Goal: Task Accomplishment & Management: Complete application form

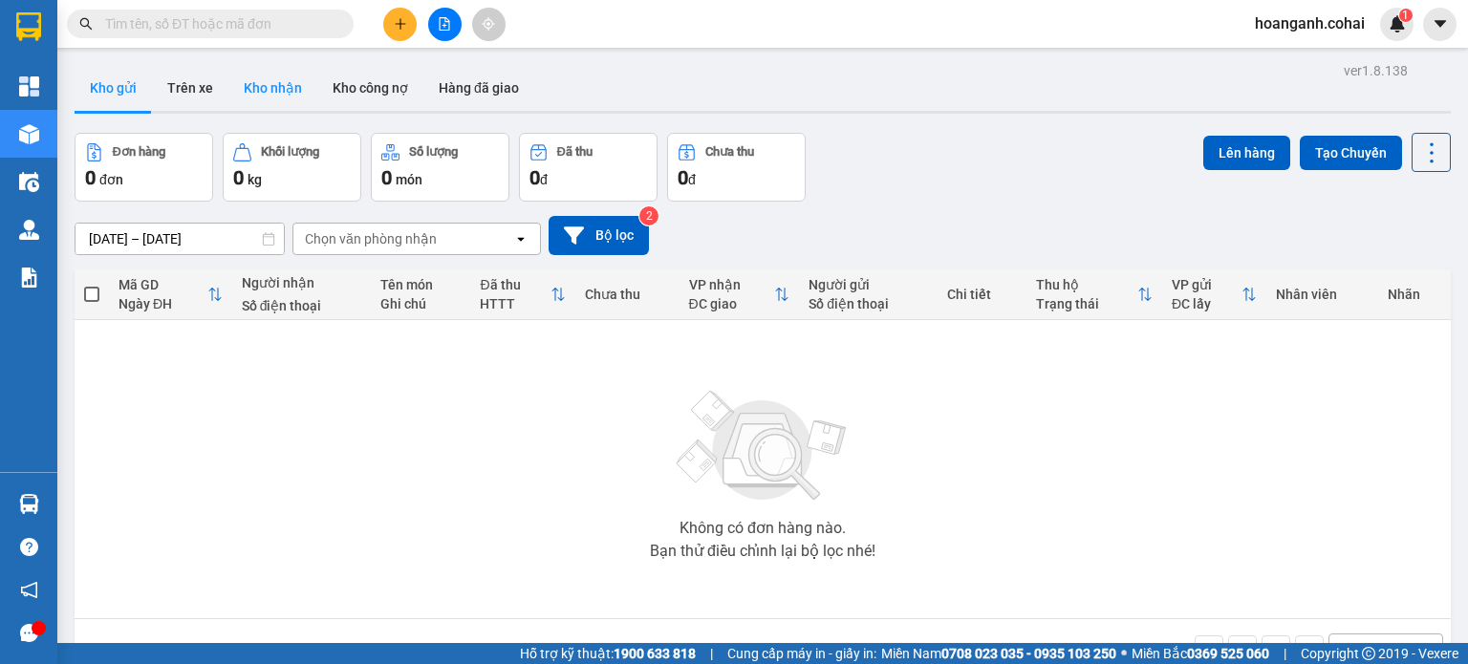
click at [251, 92] on button "Kho nhận" at bounding box center [272, 88] width 89 height 46
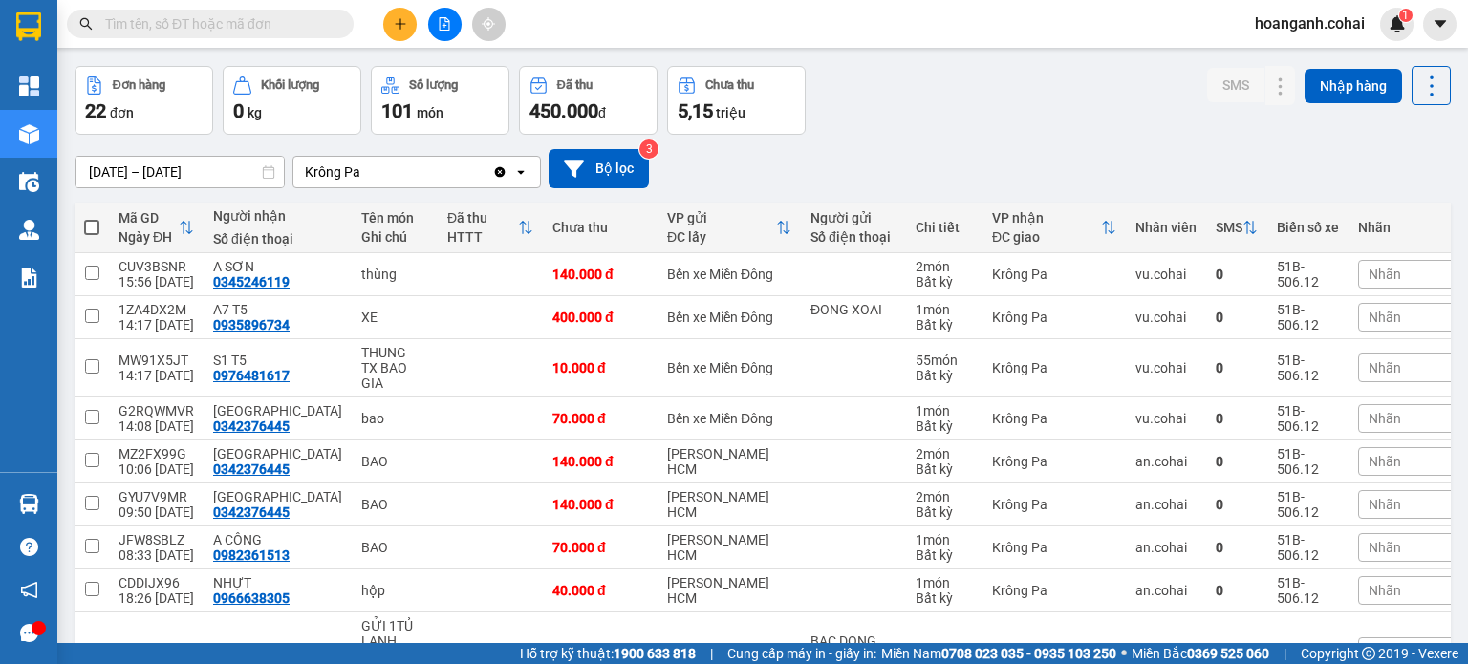
scroll to position [96, 0]
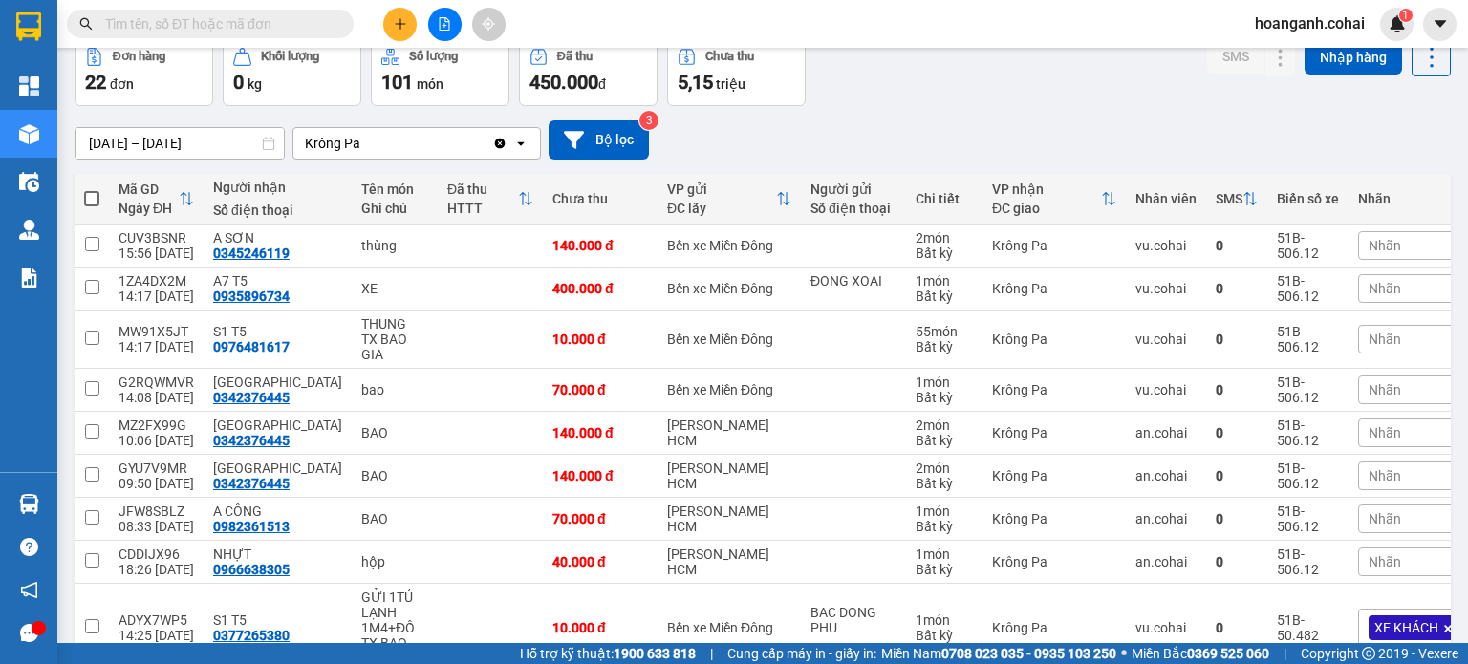
click at [1369, 286] on span "Nhãn" at bounding box center [1385, 288] width 32 height 15
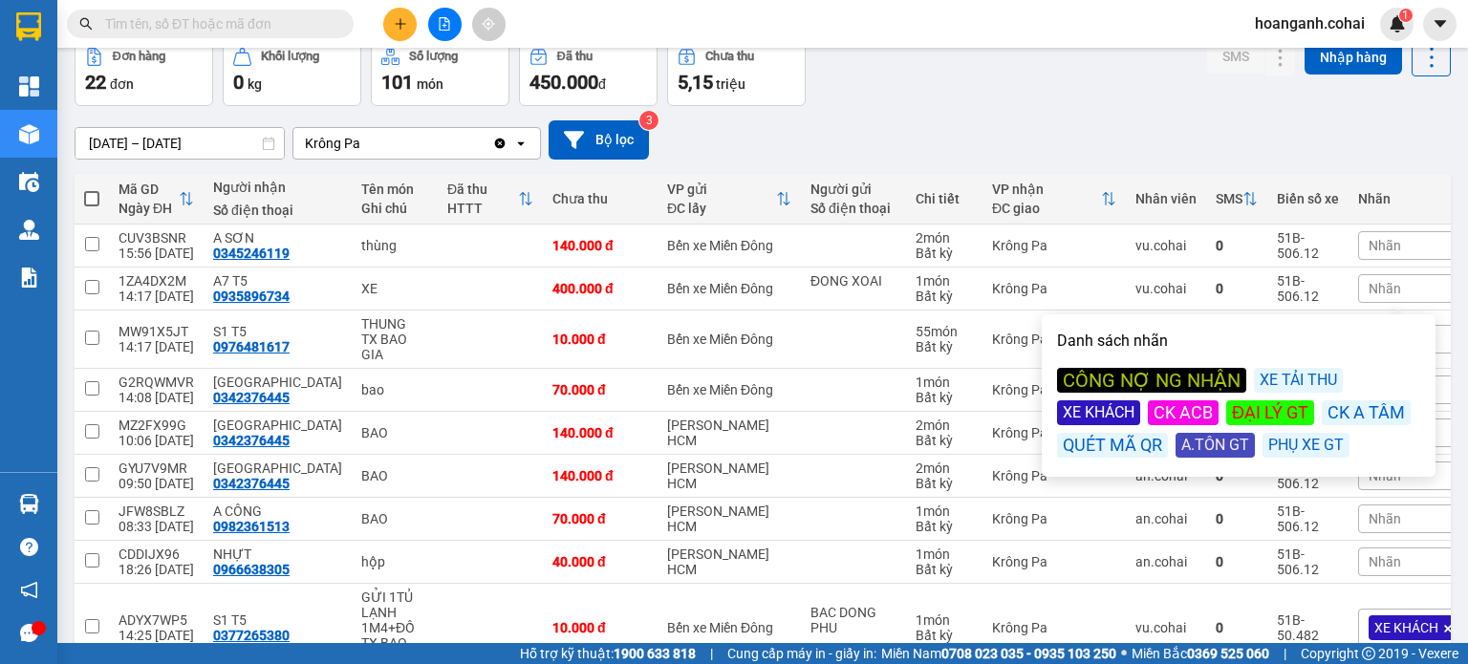
click at [1109, 412] on div "XE KHÁCH" at bounding box center [1098, 412] width 83 height 25
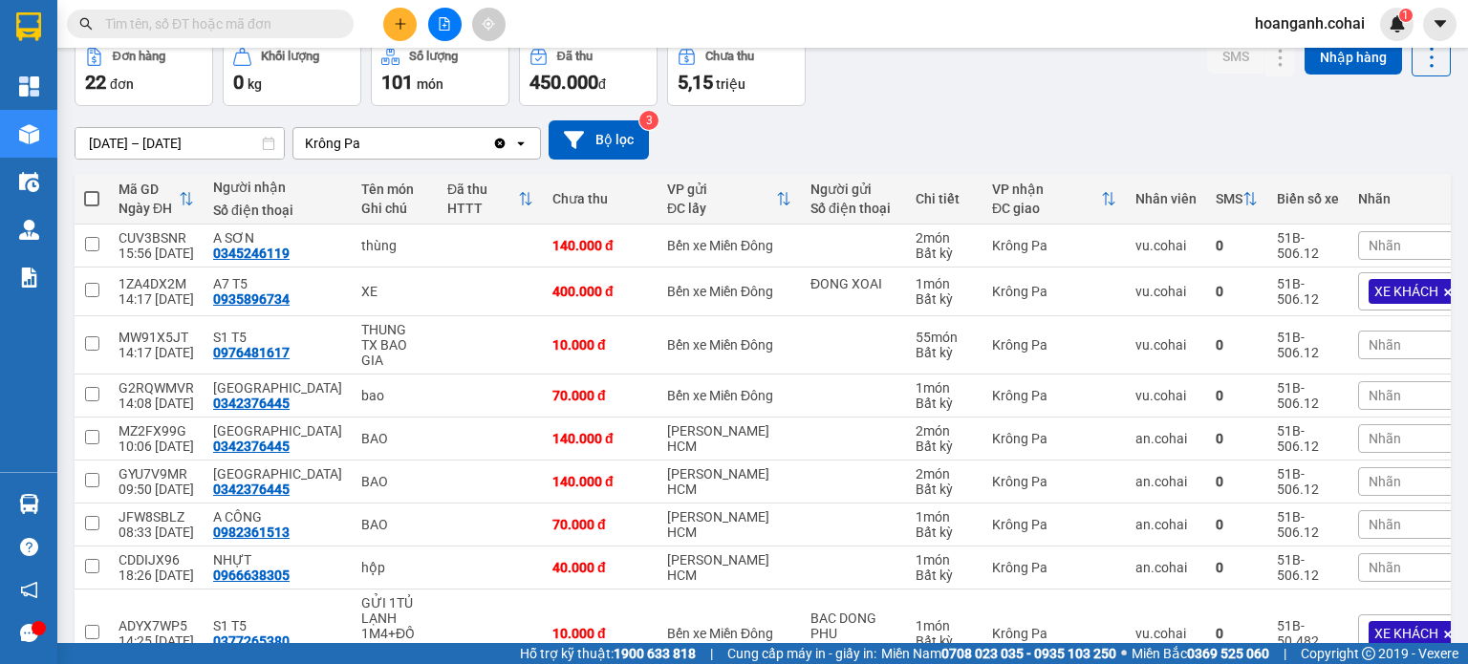
click at [1122, 152] on div "[DATE] – [DATE] Press the down arrow key to interact with the calendar and sele…" at bounding box center [763, 139] width 1376 height 39
click at [1388, 338] on div "Nhãn" at bounding box center [1441, 345] width 167 height 29
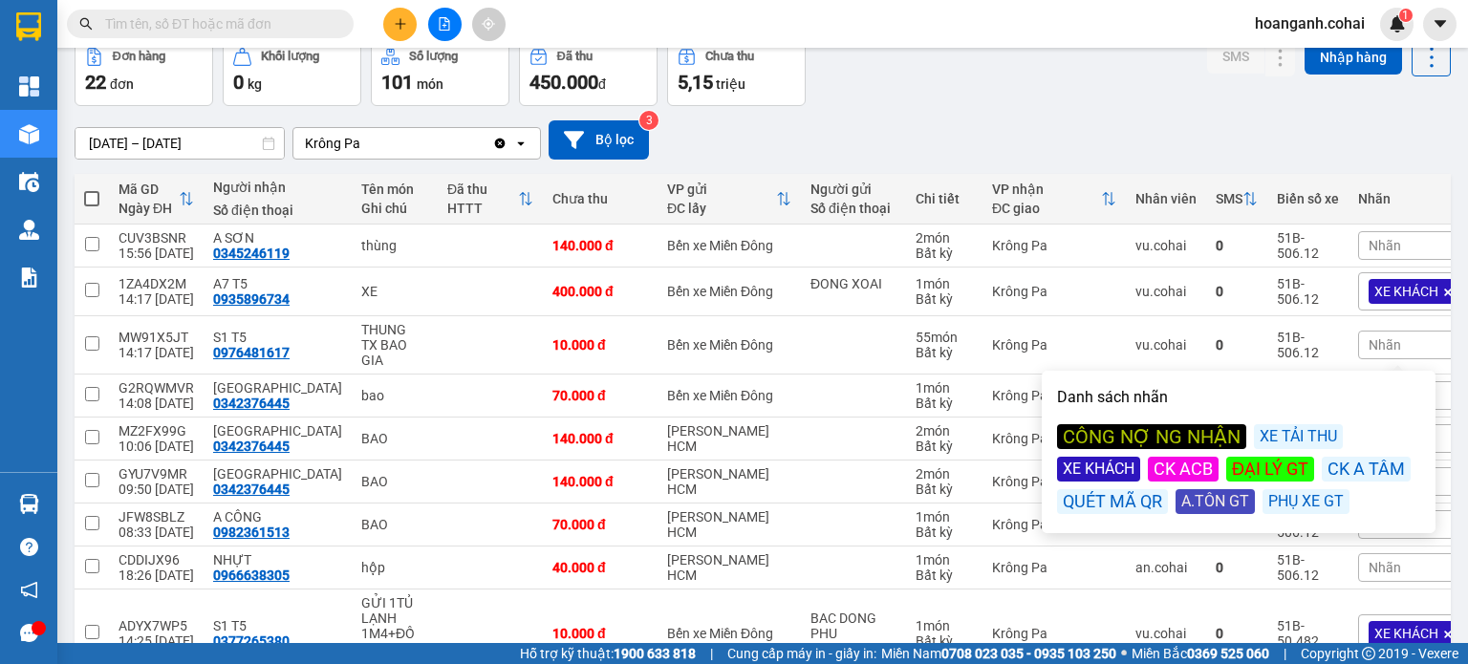
click at [1084, 472] on div "XE KHÁCH" at bounding box center [1098, 469] width 83 height 25
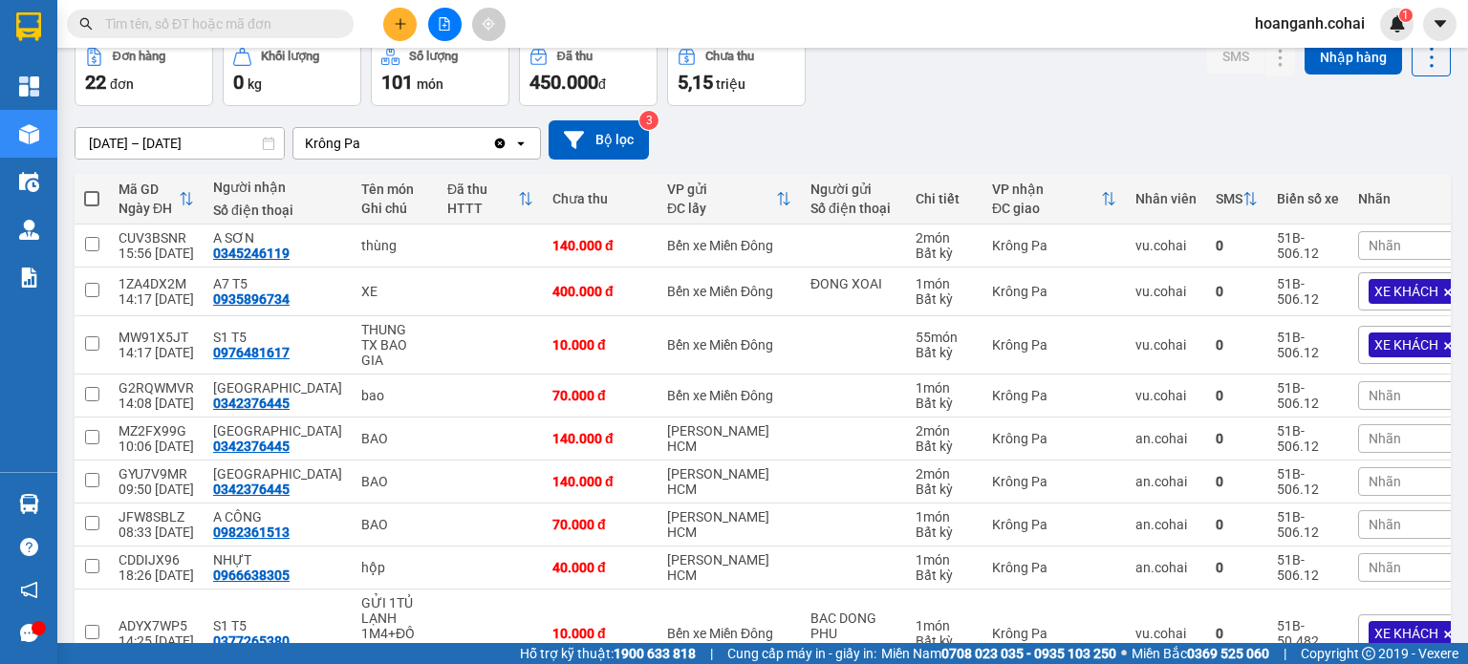
click at [1036, 120] on div "[DATE] – [DATE] Press the down arrow key to interact with the calendar and sele…" at bounding box center [763, 139] width 1376 height 39
click at [1236, 394] on icon at bounding box center [1242, 395] width 13 height 13
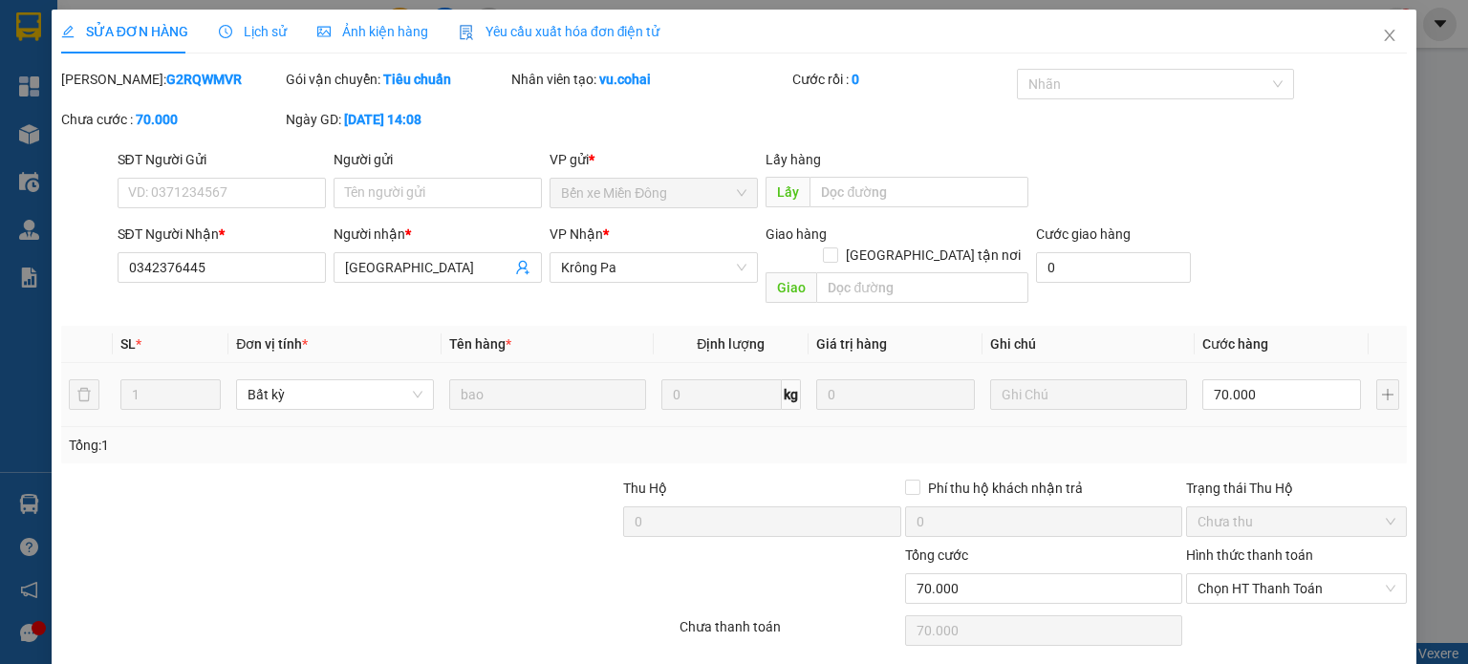
type input "0342376445"
type input "[GEOGRAPHIC_DATA]"
type input "70.000"
click at [1253, 575] on span "Chọn HT Thanh Toán" at bounding box center [1297, 588] width 198 height 29
click at [1241, 603] on div "Tại văn phòng" at bounding box center [1284, 604] width 196 height 21
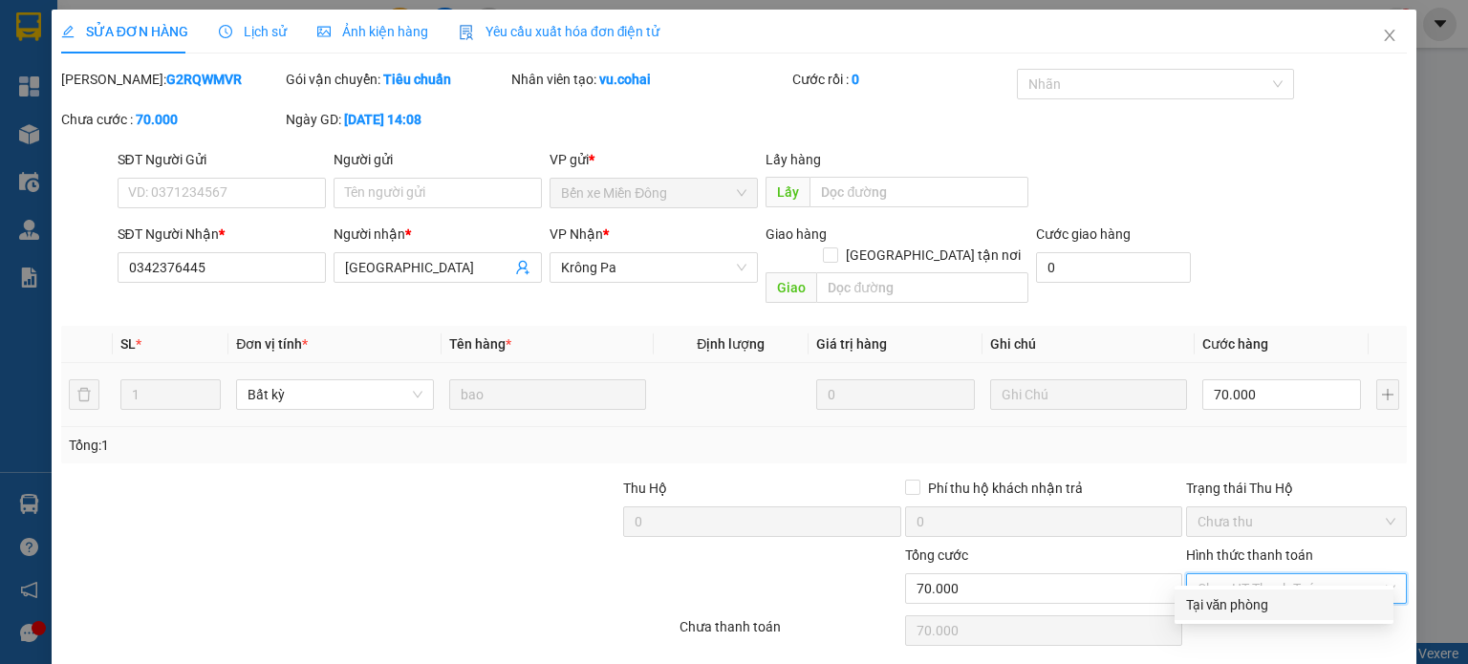
type input "0"
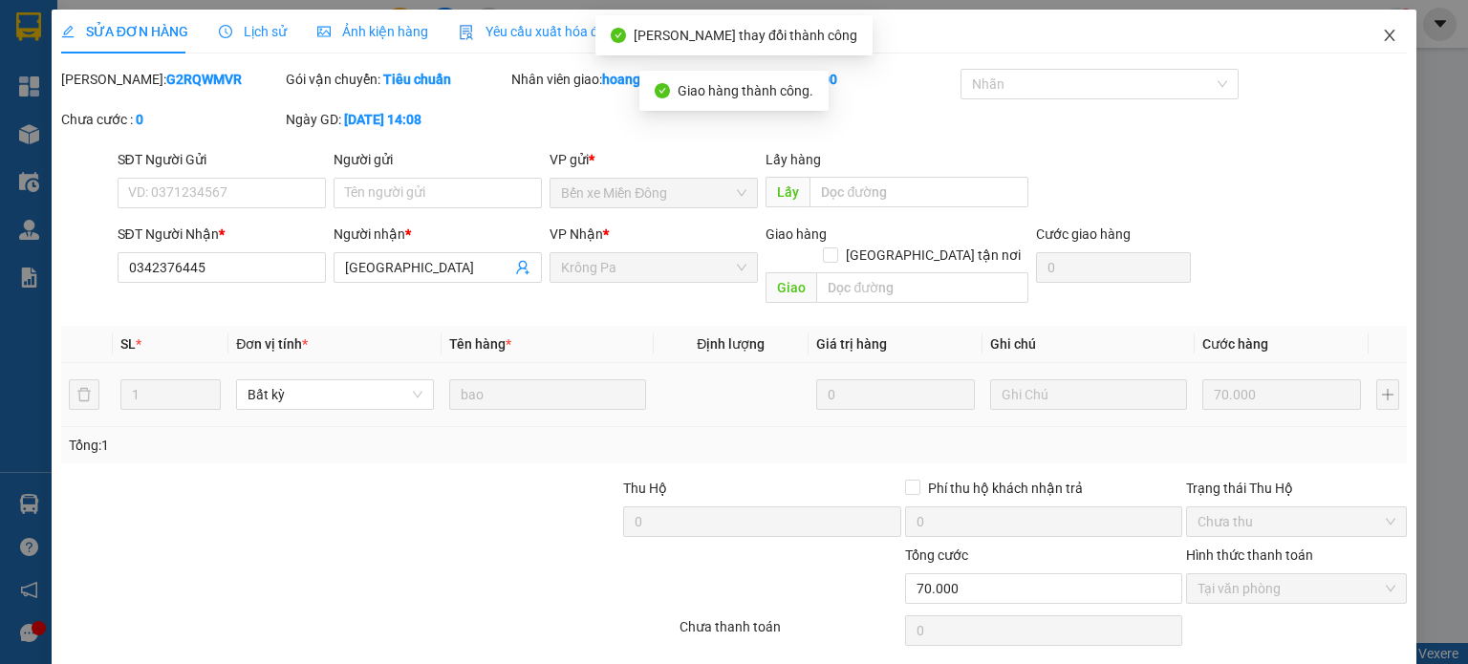
click at [1382, 32] on icon "close" at bounding box center [1389, 35] width 15 height 15
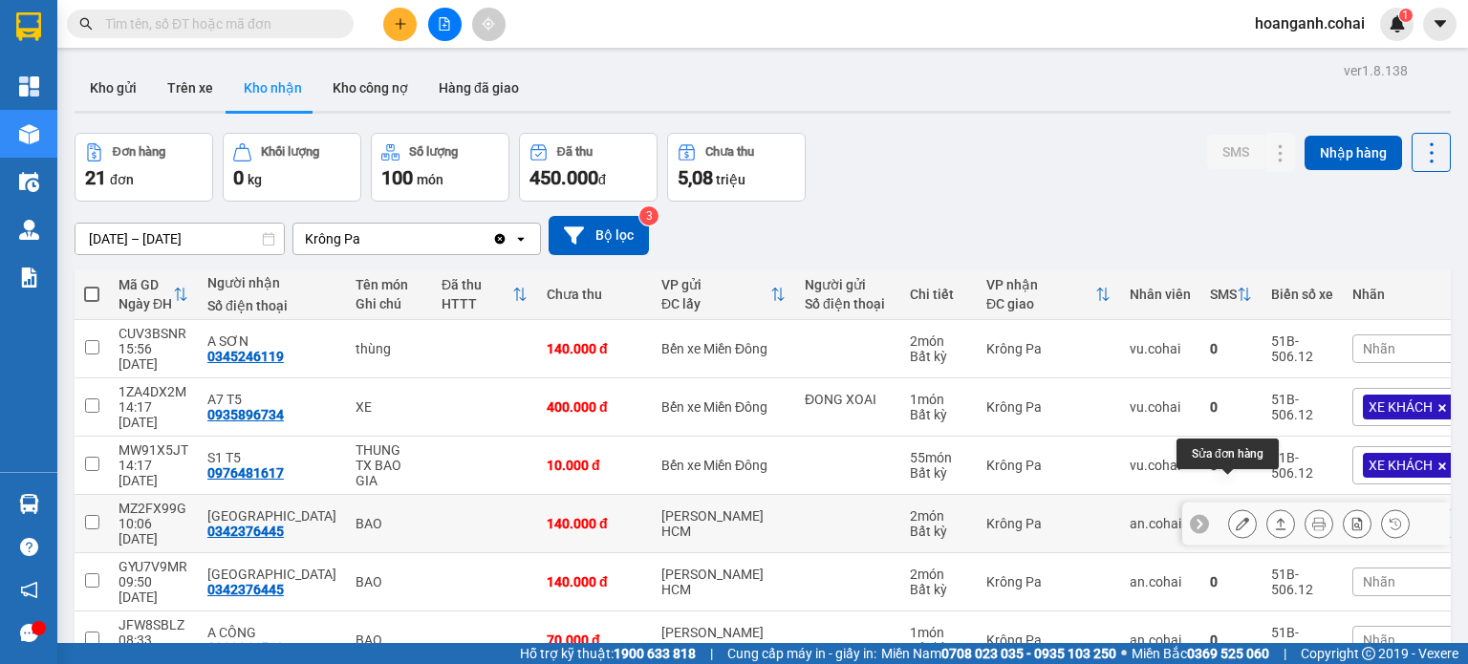
click at [1236, 517] on icon at bounding box center [1242, 523] width 13 height 13
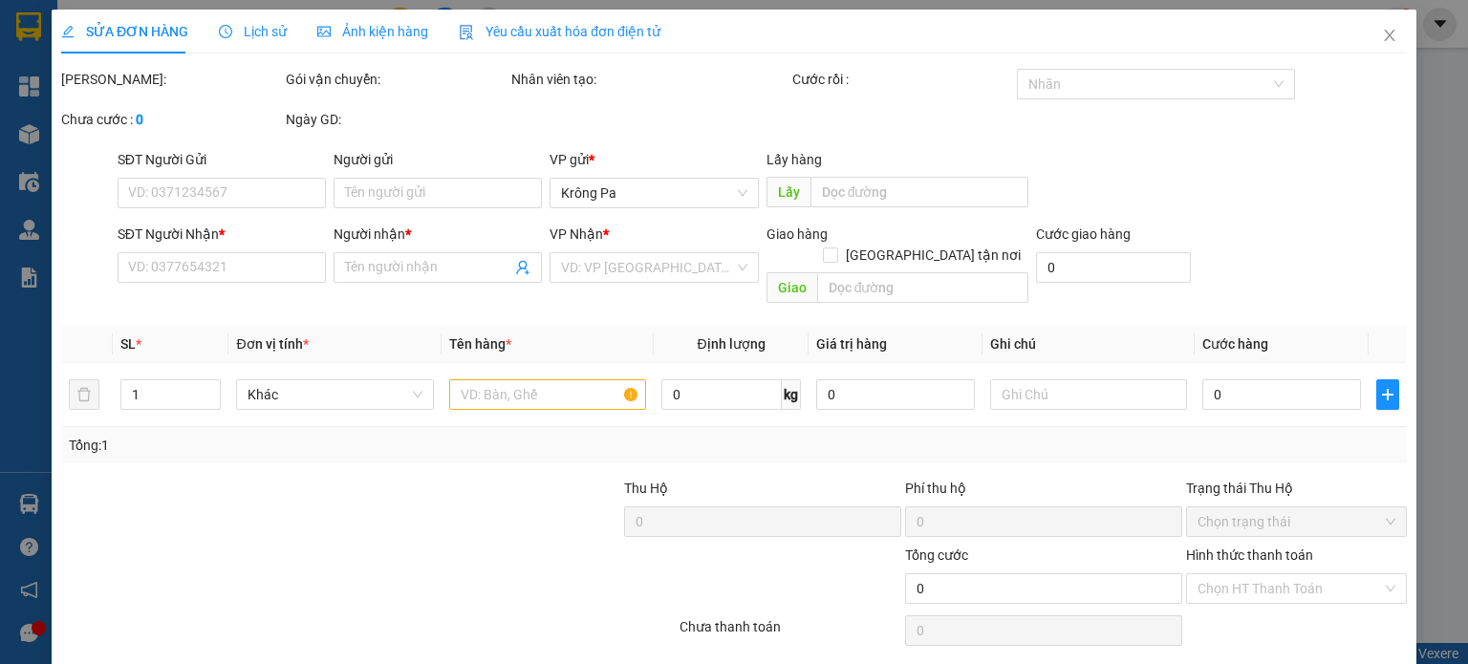
type input "0342376445"
type input "[GEOGRAPHIC_DATA]"
type input "140.000"
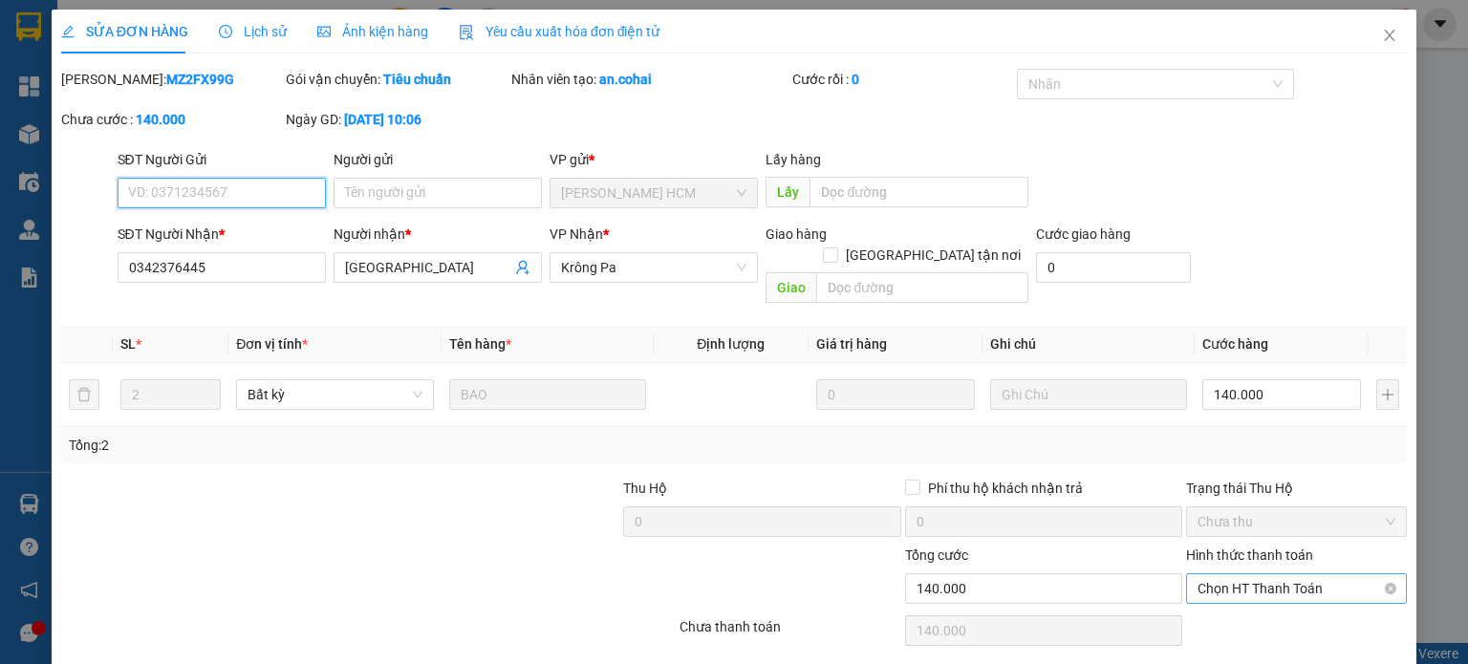
click at [1246, 574] on span "Chọn HT Thanh Toán" at bounding box center [1297, 588] width 198 height 29
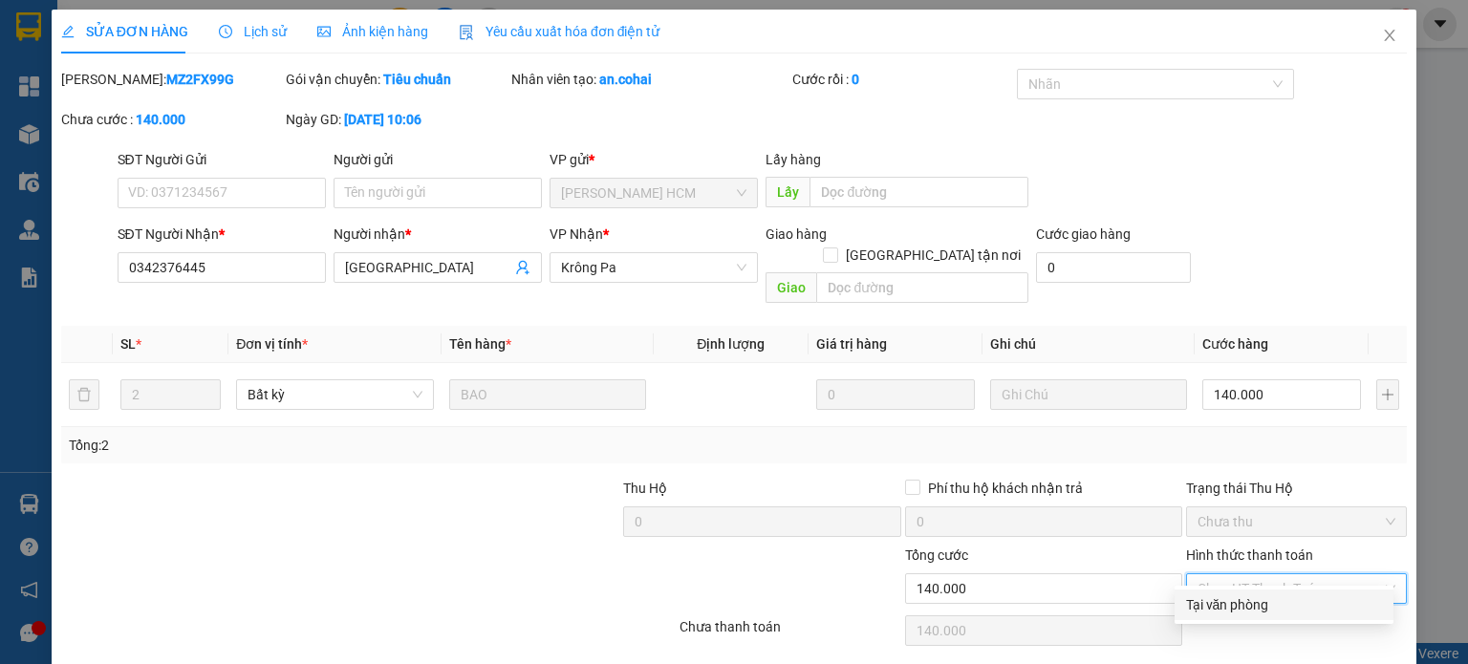
click at [1217, 605] on div "Tại văn phòng" at bounding box center [1284, 604] width 196 height 21
type input "0"
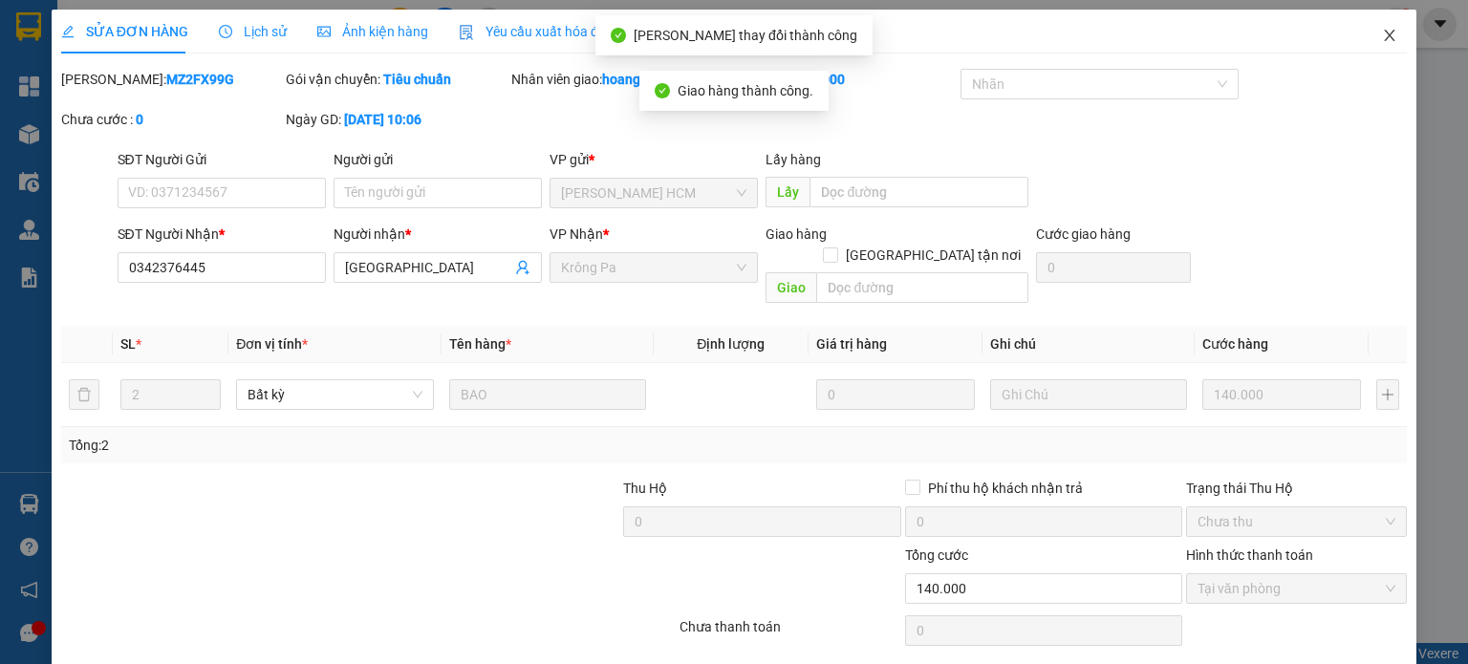
click at [1377, 26] on span "Close" at bounding box center [1390, 37] width 54 height 54
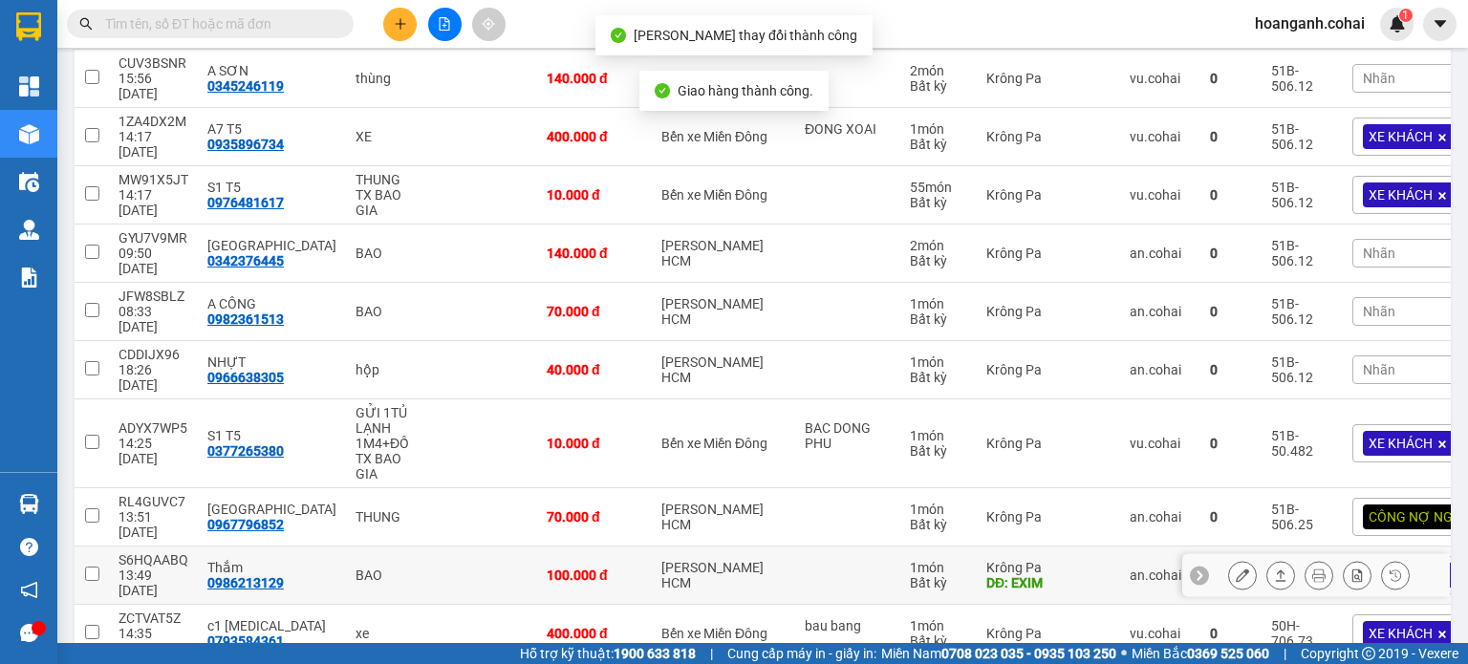
scroll to position [271, 0]
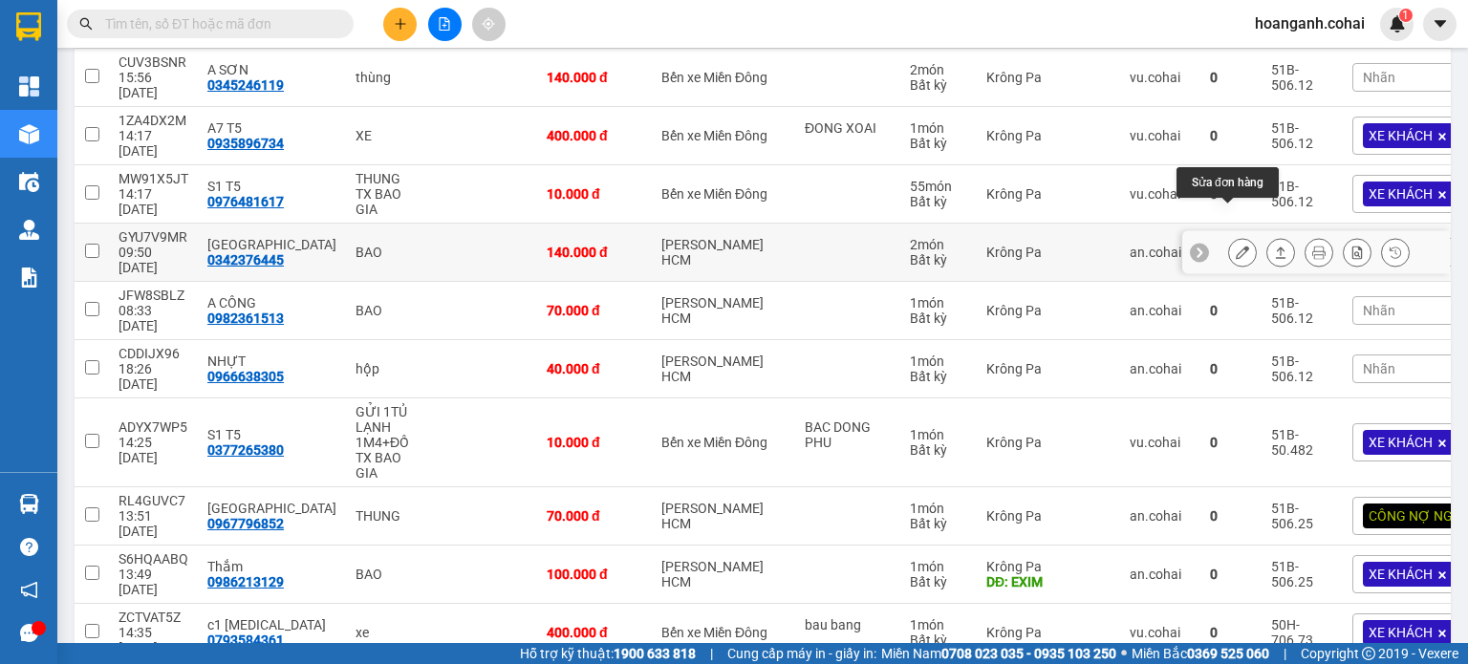
click at [1236, 246] on icon at bounding box center [1242, 252] width 13 height 13
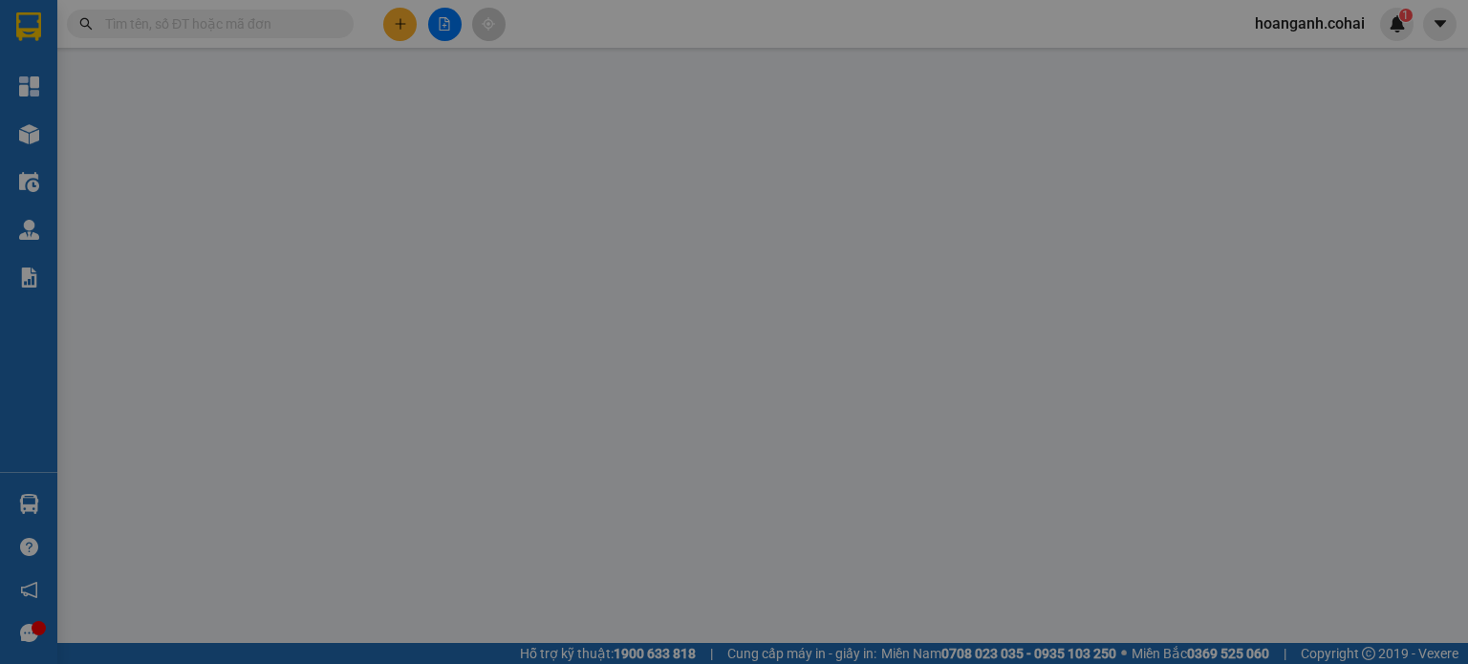
type input "0342376445"
type input "[GEOGRAPHIC_DATA]"
type input "140.000"
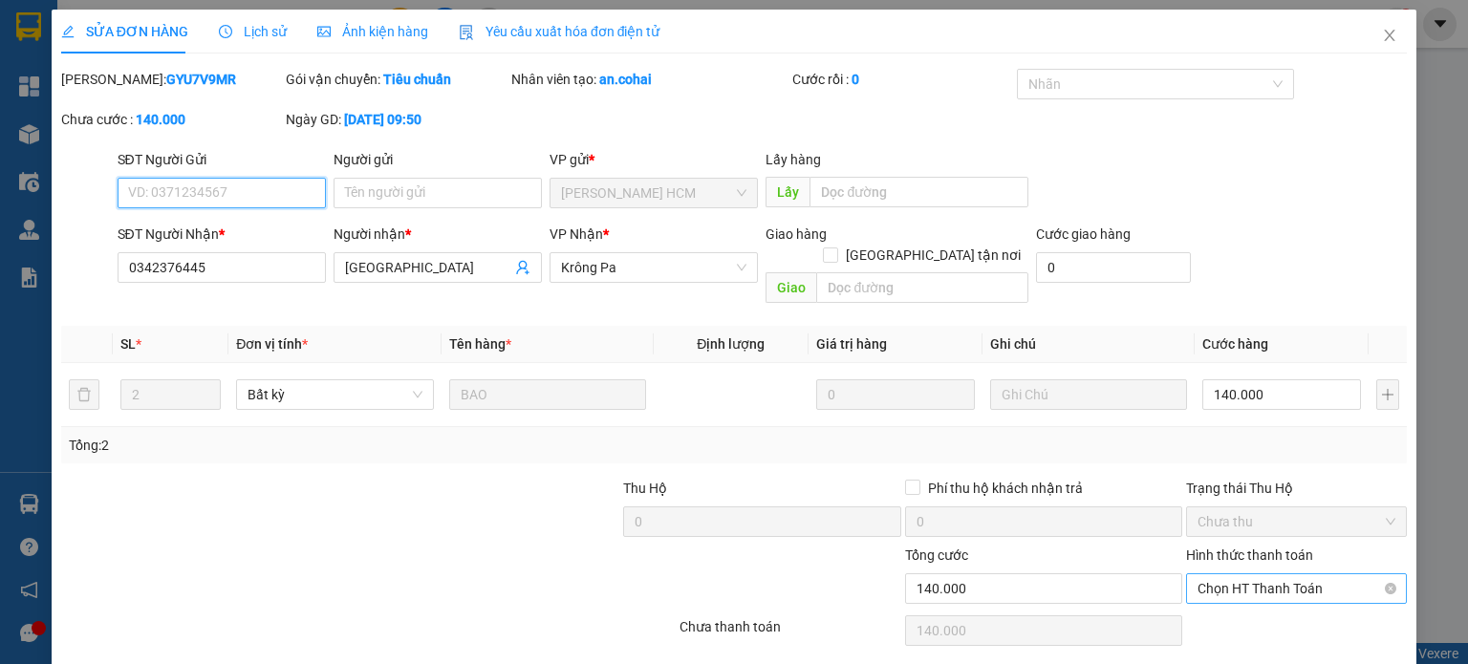
click at [1298, 574] on span "Chọn HT Thanh Toán" at bounding box center [1297, 588] width 198 height 29
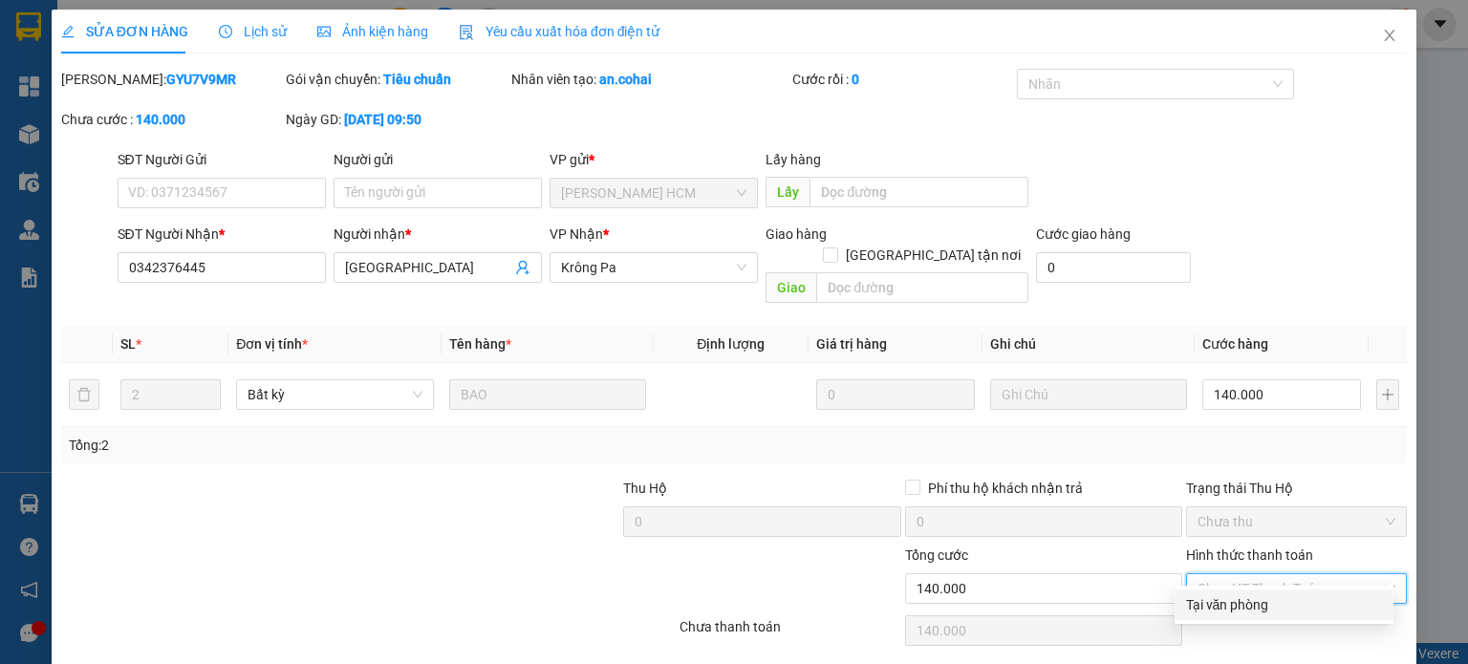
click at [1262, 604] on div "Tại văn phòng" at bounding box center [1284, 604] width 196 height 21
type input "0"
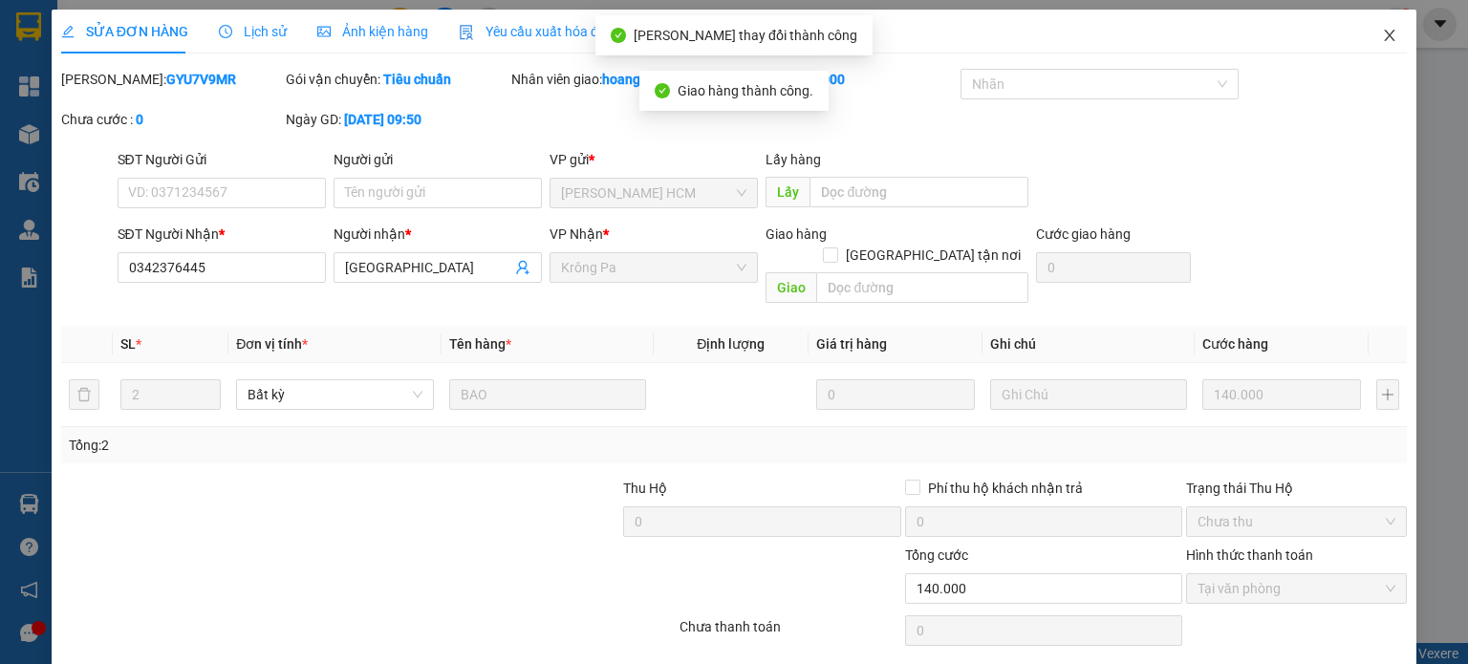
click at [1380, 54] on span "Close" at bounding box center [1390, 37] width 54 height 54
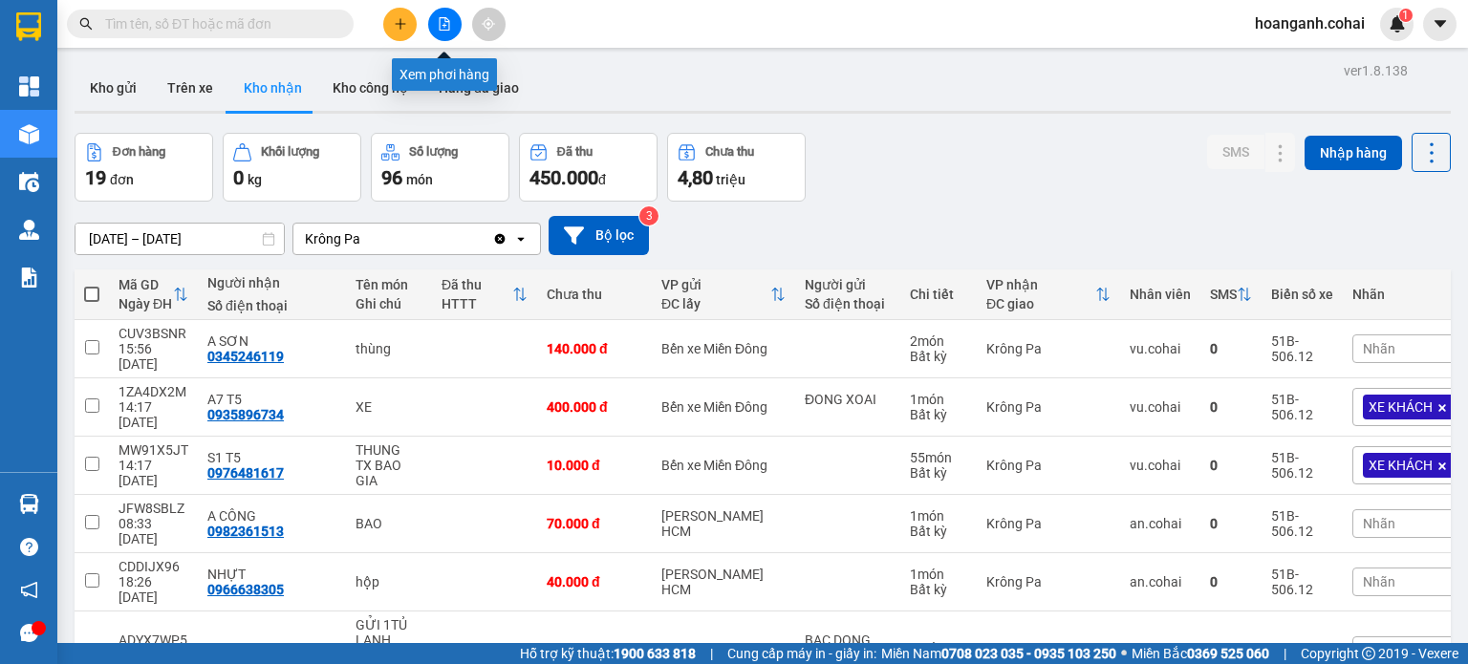
click at [443, 23] on icon "file-add" at bounding box center [445, 23] width 11 height 13
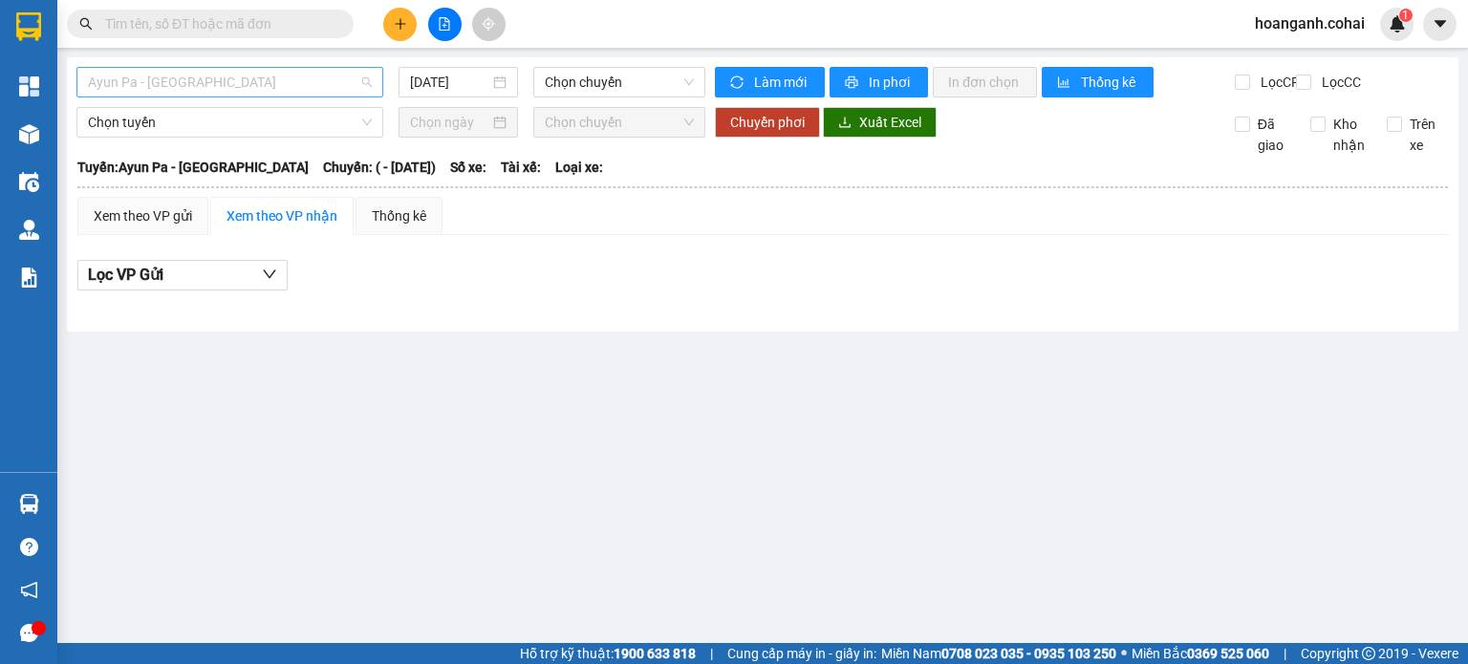
click at [336, 78] on span "Ayun Pa - [GEOGRAPHIC_DATA]" at bounding box center [230, 82] width 284 height 29
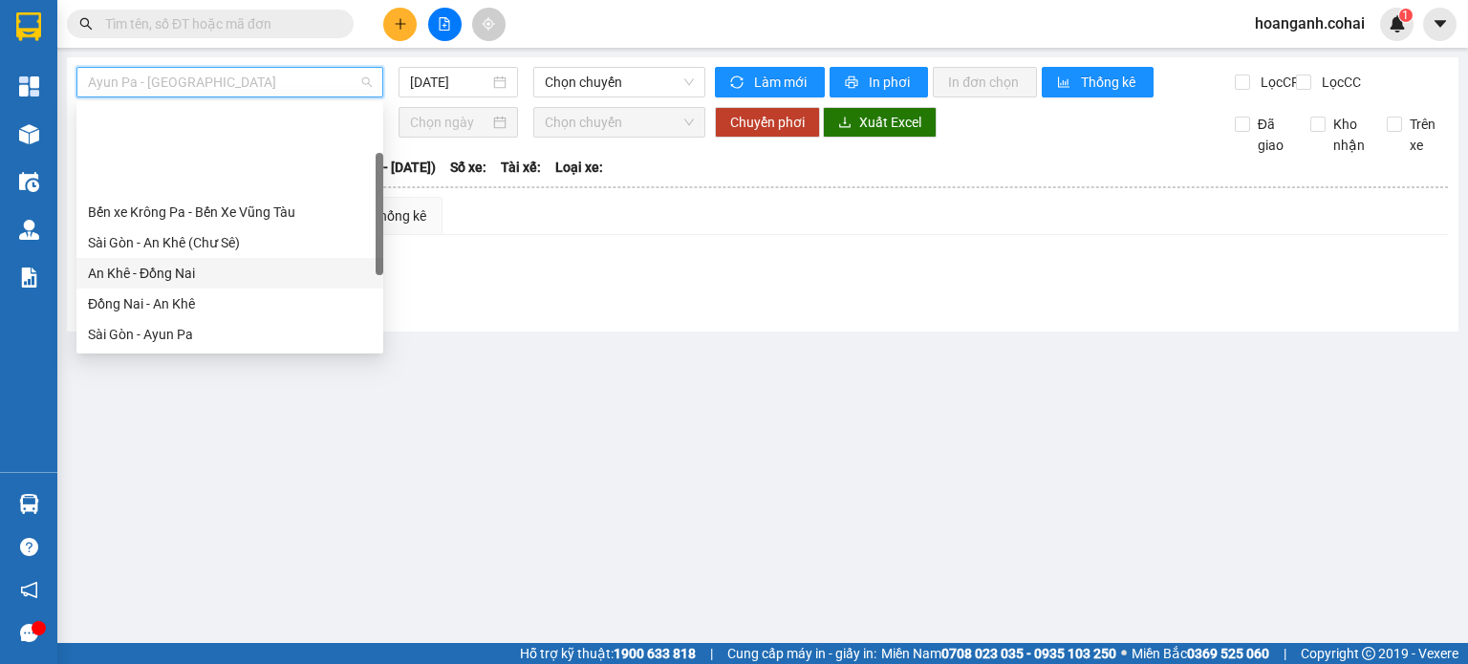
scroll to position [96, 0]
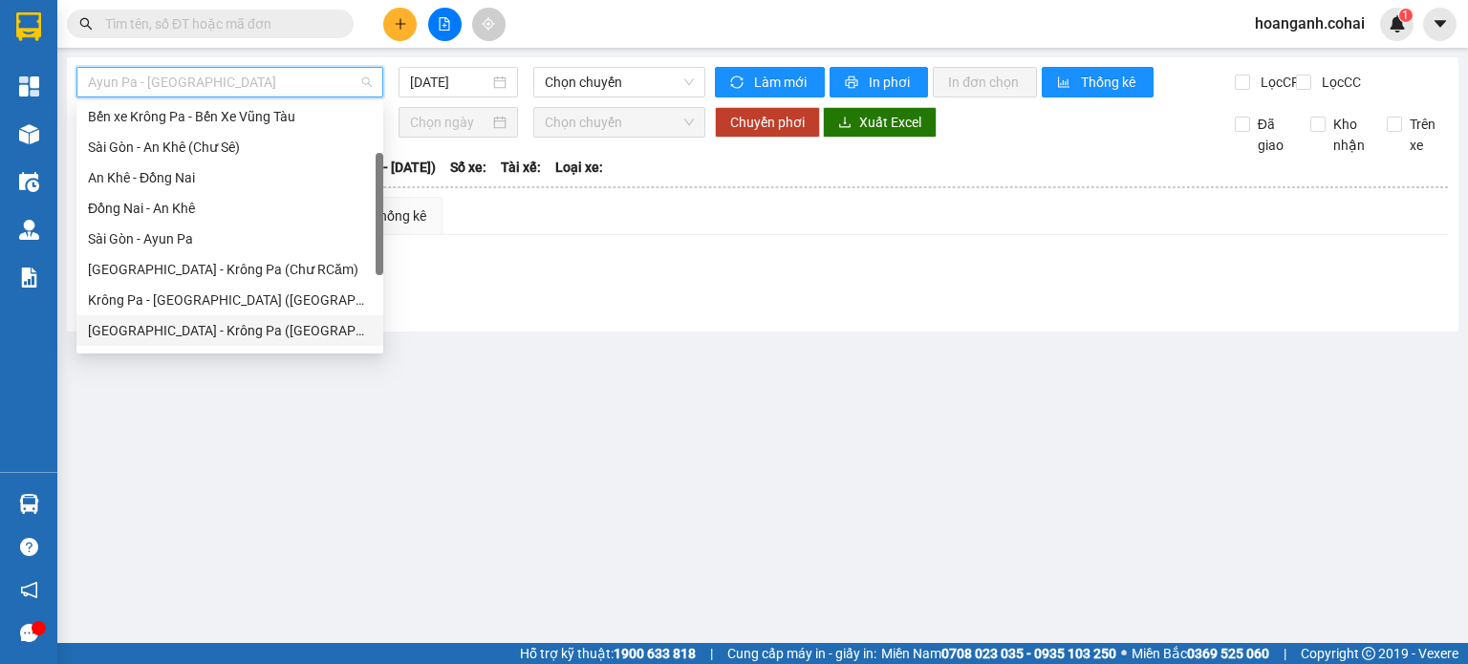
click at [197, 320] on div "[GEOGRAPHIC_DATA] - Krông Pa ([GEOGRAPHIC_DATA])" at bounding box center [230, 330] width 284 height 21
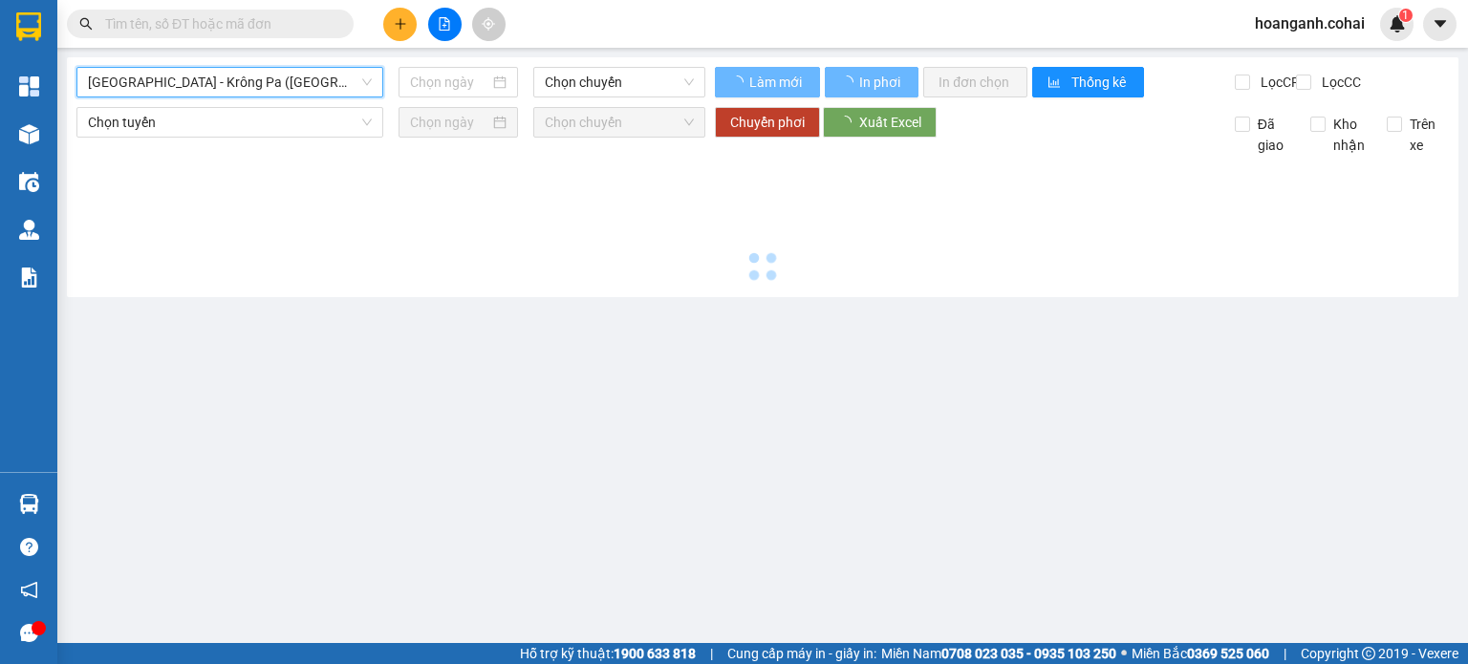
type input "[DATE]"
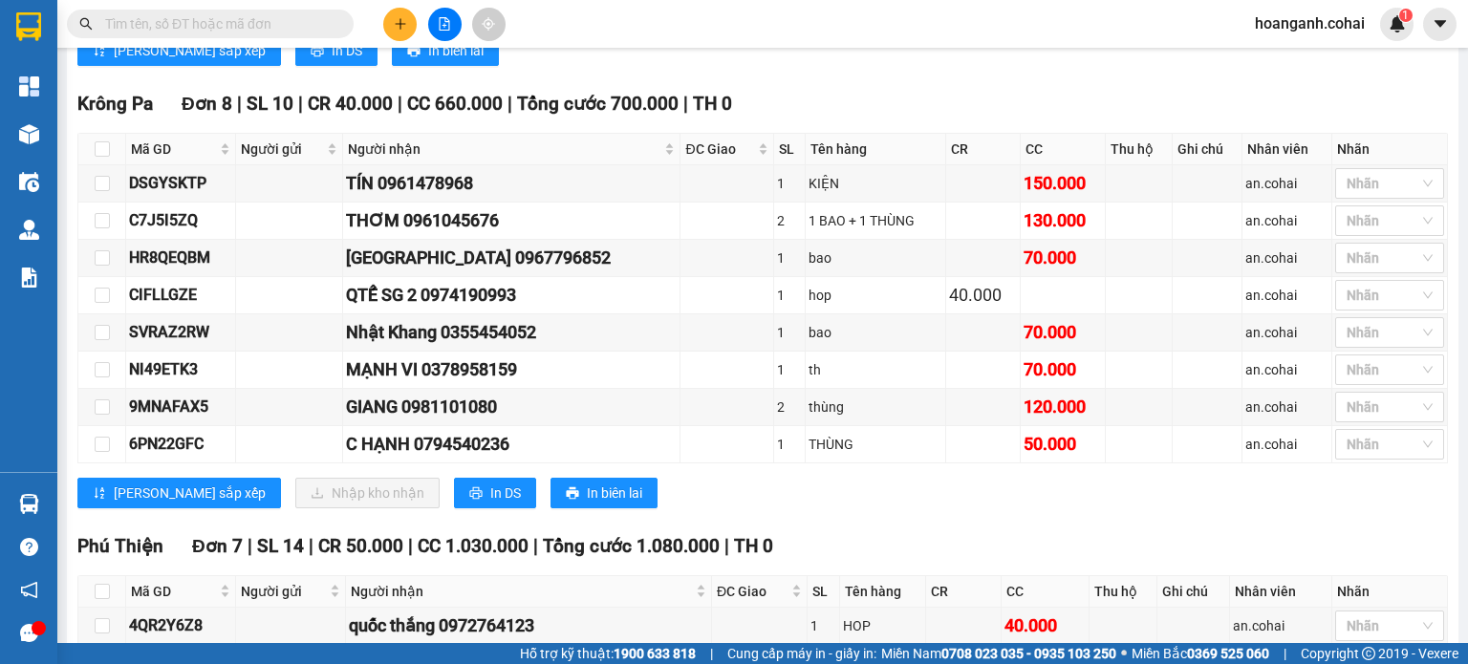
scroll to position [1245, 0]
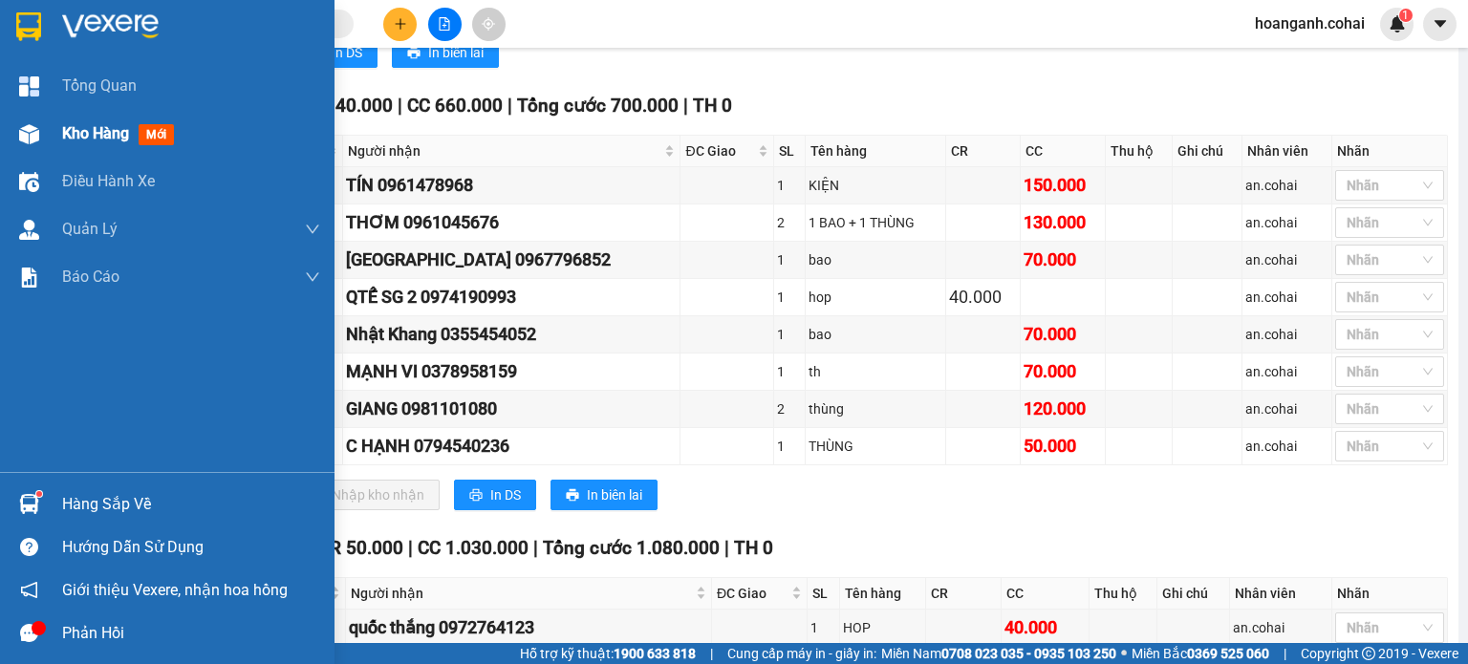
click at [53, 140] on div "Kho hàng mới" at bounding box center [167, 134] width 335 height 48
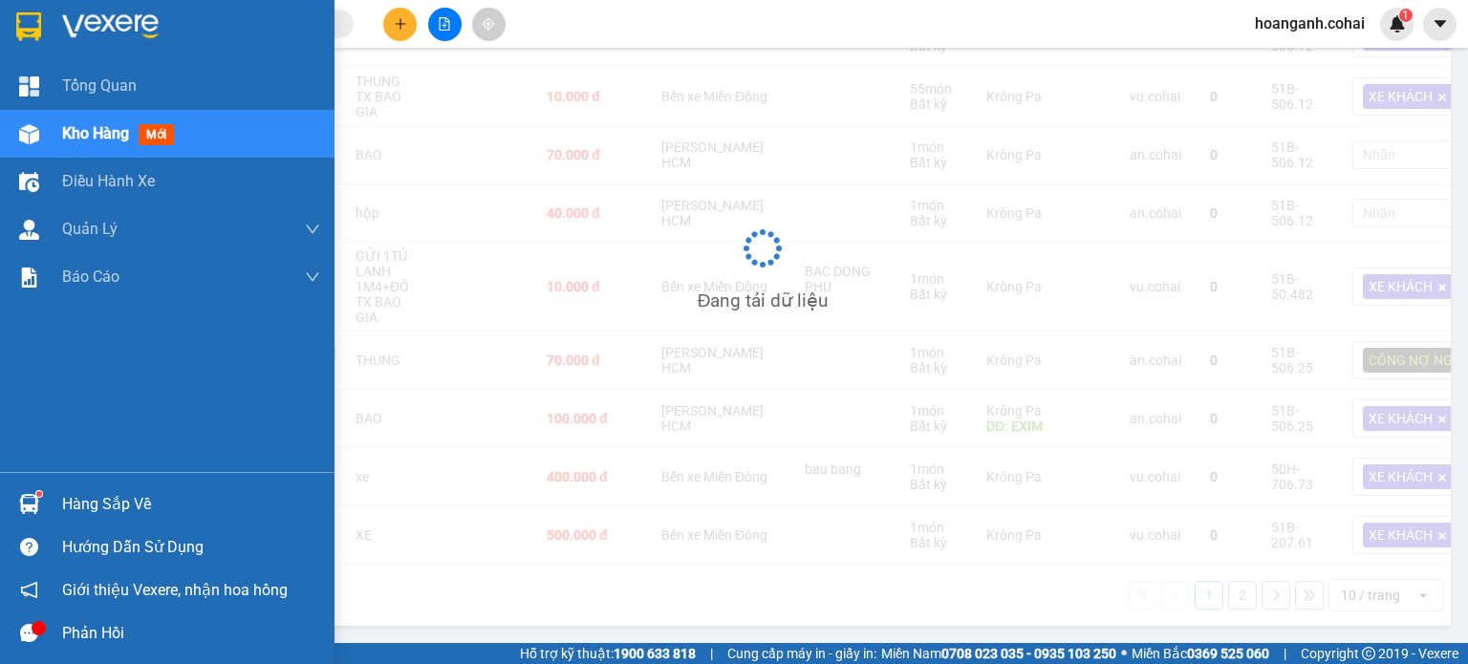
scroll to position [212, 0]
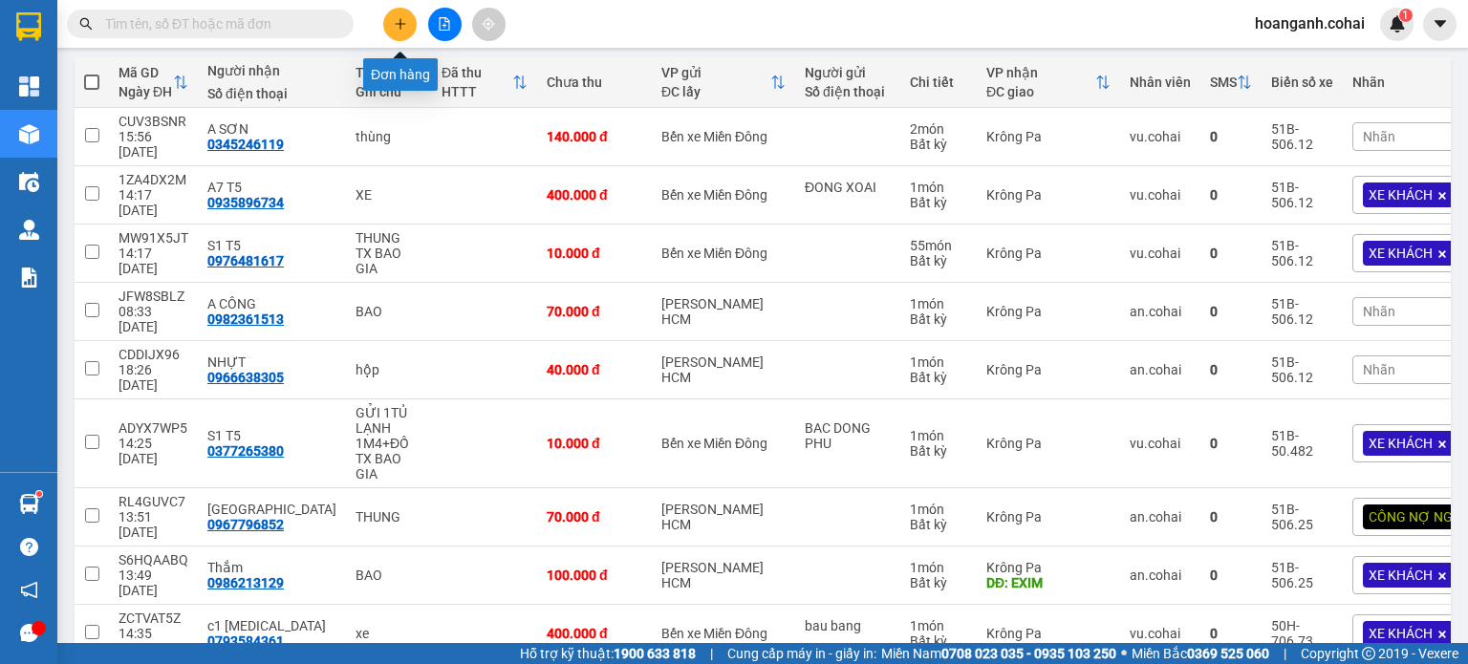
click at [400, 14] on button at bounding box center [399, 24] width 33 height 33
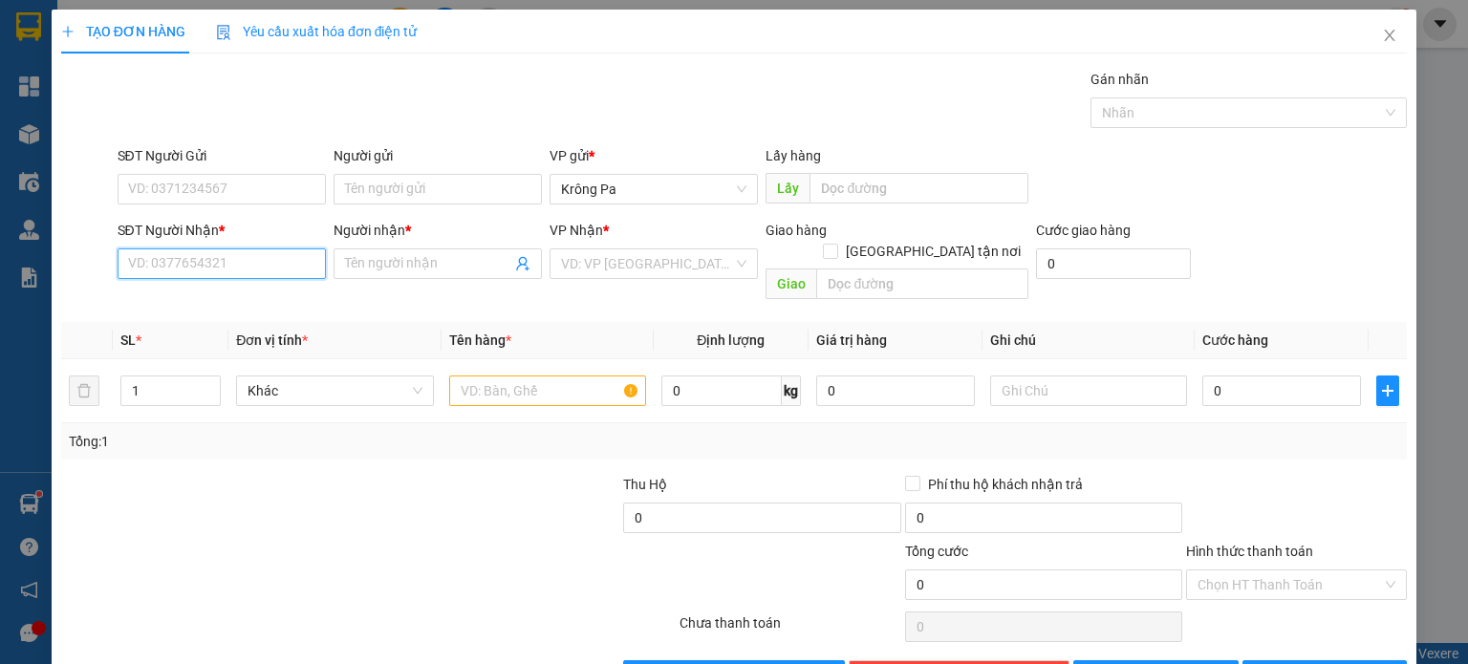
click at [248, 274] on input "SĐT Người Nhận *" at bounding box center [222, 263] width 208 height 31
click at [256, 303] on div "0975772647 - CHỊ HẠNH" at bounding box center [219, 301] width 184 height 21
type input "0975772647"
type input "CHỊ HẠNH"
type input "0975772647"
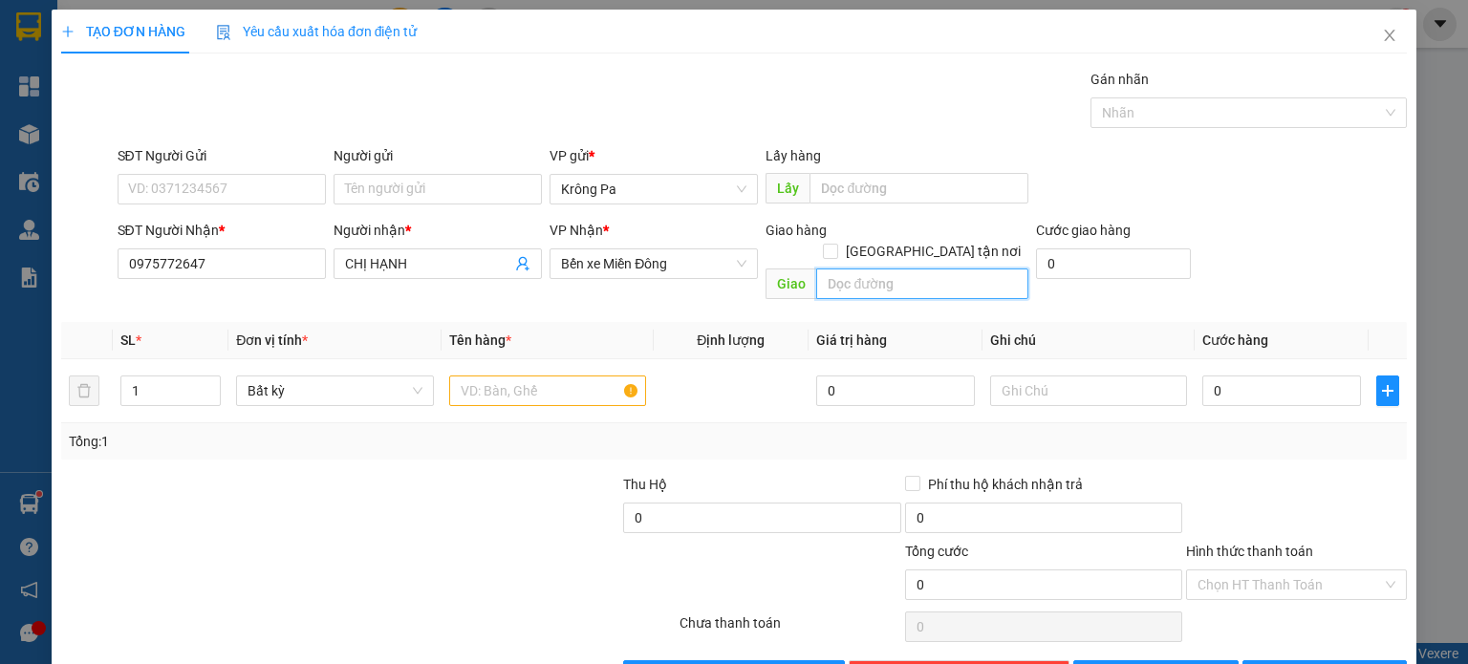
click at [933, 275] on input "text" at bounding box center [922, 284] width 212 height 31
type input "VX TRÍ LINH"
click at [604, 376] on input "text" at bounding box center [547, 391] width 197 height 31
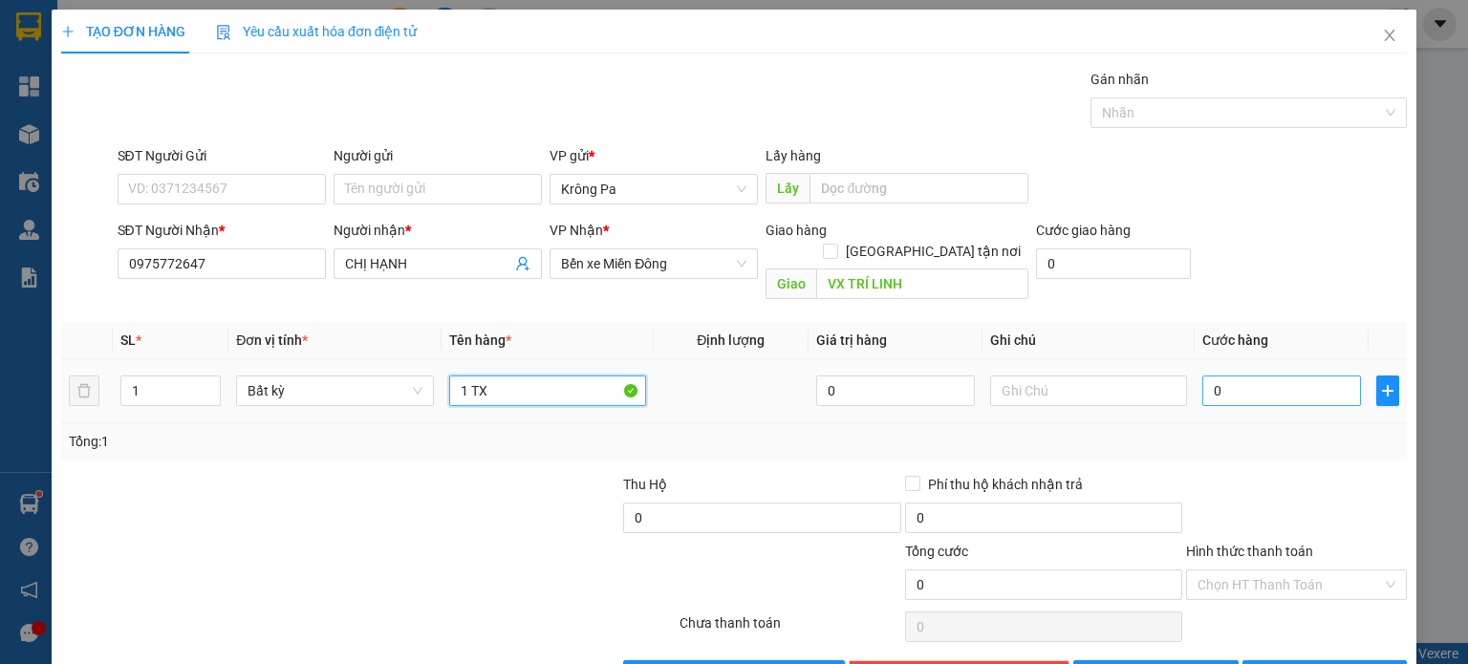
type input "1 TX"
click at [1228, 376] on input "0" at bounding box center [1281, 391] width 159 height 31
type input "1"
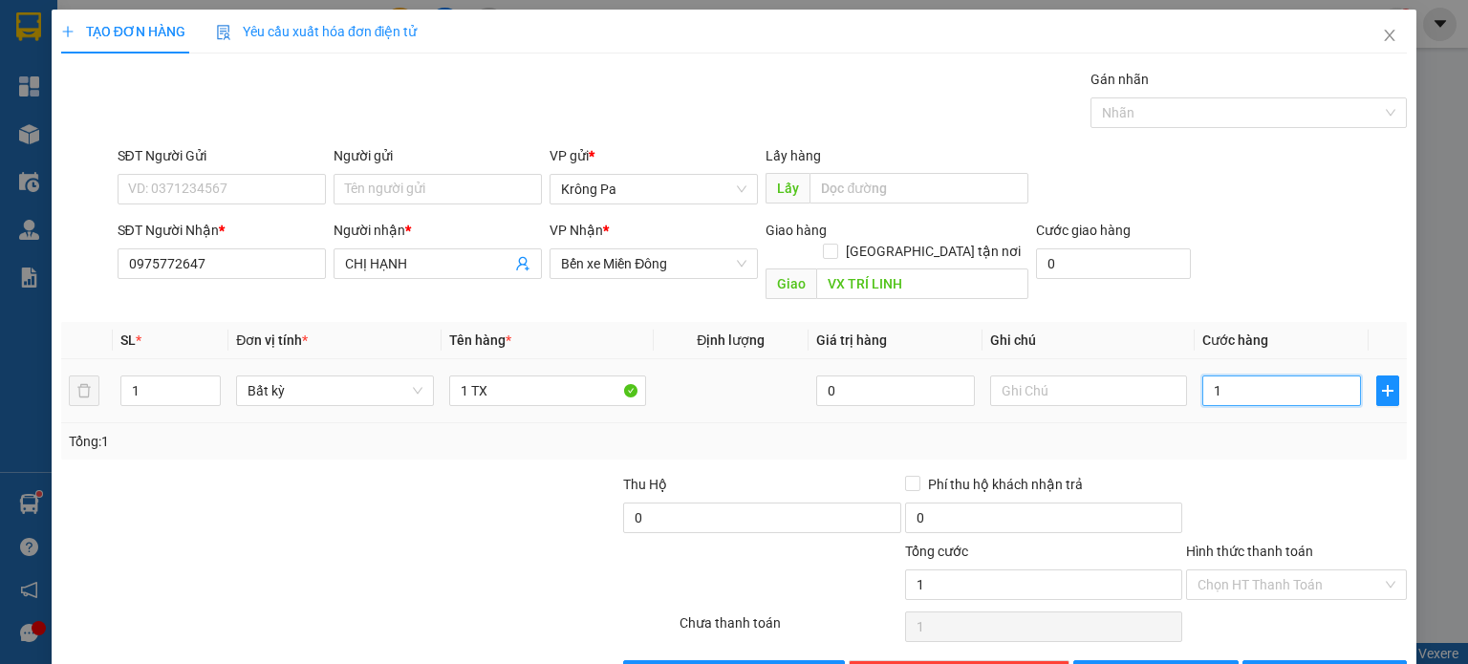
type input "10"
type input "100"
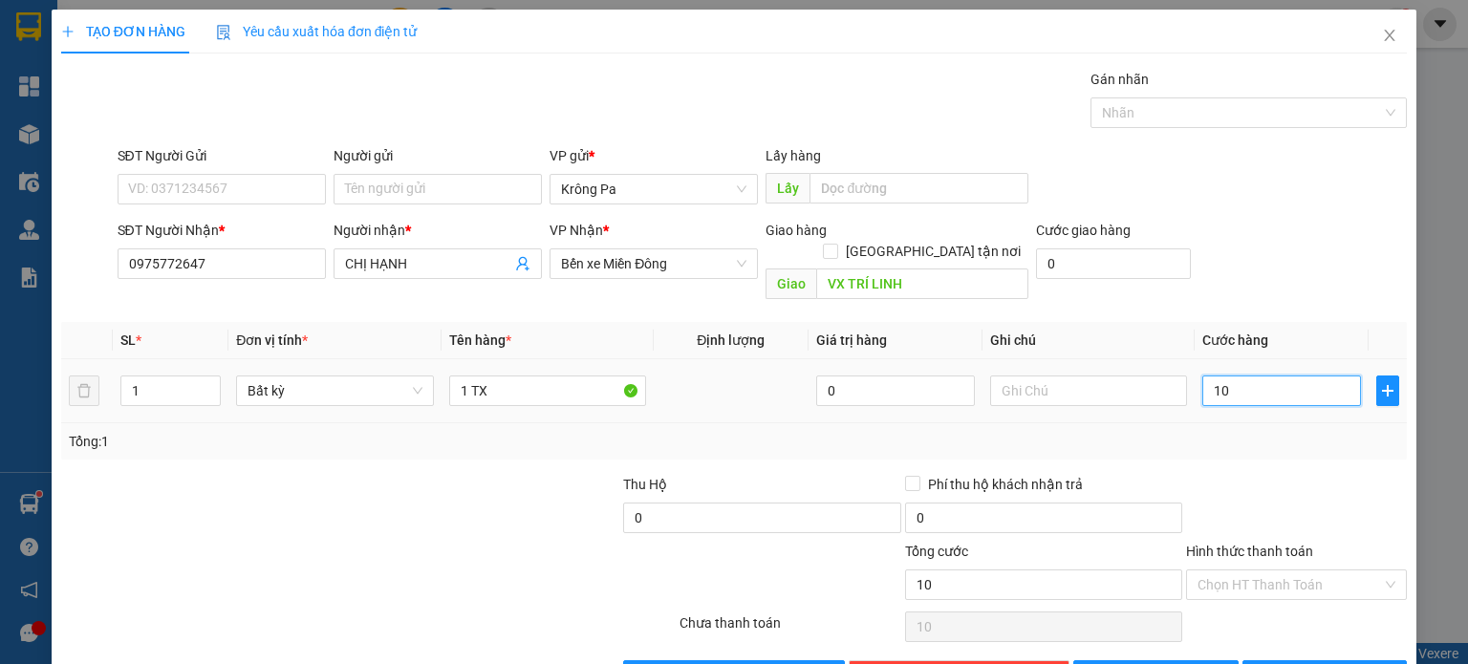
type input "100"
type input "100.000"
click at [1241, 571] on input "Hình thức thanh toán" at bounding box center [1290, 585] width 184 height 29
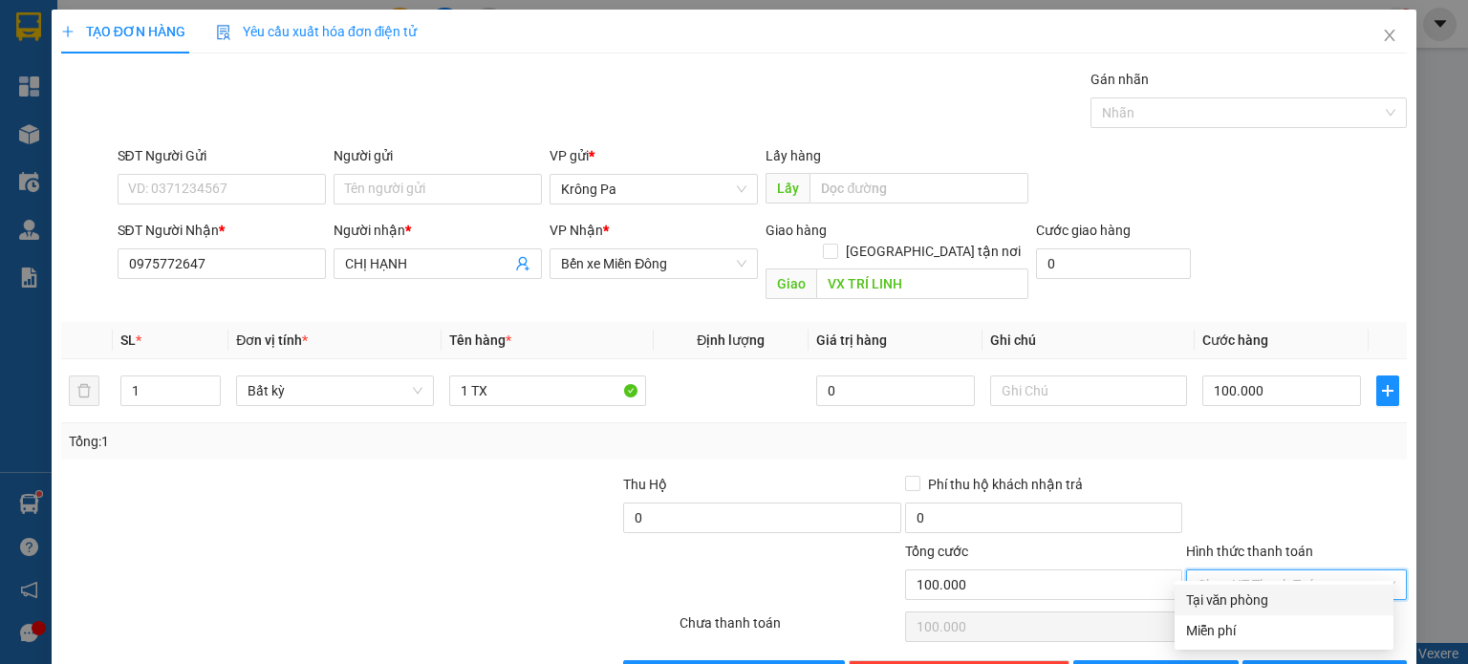
click at [1242, 615] on div "Tại văn phòng" at bounding box center [1284, 600] width 219 height 31
type input "0"
click at [1308, 663] on span "[PERSON_NAME] và In" at bounding box center [1346, 675] width 134 height 21
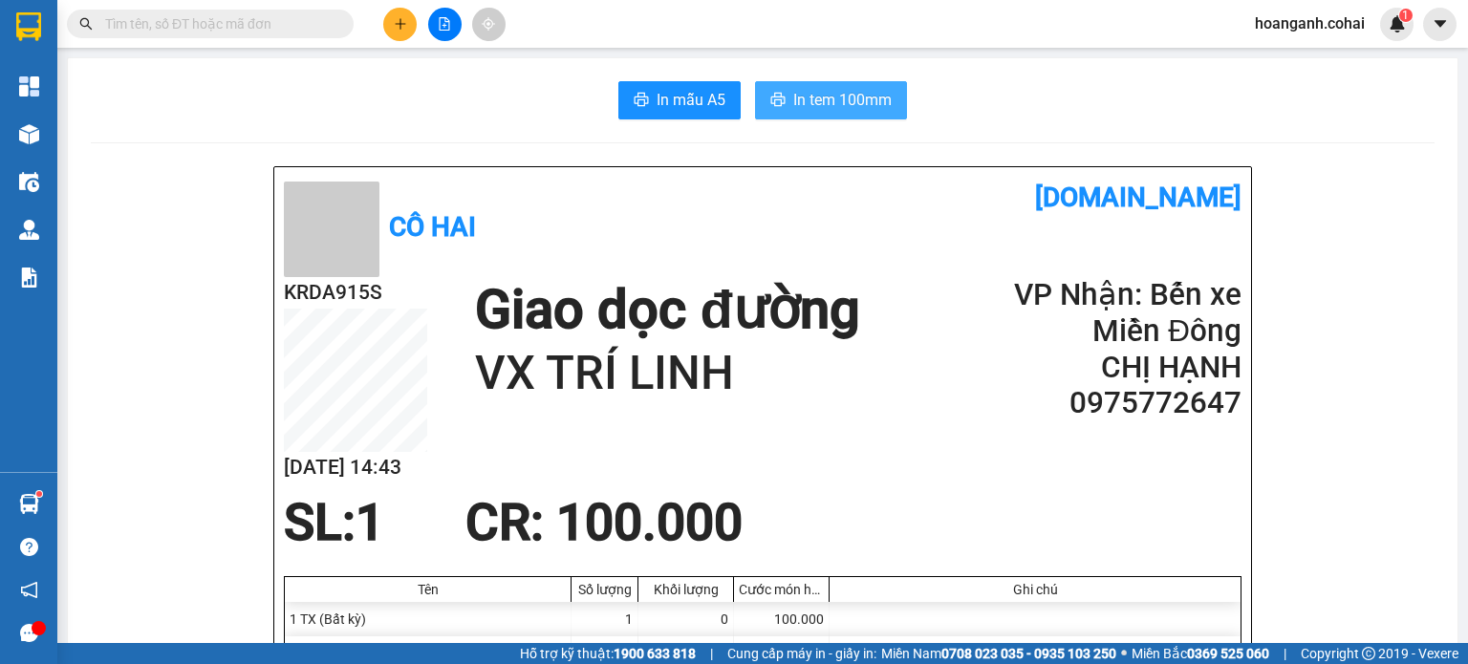
click at [860, 98] on span "In tem 100mm" at bounding box center [842, 100] width 98 height 24
click at [790, 85] on button "In tem 100mm" at bounding box center [831, 100] width 152 height 38
click at [869, 104] on span "In tem 100mm" at bounding box center [842, 100] width 98 height 24
click at [400, 24] on icon "plus" at bounding box center [400, 23] width 11 height 1
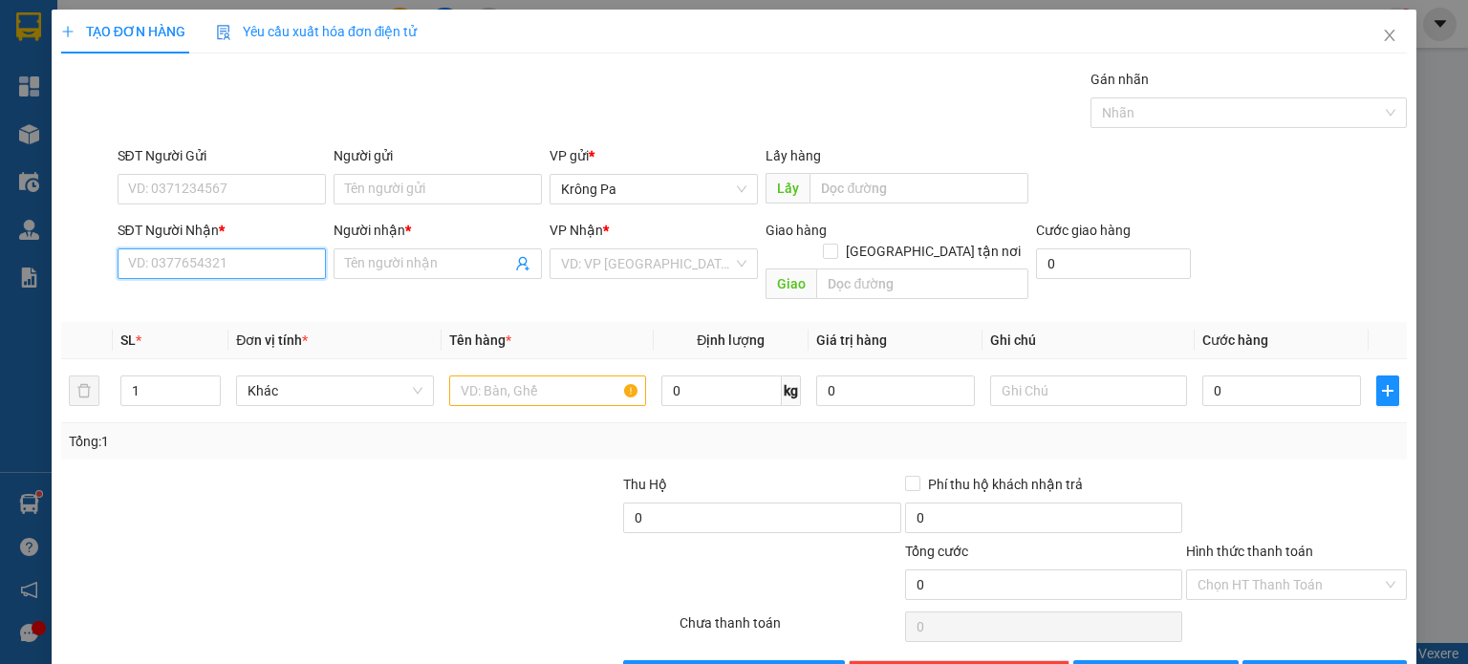
click at [166, 256] on input "SĐT Người Nhận *" at bounding box center [222, 263] width 208 height 31
click at [182, 307] on div "0984346473 - Bích" at bounding box center [219, 301] width 184 height 21
type input "0984346473"
type input "Bích"
type input "0984346473"
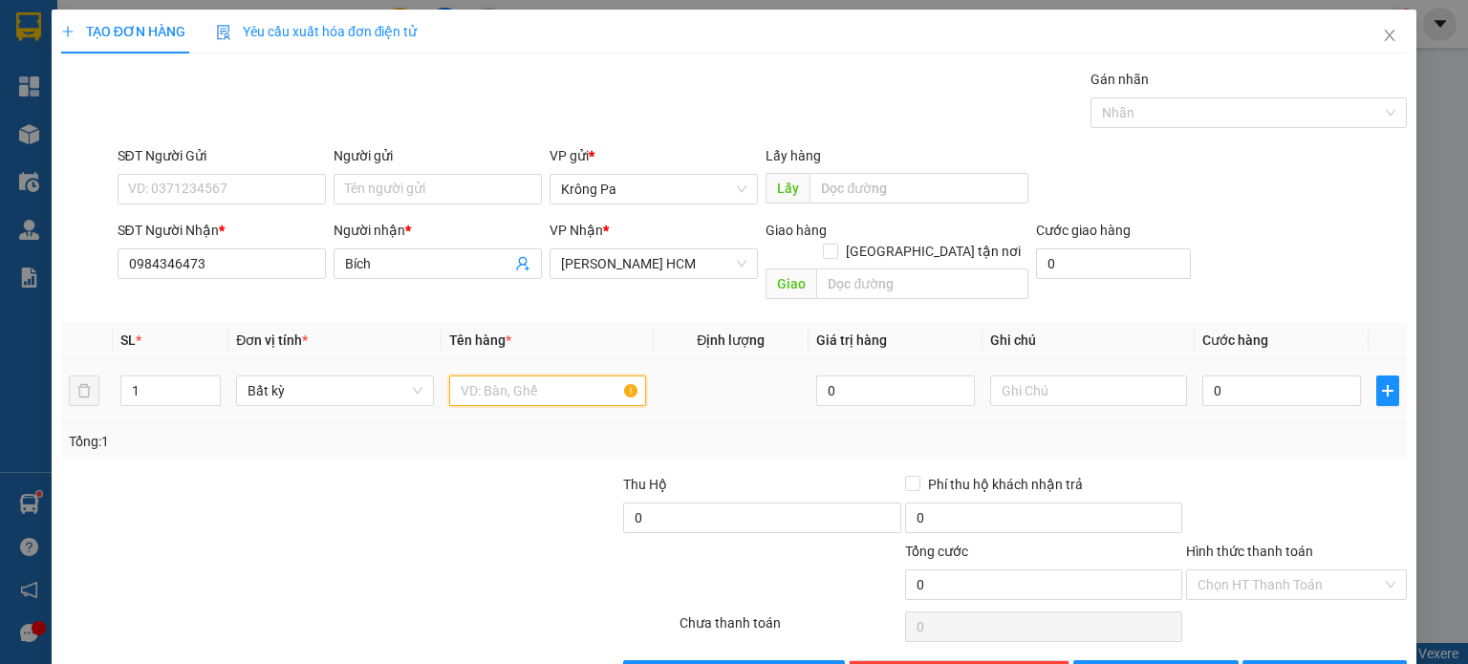
click at [521, 376] on input "text" at bounding box center [547, 391] width 197 height 31
type input "1 TX"
click at [1340, 377] on input "0" at bounding box center [1281, 391] width 159 height 31
type input "5"
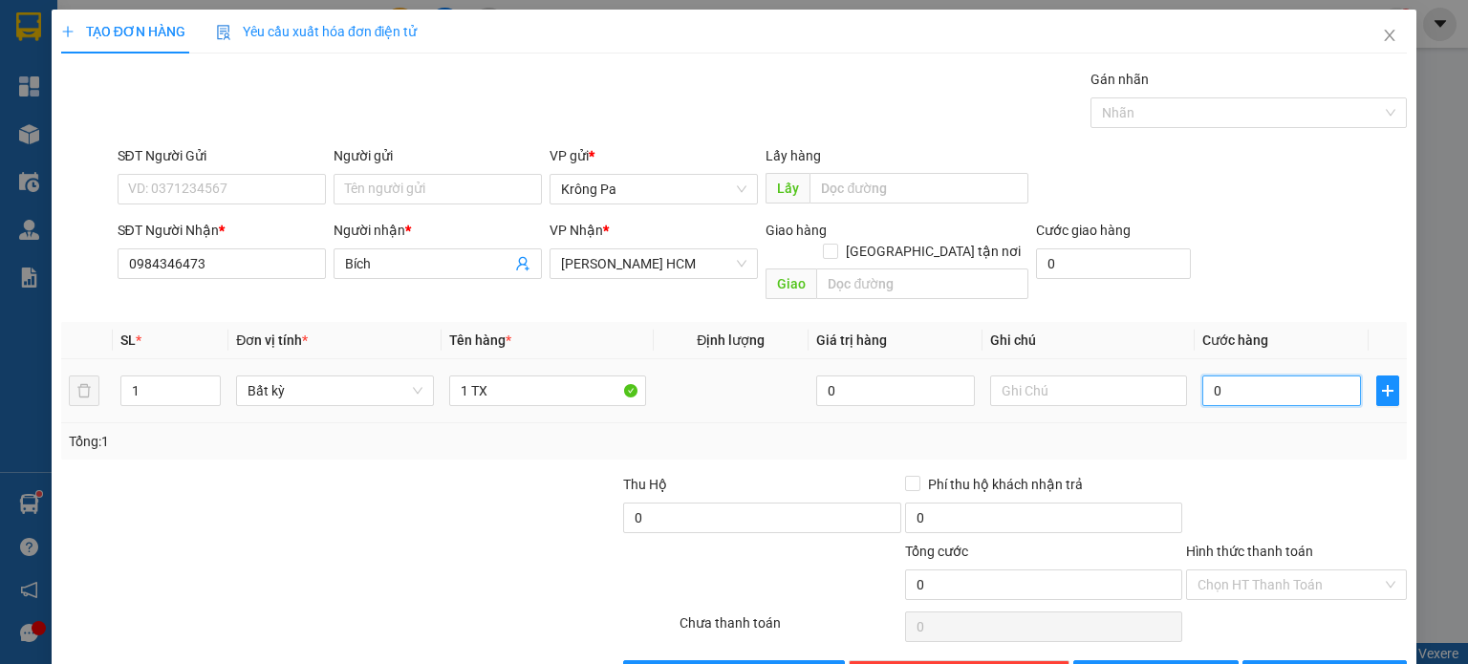
type input "5"
type input "50"
type input "50.000"
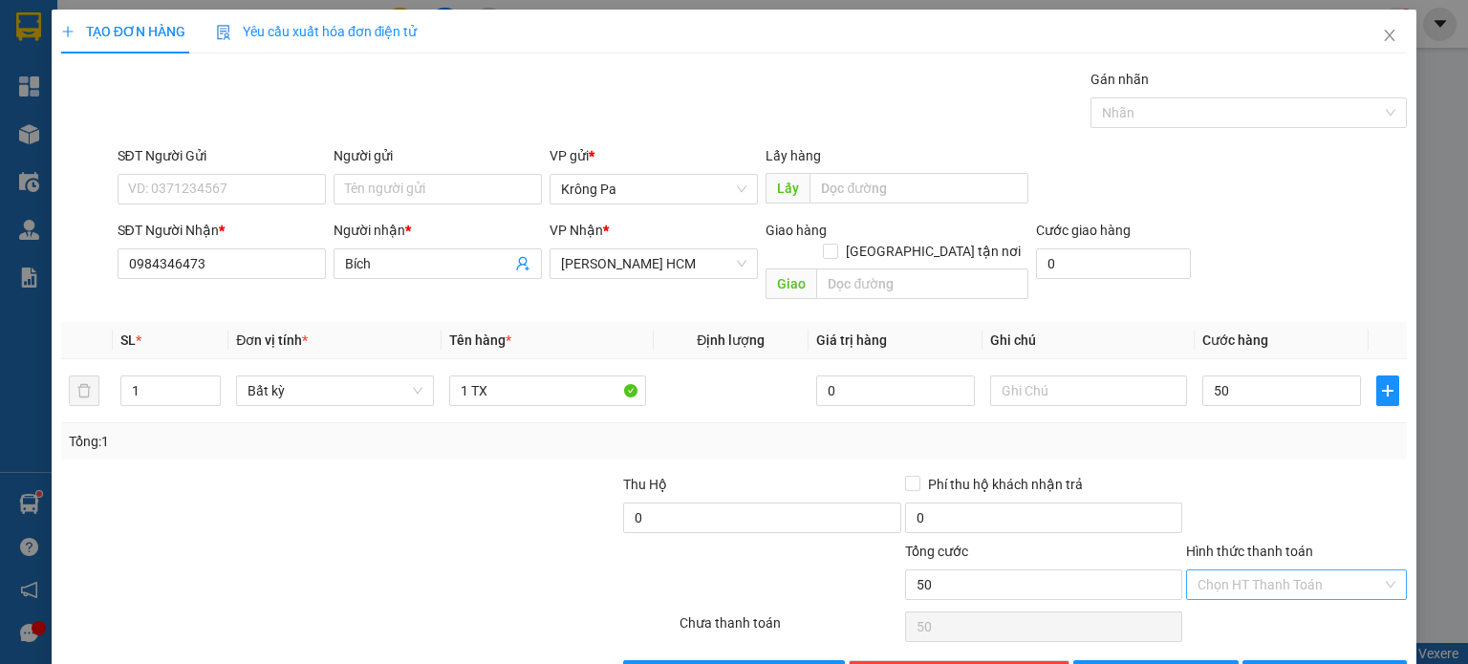
type input "50.000"
click at [1331, 573] on input "Hình thức thanh toán" at bounding box center [1290, 585] width 184 height 29
drag, startPoint x: 1338, startPoint y: 475, endPoint x: 1219, endPoint y: 634, distance: 198.6
click at [1332, 479] on div at bounding box center [1296, 507] width 225 height 67
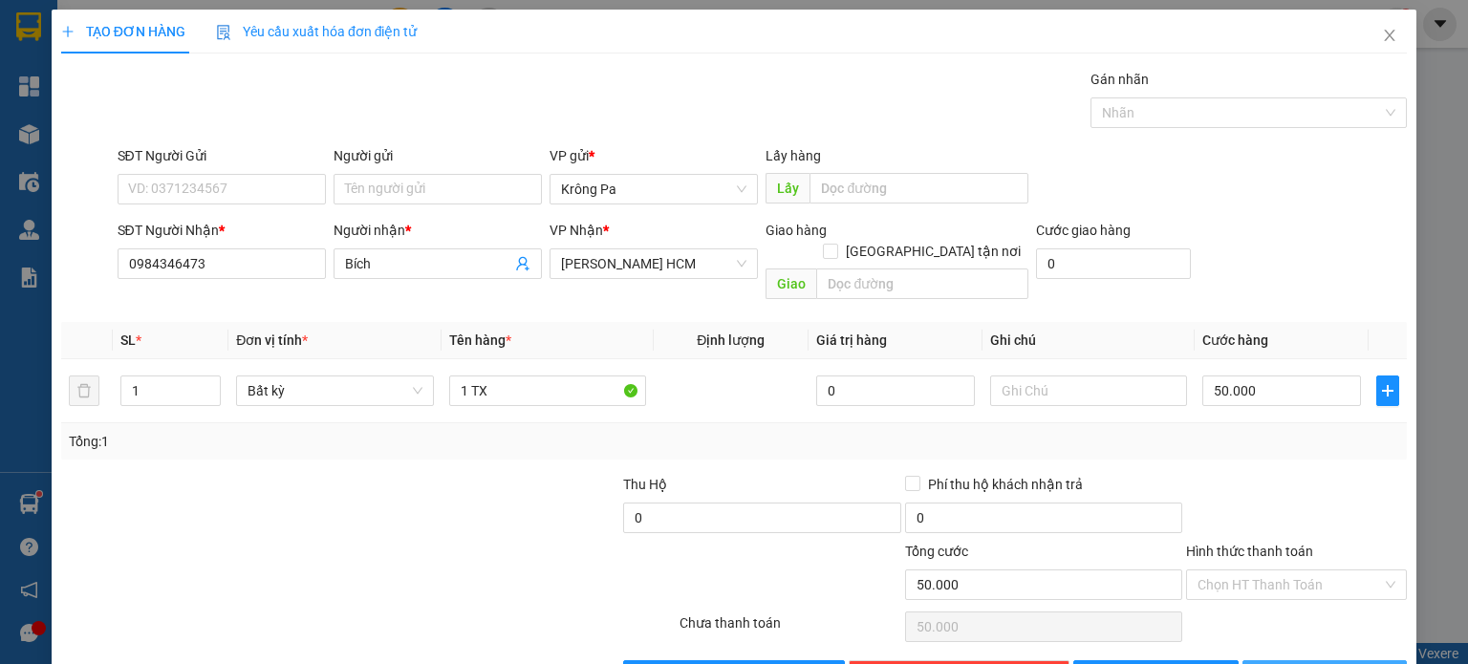
click at [1271, 663] on icon "printer" at bounding box center [1264, 674] width 13 height 13
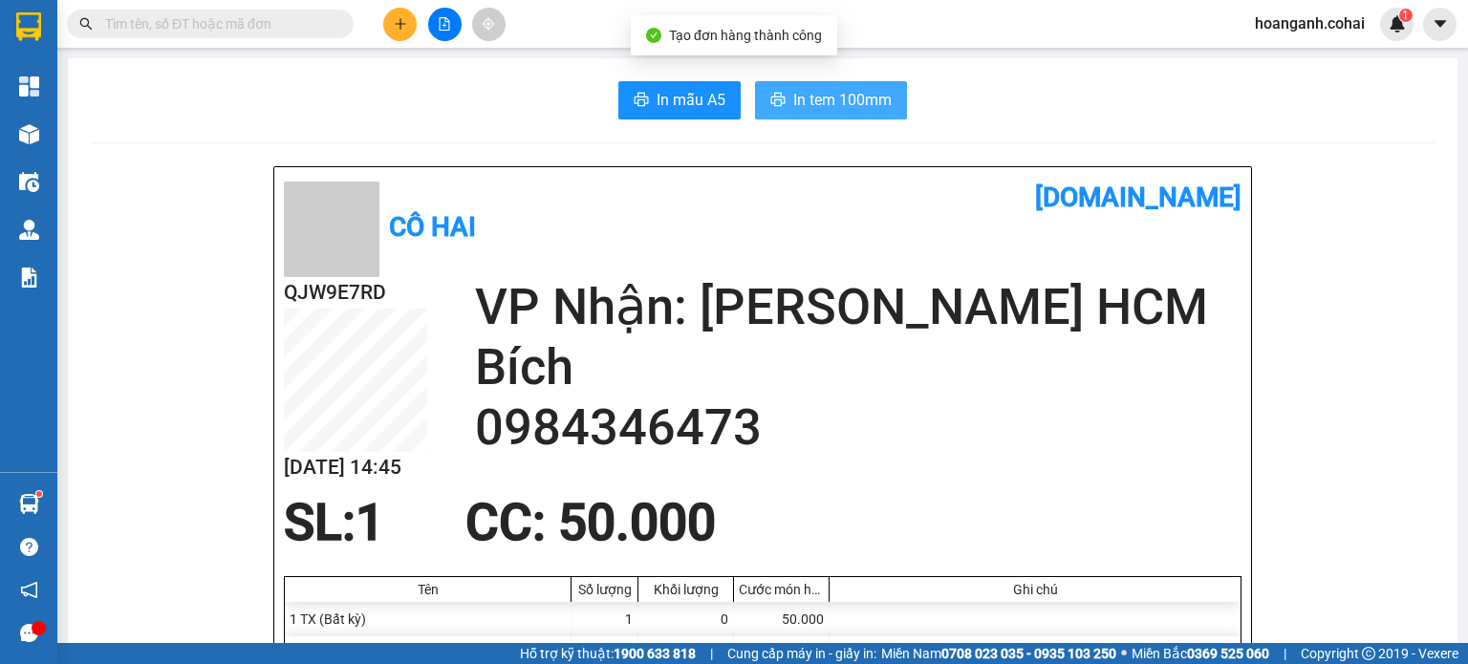
click at [821, 81] on button "In tem 100mm" at bounding box center [831, 100] width 152 height 38
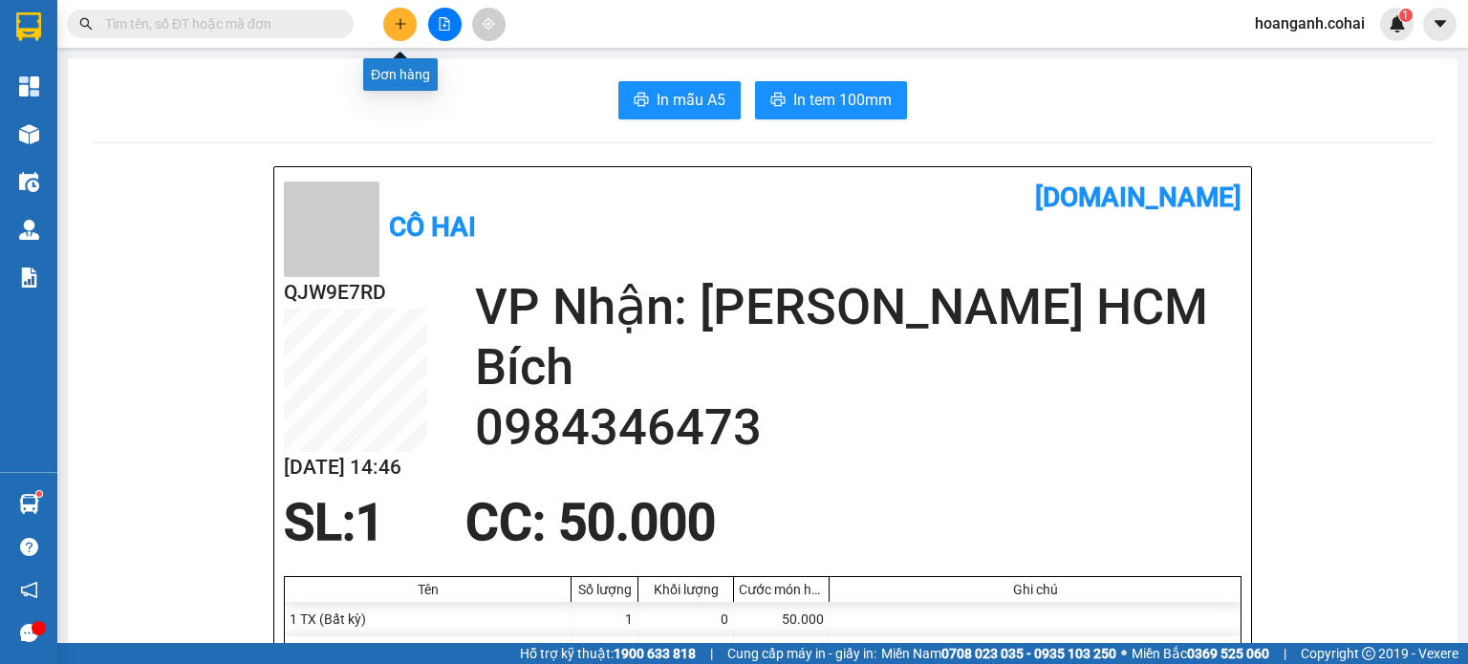
click at [390, 15] on button at bounding box center [399, 24] width 33 height 33
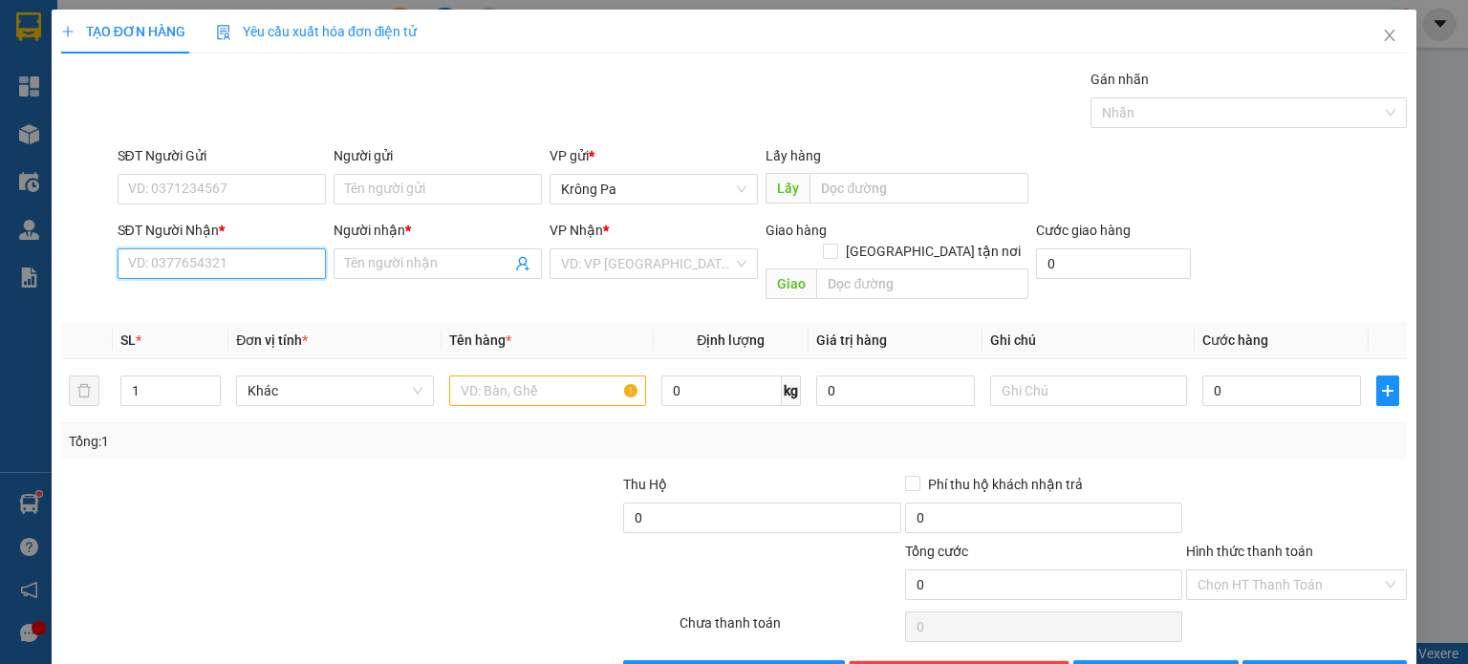
click at [237, 273] on input "SĐT Người Nhận *" at bounding box center [222, 263] width 208 height 31
type input "0906753157"
click at [431, 269] on input "Người nhận *" at bounding box center [428, 263] width 166 height 21
click at [431, 269] on input "HE1`1`" at bounding box center [428, 263] width 166 height 21
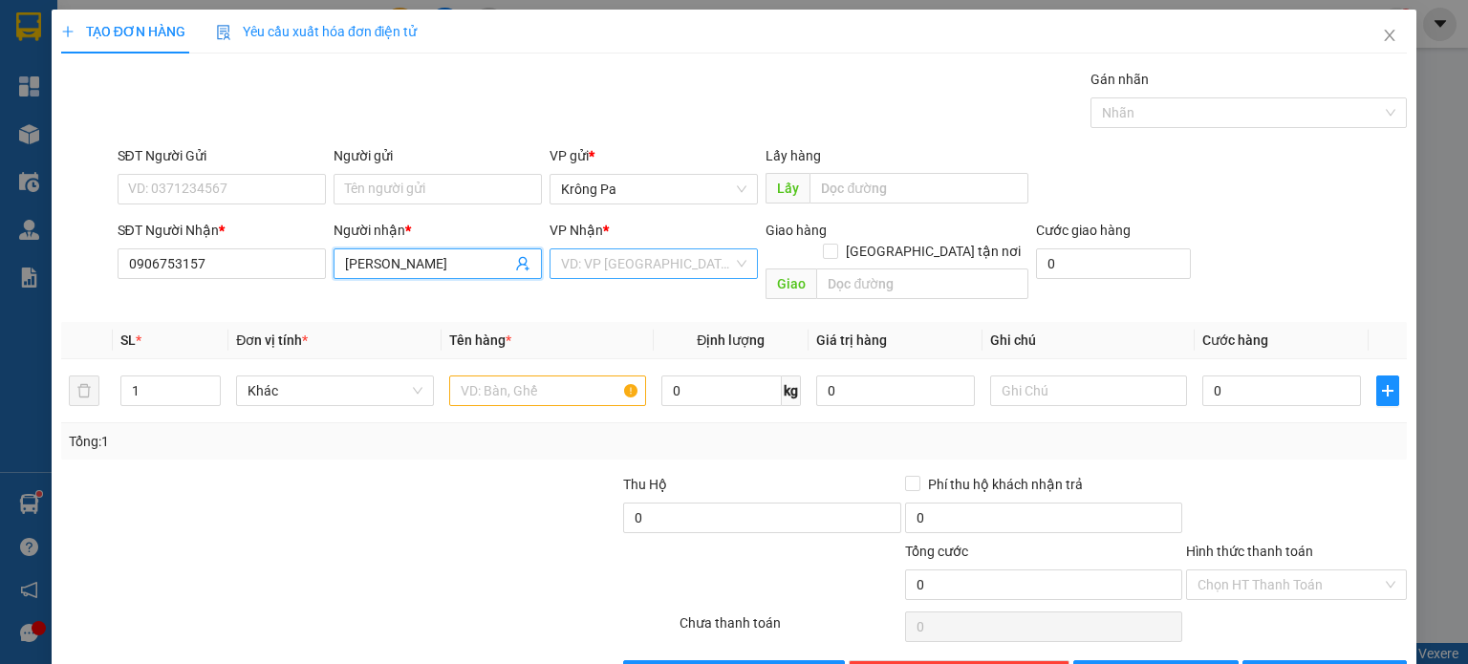
type input "[PERSON_NAME]"
click at [640, 275] on input "search" at bounding box center [647, 263] width 172 height 29
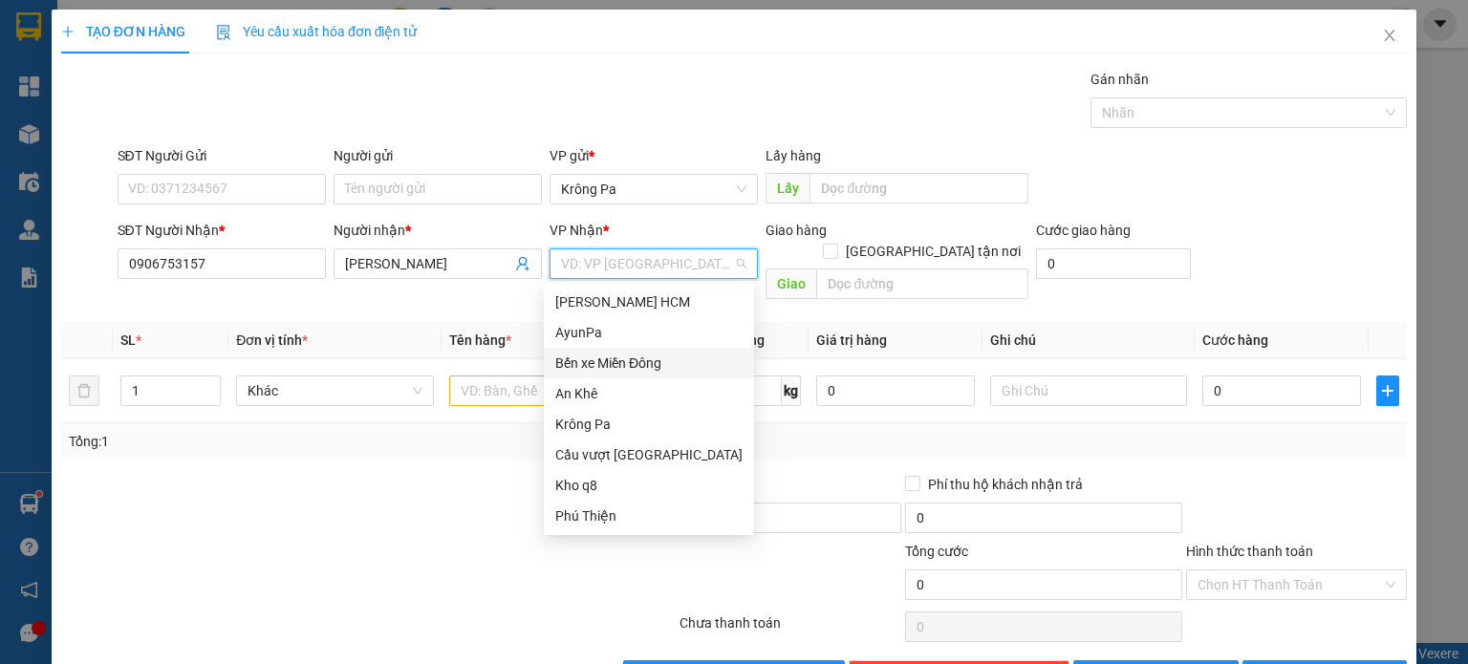
click at [623, 371] on div "Bến xe Miền Đông" at bounding box center [648, 363] width 187 height 21
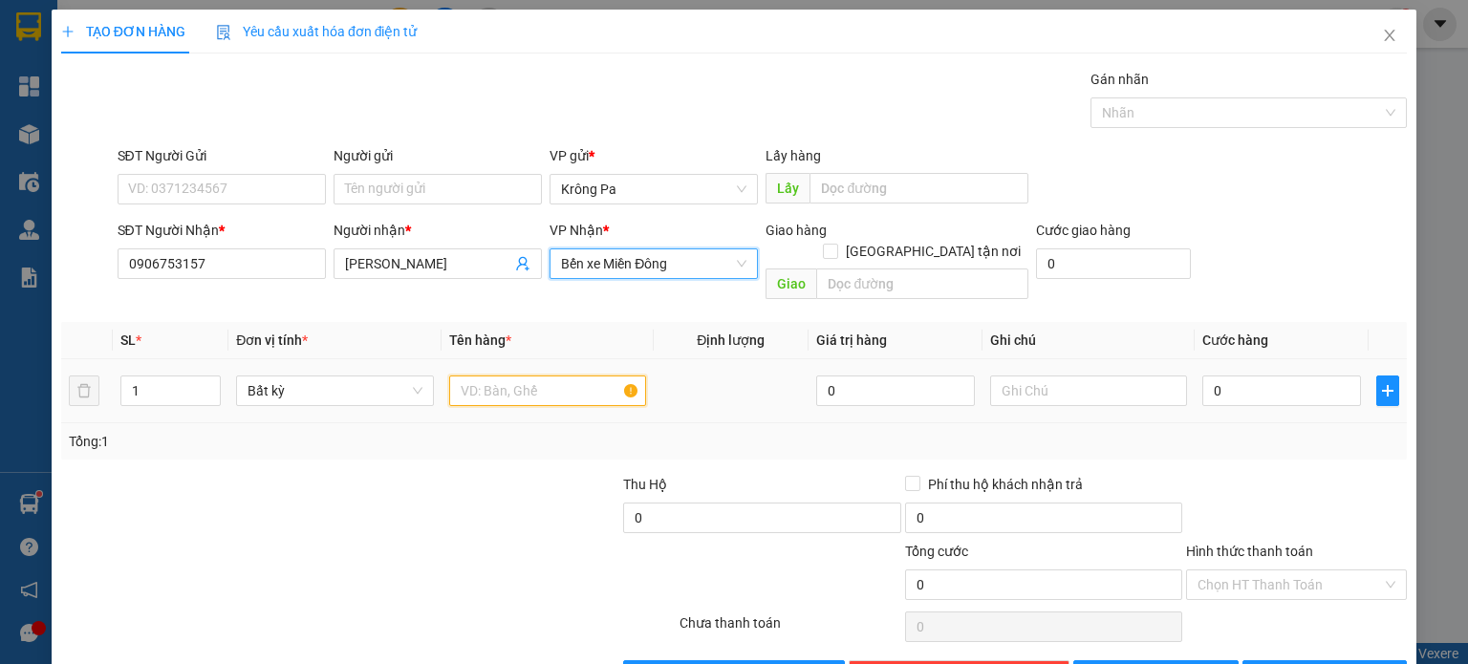
click at [516, 378] on input "text" at bounding box center [547, 391] width 197 height 31
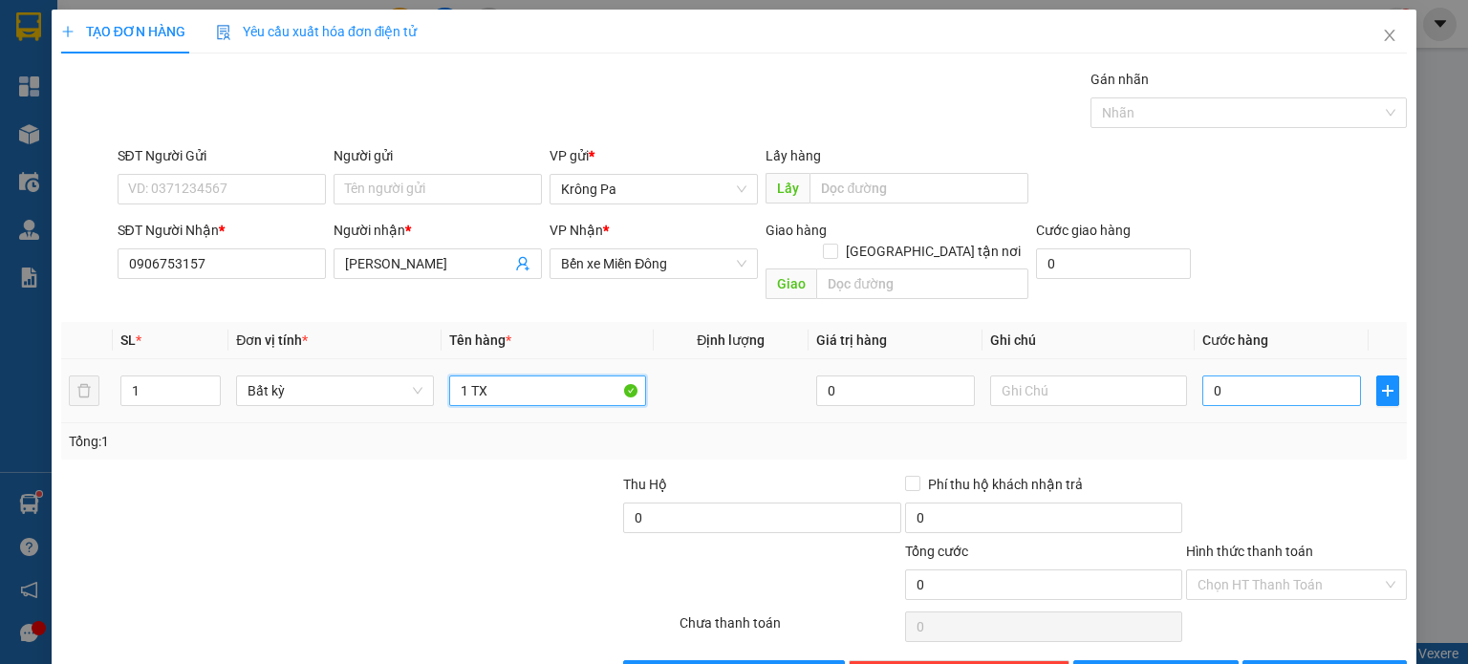
type input "1 TX"
click at [1238, 379] on input "0" at bounding box center [1281, 391] width 159 height 31
type input "5"
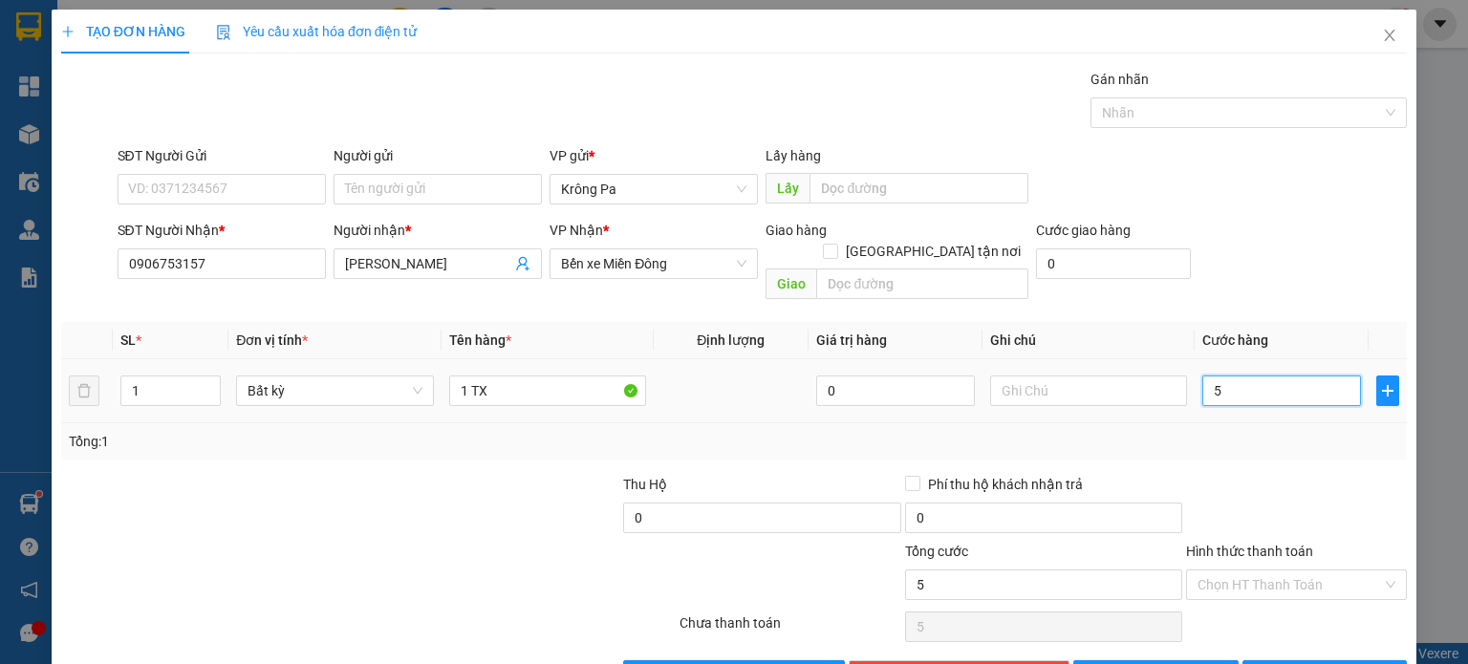
type input "50"
type input "50.000"
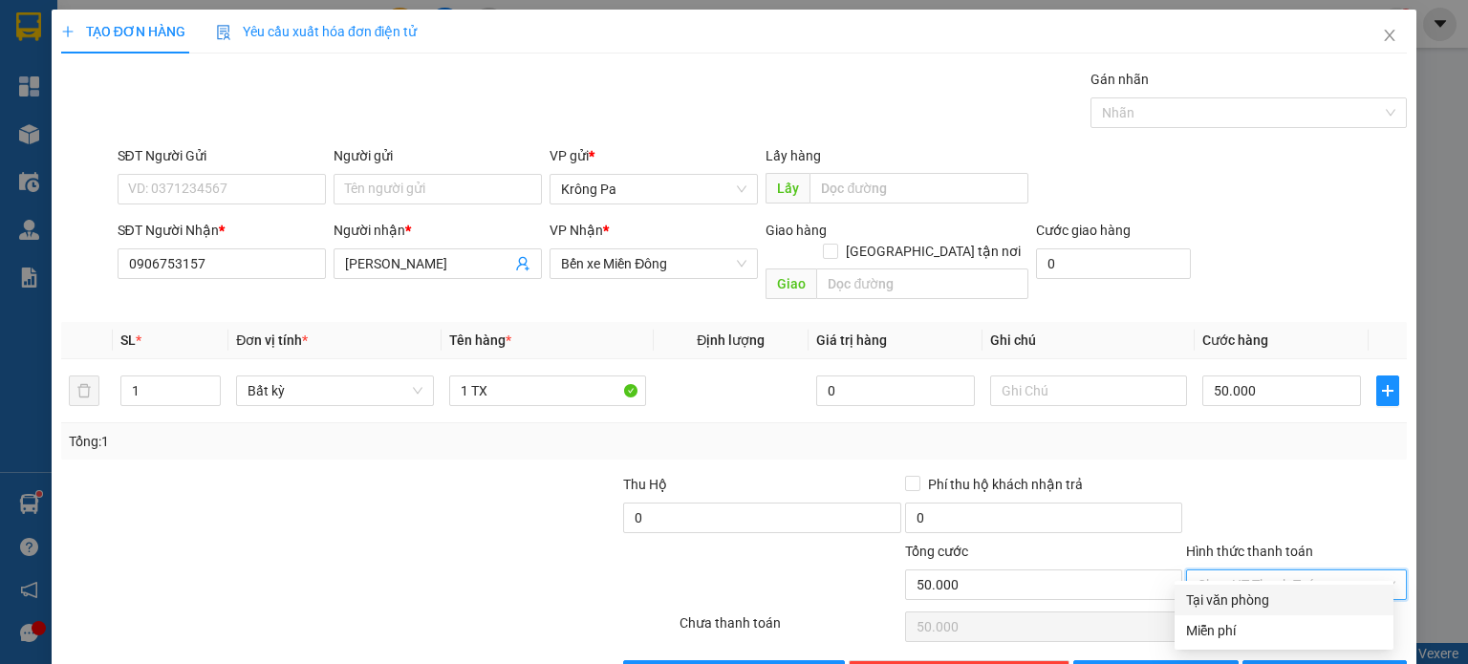
click at [1245, 571] on input "Hình thức thanh toán" at bounding box center [1290, 585] width 184 height 29
click at [1238, 593] on div "Tại văn phòng" at bounding box center [1284, 600] width 196 height 21
type input "0"
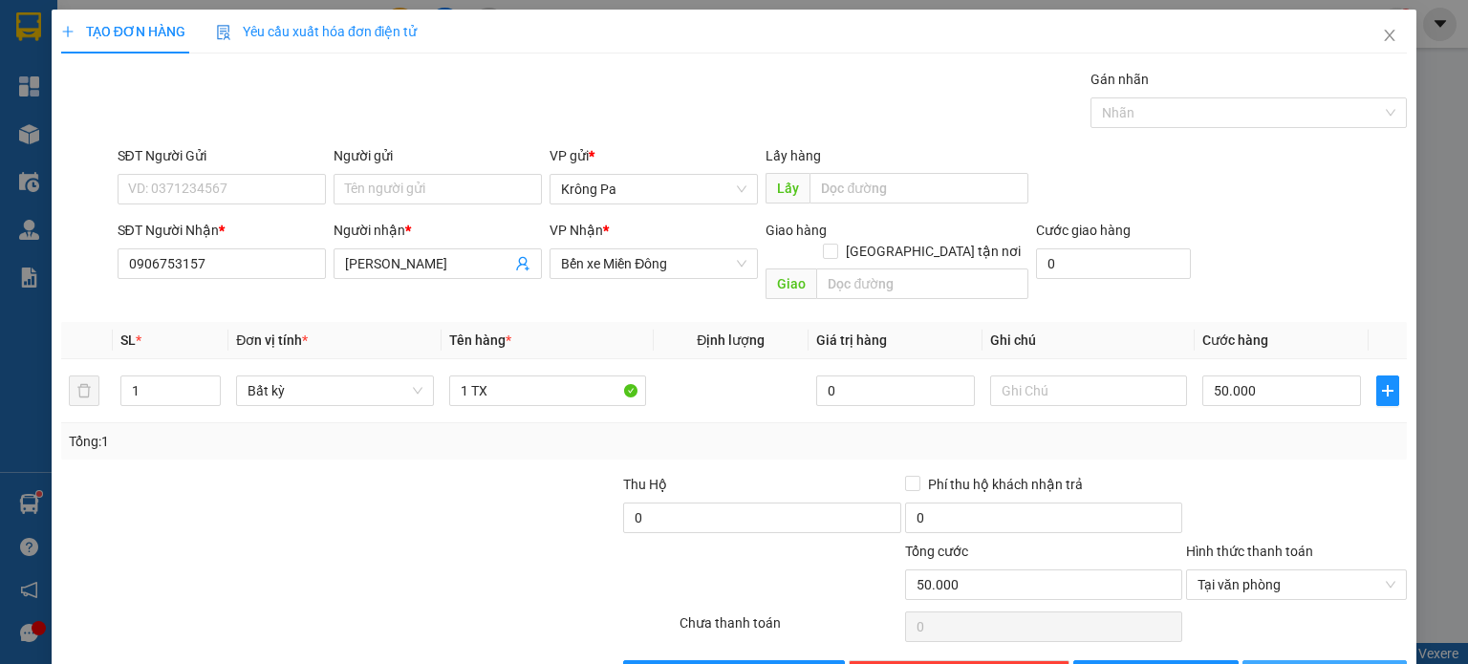
click at [1296, 663] on span "[PERSON_NAME] và In" at bounding box center [1346, 675] width 134 height 21
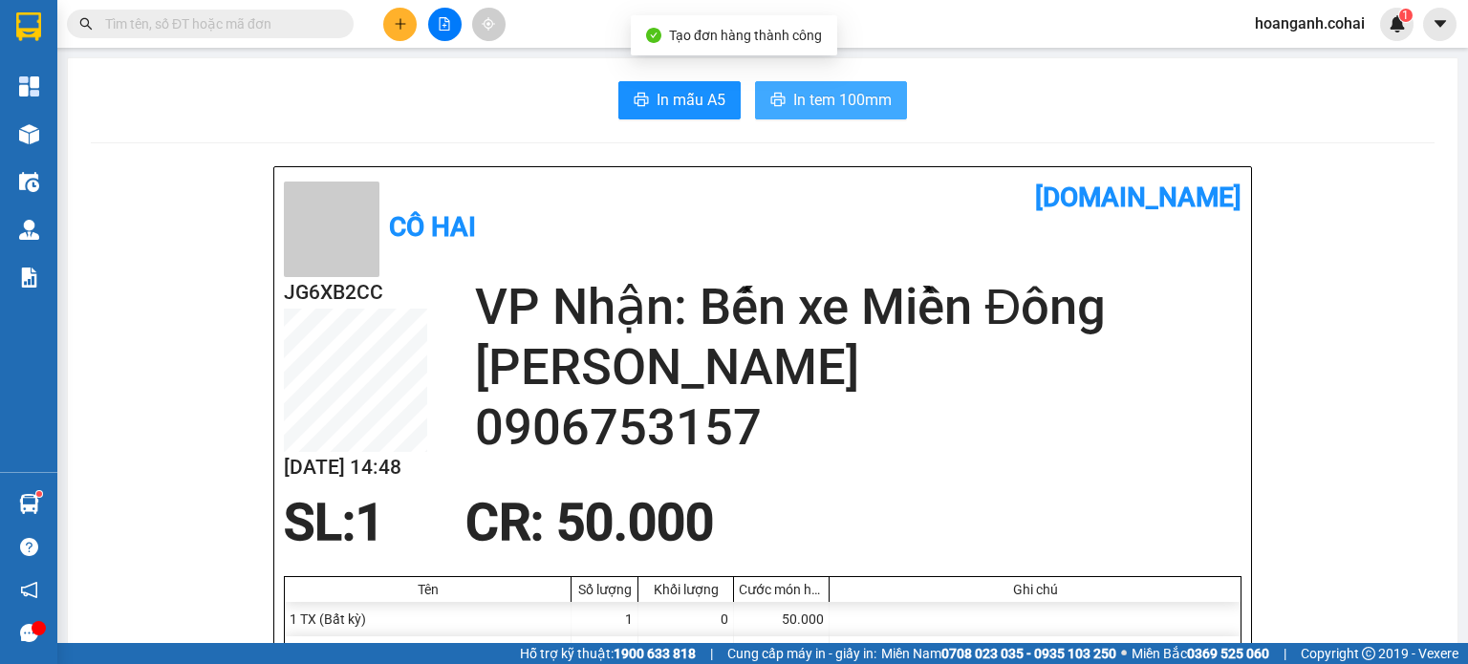
click at [853, 102] on span "In tem 100mm" at bounding box center [842, 100] width 98 height 24
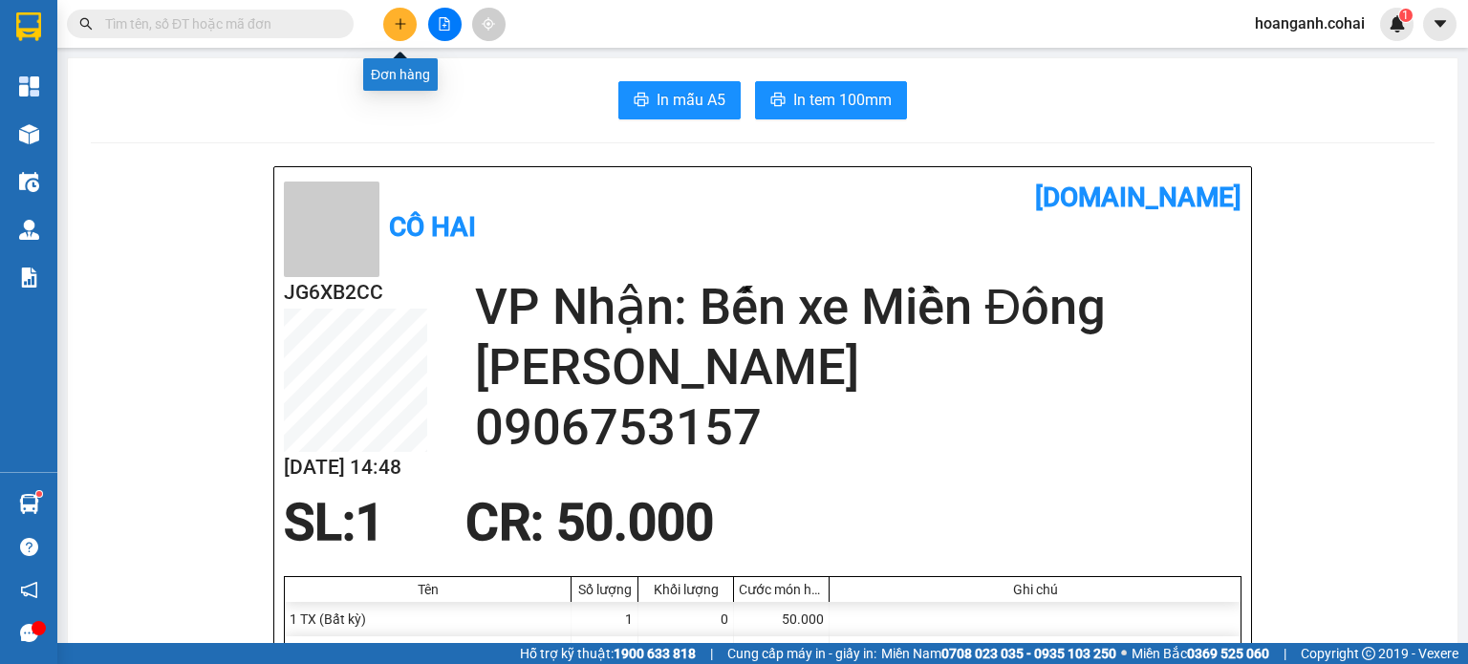
click at [403, 28] on icon "plus" at bounding box center [400, 23] width 13 height 13
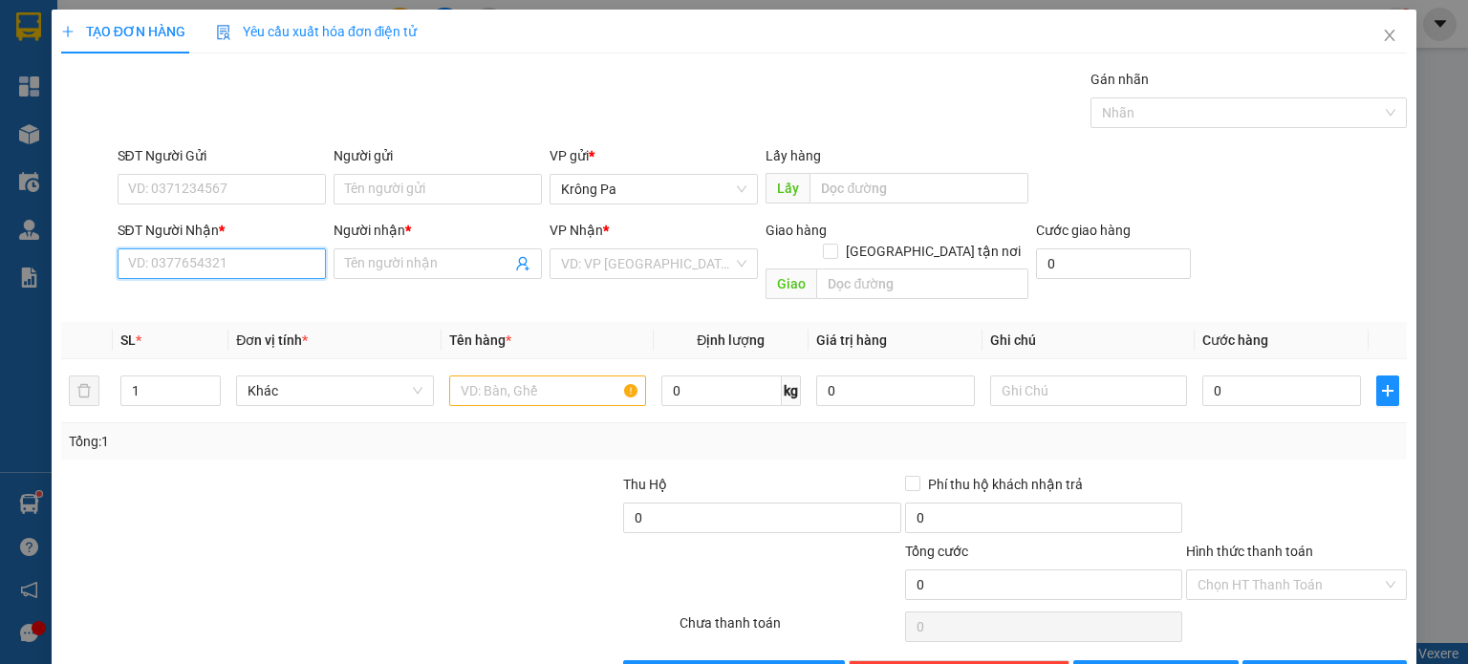
click at [272, 267] on input "SĐT Người Nhận *" at bounding box center [222, 263] width 208 height 31
type input "0904712332"
click at [456, 255] on input "Người nhận *" at bounding box center [428, 263] width 166 height 21
type input "U"
type input "ÚT GÁI"
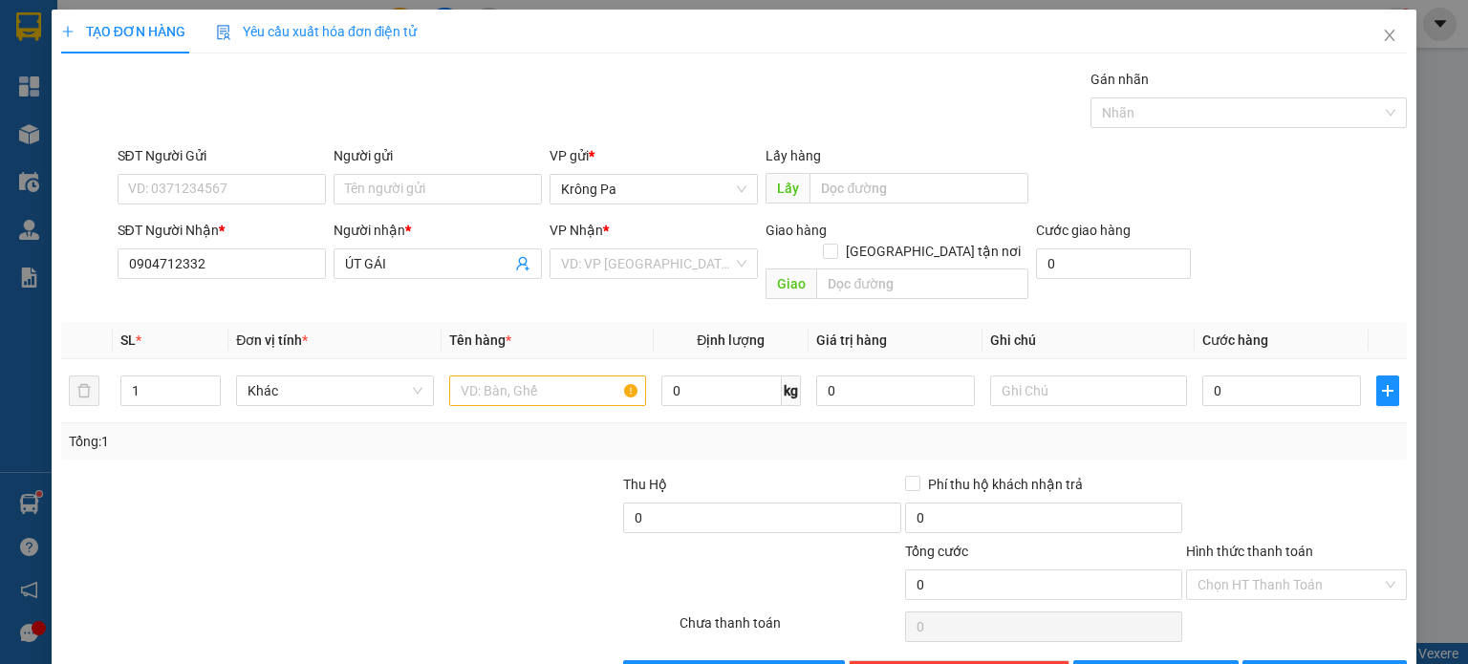
click at [594, 278] on div "VP Nhận * VD: VP [GEOGRAPHIC_DATA]" at bounding box center [654, 253] width 208 height 67
click at [605, 271] on input "search" at bounding box center [647, 263] width 172 height 29
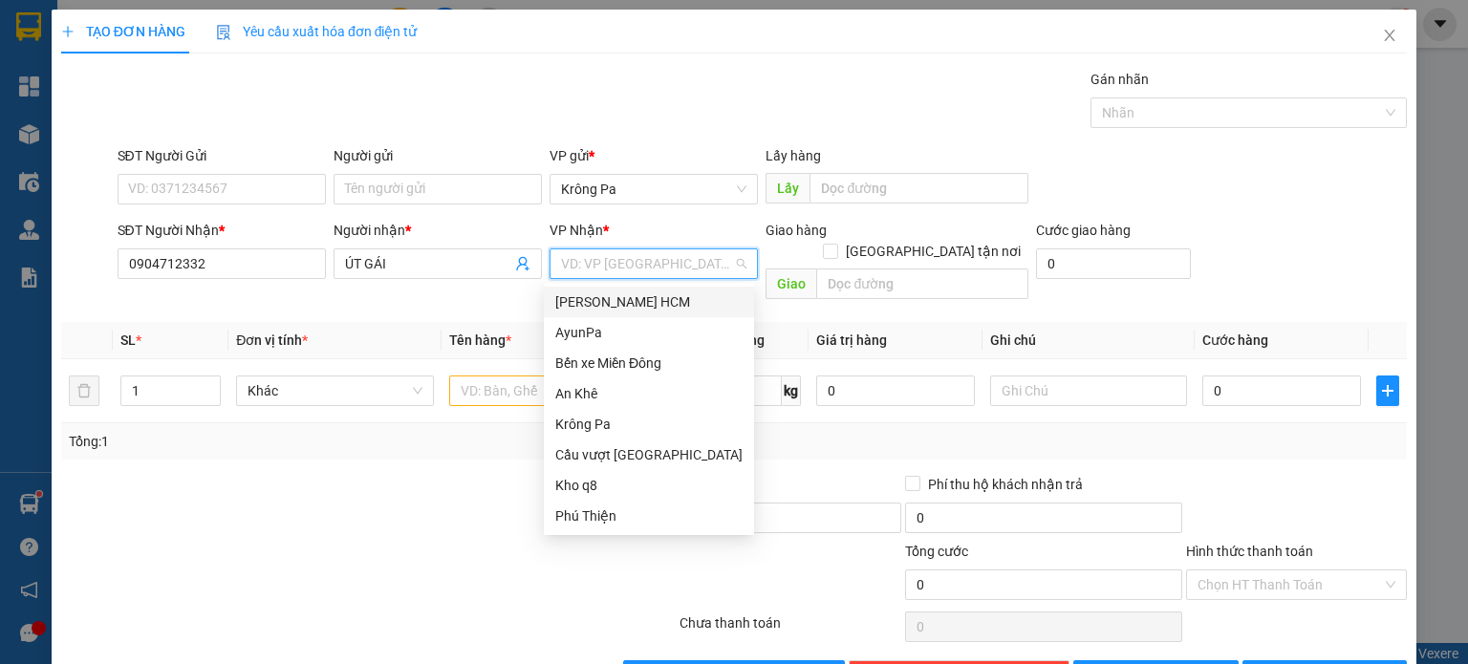
click at [623, 299] on div "[PERSON_NAME] HCM" at bounding box center [648, 301] width 187 height 21
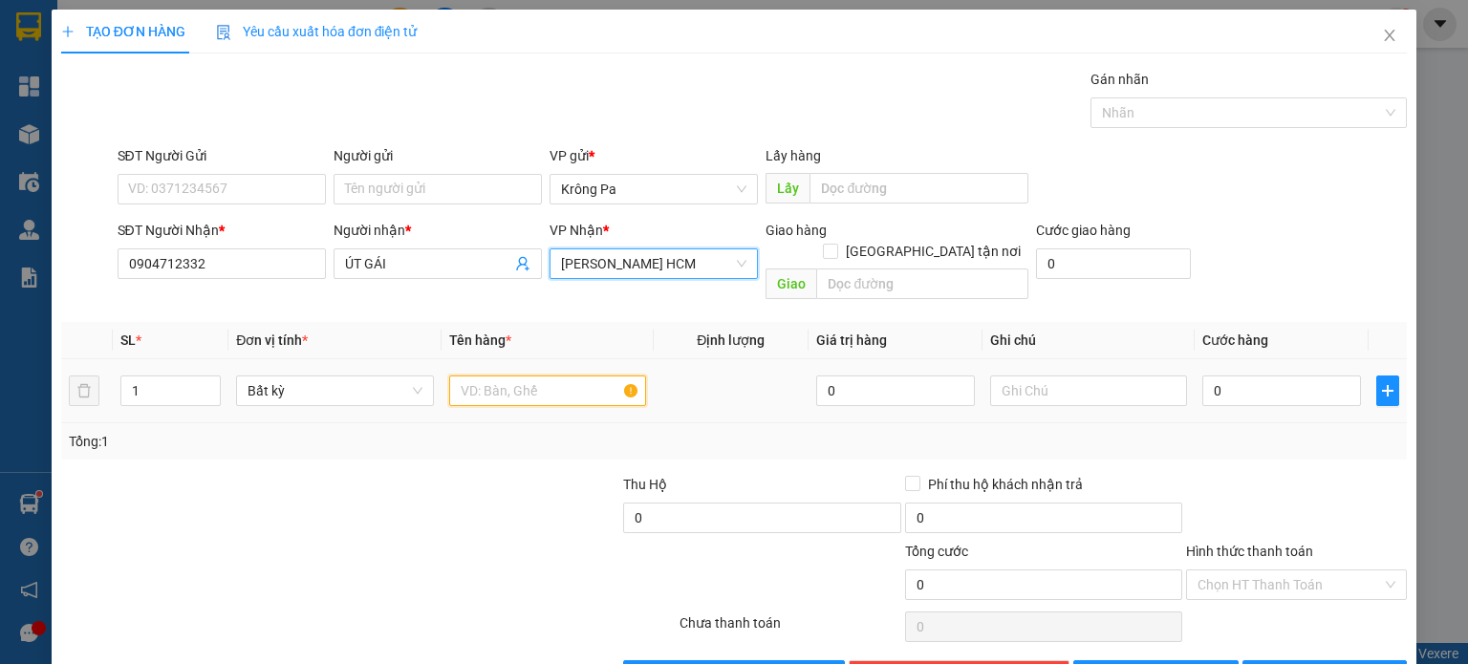
click at [528, 376] on input "text" at bounding box center [547, 391] width 197 height 31
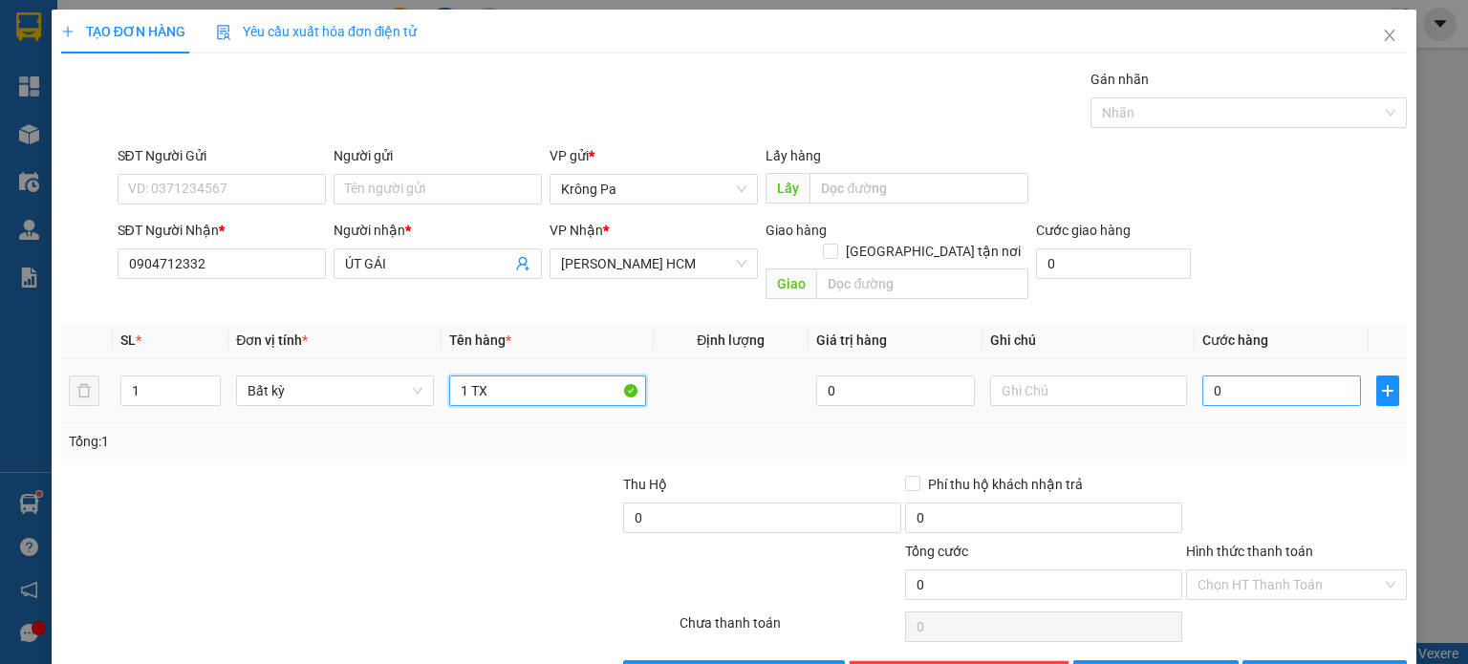
type input "1 TX"
click at [1313, 381] on input "0" at bounding box center [1281, 391] width 159 height 31
type input "5"
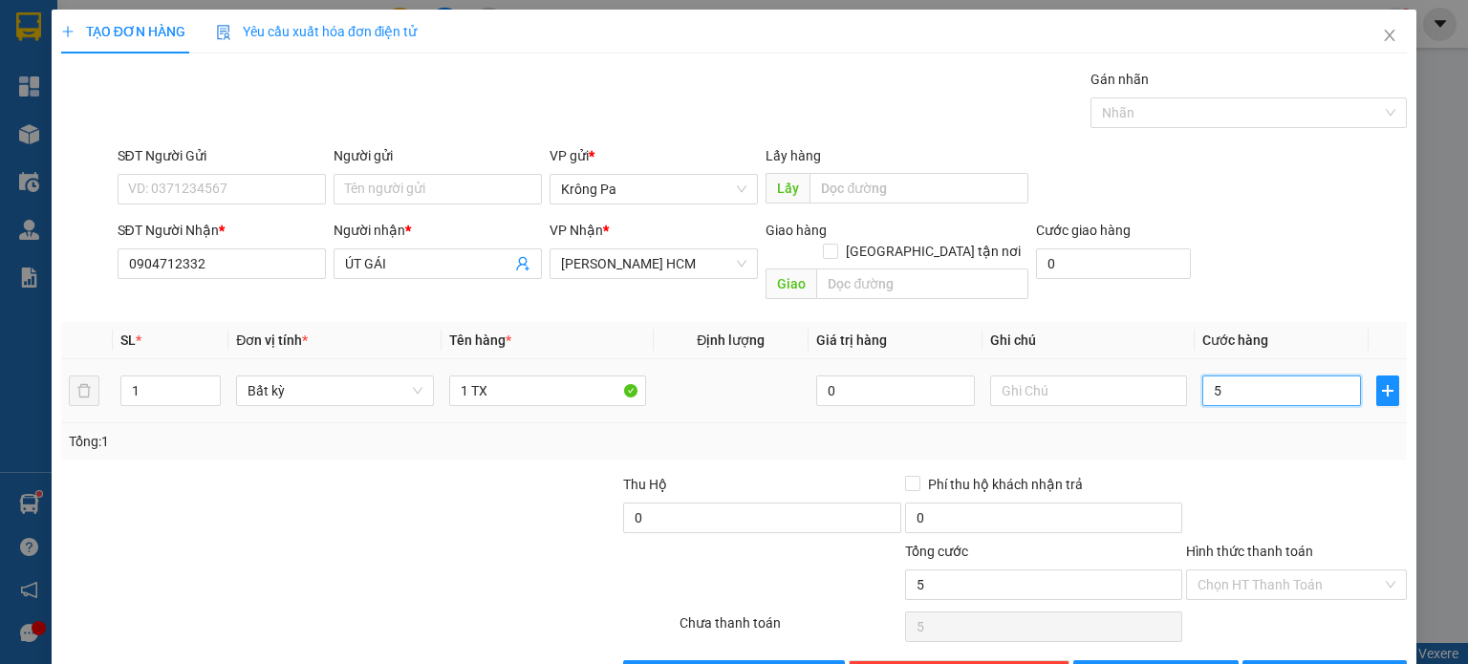
type input "50"
type input "50.000"
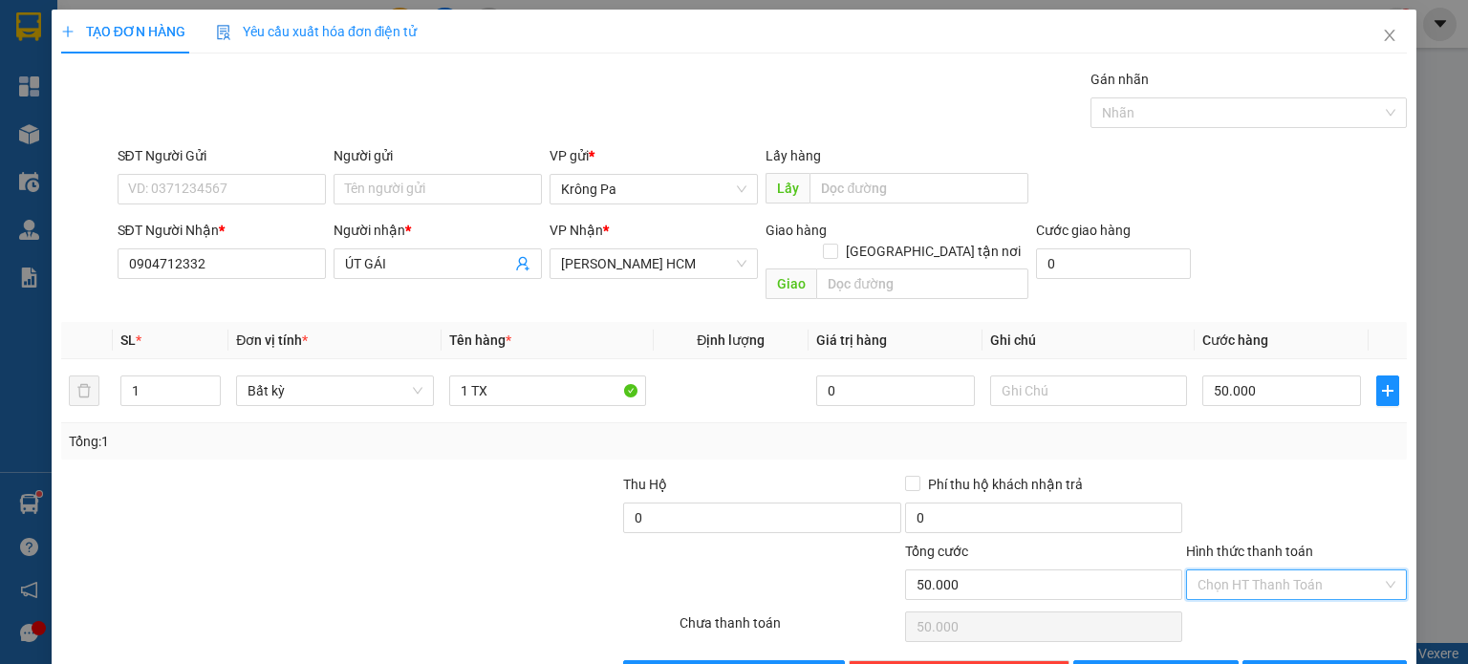
click at [1271, 571] on input "Hình thức thanh toán" at bounding box center [1290, 585] width 184 height 29
click at [1250, 603] on div "Tại văn phòng" at bounding box center [1284, 600] width 196 height 21
type input "0"
click at [1296, 663] on span "[PERSON_NAME] và In" at bounding box center [1346, 675] width 134 height 21
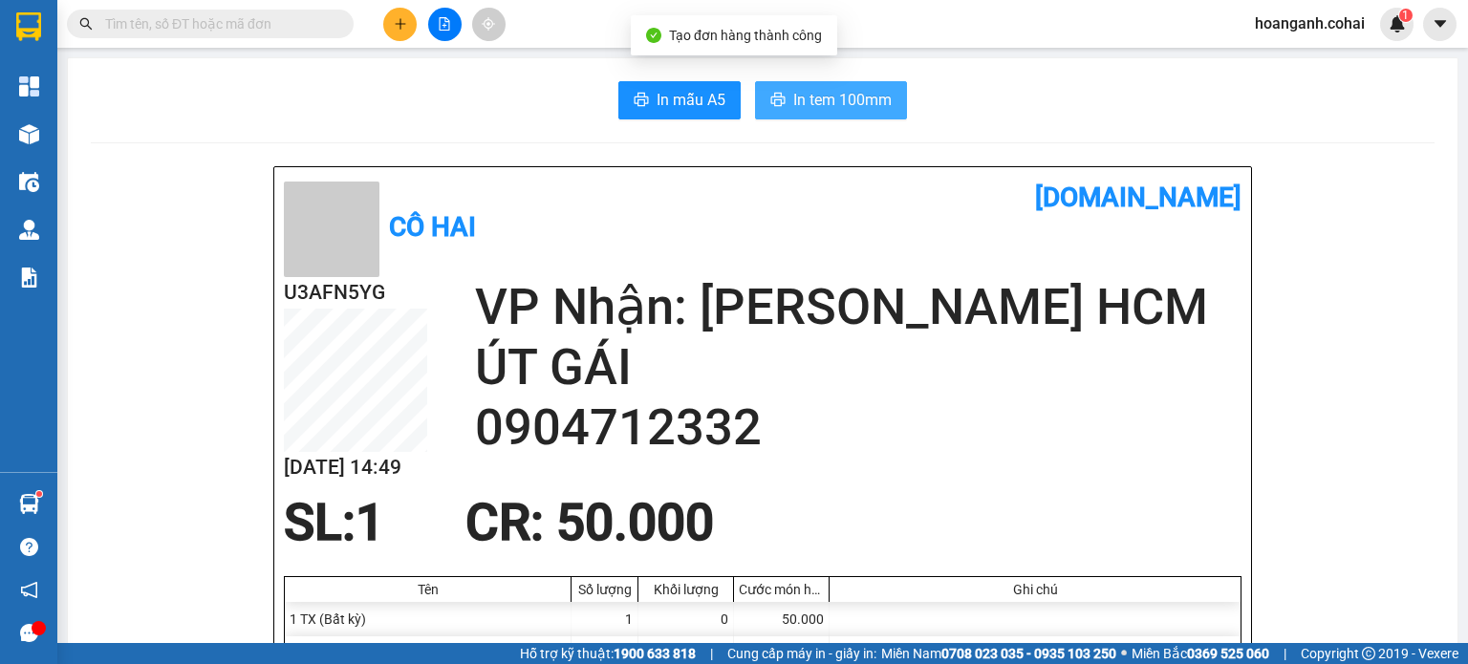
click at [865, 89] on span "In tem 100mm" at bounding box center [842, 100] width 98 height 24
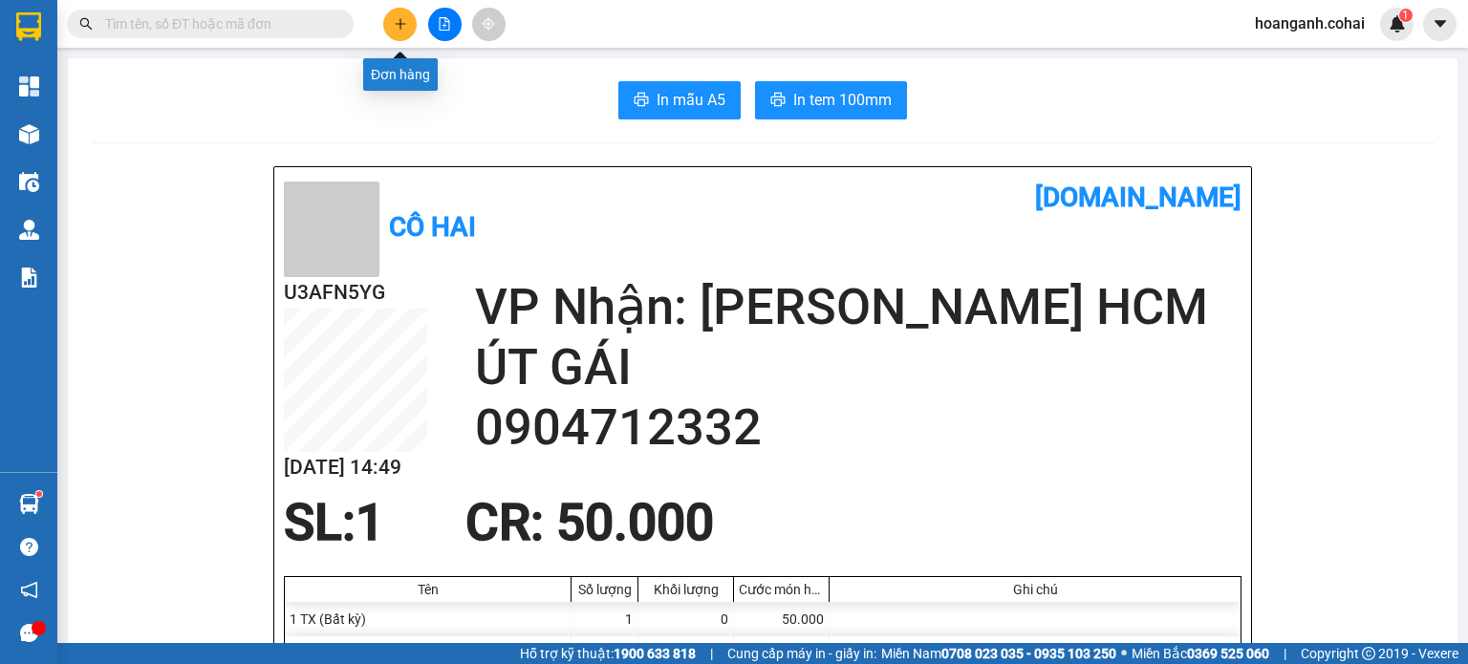
click at [405, 19] on icon "plus" at bounding box center [400, 23] width 13 height 13
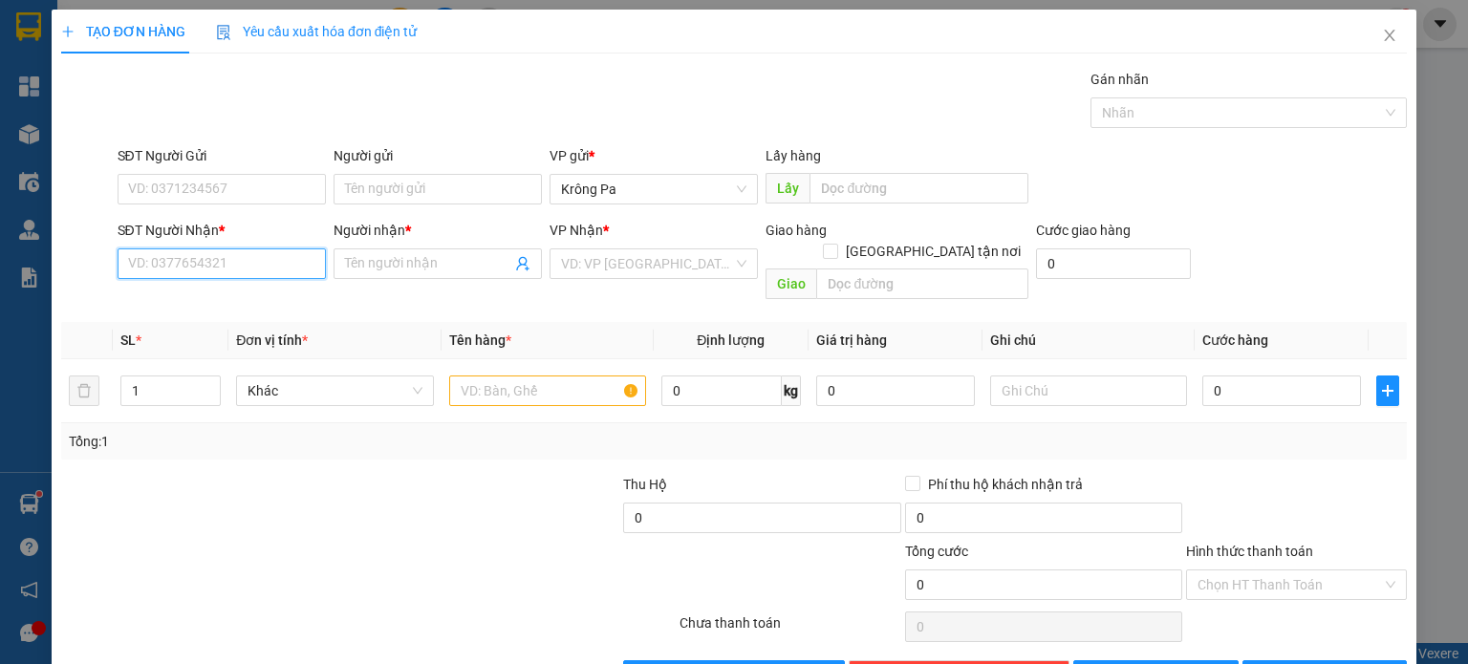
click at [222, 248] on input "SĐT Người Nhận *" at bounding box center [222, 263] width 208 height 31
click at [153, 271] on input "0347264434" at bounding box center [222, 263] width 208 height 31
type input "0346264434"
click at [189, 304] on div "0346264434 - My" at bounding box center [219, 301] width 184 height 21
type input "My"
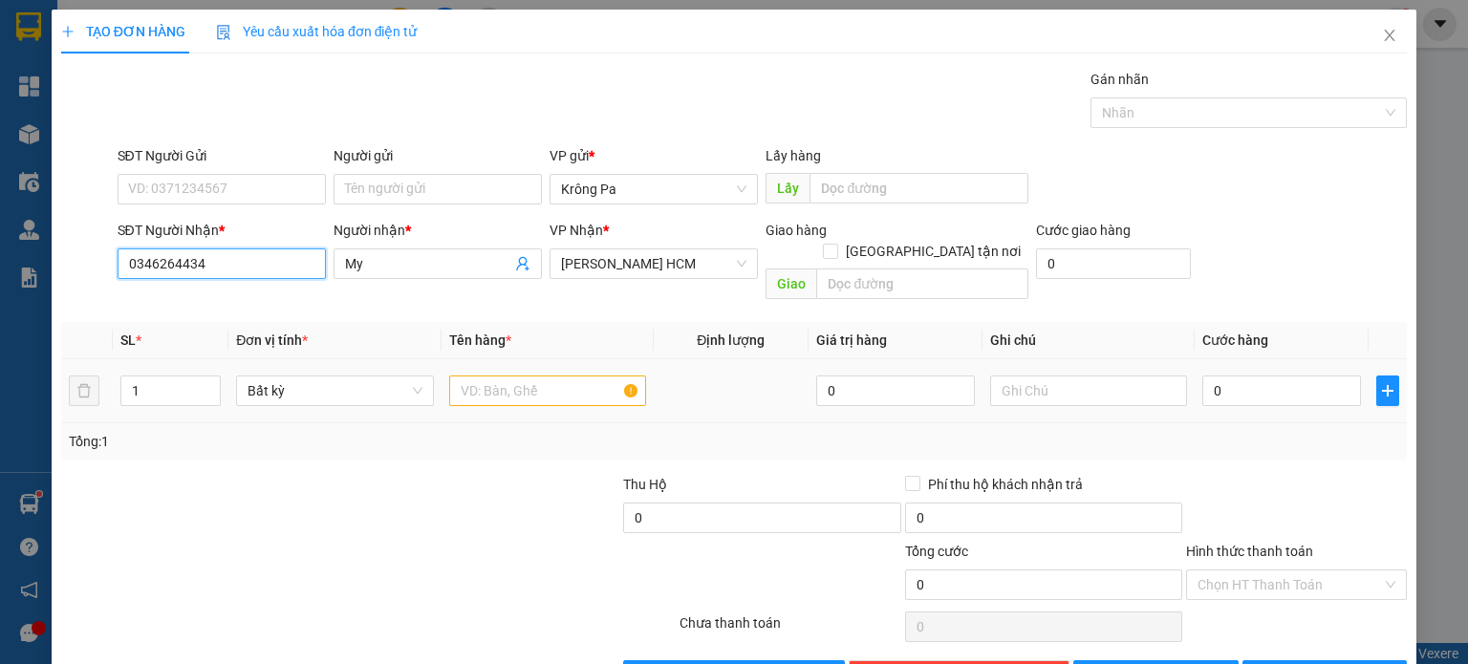
type input "0346264434"
click at [487, 376] on input "text" at bounding box center [547, 391] width 197 height 31
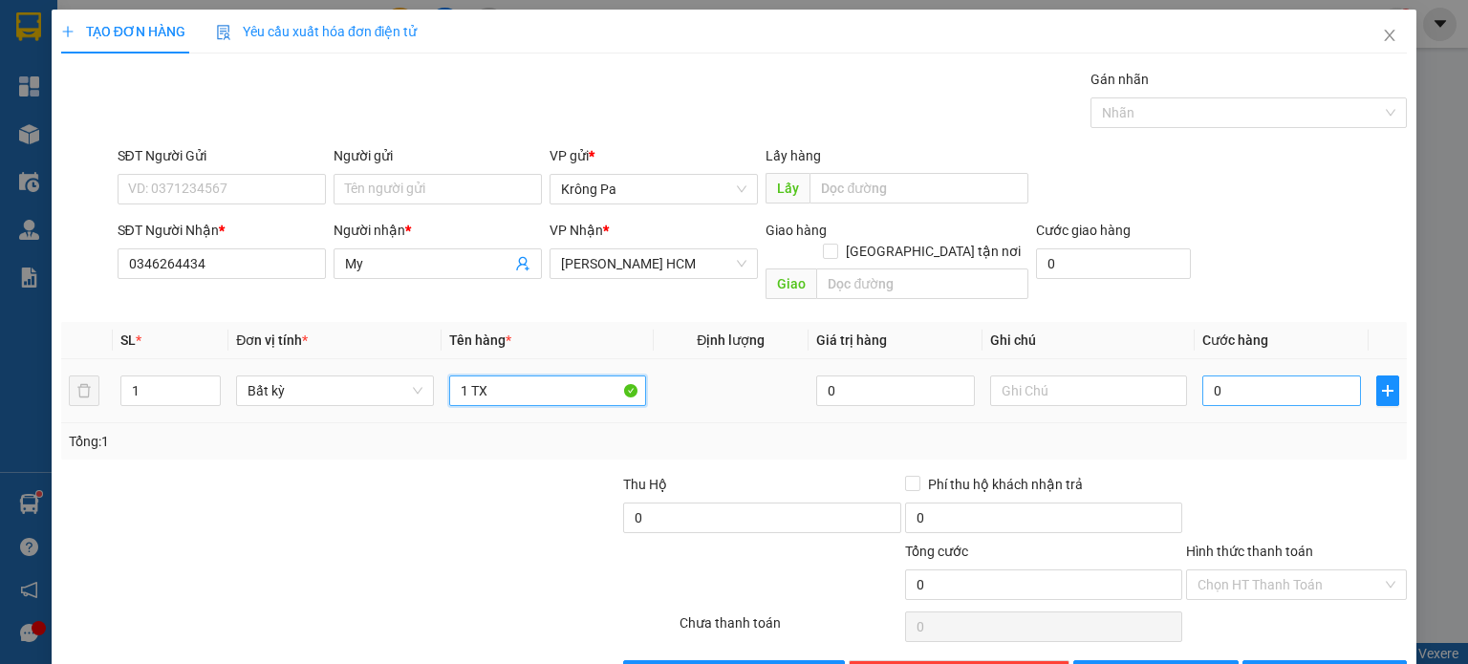
type input "1 TX"
drag, startPoint x: 1242, startPoint y: 377, endPoint x: 1216, endPoint y: 351, distance: 37.2
click at [1241, 376] on input "0" at bounding box center [1281, 391] width 159 height 31
type input "7"
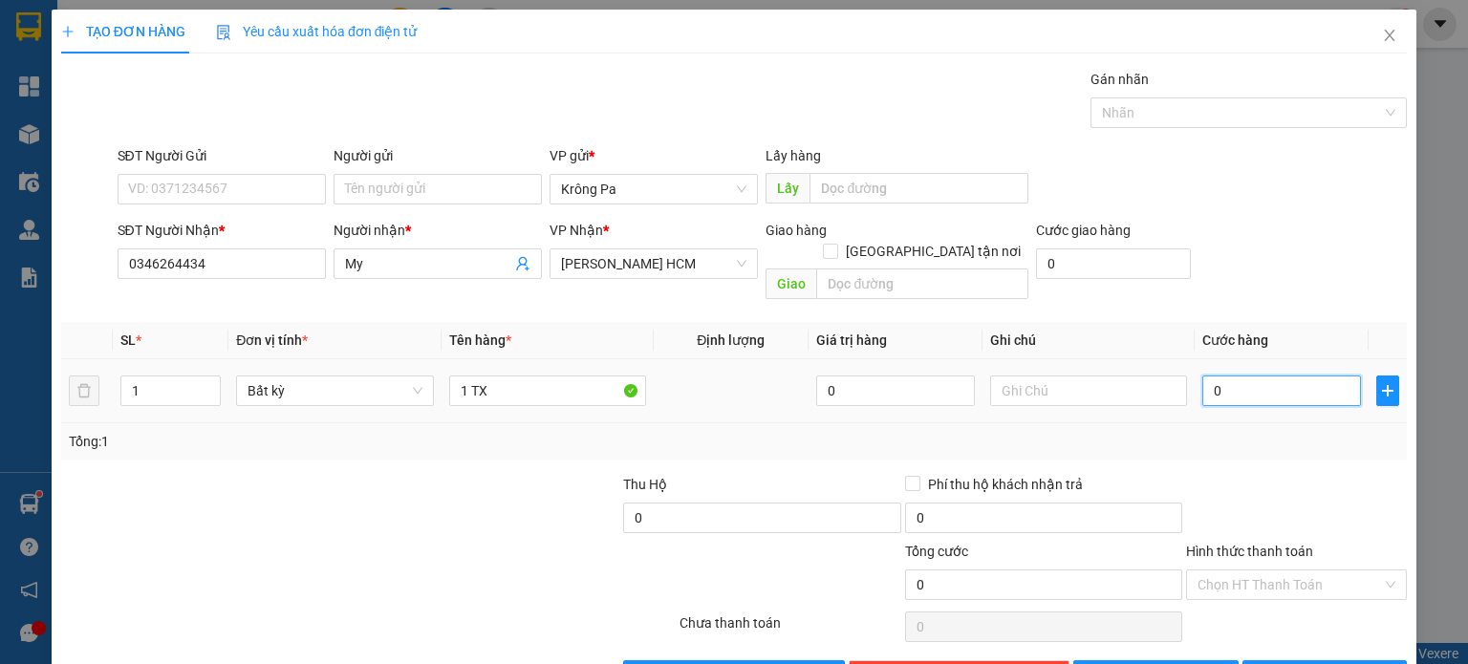
type input "7"
type input "70"
type input "70.000"
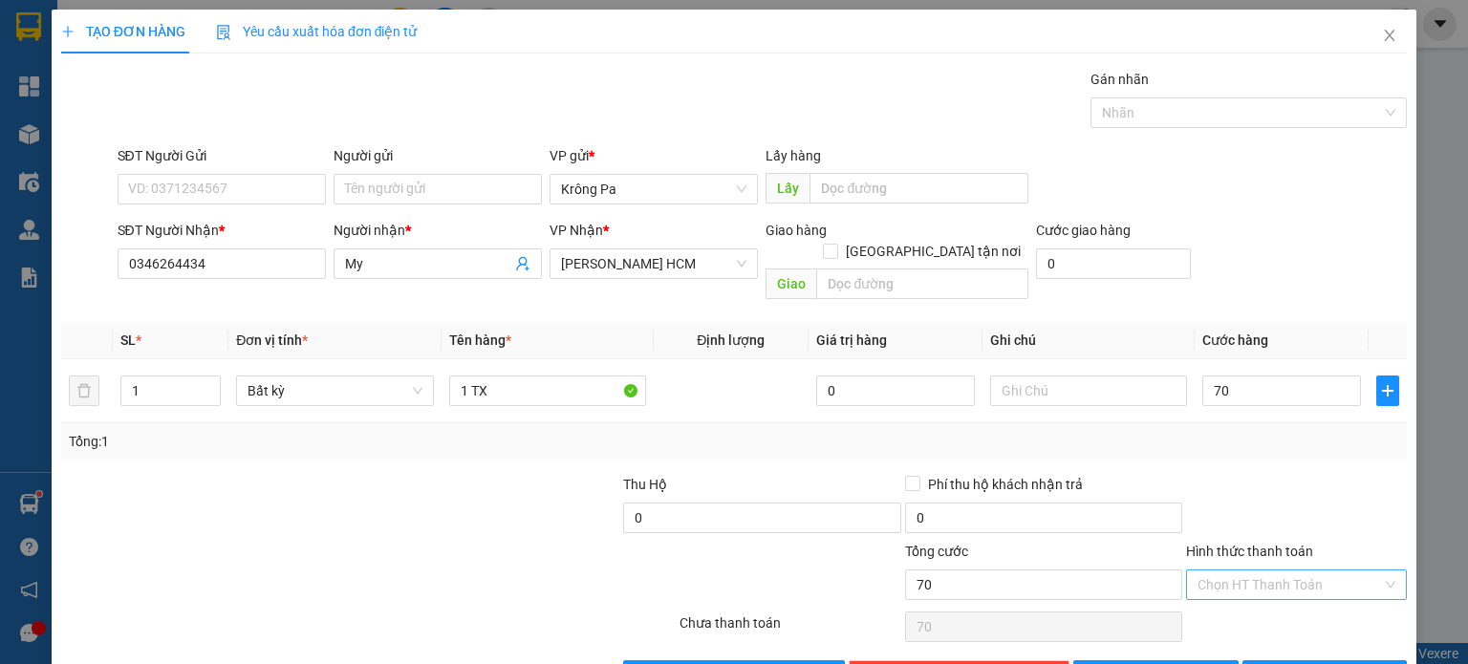
type input "70.000"
click at [1322, 571] on input "Hình thức thanh toán" at bounding box center [1290, 585] width 184 height 29
click at [1319, 604] on div "Tại văn phòng" at bounding box center [1284, 600] width 196 height 21
type input "0"
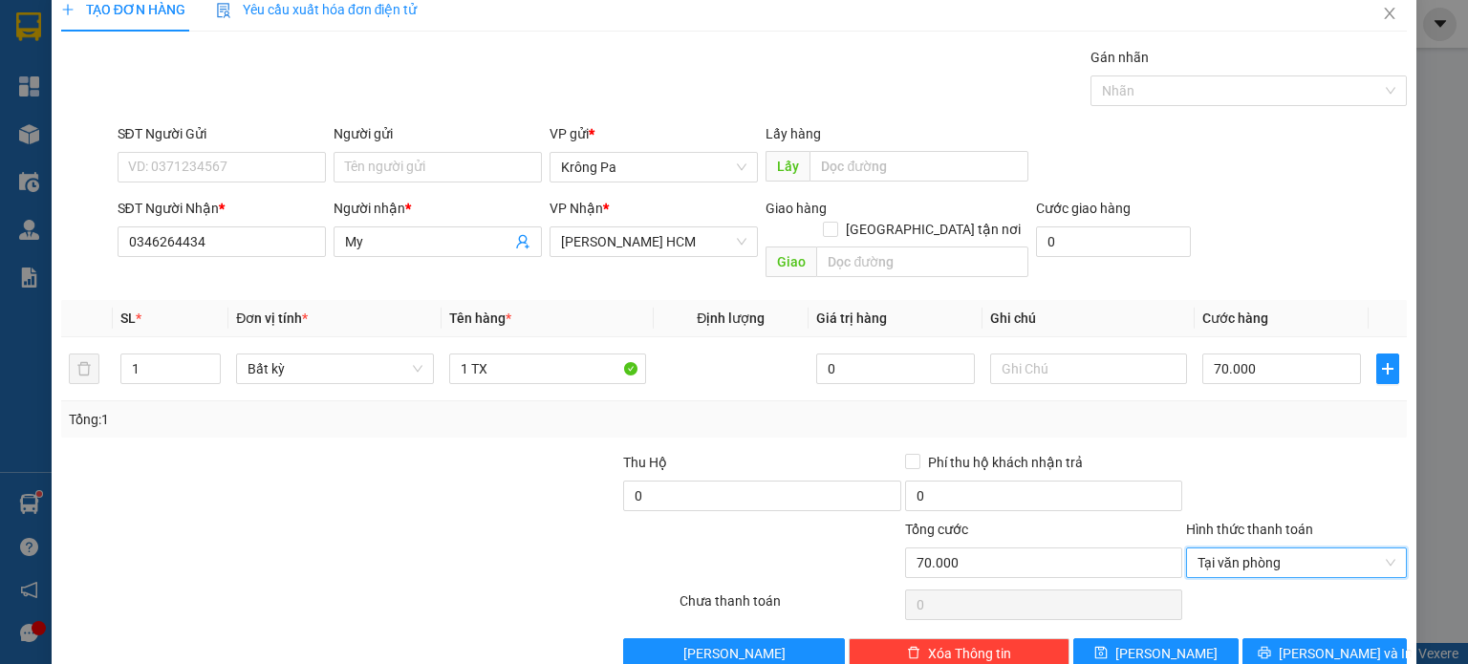
scroll to position [41, 0]
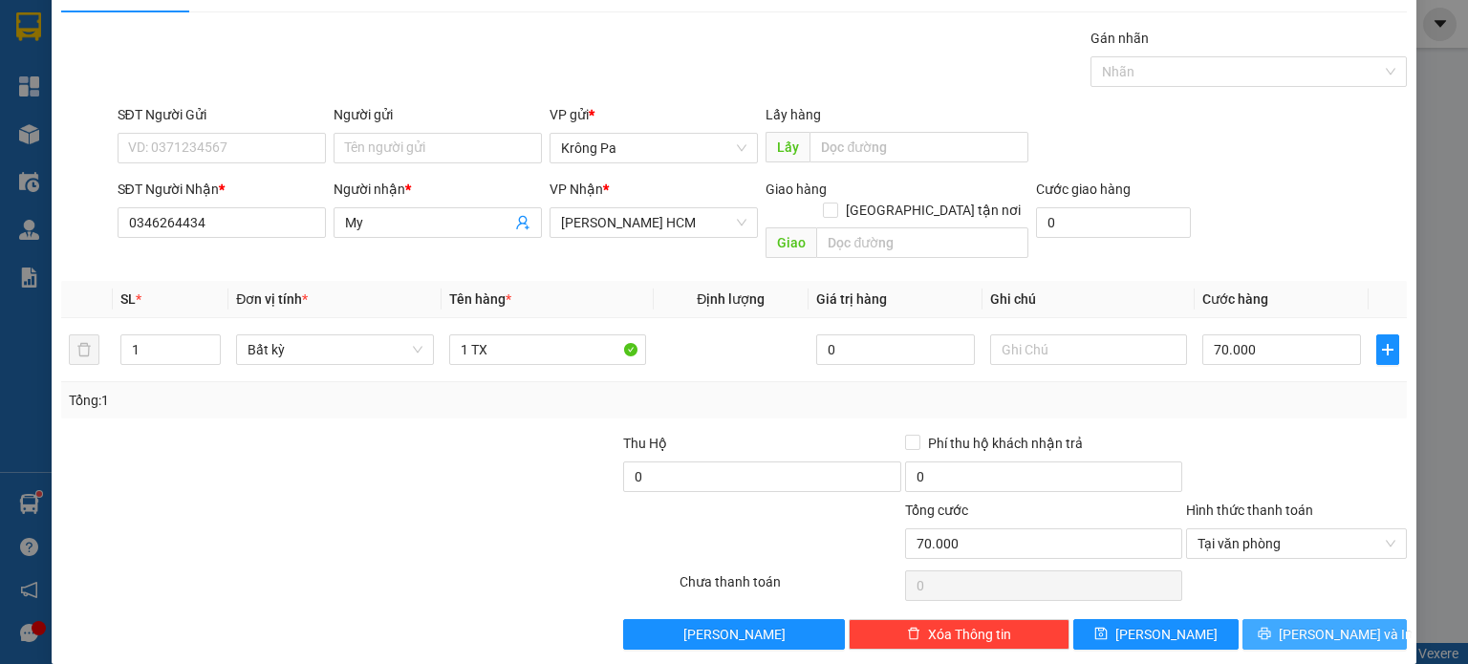
click at [1325, 624] on span "[PERSON_NAME] và In" at bounding box center [1346, 634] width 134 height 21
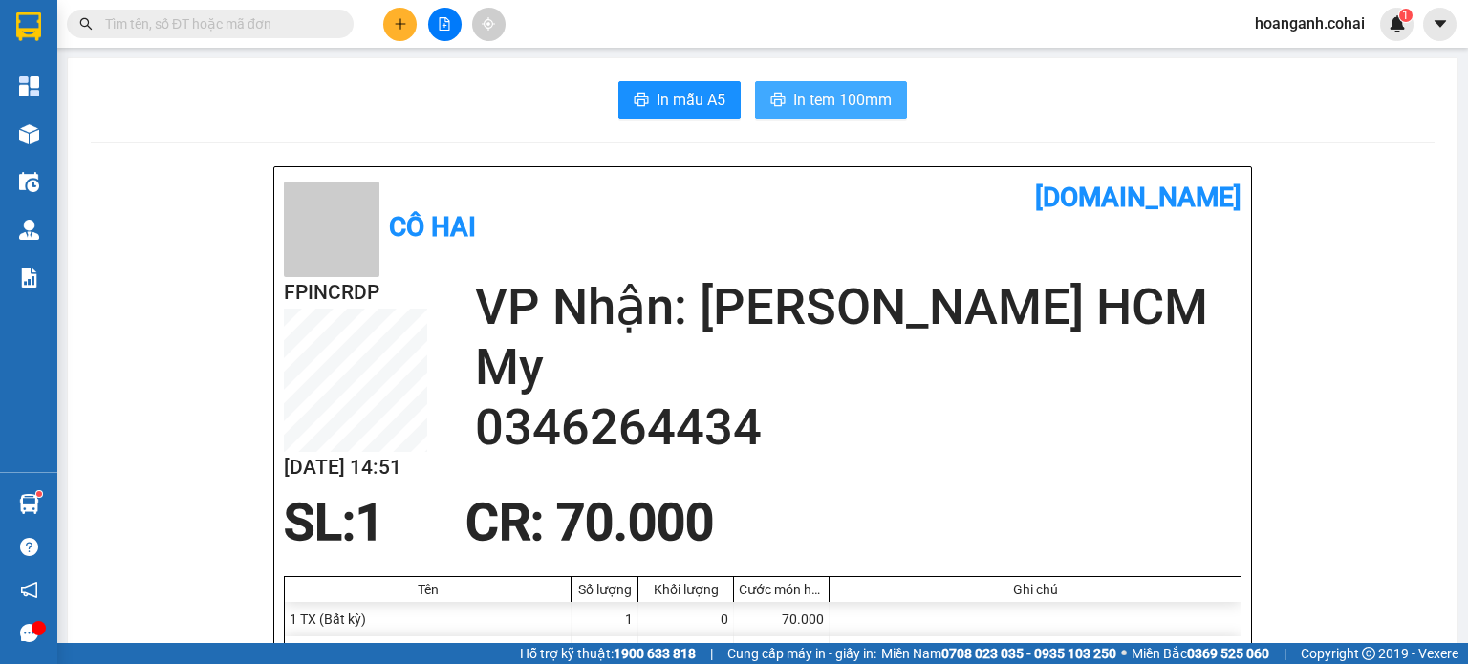
click at [814, 91] on span "In tem 100mm" at bounding box center [842, 100] width 98 height 24
click at [402, 20] on icon "plus" at bounding box center [400, 23] width 13 height 13
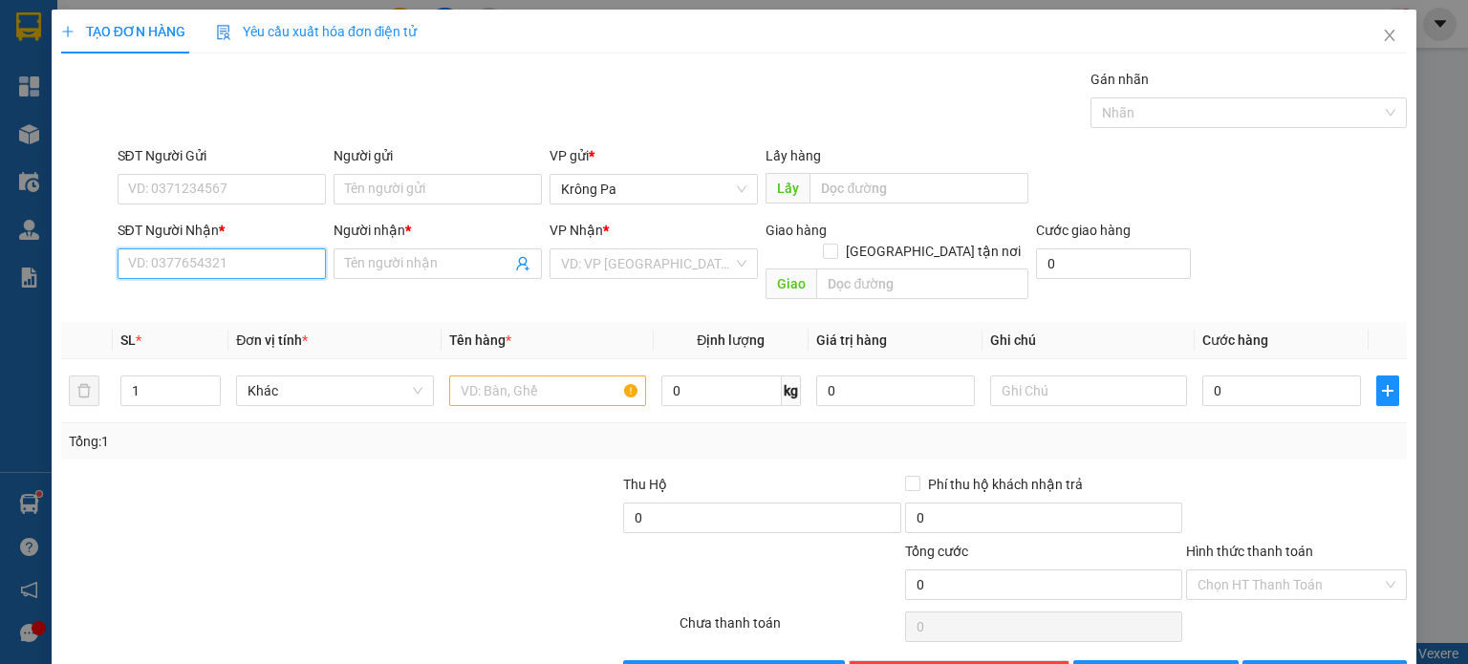
click at [281, 262] on input "SĐT Người Nhận *" at bounding box center [222, 263] width 208 height 31
click at [239, 299] on div "0977218701 - CHI" at bounding box center [219, 301] width 184 height 21
type input "0977218701"
type input "CHI"
type input "0977218701"
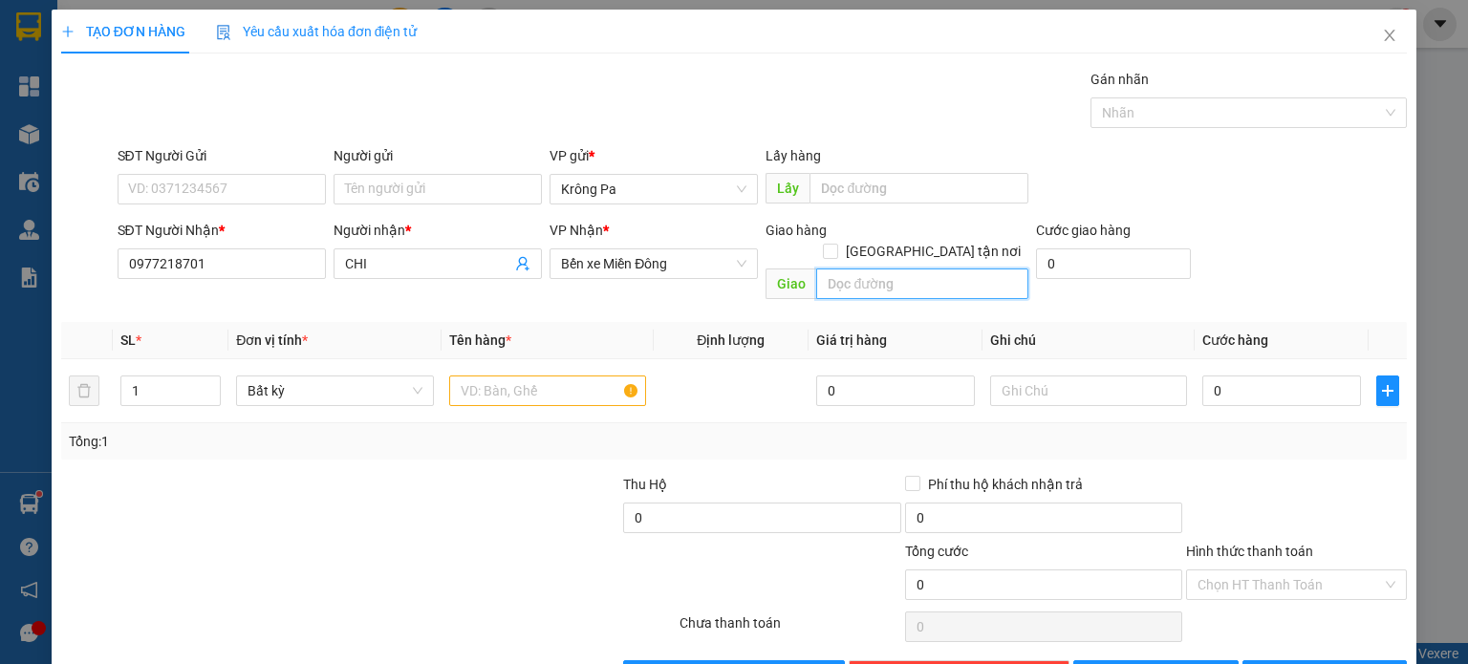
click at [878, 269] on input "text" at bounding box center [922, 284] width 212 height 31
type input "BX MIỀN TÂY"
click at [545, 376] on input "text" at bounding box center [547, 391] width 197 height 31
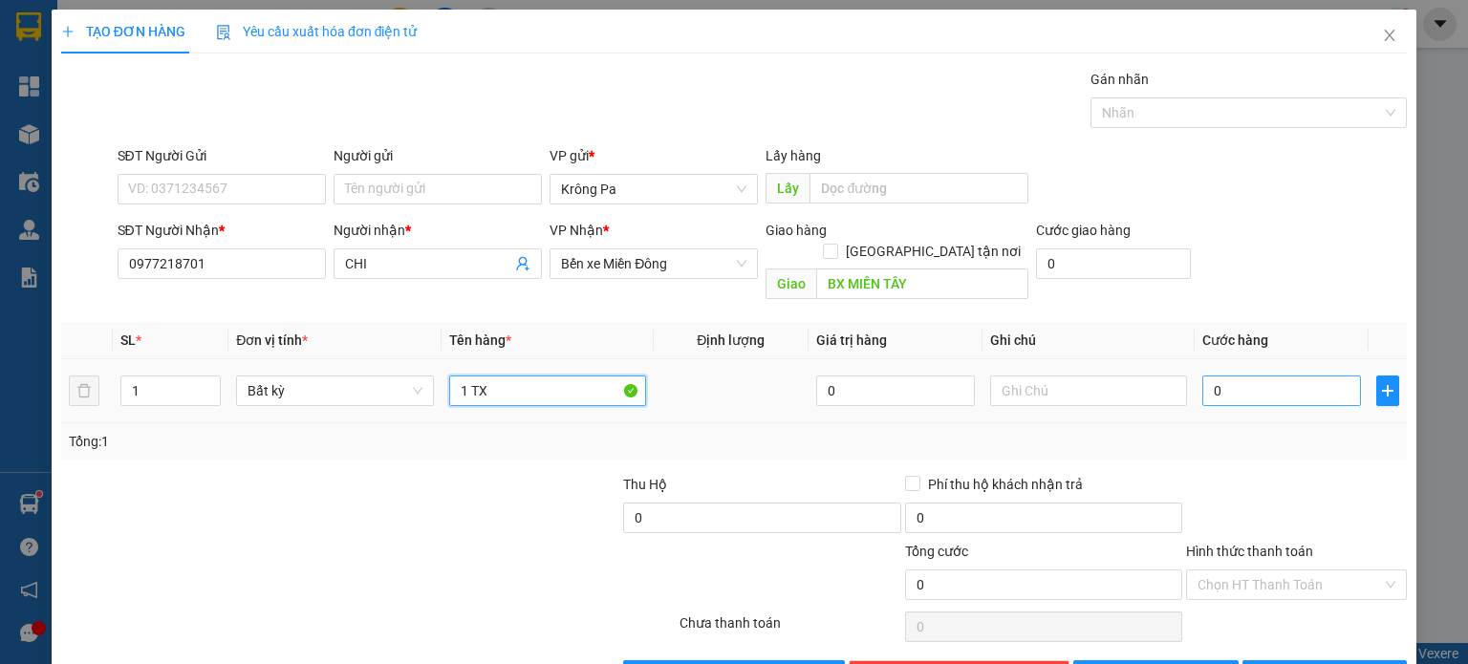
type input "1 TX"
click at [1286, 377] on input "0" at bounding box center [1281, 391] width 159 height 31
type input "7"
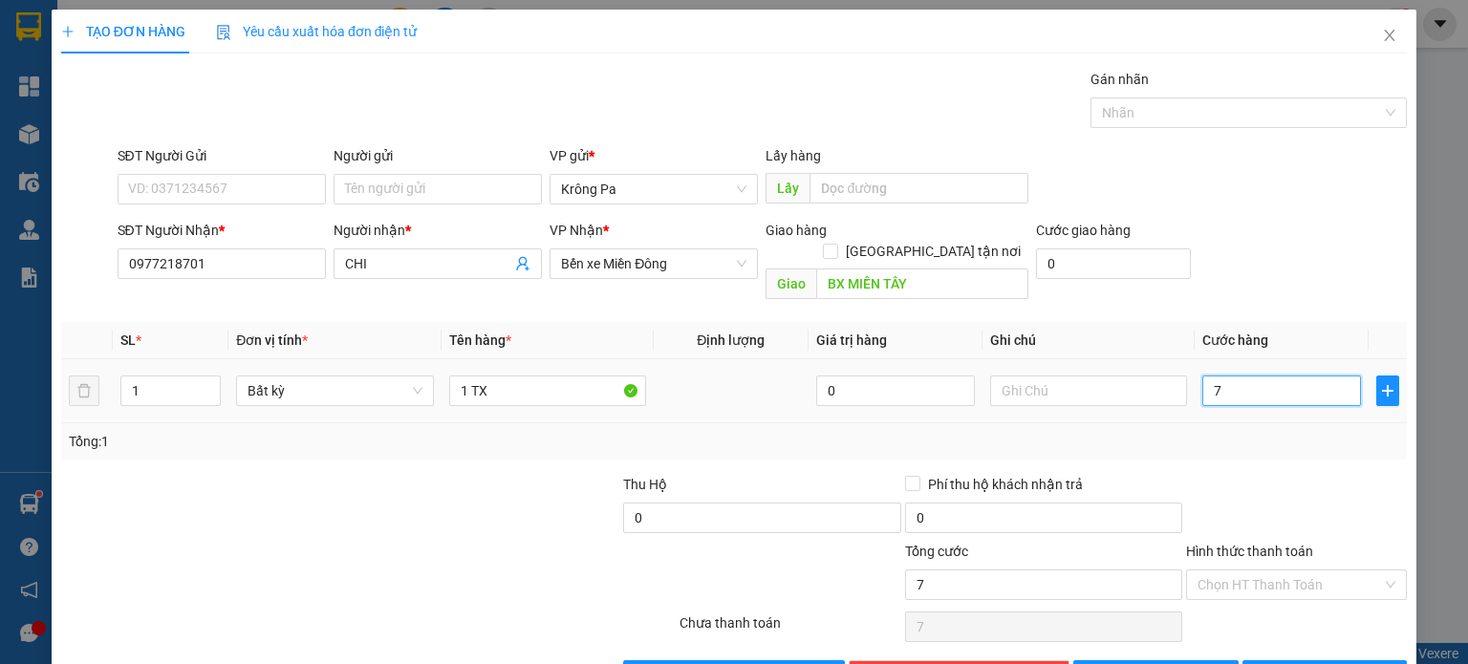
type input "70"
type input "70.000"
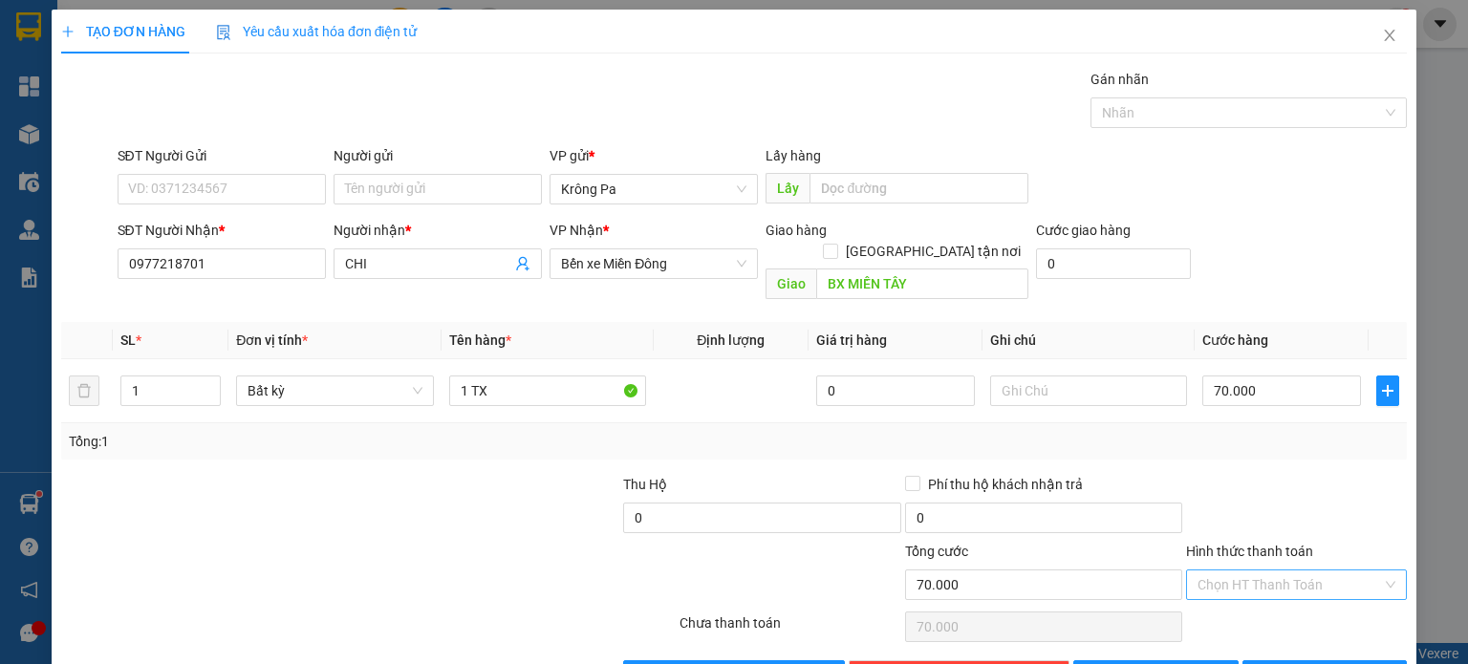
click at [1307, 571] on input "Hình thức thanh toán" at bounding box center [1290, 585] width 184 height 29
click at [1277, 604] on div "Tại văn phòng" at bounding box center [1284, 600] width 196 height 21
type input "0"
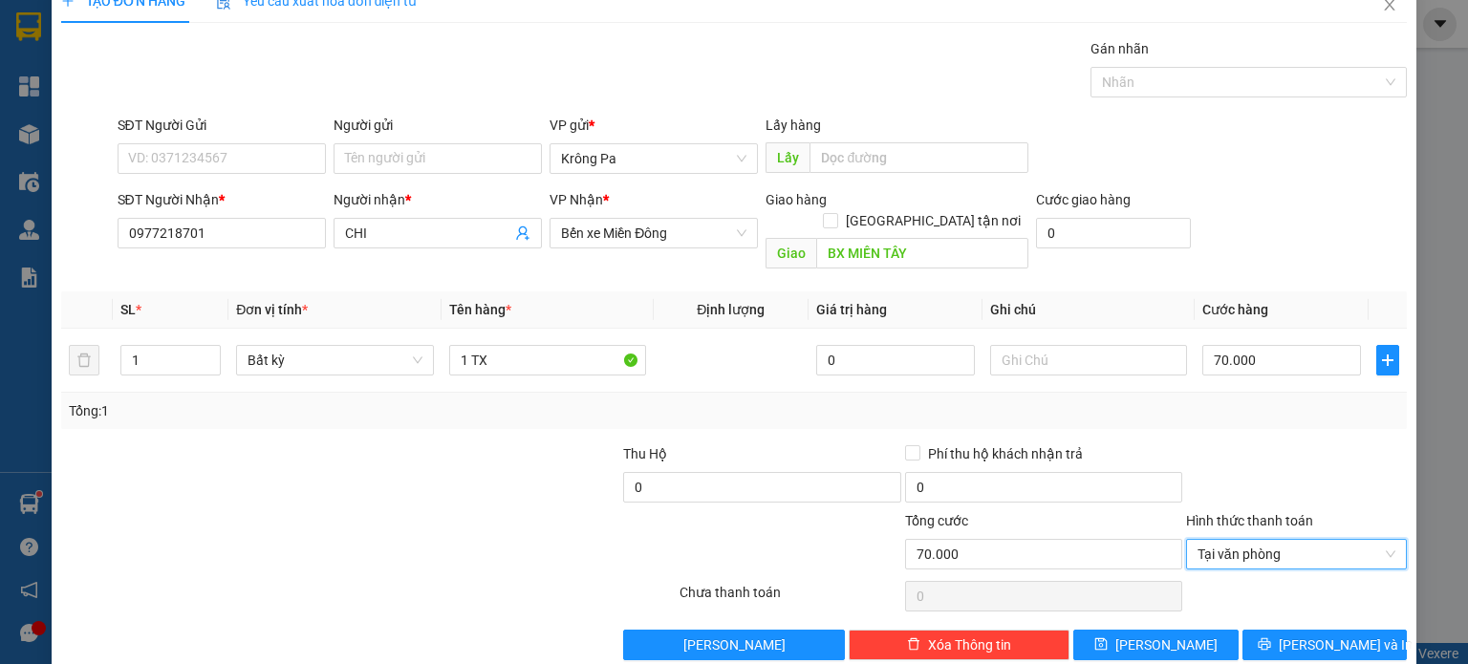
scroll to position [41, 0]
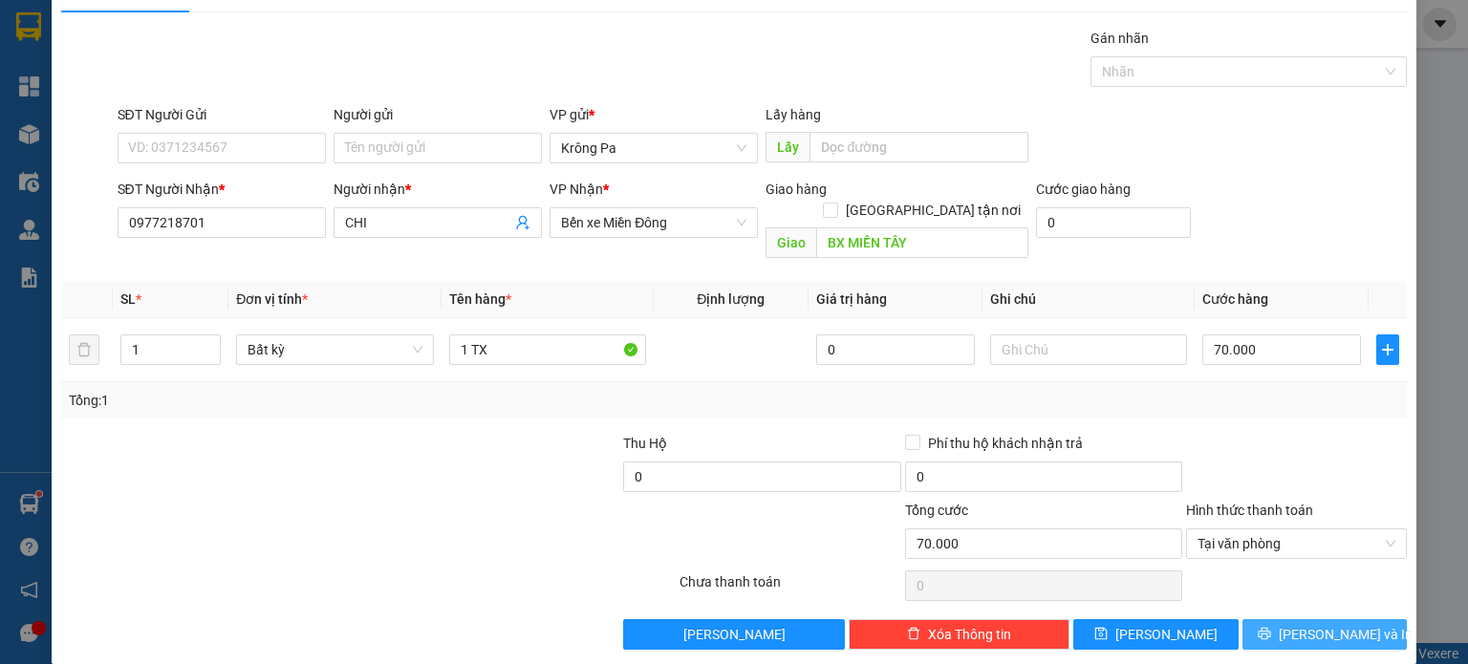
click at [1270, 628] on icon "printer" at bounding box center [1264, 634] width 12 height 12
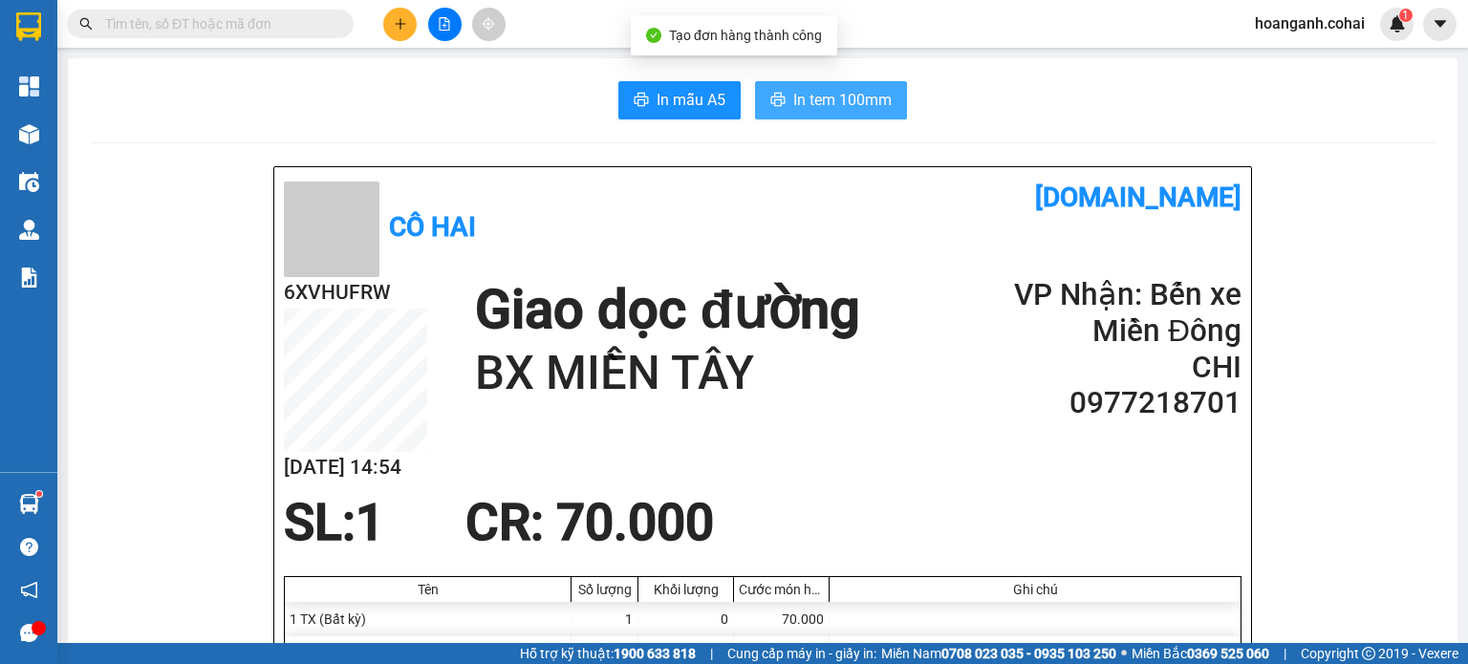
click at [872, 115] on button "In tem 100mm" at bounding box center [831, 100] width 152 height 38
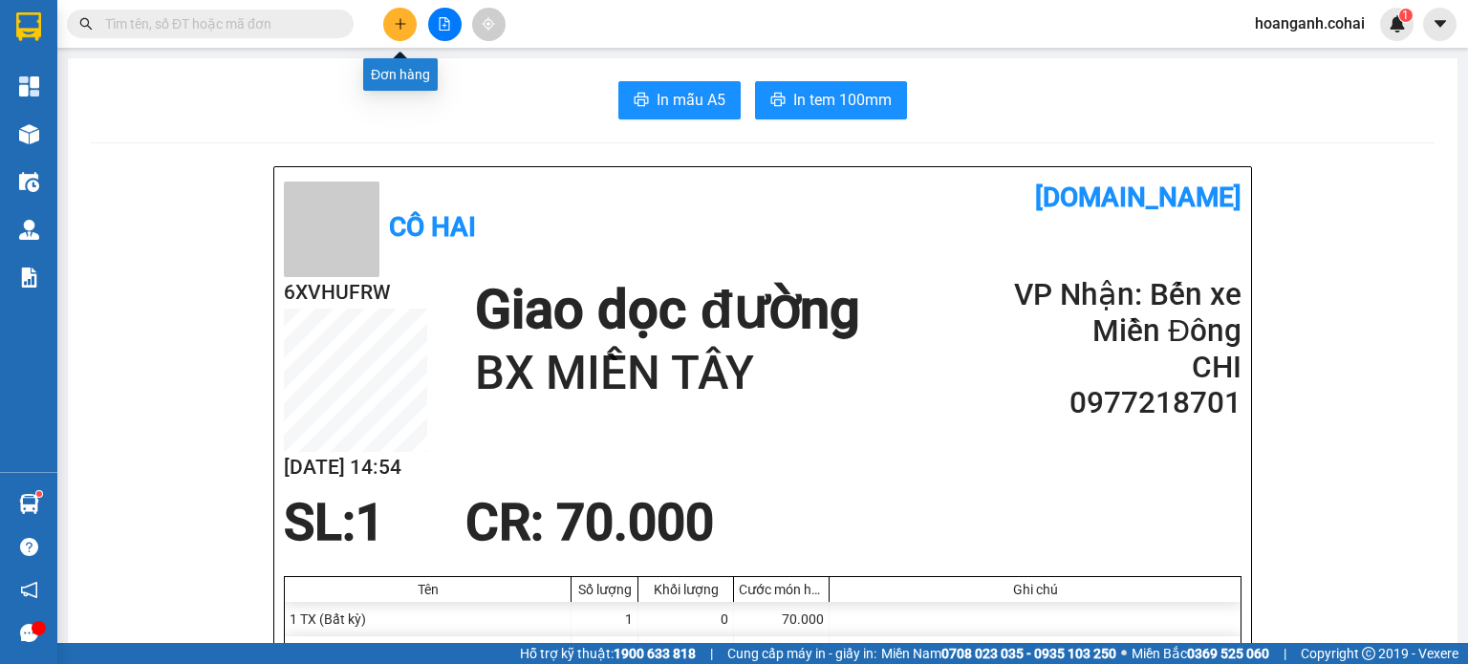
click at [405, 36] on button at bounding box center [399, 24] width 33 height 33
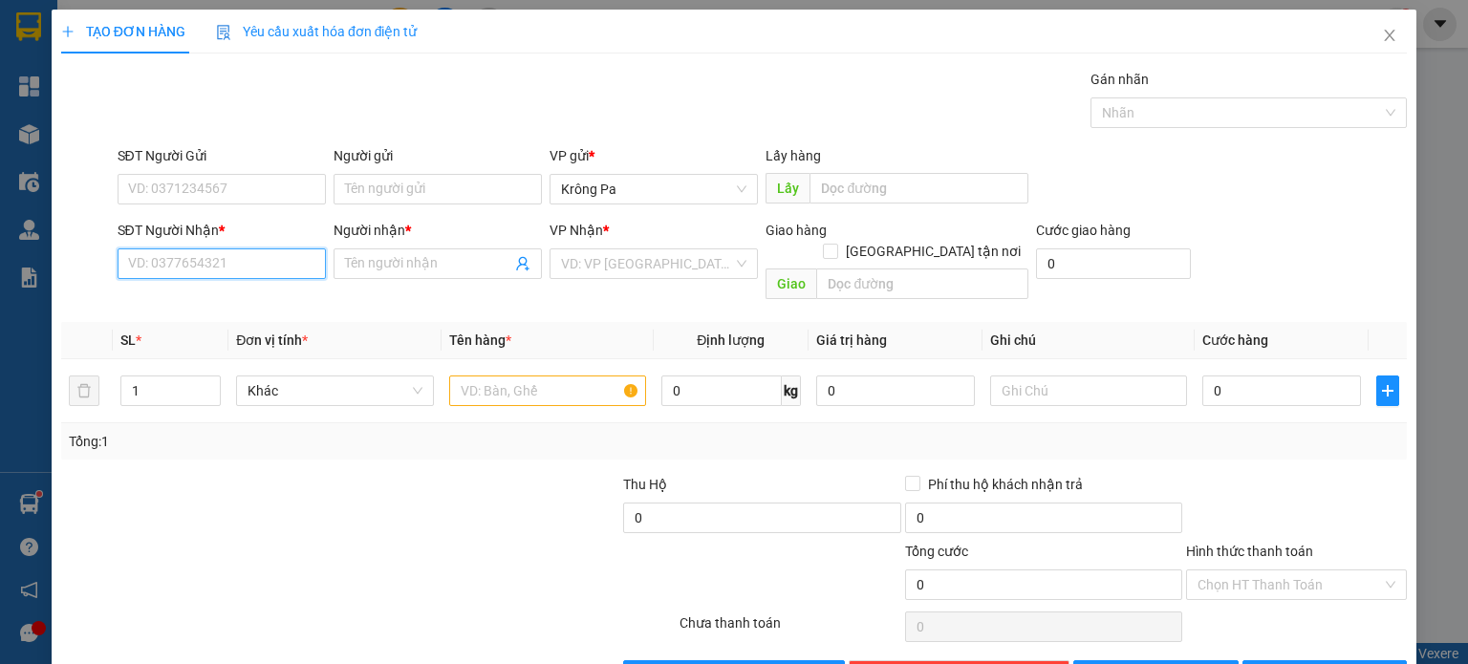
click at [287, 274] on input "SĐT Người Nhận *" at bounding box center [222, 263] width 208 height 31
type input "0375645857"
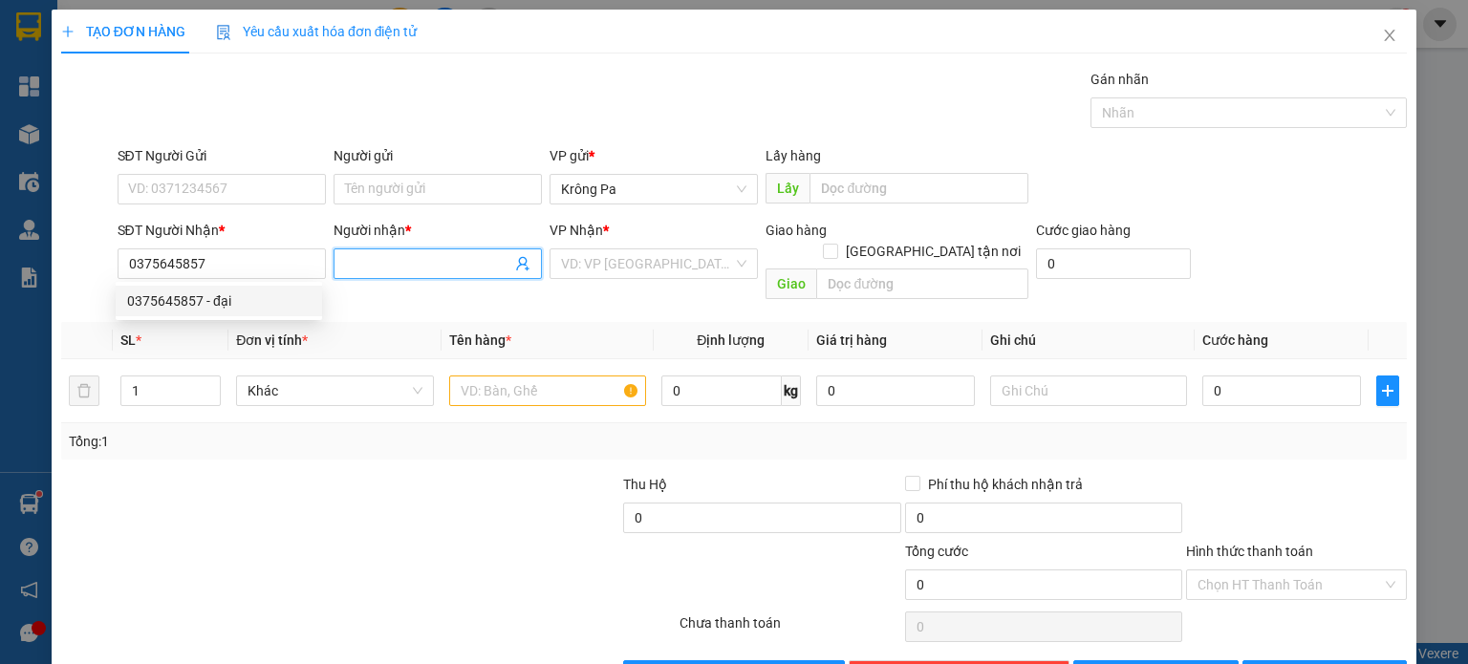
click at [404, 259] on input "Người nhận *" at bounding box center [428, 263] width 166 height 21
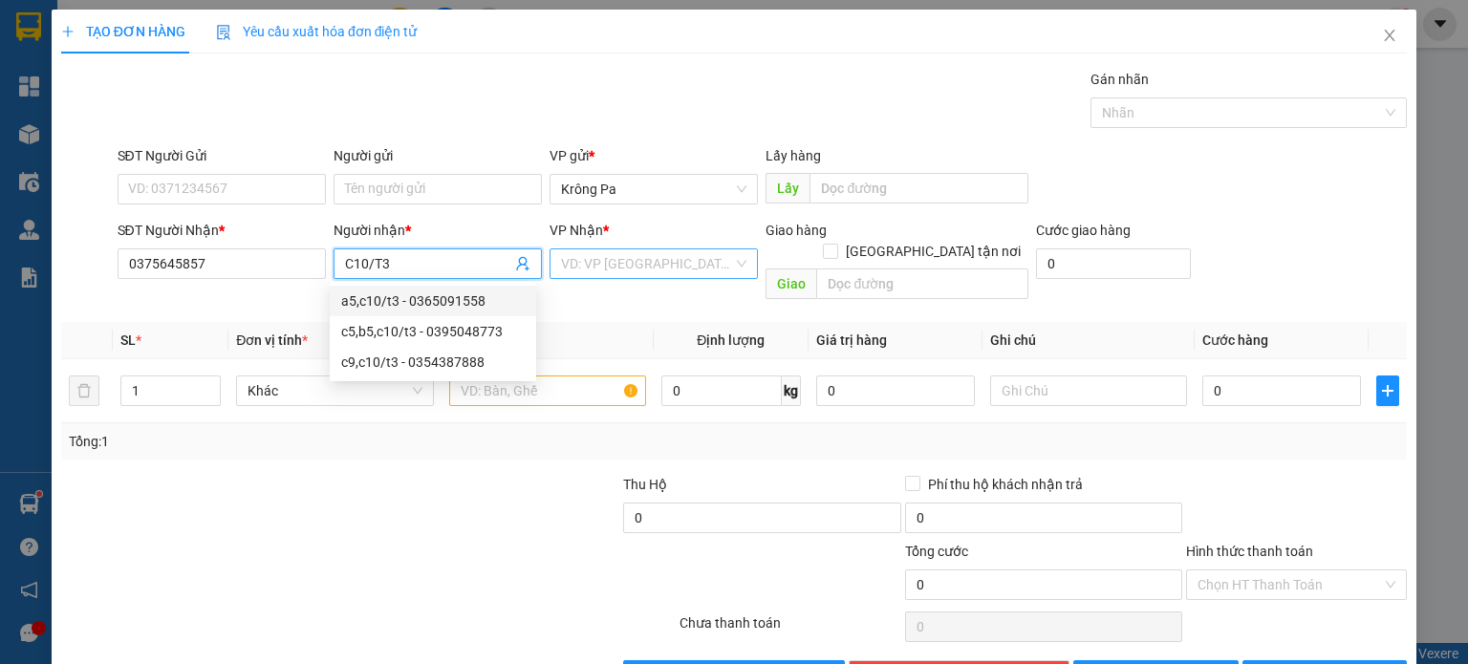
type input "C10/T3"
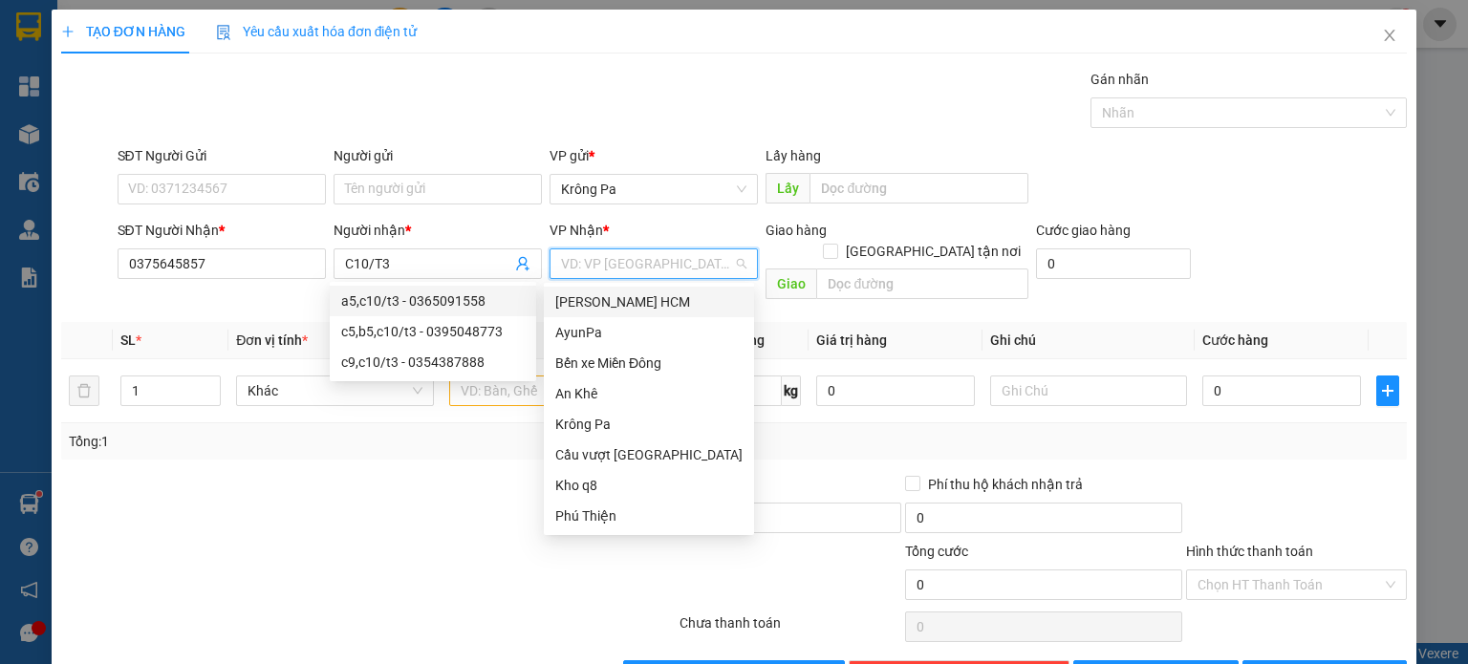
click at [709, 255] on input "search" at bounding box center [647, 263] width 172 height 29
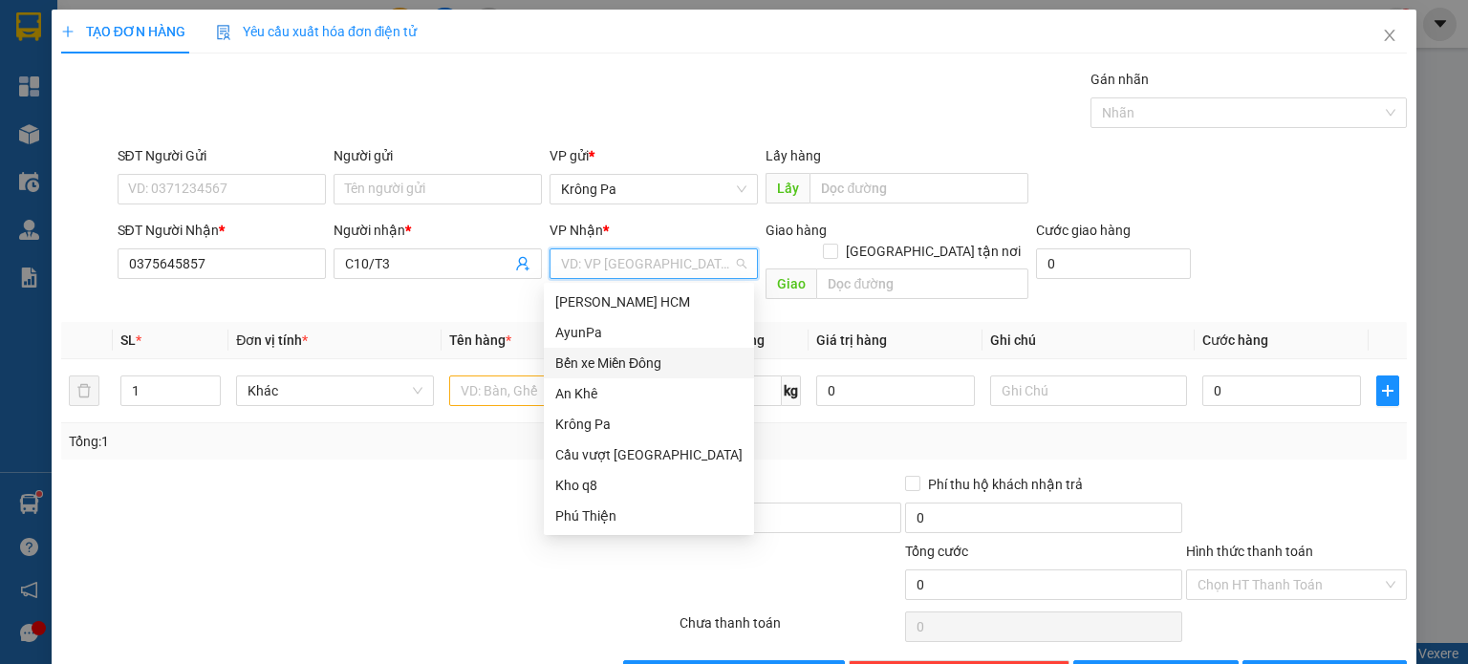
click at [659, 364] on div "Bến xe Miền Đông" at bounding box center [648, 363] width 187 height 21
click at [653, 361] on div "Bến xe Miền Đông" at bounding box center [648, 363] width 187 height 21
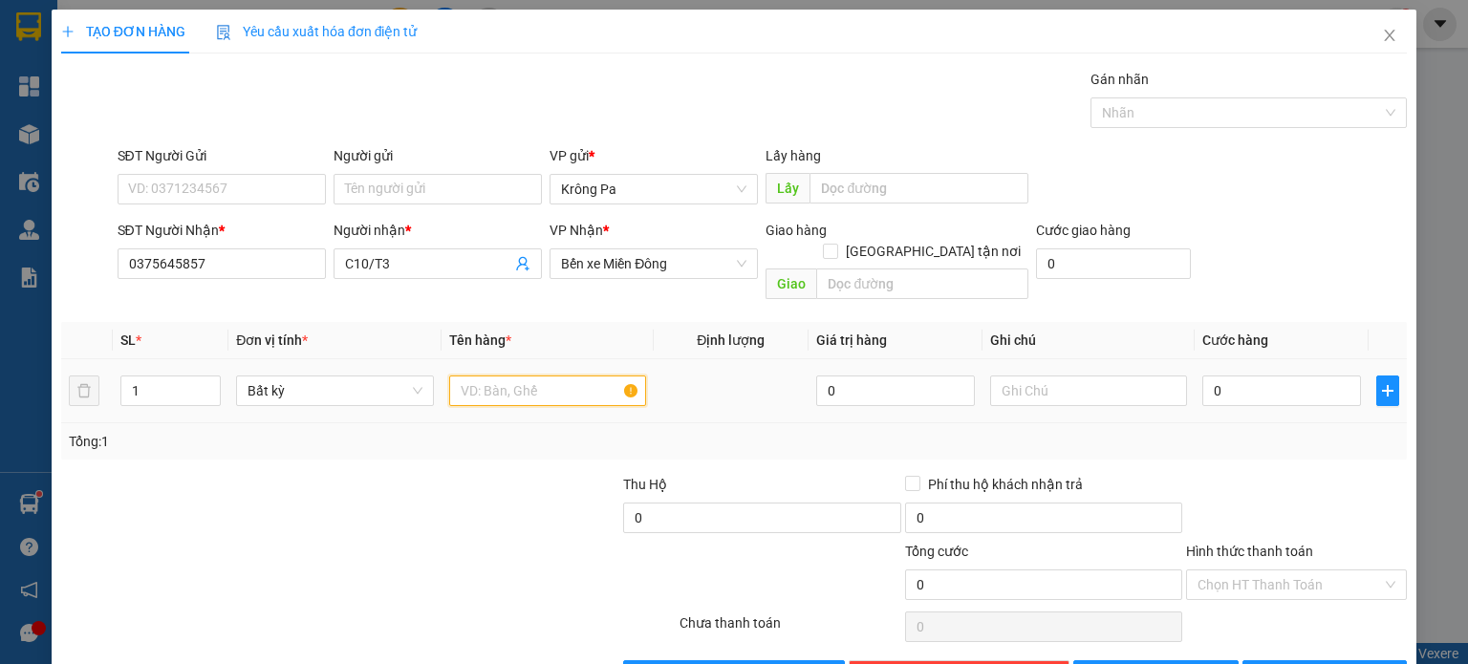
click at [538, 378] on input "text" at bounding box center [547, 391] width 197 height 31
type input "1 XE AB"
click at [1262, 359] on td "0" at bounding box center [1282, 391] width 174 height 64
drag, startPoint x: 1262, startPoint y: 386, endPoint x: 1253, endPoint y: 375, distance: 14.3
click at [1257, 386] on div "0" at bounding box center [1281, 391] width 159 height 38
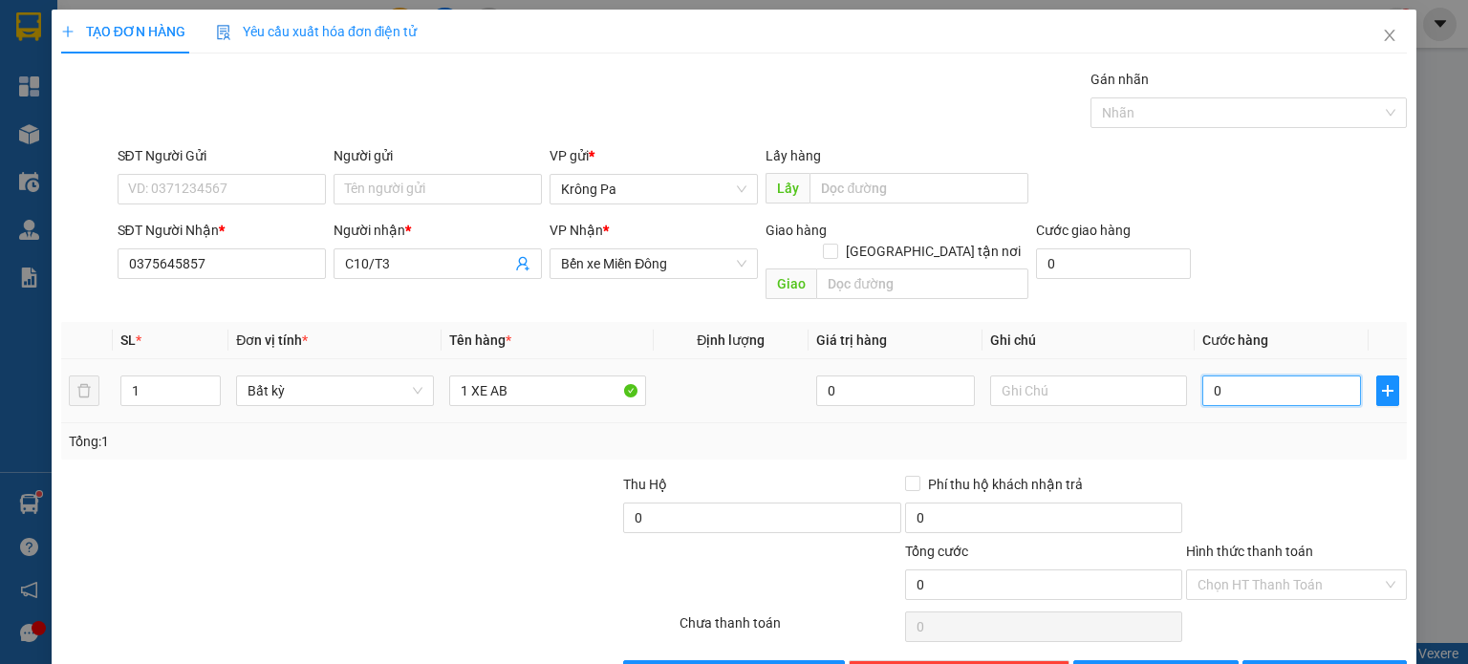
click at [1253, 376] on input "0" at bounding box center [1281, 391] width 159 height 31
type input "5"
type input "50"
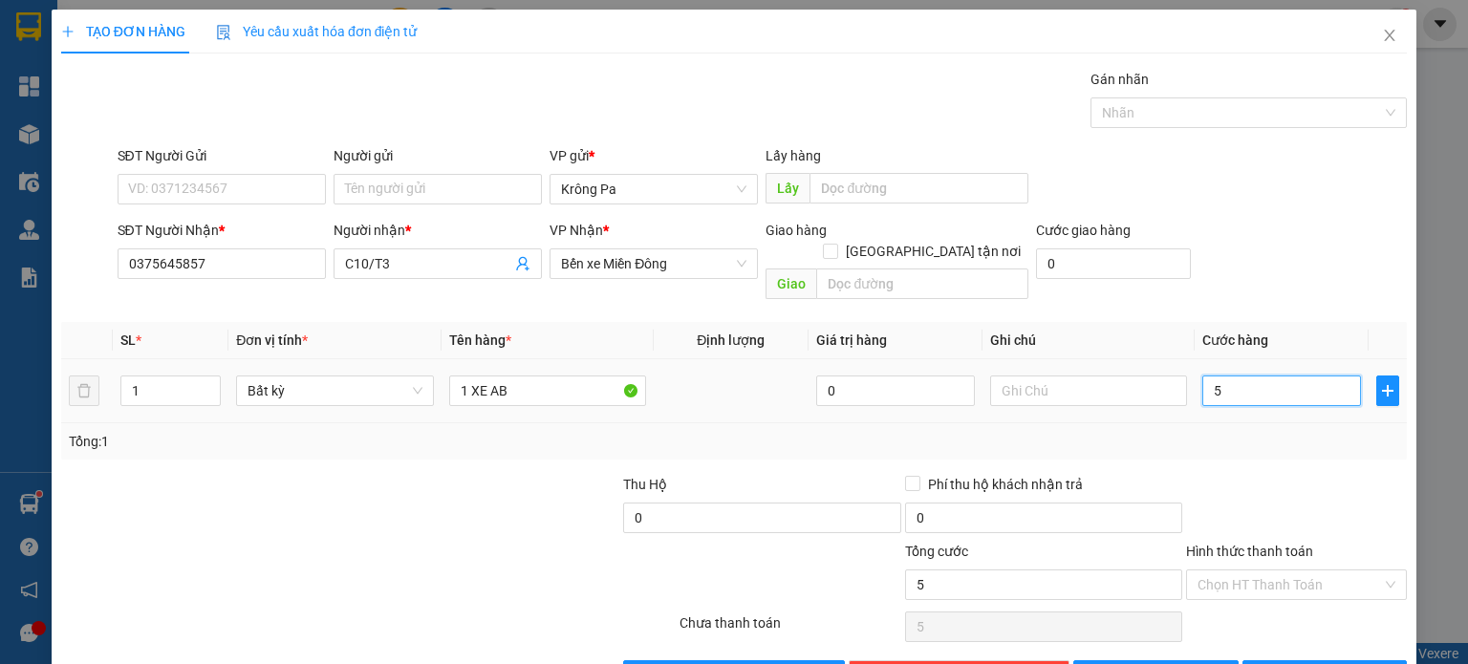
type input "50"
type input "500"
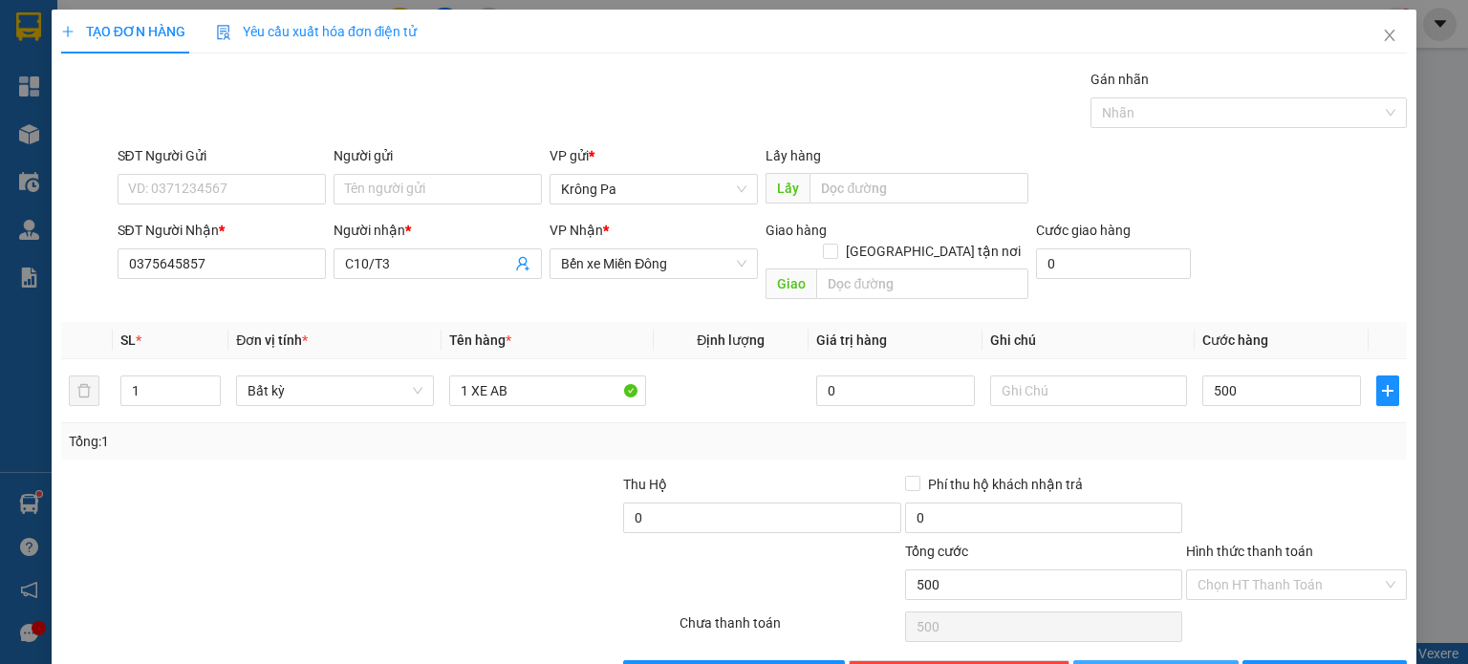
type input "500.000"
click at [1158, 660] on button "[PERSON_NAME]" at bounding box center [1155, 675] width 165 height 31
type input "0"
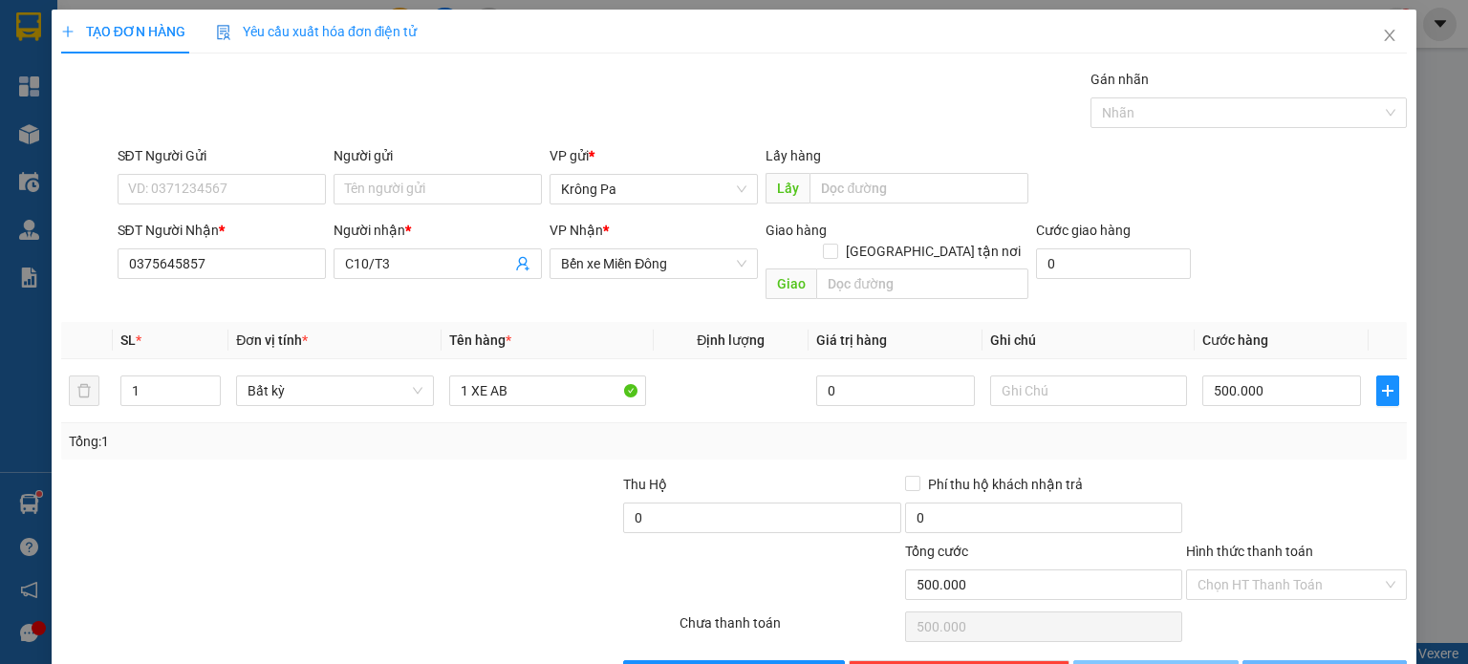
type input "0"
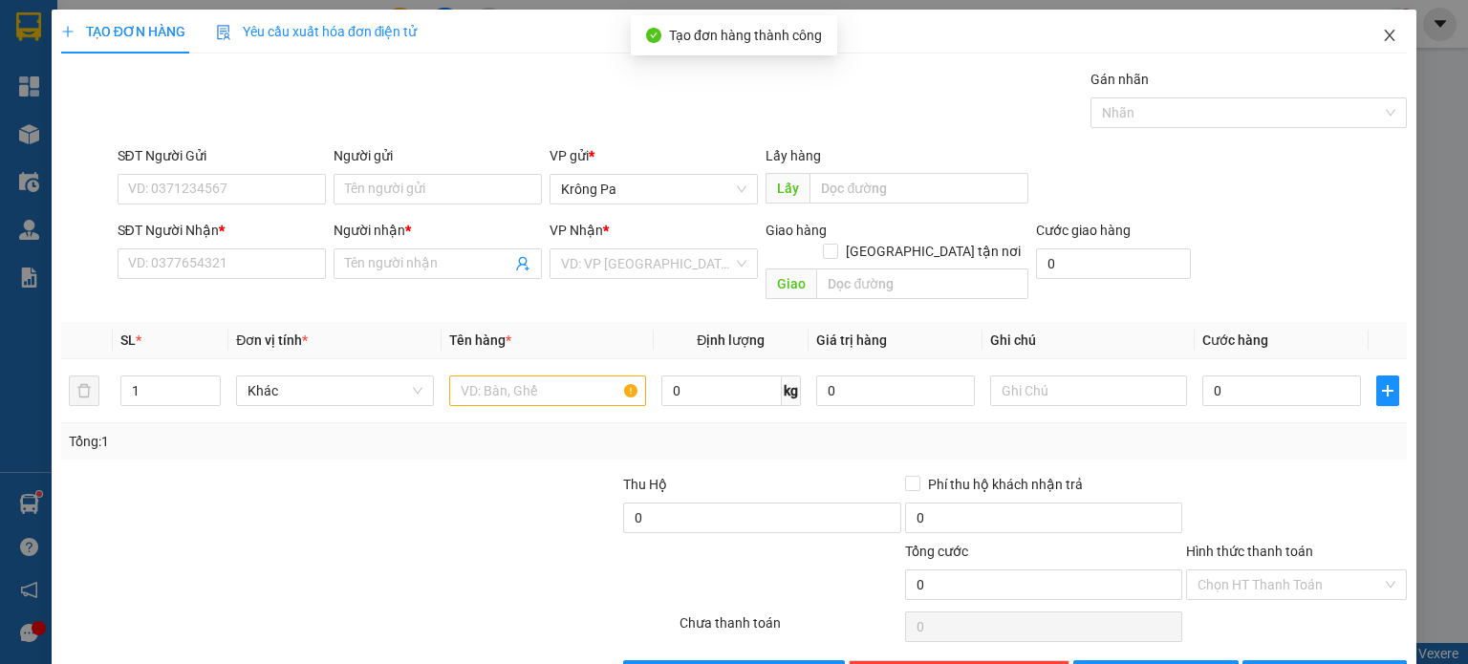
click at [1382, 33] on icon "close" at bounding box center [1389, 35] width 15 height 15
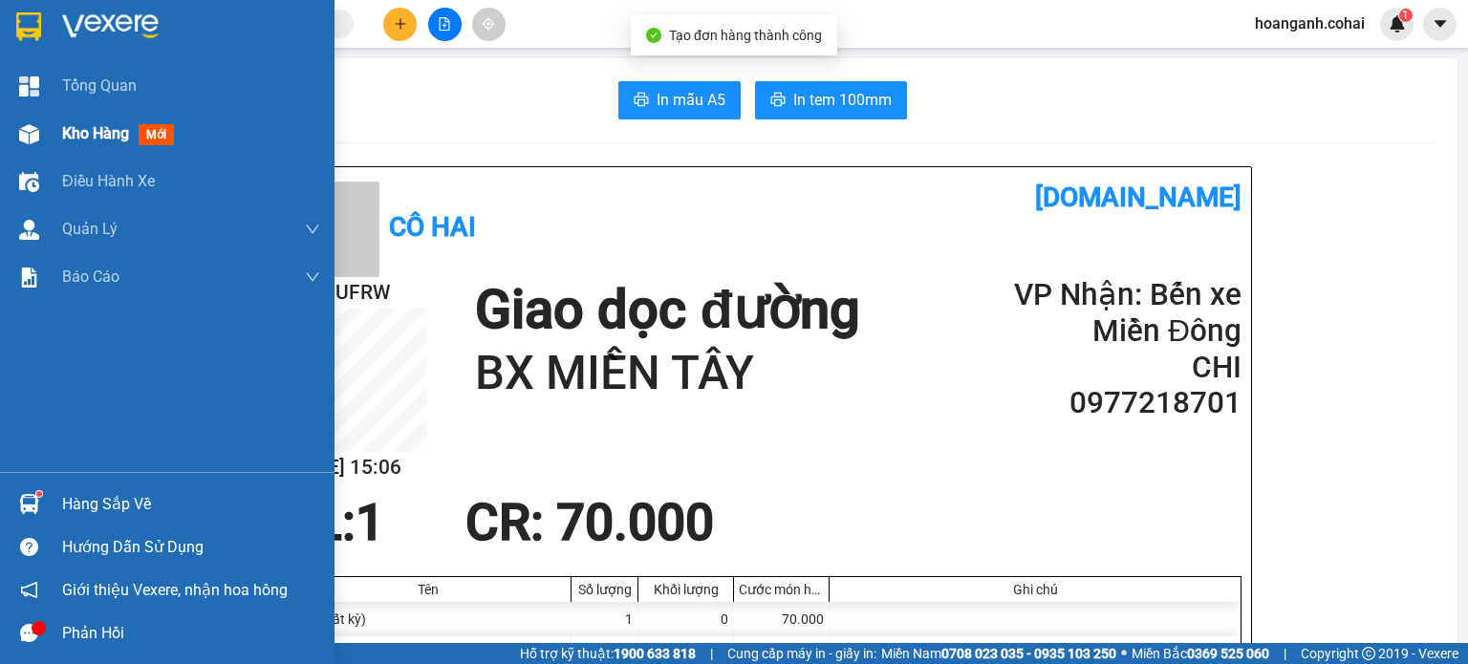
click at [54, 130] on div "Kho hàng mới" at bounding box center [167, 134] width 335 height 48
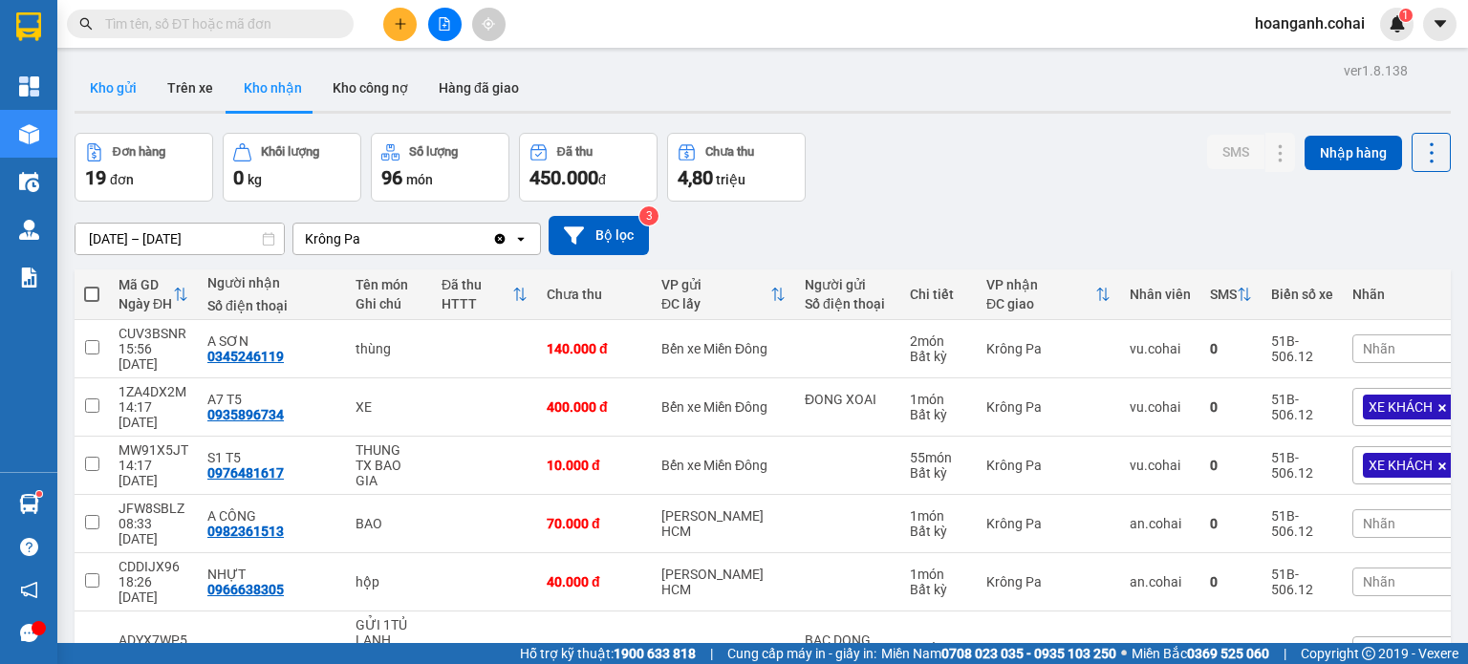
click at [125, 88] on button "Kho gửi" at bounding box center [113, 88] width 77 height 46
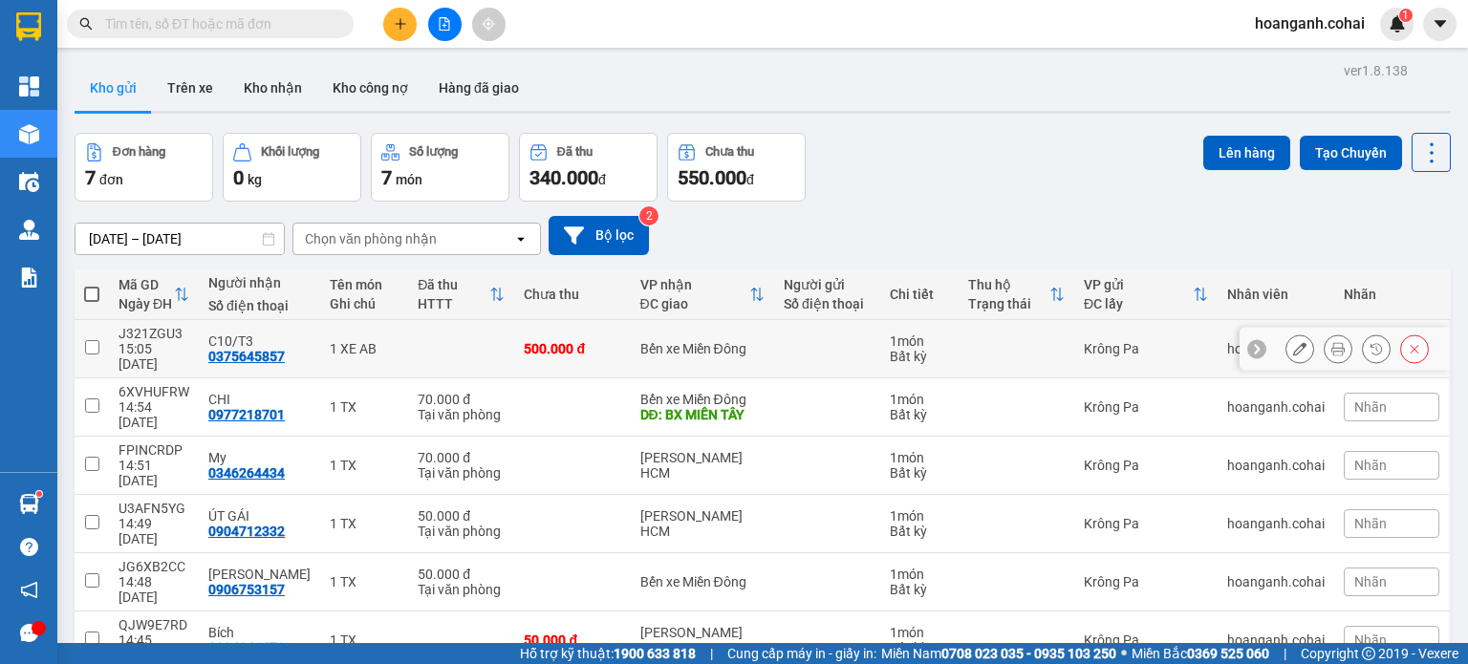
click at [87, 340] on input "checkbox" at bounding box center [92, 347] width 14 height 14
checkbox input "true"
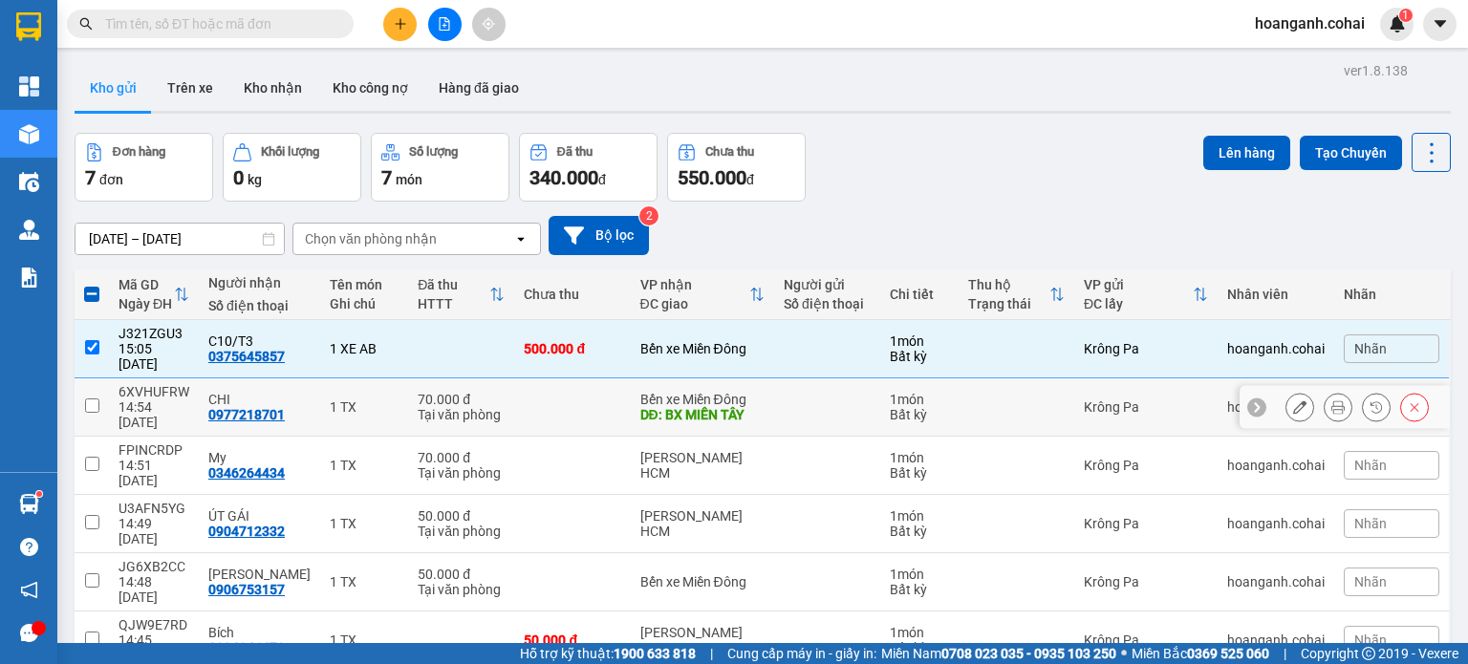
click at [96, 399] on input "checkbox" at bounding box center [92, 406] width 14 height 14
checkbox input "true"
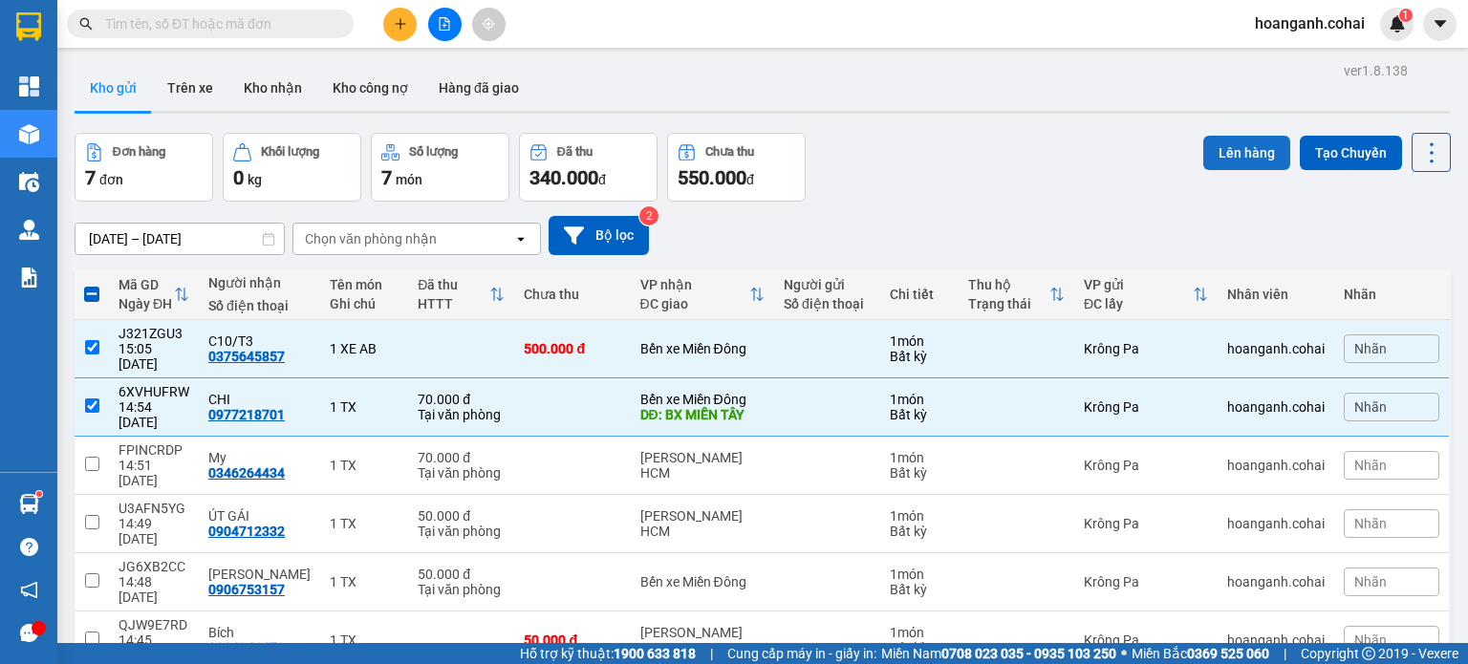
click at [1250, 155] on button "Lên hàng" at bounding box center [1246, 153] width 87 height 34
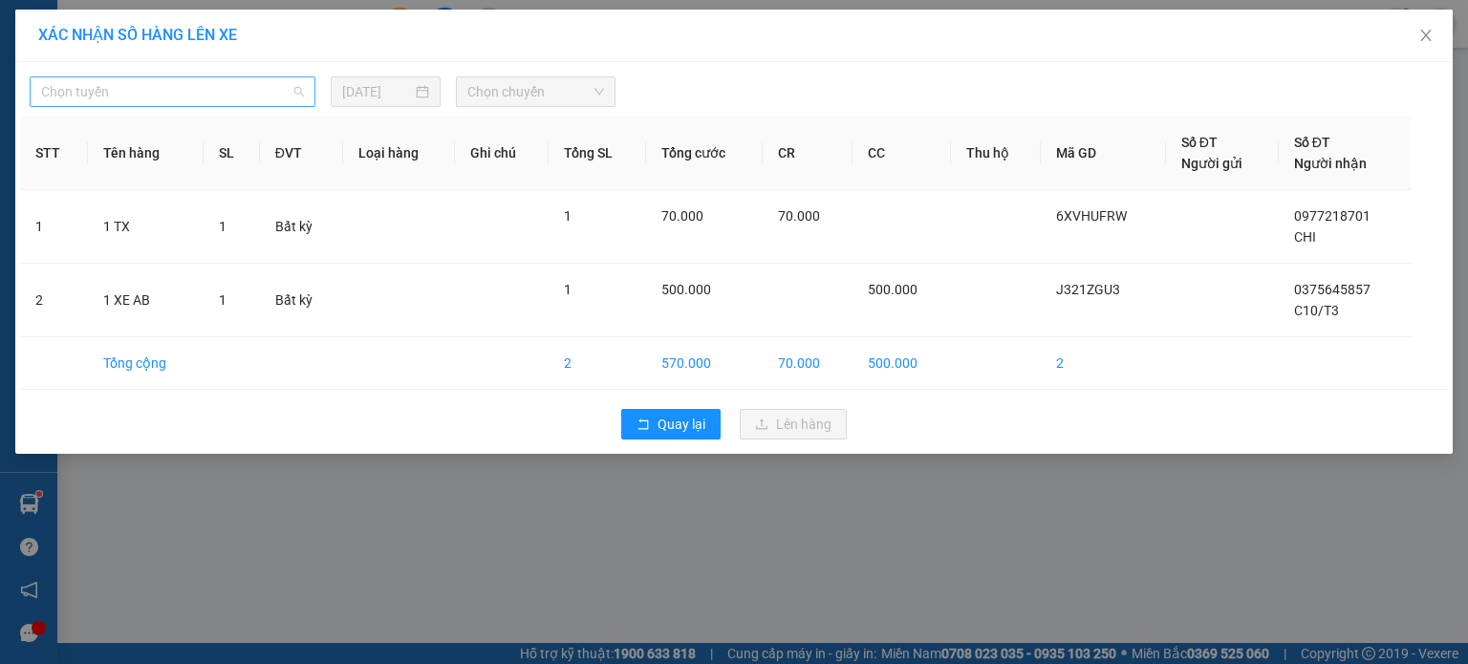
click at [292, 96] on span "Chọn tuyến" at bounding box center [172, 91] width 263 height 29
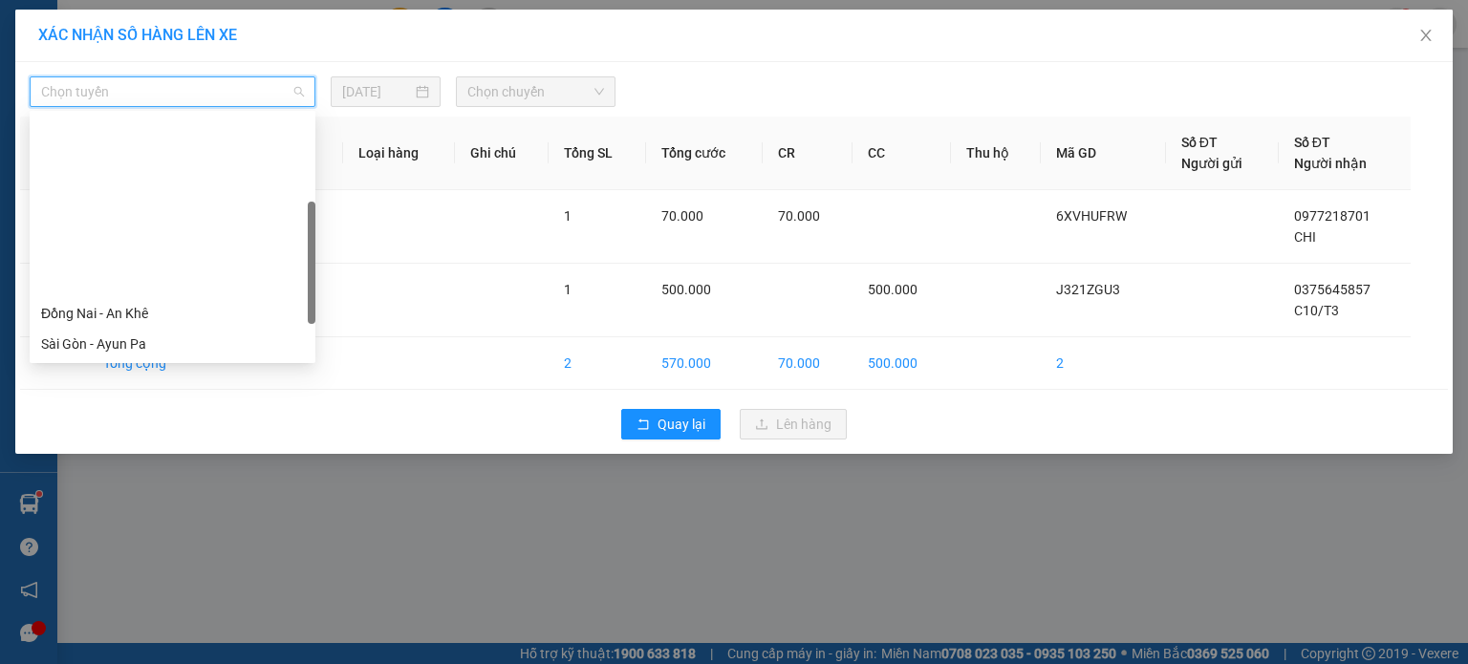
scroll to position [275, 0]
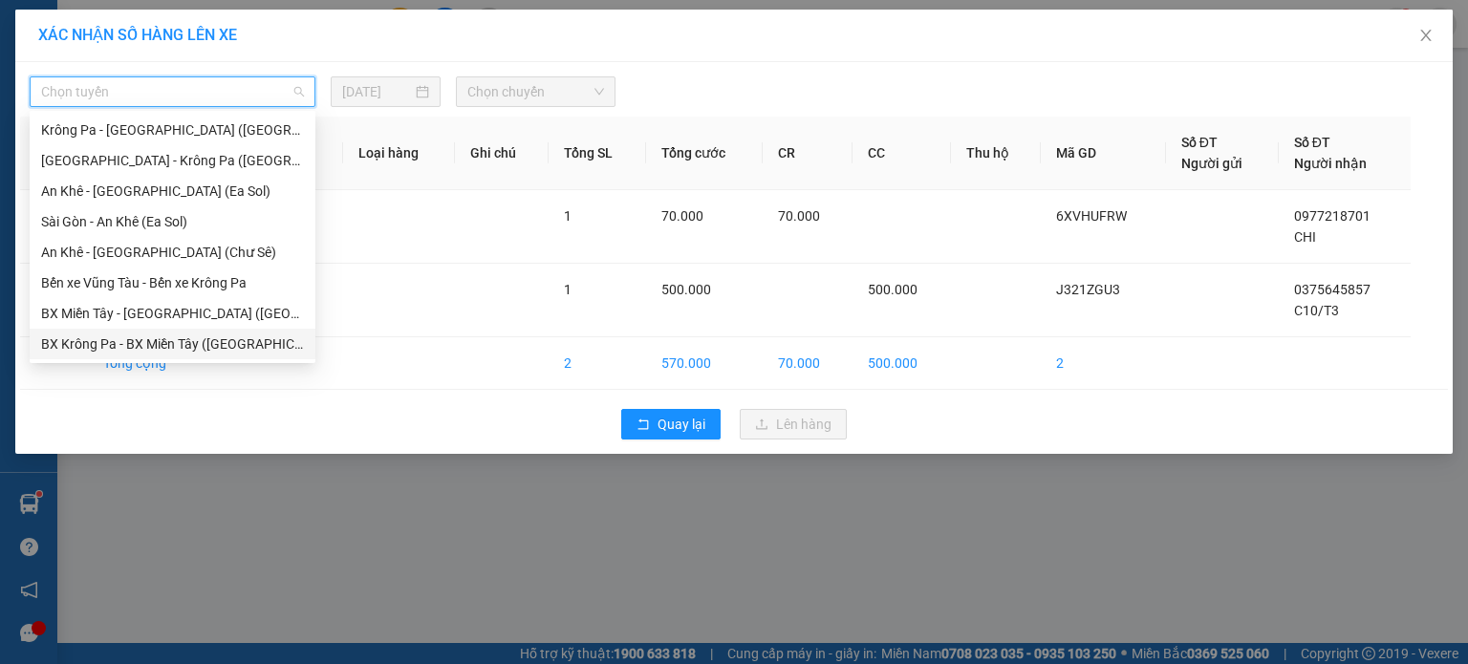
click at [157, 345] on div "BX Krông Pa - BX Miền Tây ([GEOGRAPHIC_DATA] - [GEOGRAPHIC_DATA])" at bounding box center [172, 344] width 263 height 21
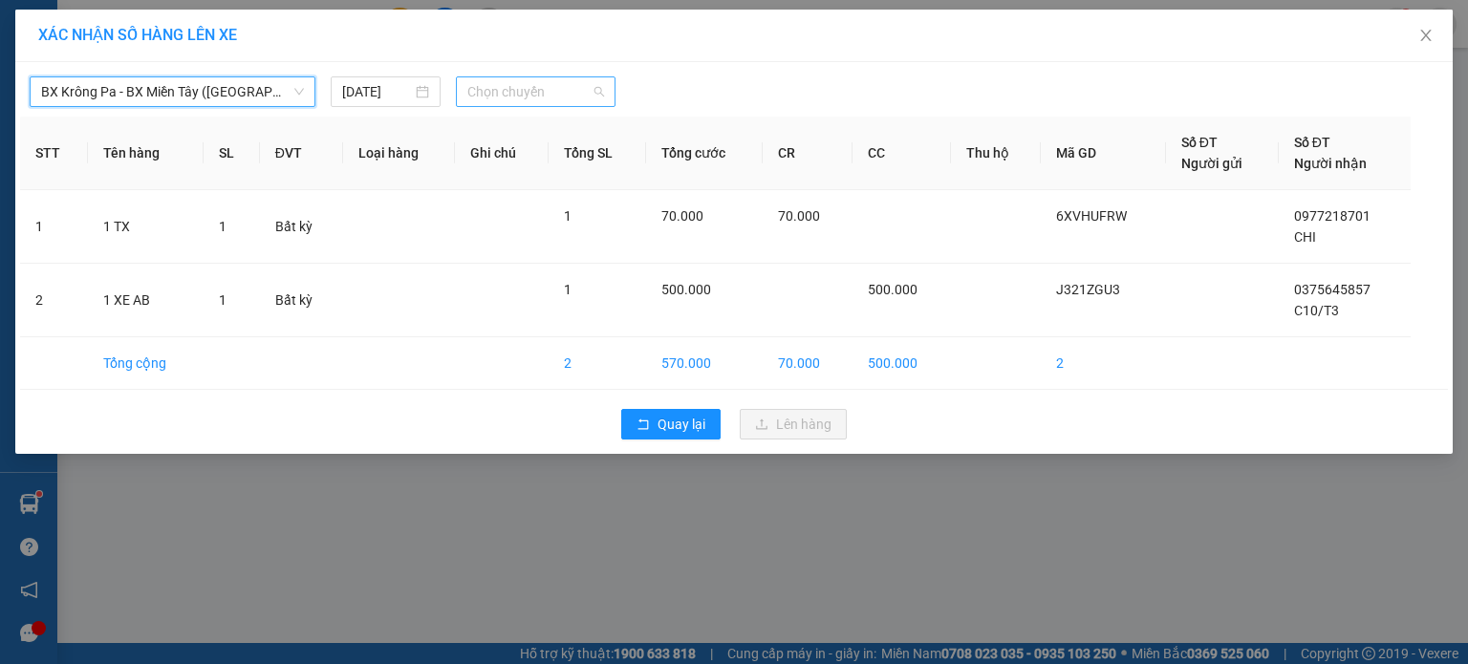
click at [557, 87] on span "Chọn chuyến" at bounding box center [536, 91] width 138 height 29
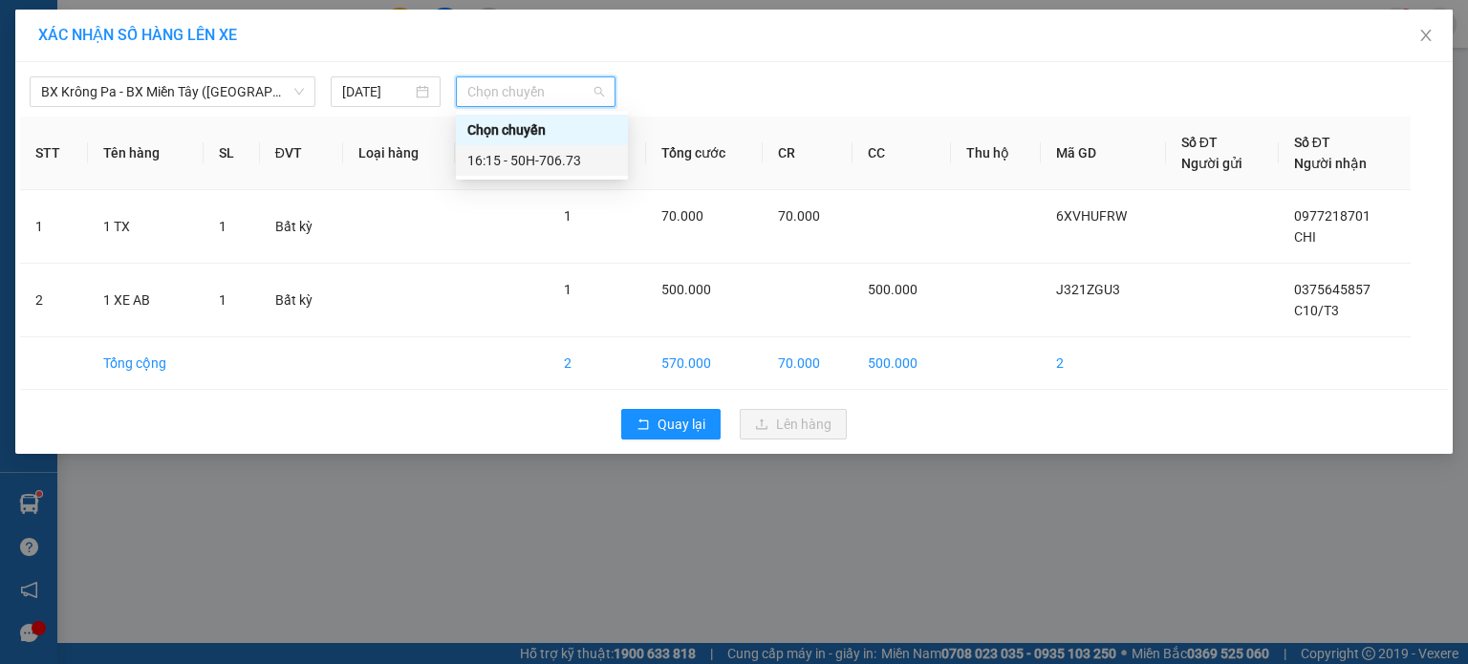
click at [541, 154] on div "16:15 - 50H-706.73" at bounding box center [541, 160] width 149 height 21
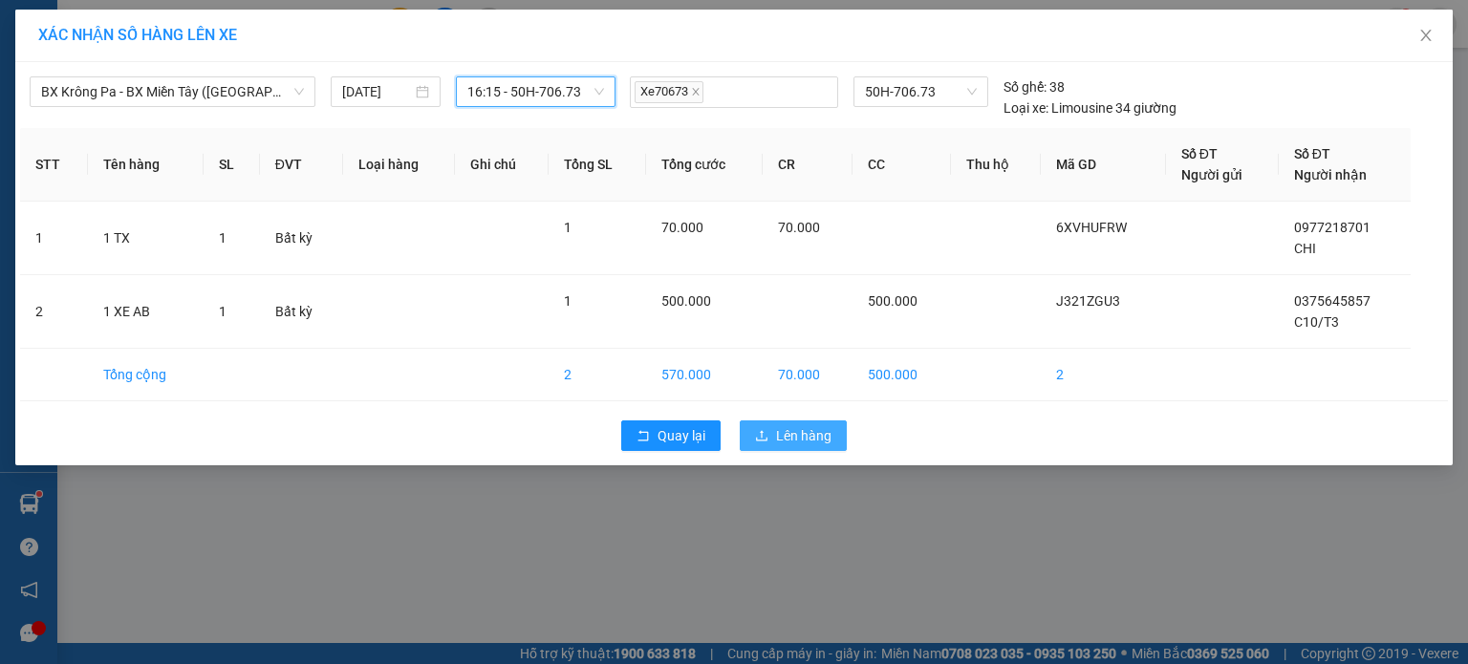
click at [782, 441] on span "Lên hàng" at bounding box center [803, 435] width 55 height 21
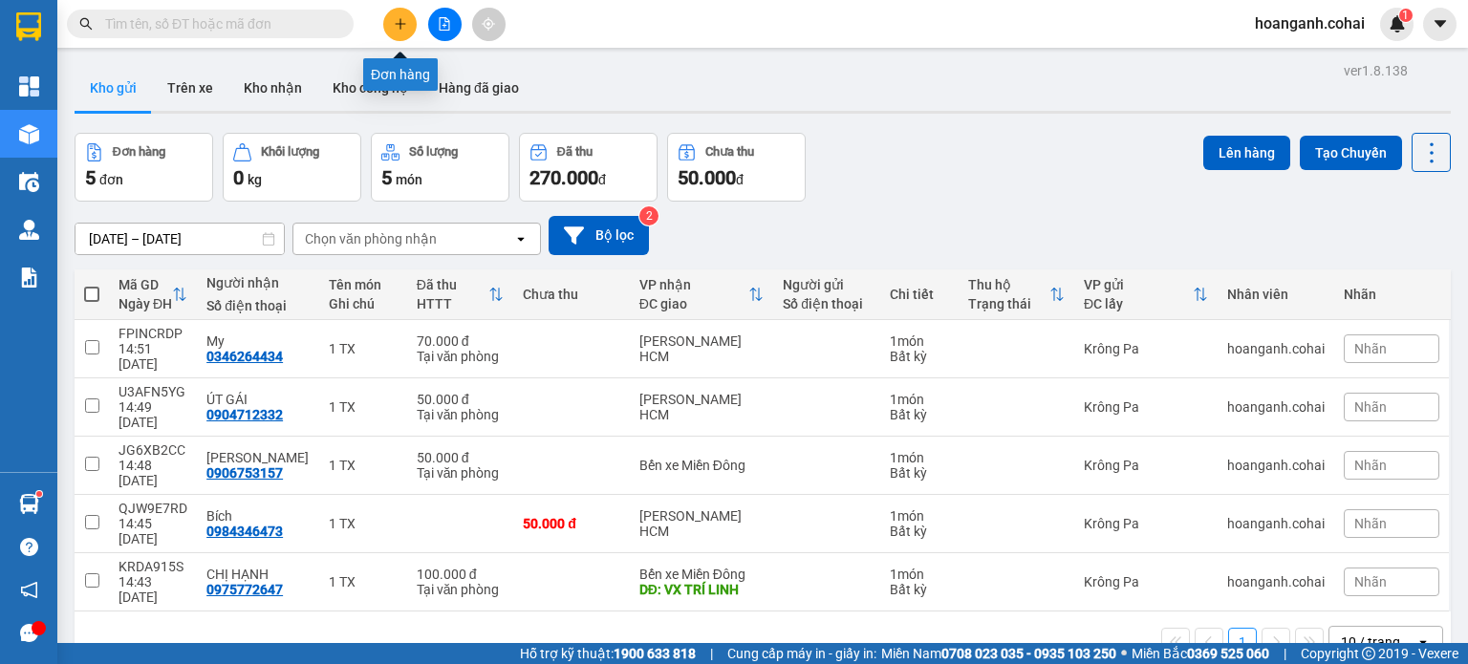
click at [407, 21] on button at bounding box center [399, 24] width 33 height 33
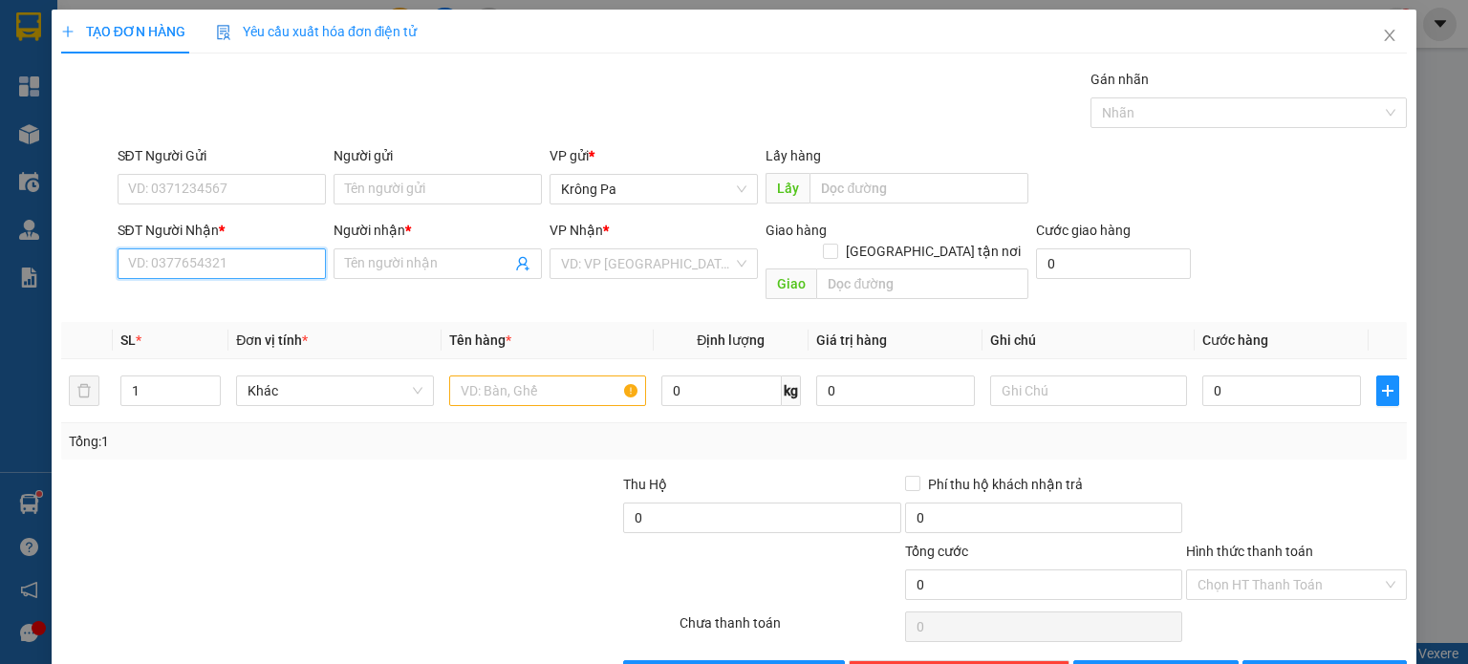
click at [271, 266] on input "SĐT Người Nhận *" at bounding box center [222, 263] width 208 height 31
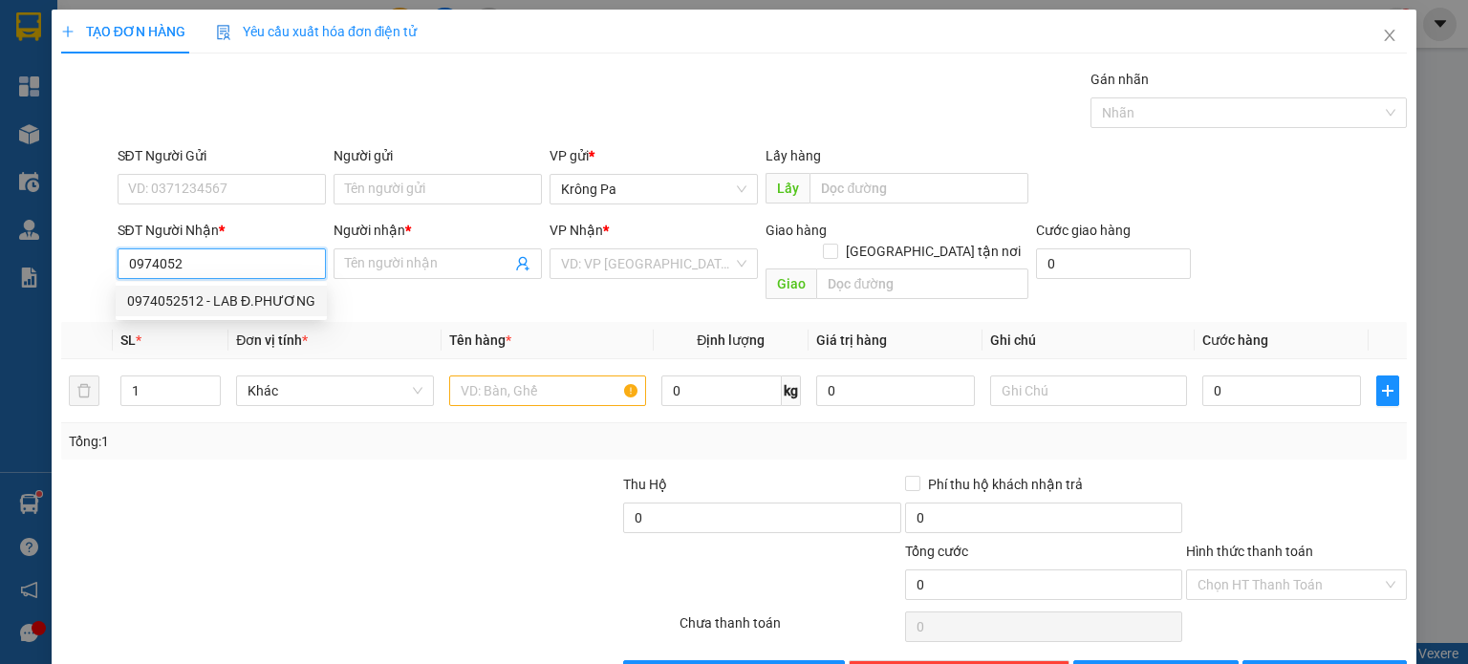
click at [261, 305] on div "0974052512 - LAB Đ.PHƯƠNG" at bounding box center [221, 301] width 188 height 21
type input "0974052512"
type input "LAB Đ.PHƯƠNG"
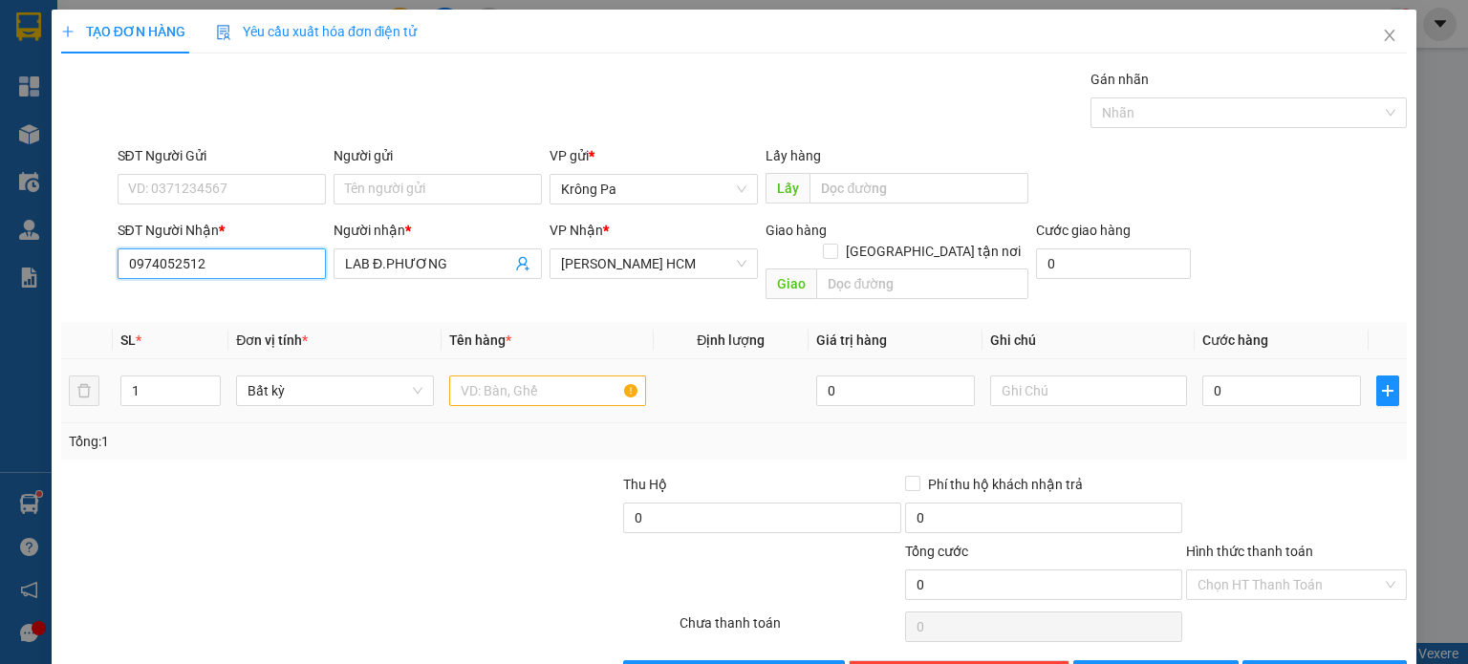
type input "0974052512"
click at [554, 384] on div at bounding box center [547, 391] width 197 height 38
click at [563, 376] on input "text" at bounding box center [547, 391] width 197 height 31
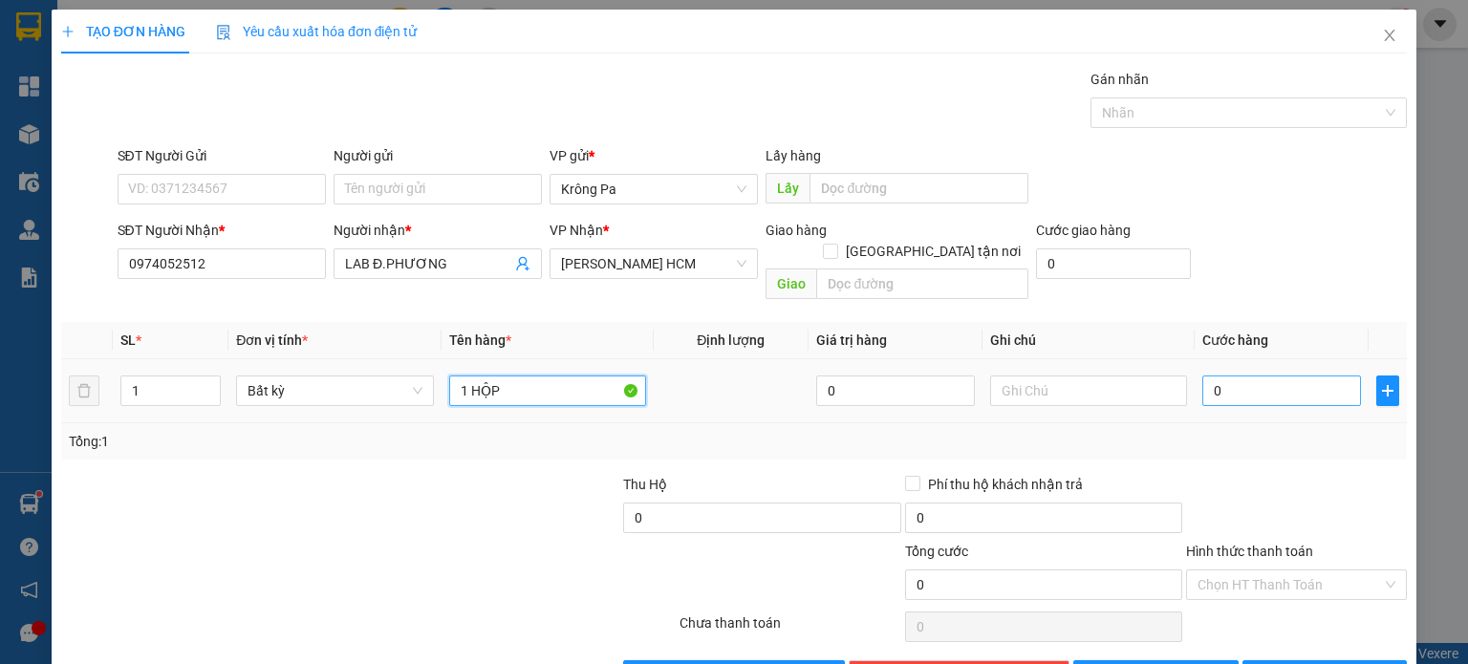
type input "1 HỘP"
click at [1290, 379] on input "0" at bounding box center [1281, 391] width 159 height 31
type input "4"
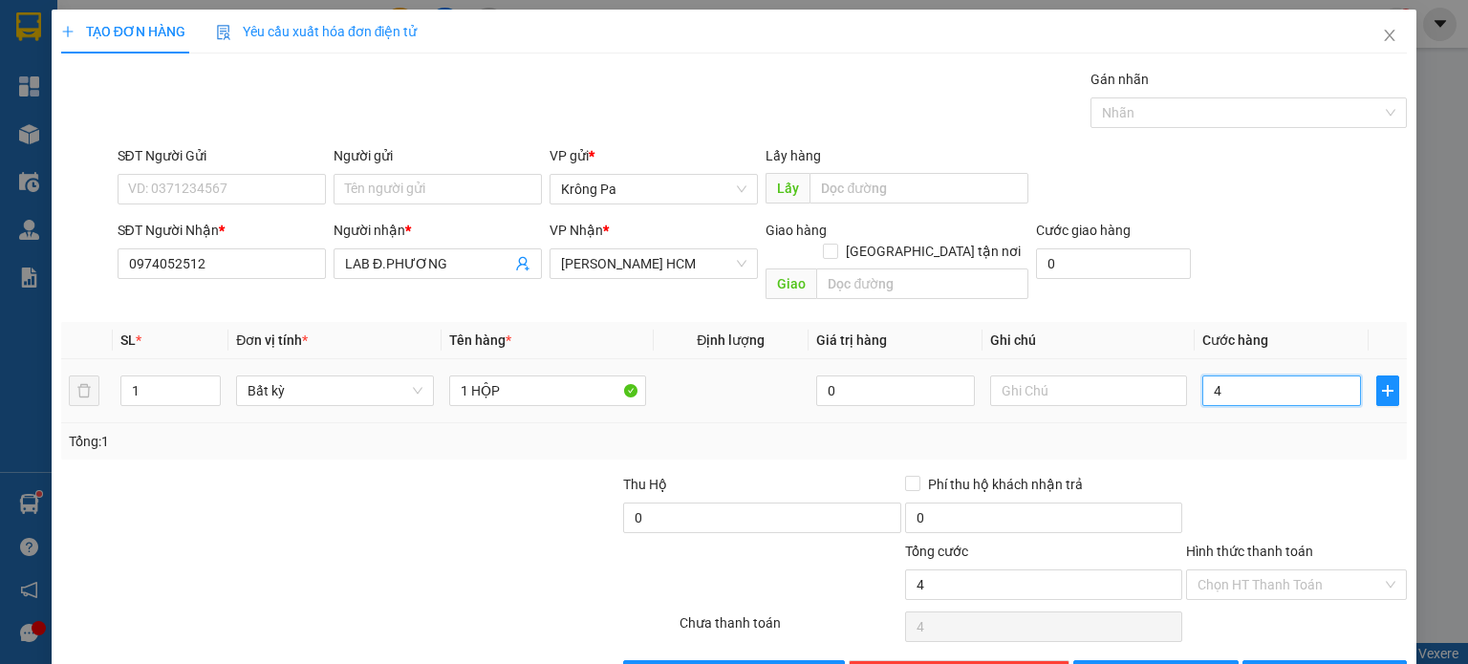
type input "40"
type input "40.000"
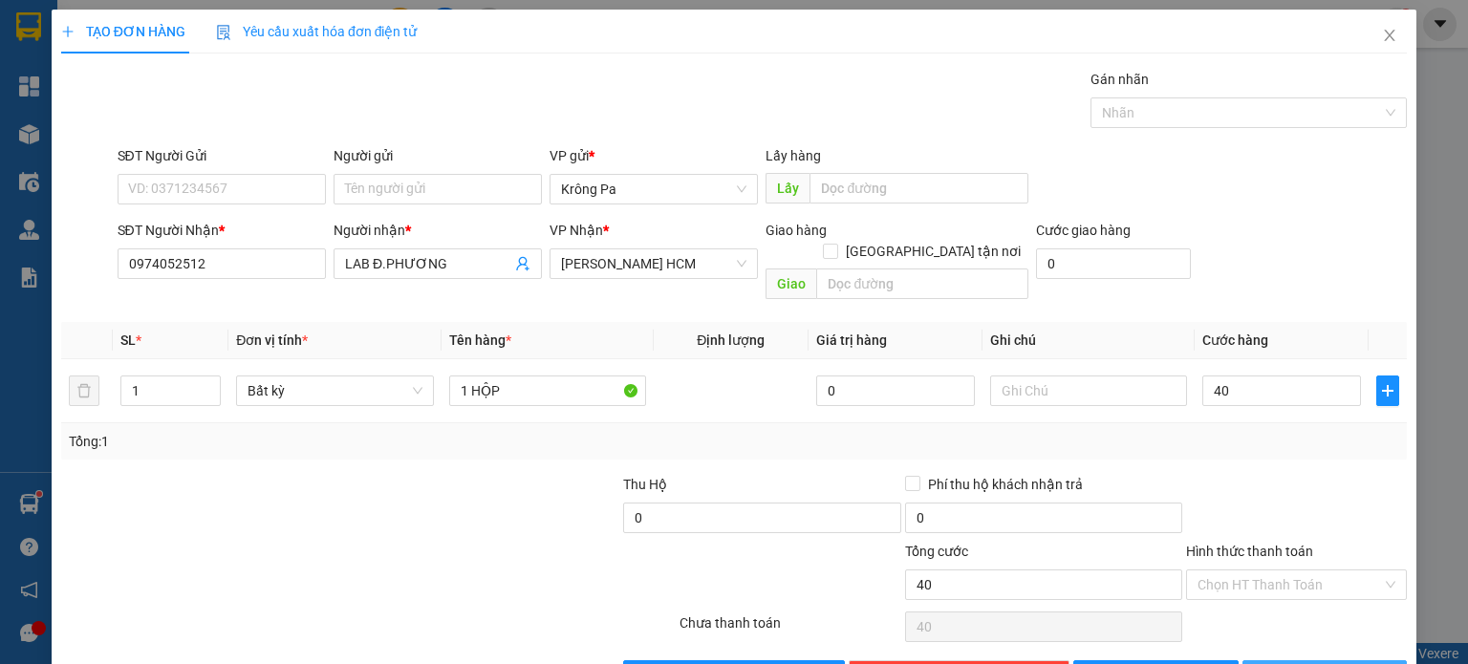
type input "40.000"
click at [1288, 661] on button "[PERSON_NAME] và In" at bounding box center [1324, 675] width 165 height 31
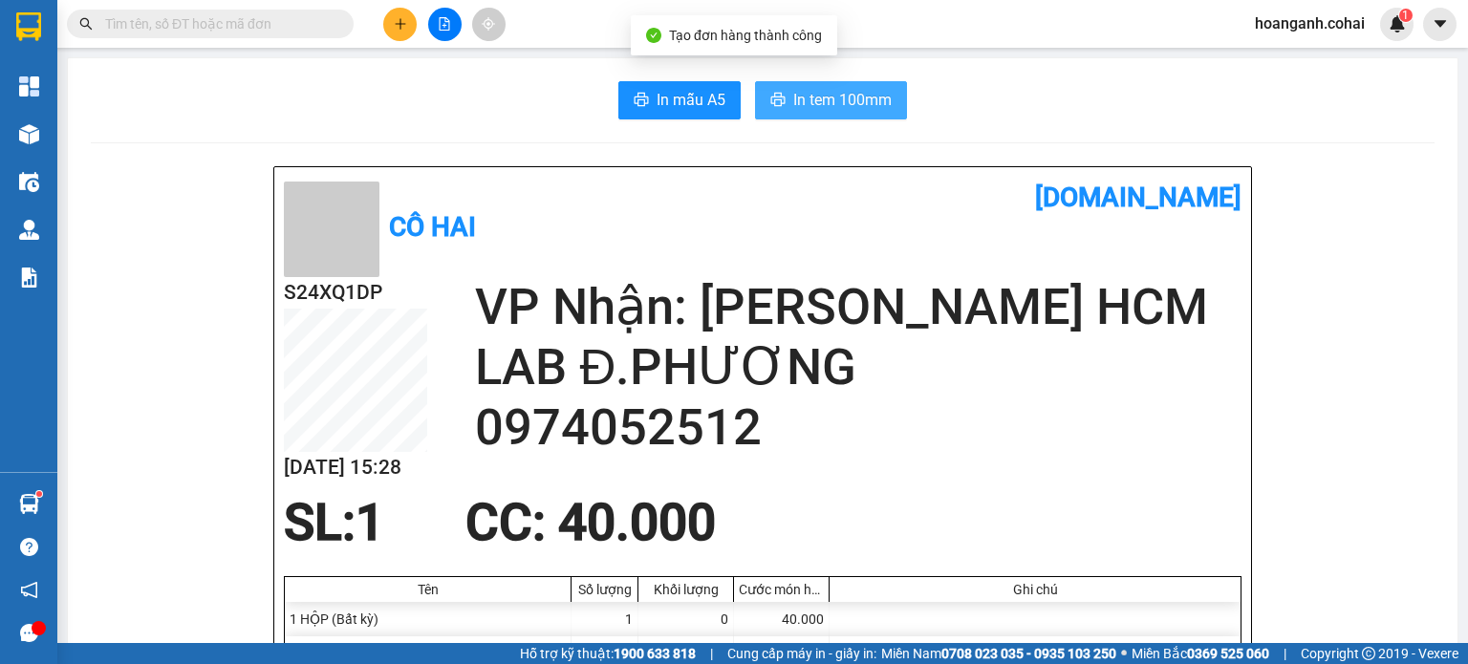
click at [774, 95] on icon "printer" at bounding box center [777, 99] width 15 height 15
click at [399, 37] on button at bounding box center [399, 24] width 33 height 33
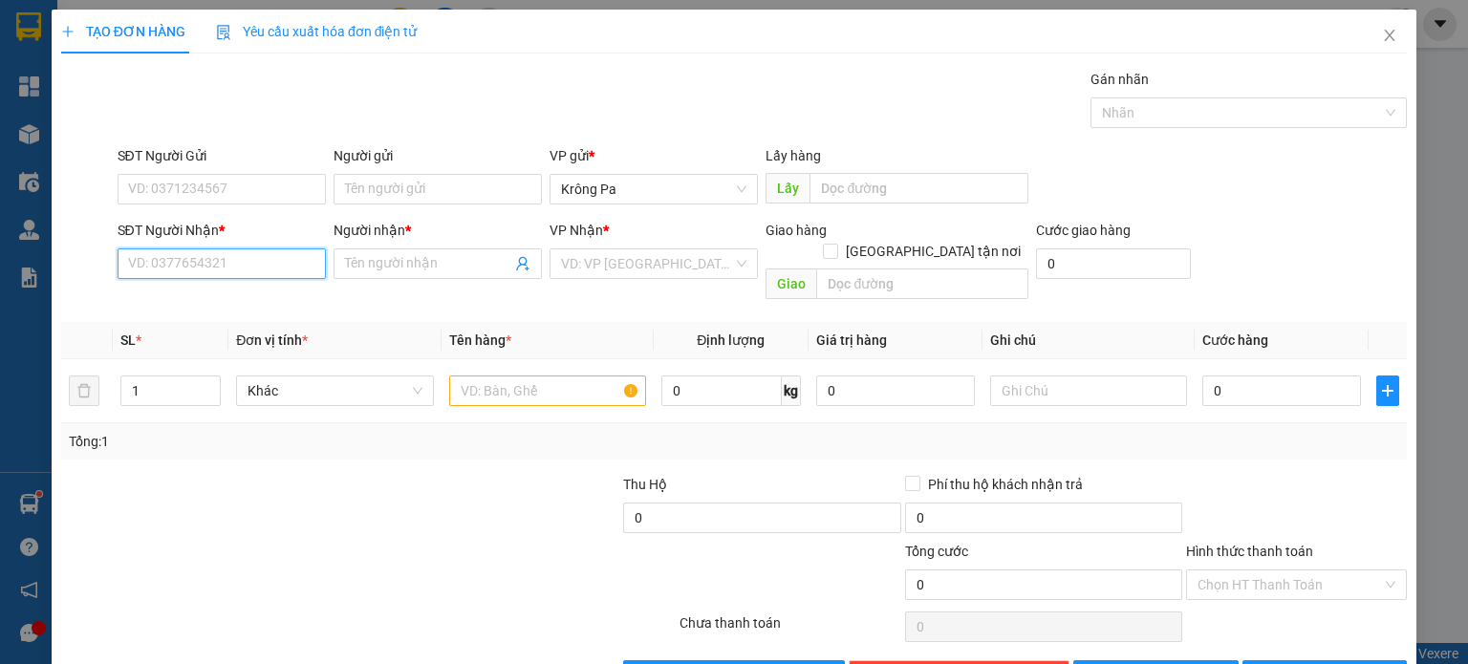
click at [291, 274] on input "SĐT Người Nhận *" at bounding box center [222, 263] width 208 height 31
type input "0393861630"
click at [375, 267] on input "Người nhận *" at bounding box center [428, 263] width 166 height 21
type input "A7,B7/T5"
click at [647, 259] on input "search" at bounding box center [647, 263] width 172 height 29
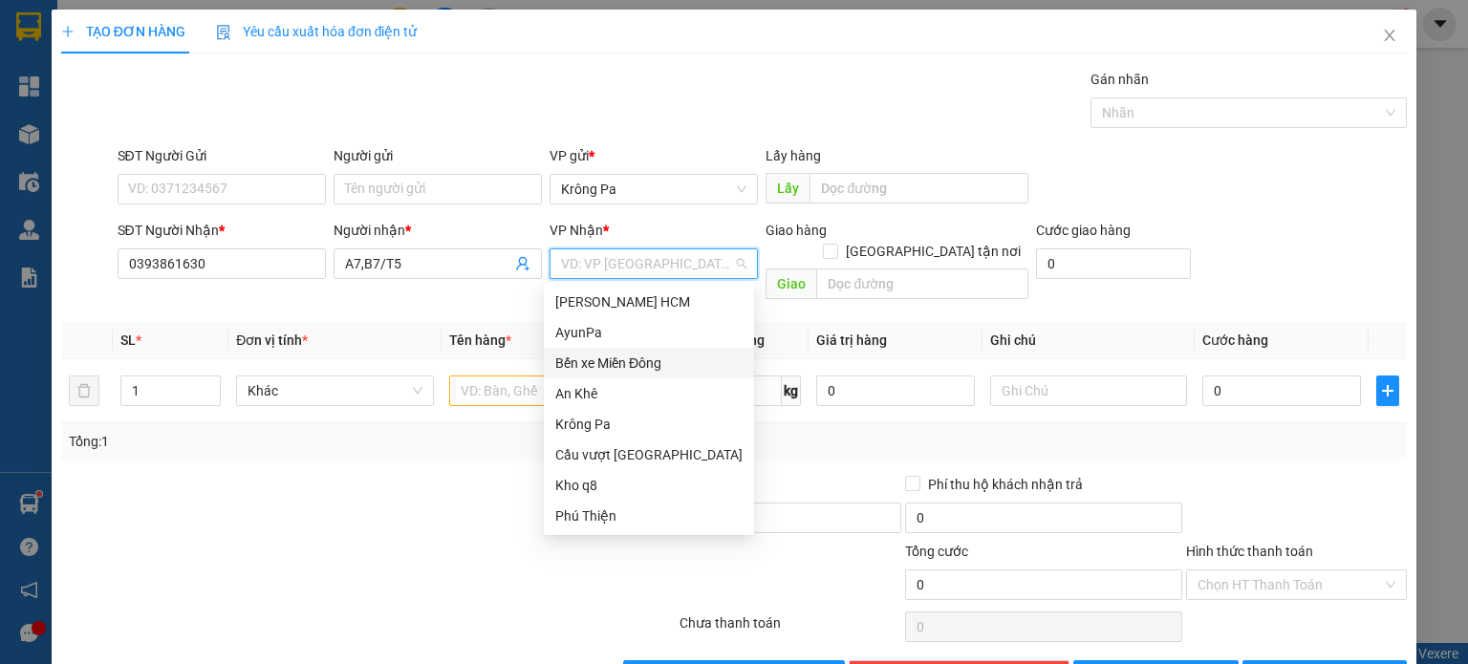
drag, startPoint x: 623, startPoint y: 356, endPoint x: 386, endPoint y: 115, distance: 337.9
click at [622, 356] on div "Bến xe Miền Đông" at bounding box center [648, 363] width 187 height 21
click at [646, 358] on div "Bến xe Miền Đông" at bounding box center [648, 363] width 187 height 21
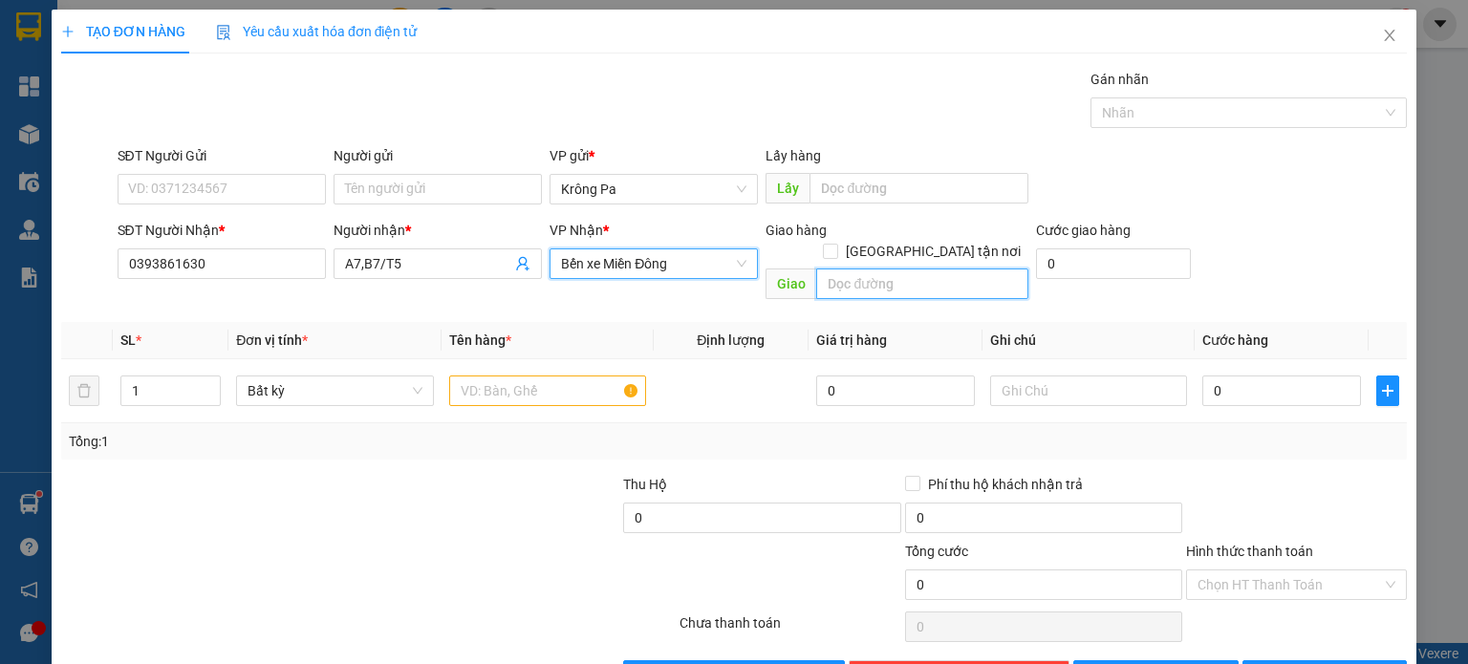
click at [869, 269] on input "text" at bounding box center [922, 284] width 212 height 31
type input "D"
type input "ĐỒNG XOÀI 3"
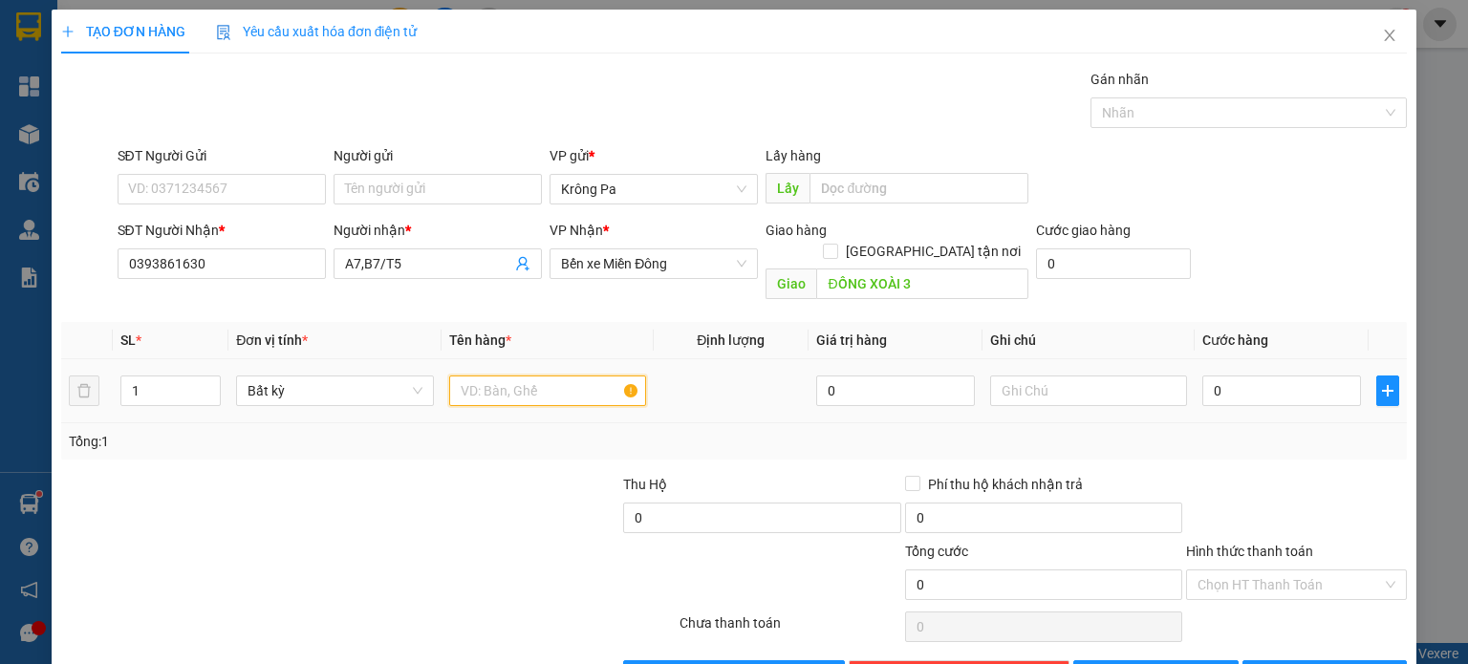
click at [551, 376] on input "text" at bounding box center [547, 391] width 197 height 31
type input "1 XE SR"
click at [1274, 376] on input "0" at bounding box center [1281, 391] width 159 height 31
type input "4"
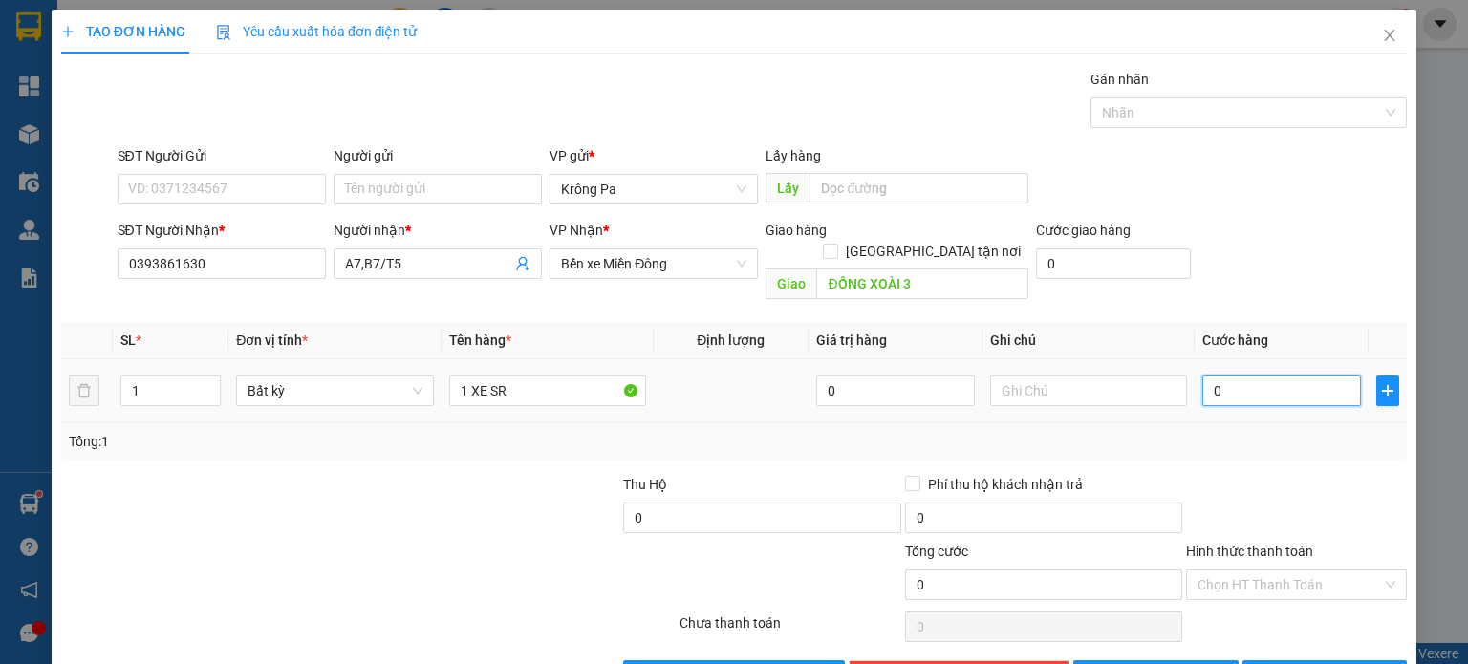
type input "4"
type input "40"
type input "400"
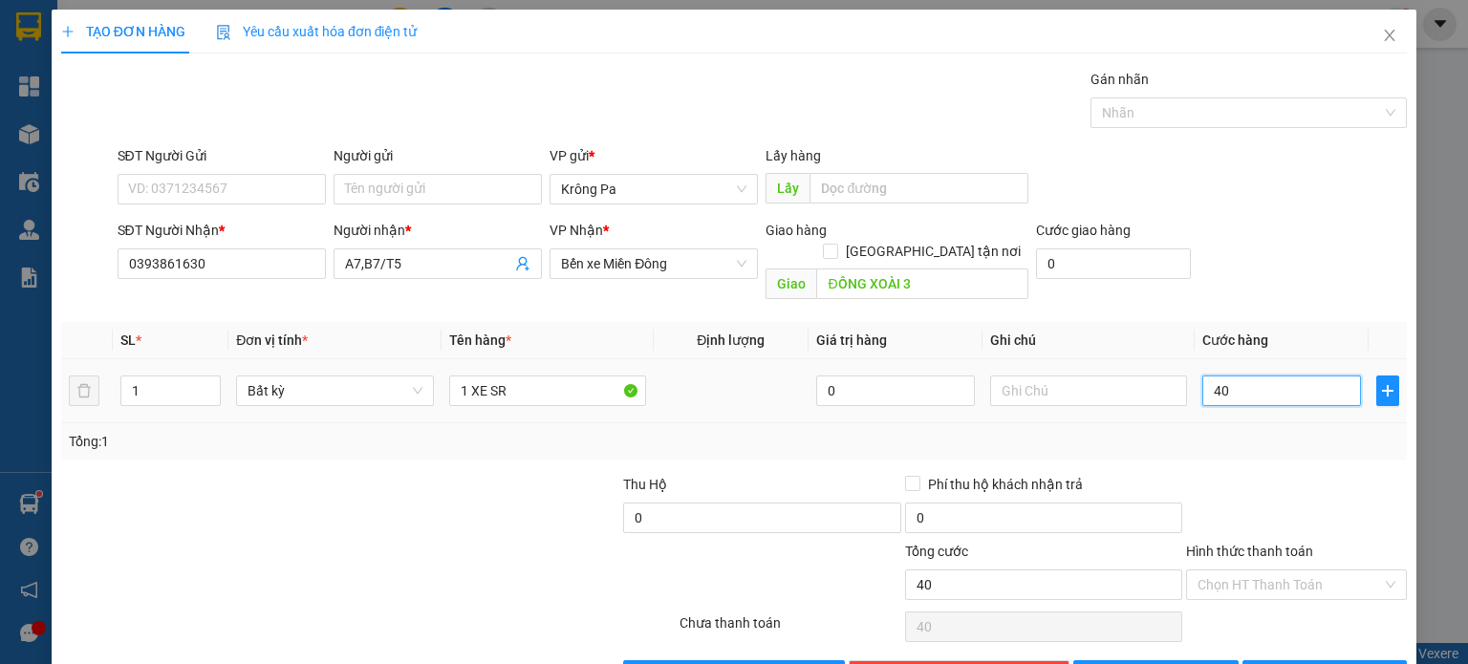
type input "400"
type input "400.000"
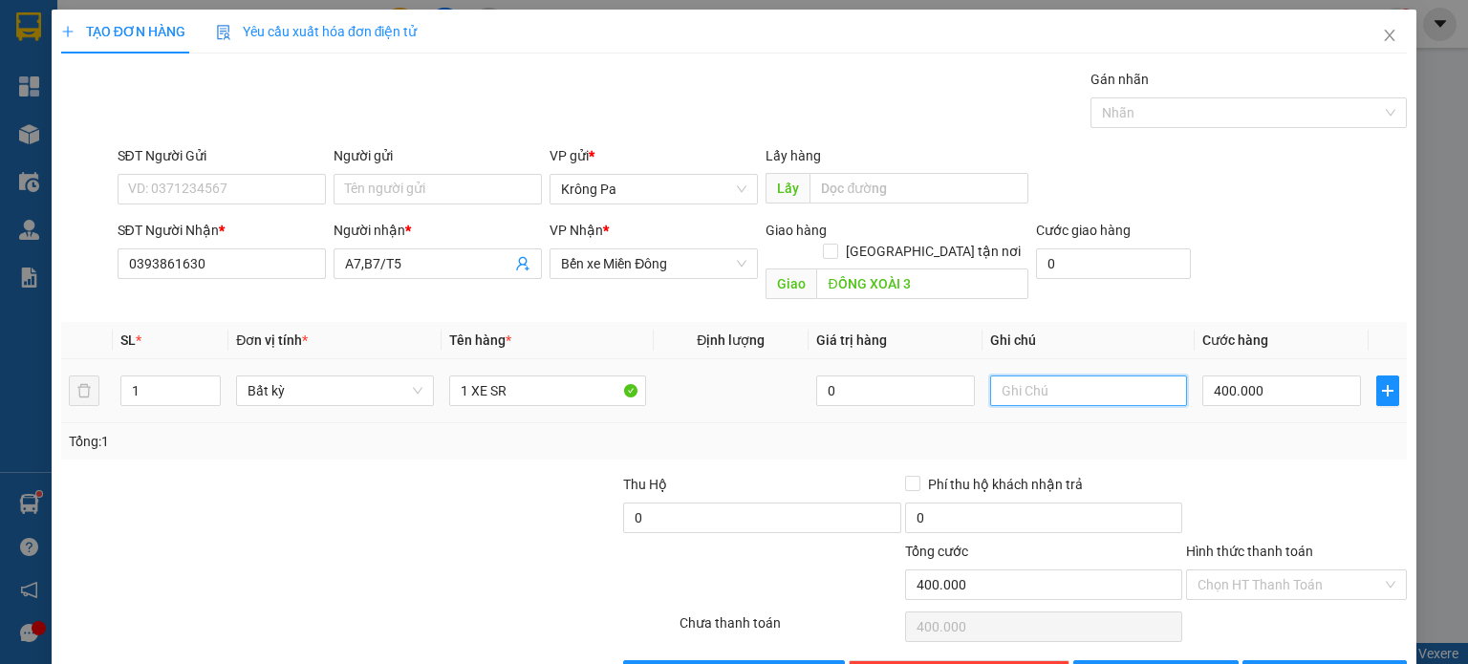
click at [1010, 376] on input "text" at bounding box center [1088, 391] width 197 height 31
type input "D"
type input "ĐLBXKPA GT"
click at [1195, 660] on button "[PERSON_NAME]" at bounding box center [1155, 675] width 165 height 31
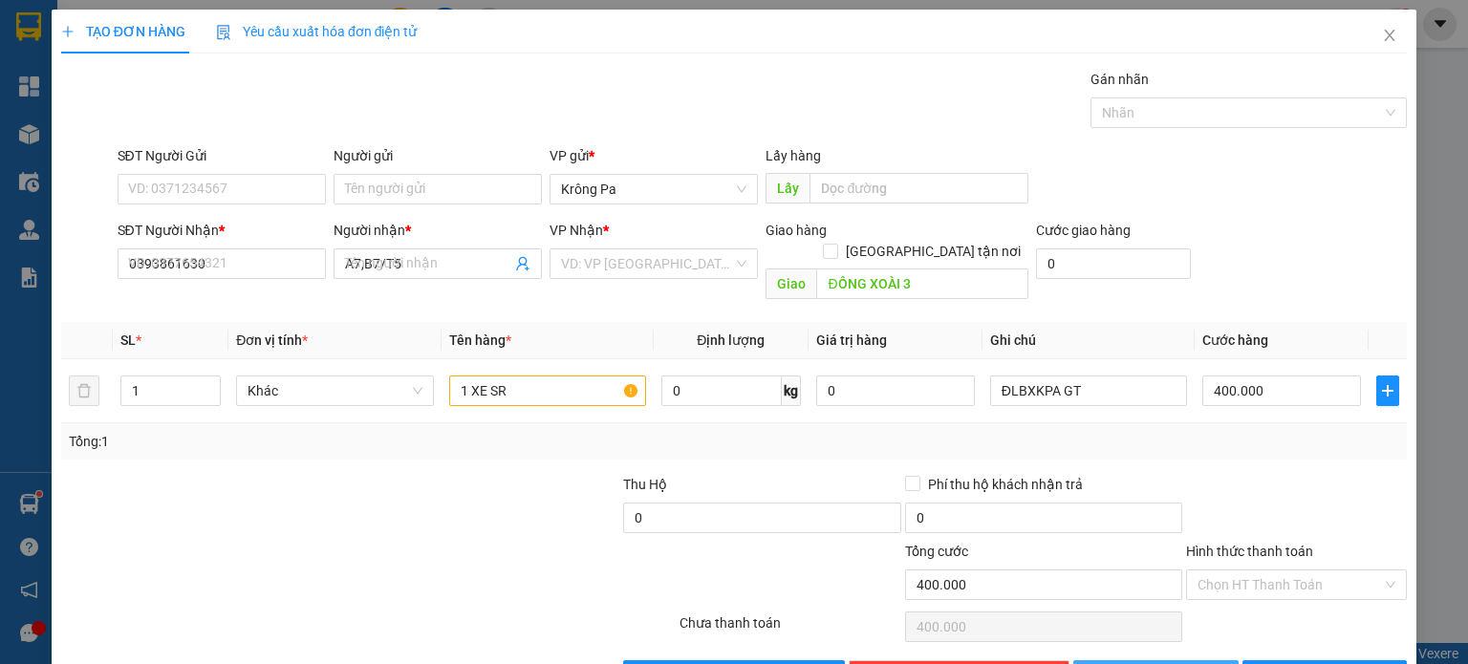
type input "0"
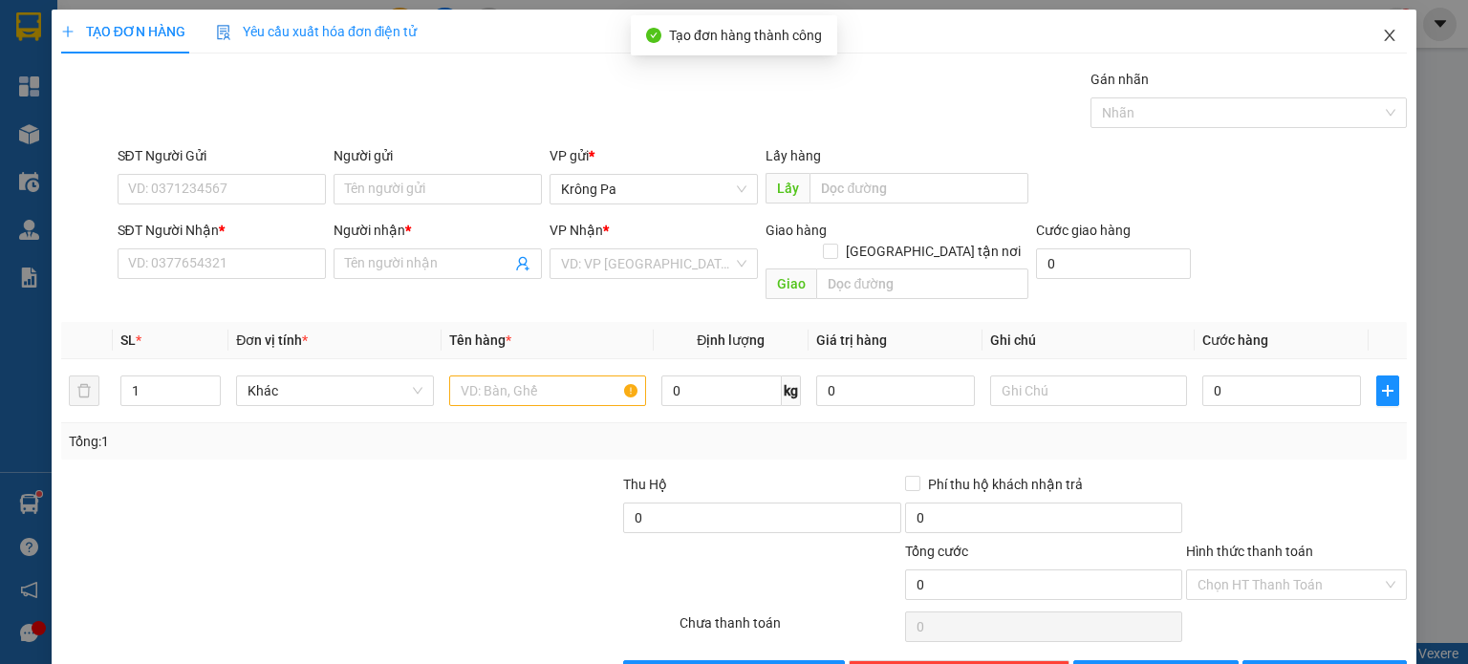
click at [1382, 37] on icon "close" at bounding box center [1389, 35] width 15 height 15
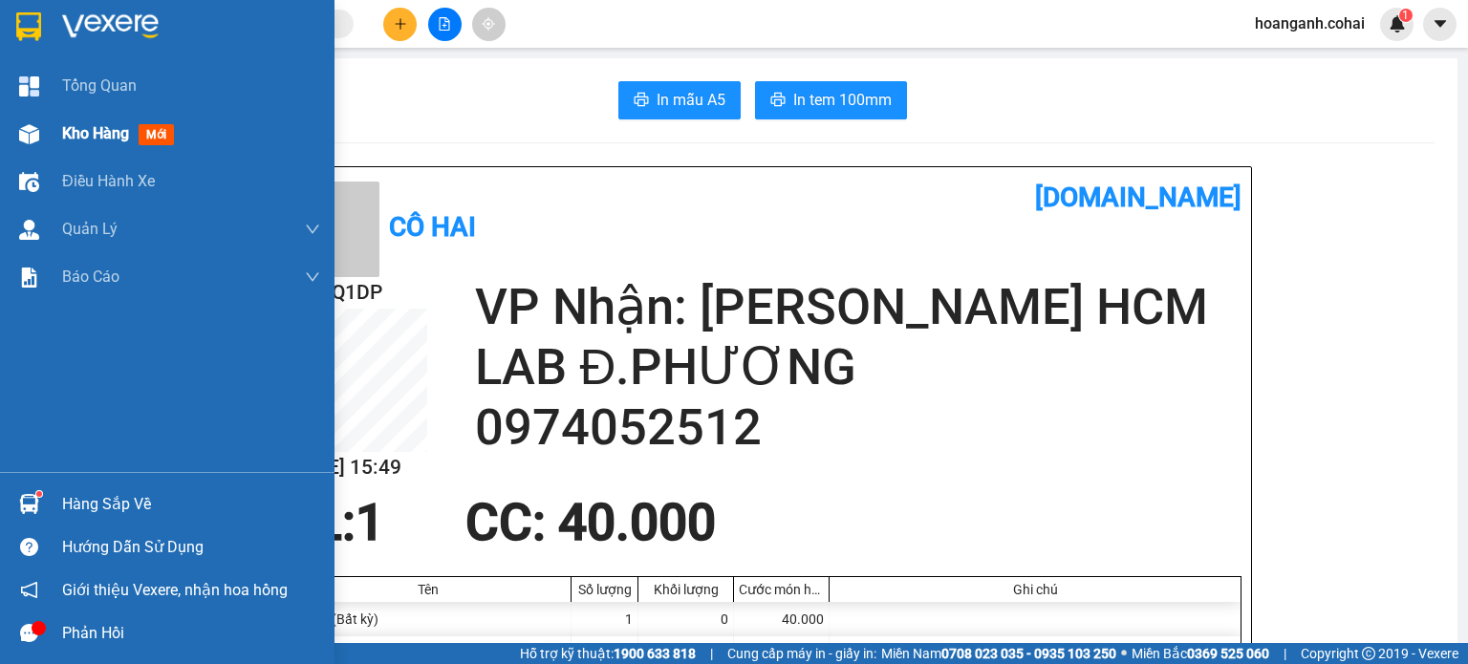
click at [88, 144] on div "Kho hàng mới" at bounding box center [121, 133] width 119 height 24
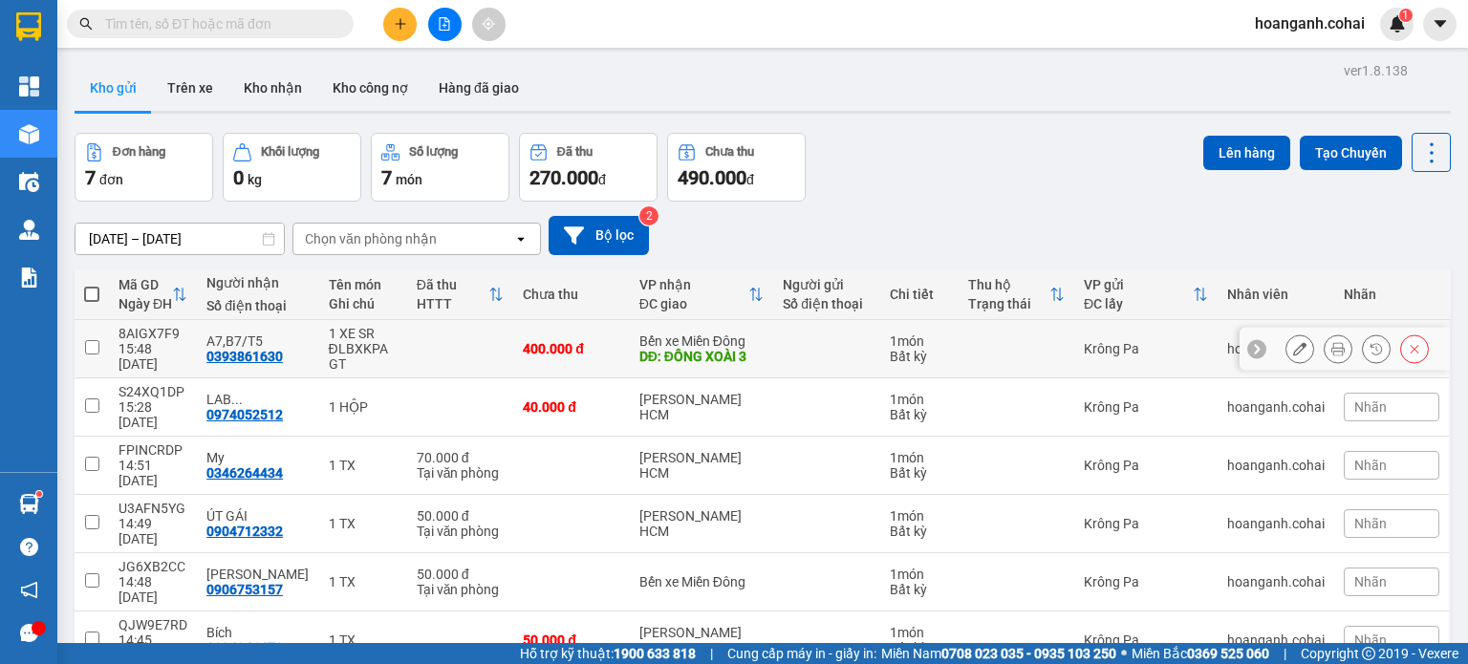
click at [92, 355] on td at bounding box center [92, 349] width 34 height 58
checkbox input "true"
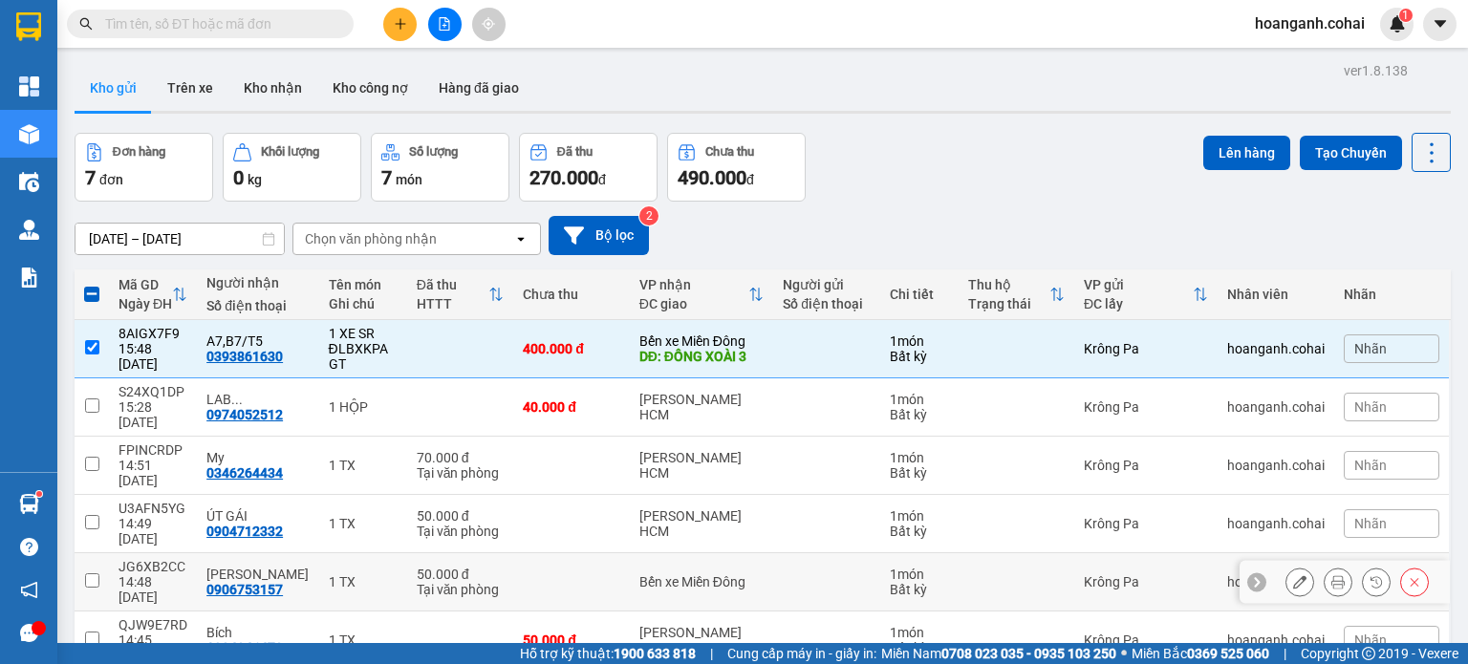
click at [88, 573] on input "checkbox" at bounding box center [92, 580] width 14 height 14
checkbox input "true"
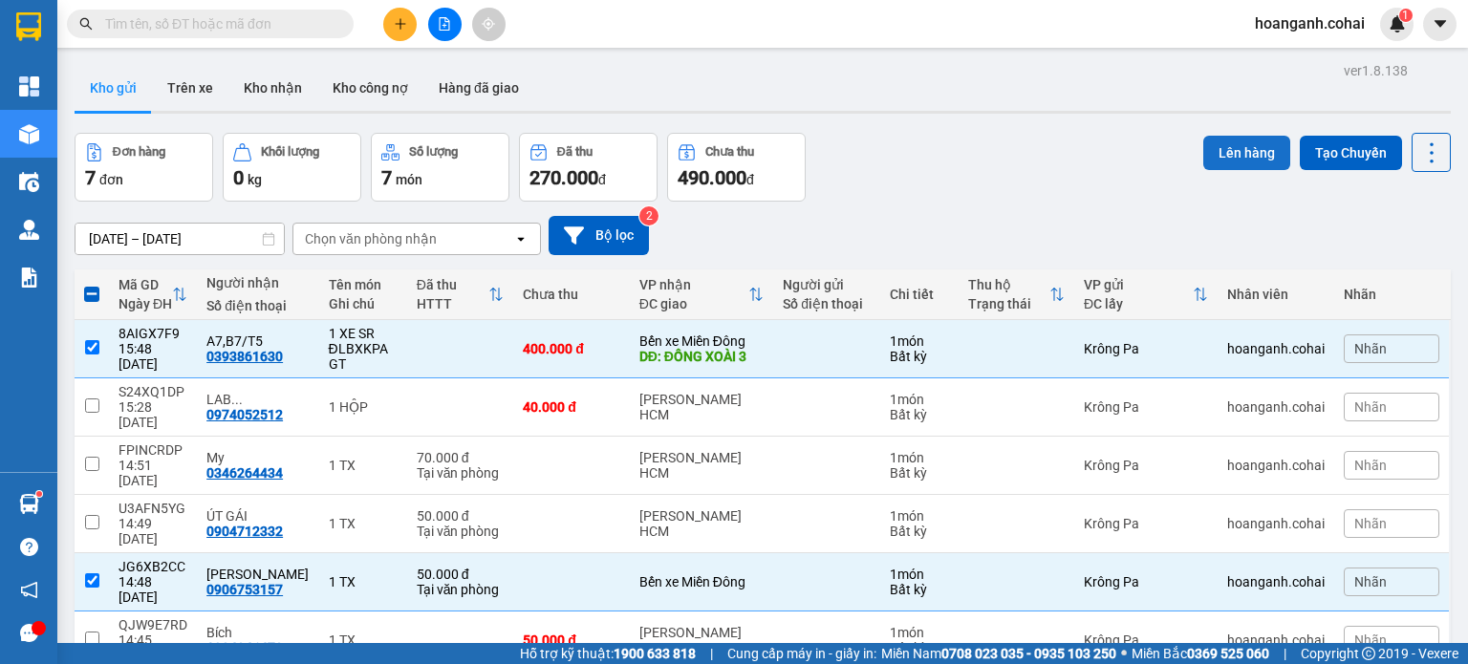
click at [1241, 152] on button "Lên hàng" at bounding box center [1246, 153] width 87 height 34
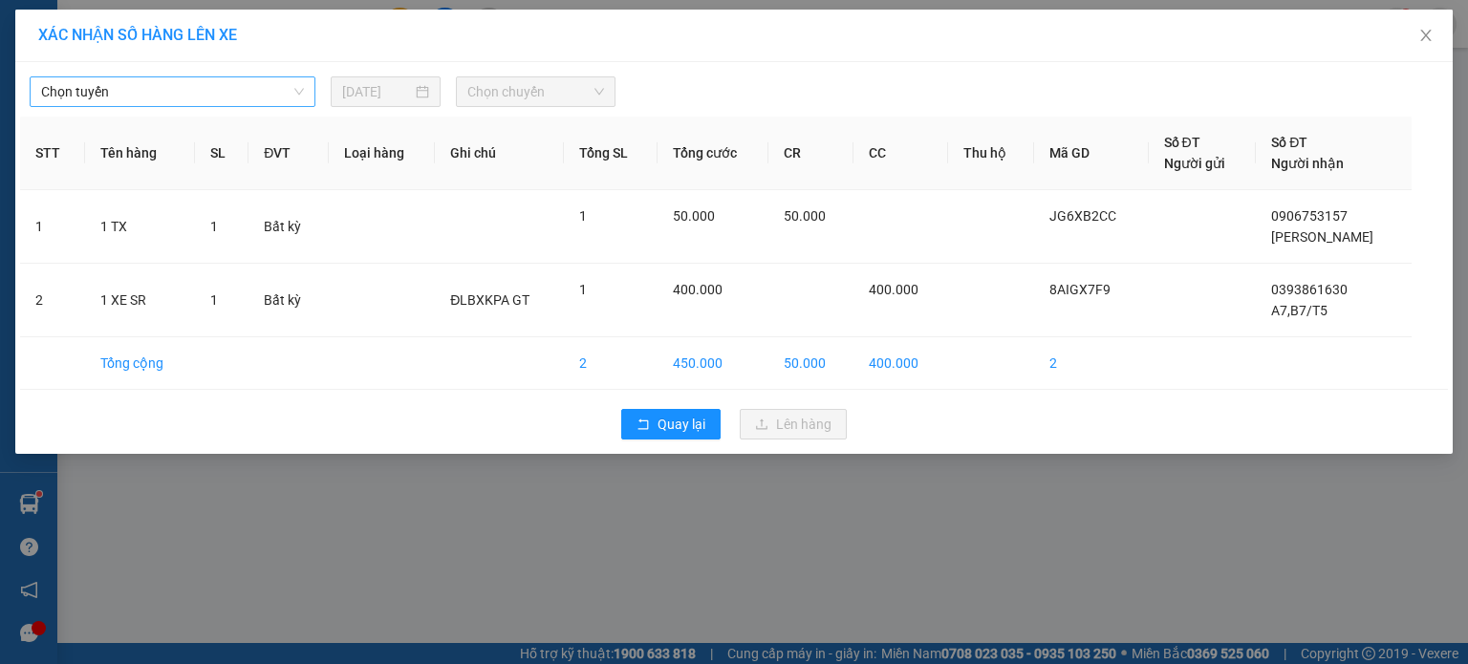
click at [301, 100] on span "Chọn tuyến" at bounding box center [172, 91] width 263 height 29
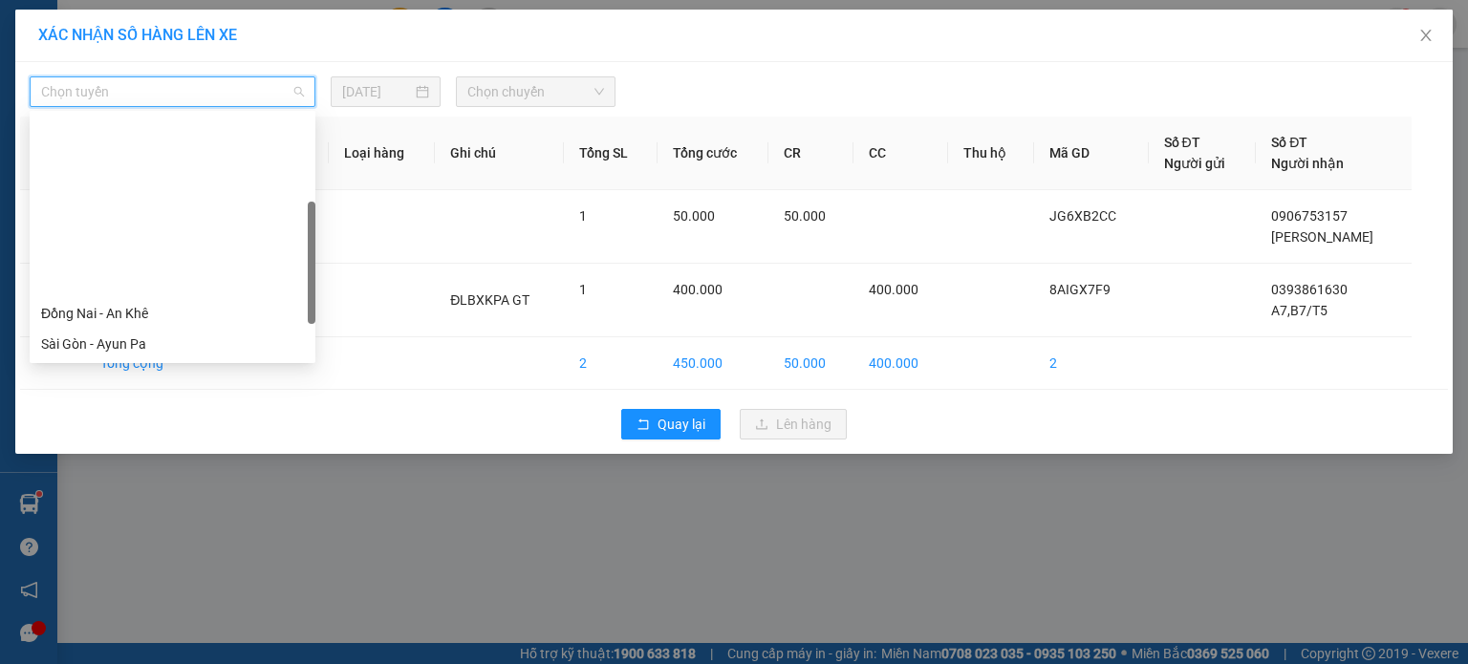
scroll to position [191, 0]
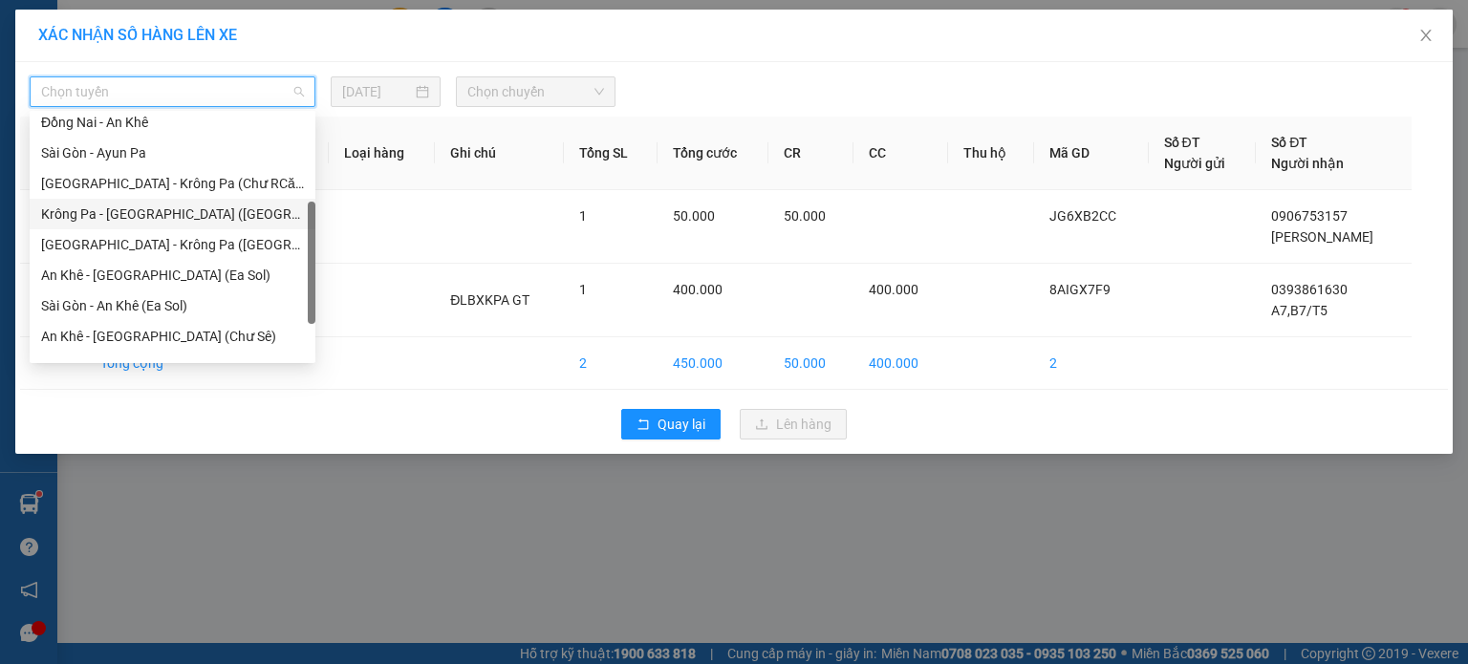
click at [154, 211] on div "Krông Pa - [GEOGRAPHIC_DATA] ([GEOGRAPHIC_DATA])" at bounding box center [172, 214] width 263 height 21
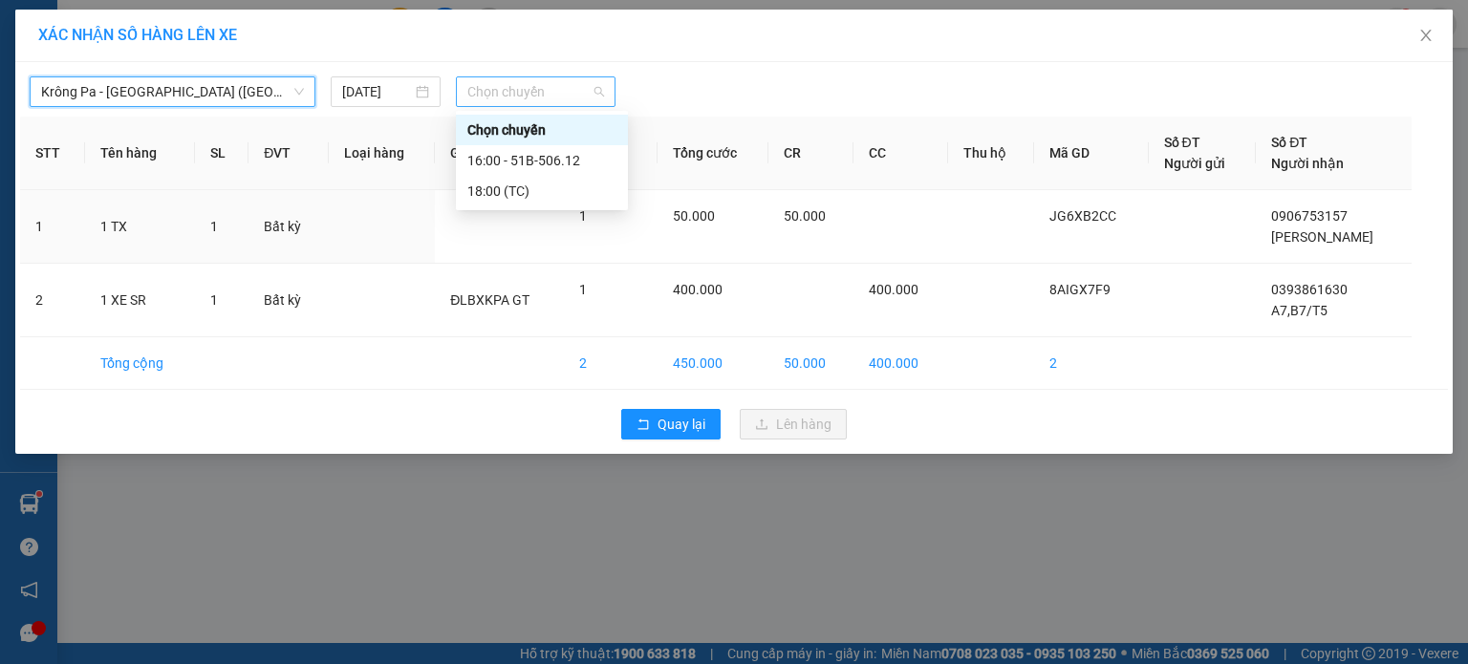
click at [508, 91] on span "Chọn chuyến" at bounding box center [536, 91] width 138 height 29
click at [517, 163] on div "16:00 - 51B-506.12" at bounding box center [541, 160] width 149 height 21
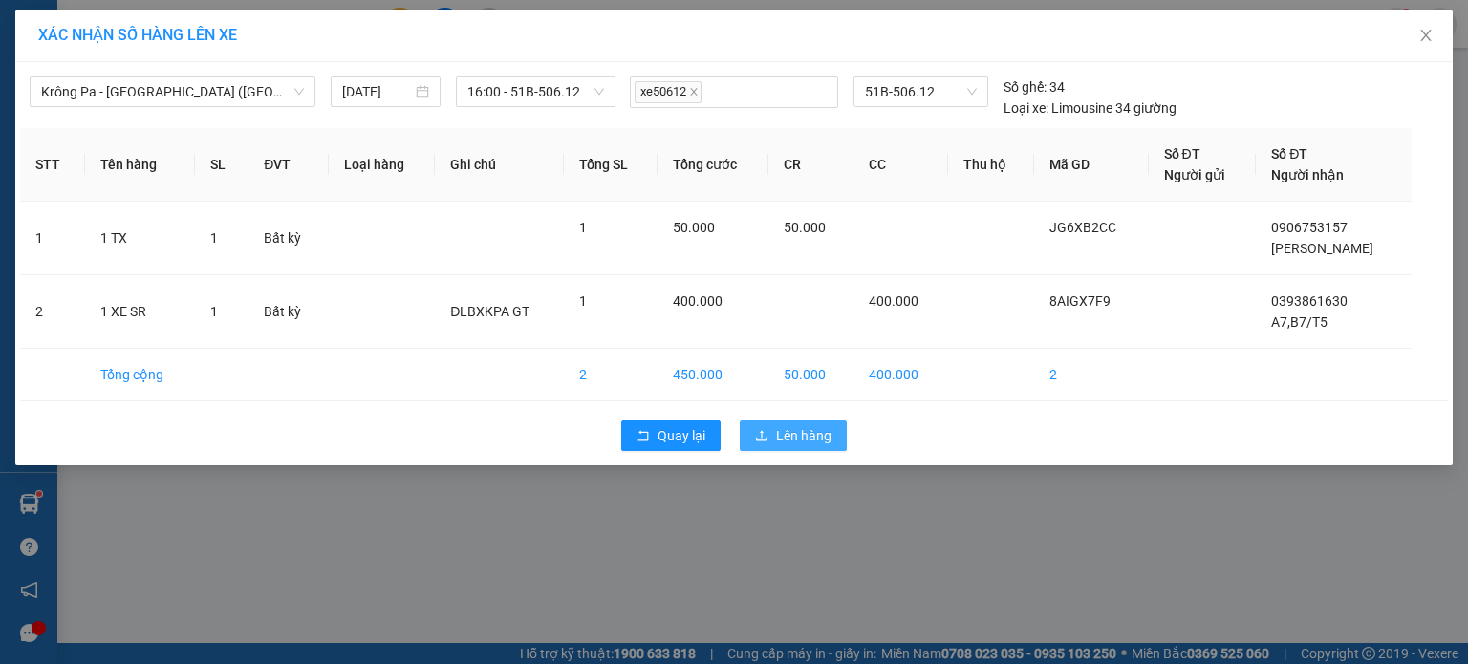
click at [805, 427] on span "Lên hàng" at bounding box center [803, 435] width 55 height 21
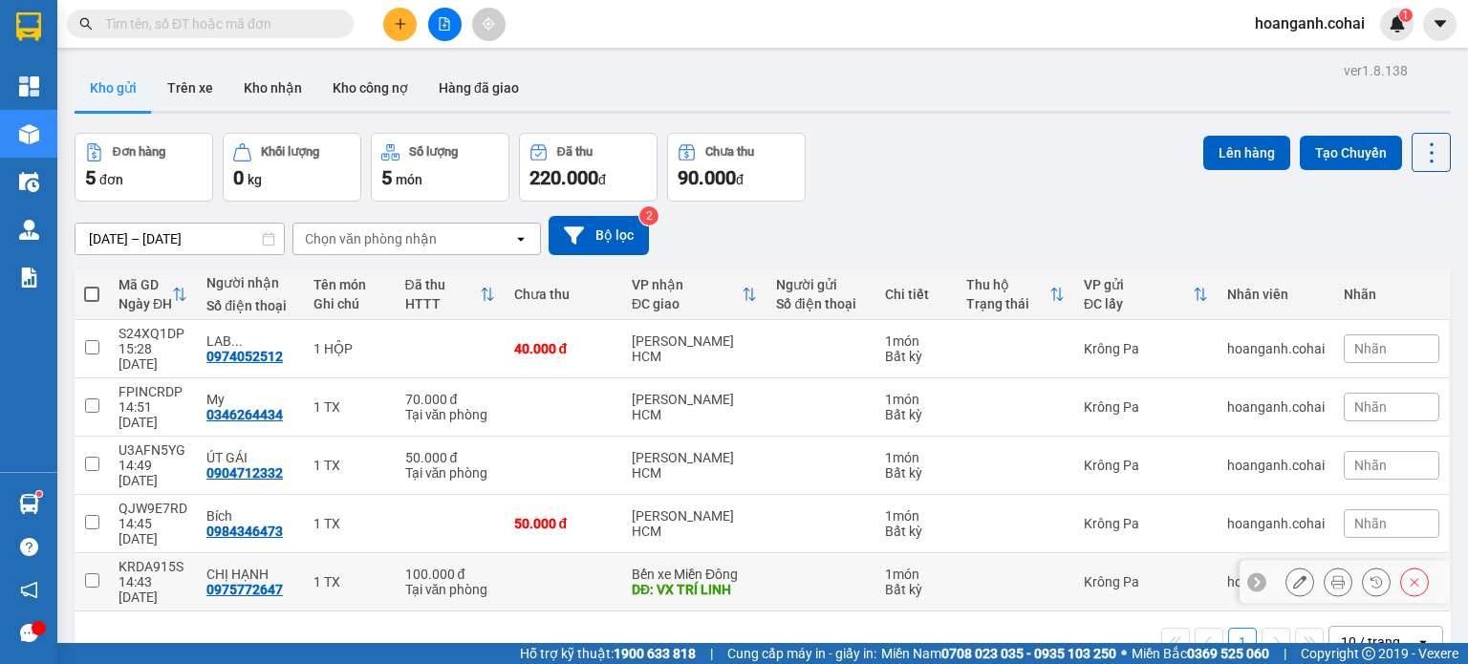
click at [94, 573] on input "checkbox" at bounding box center [92, 580] width 14 height 14
checkbox input "true"
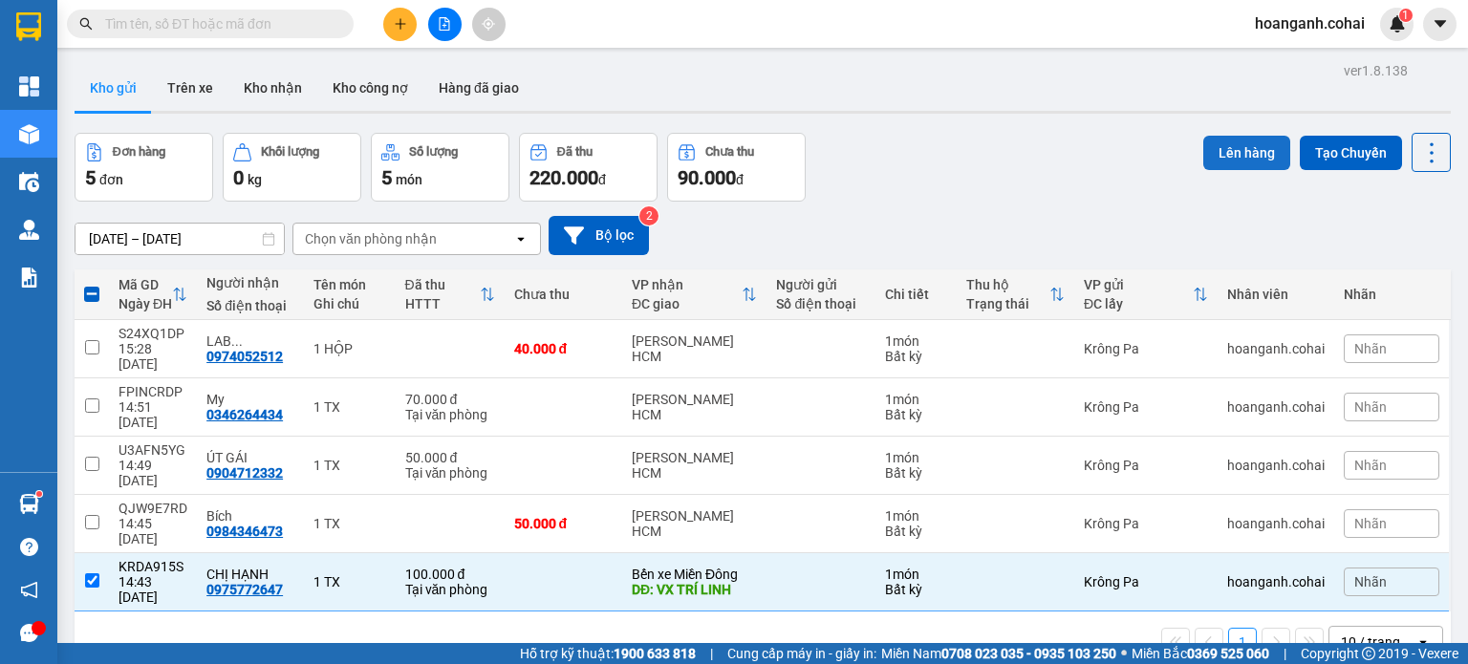
click at [1239, 151] on button "Lên hàng" at bounding box center [1246, 153] width 87 height 34
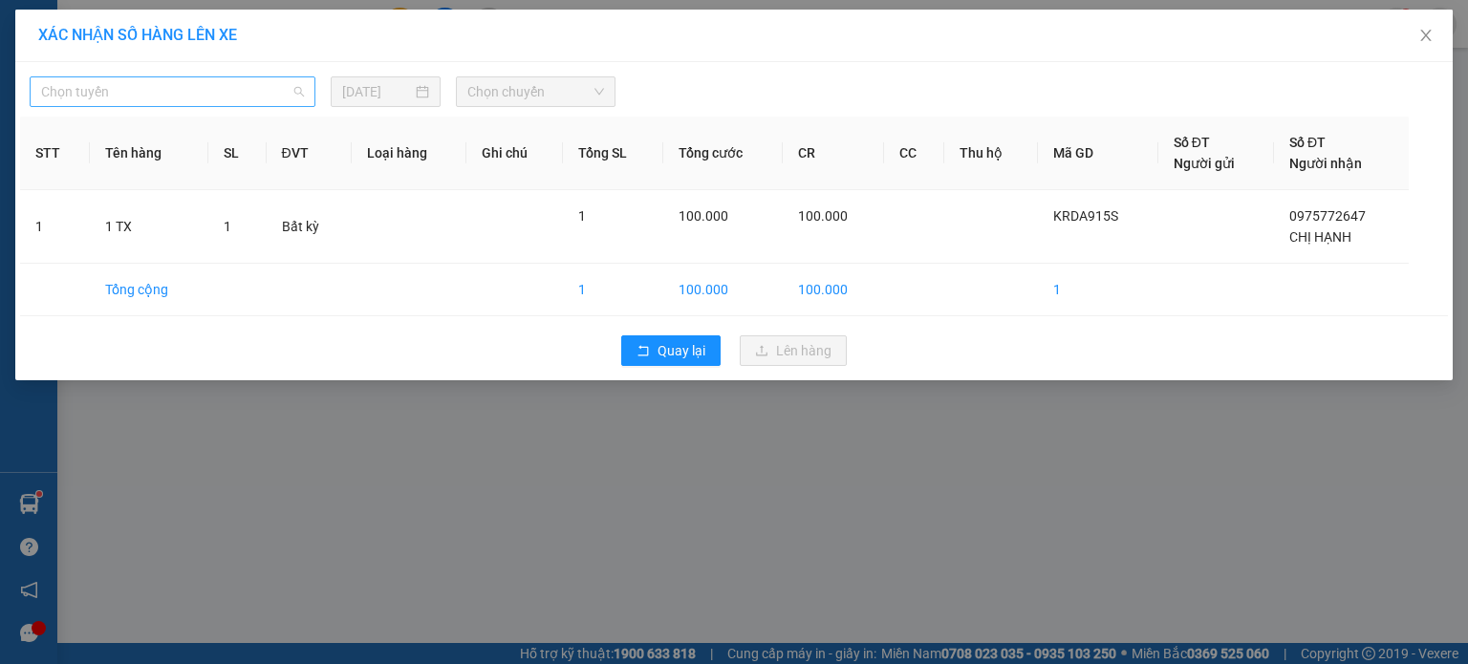
click at [147, 87] on span "Chọn tuyến" at bounding box center [172, 91] width 263 height 29
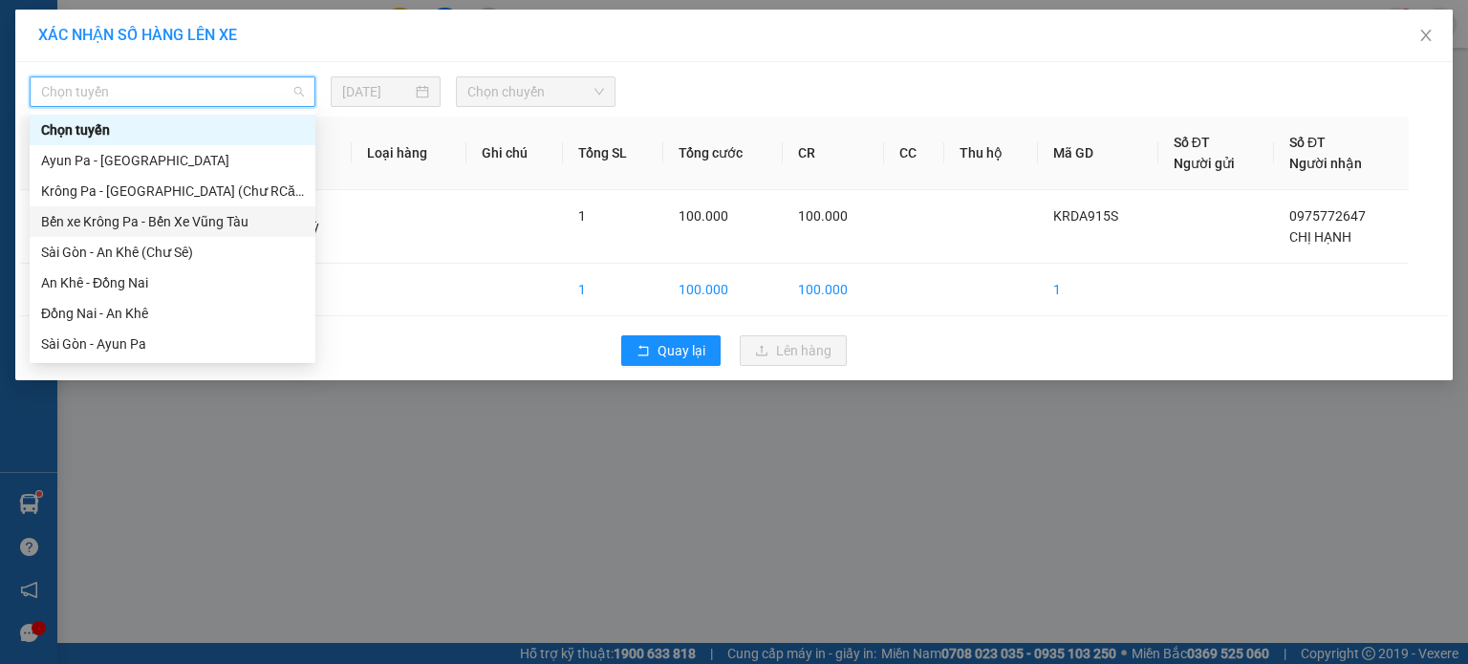
click at [161, 221] on div "Bến xe Krông Pa - Bến Xe Vũng Tàu" at bounding box center [172, 221] width 263 height 21
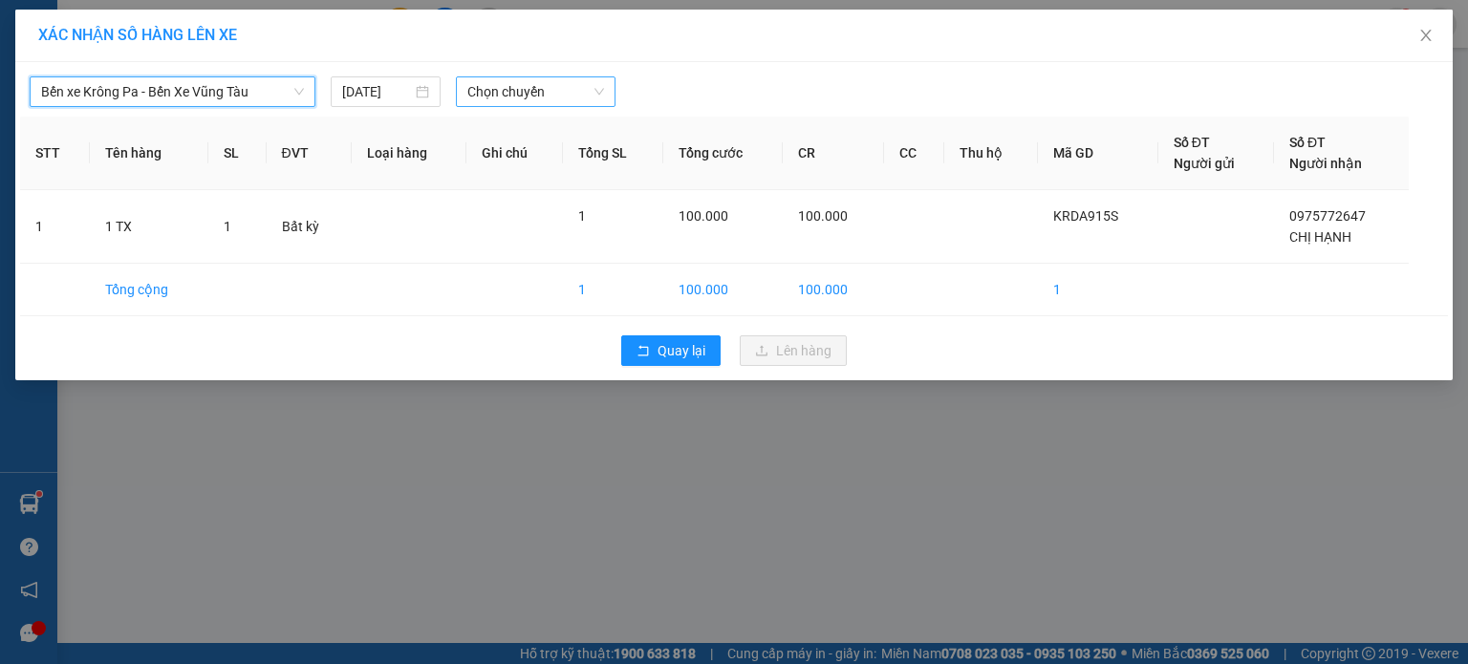
click at [566, 91] on span "Chọn chuyến" at bounding box center [536, 91] width 138 height 29
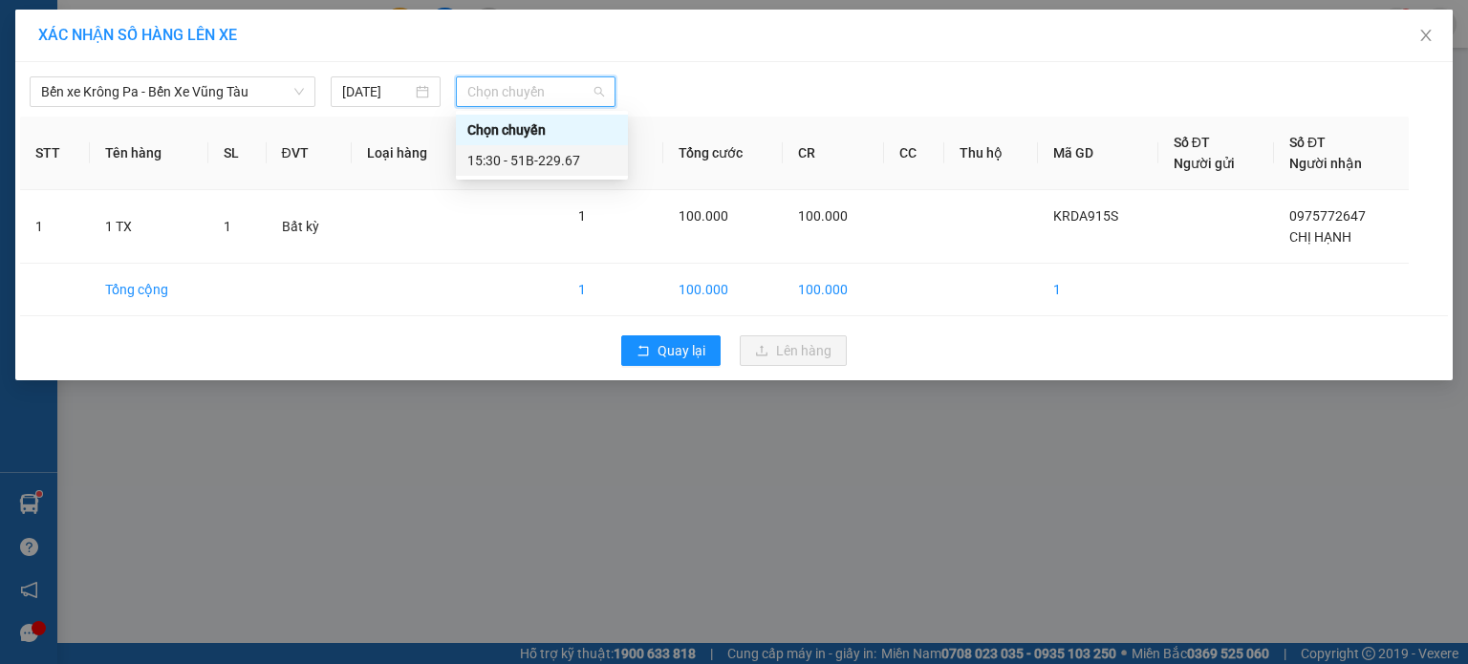
click at [549, 167] on div "15:30 - 51B-229.67" at bounding box center [541, 160] width 149 height 21
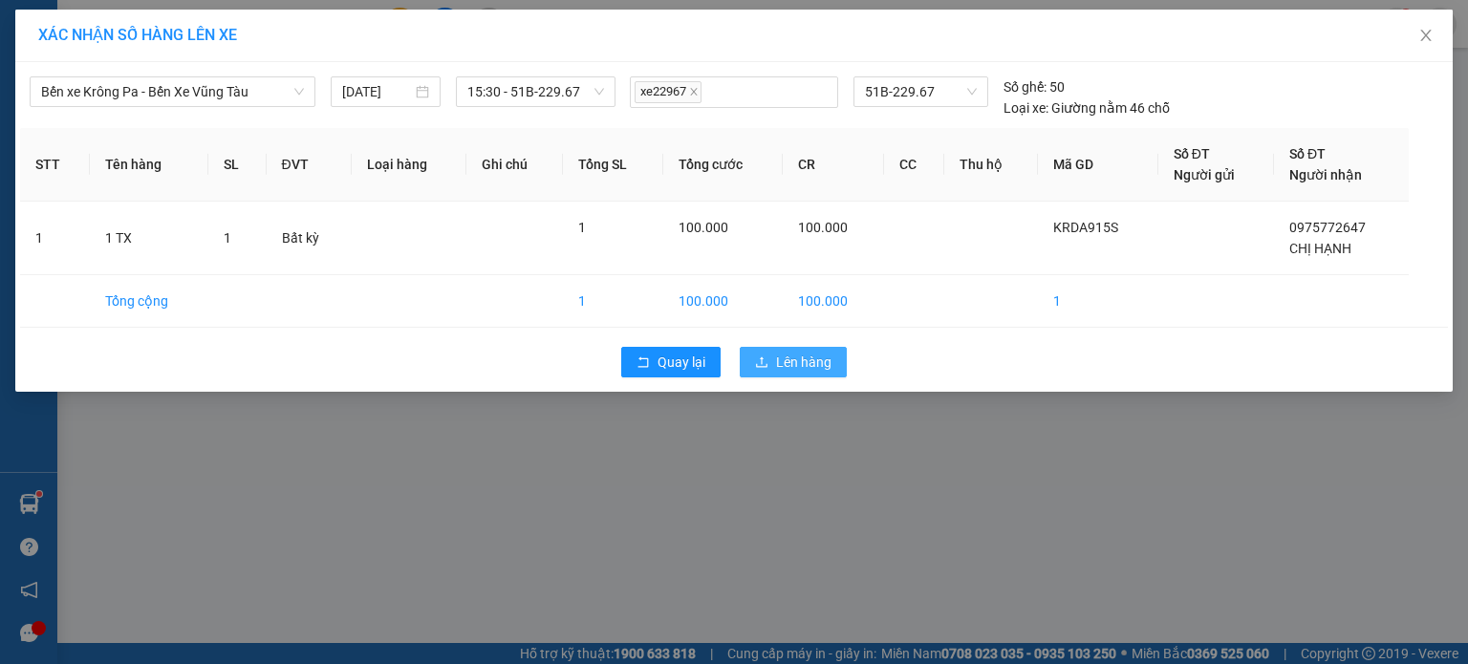
click at [818, 374] on button "Lên hàng" at bounding box center [793, 362] width 107 height 31
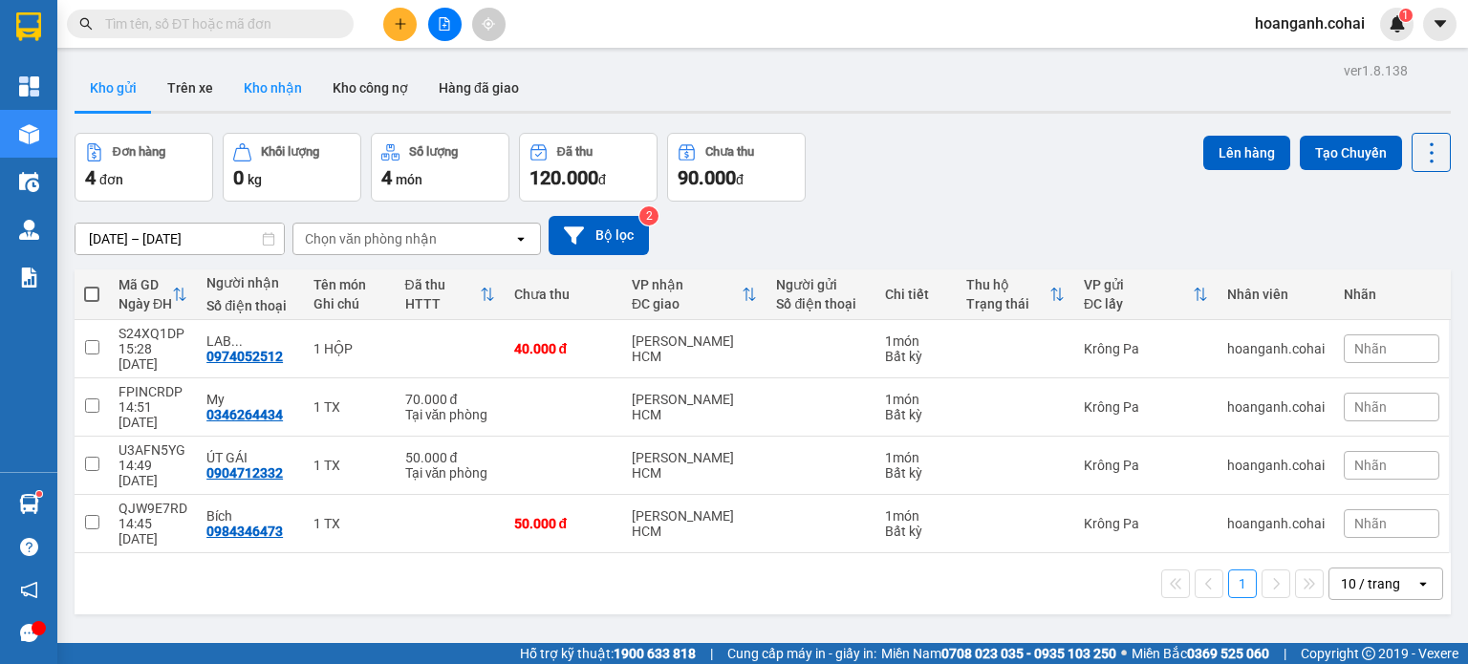
click at [264, 86] on button "Kho nhận" at bounding box center [272, 88] width 89 height 46
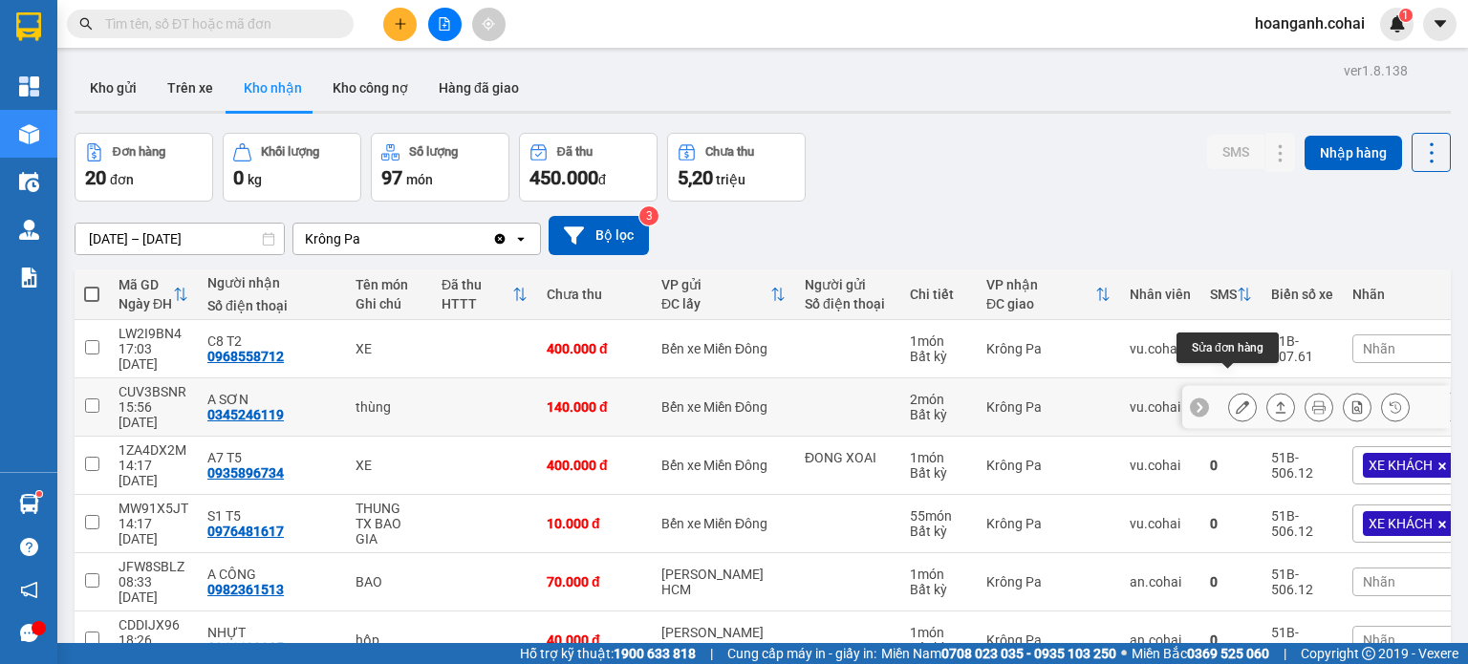
click at [1236, 400] on icon at bounding box center [1242, 406] width 13 height 13
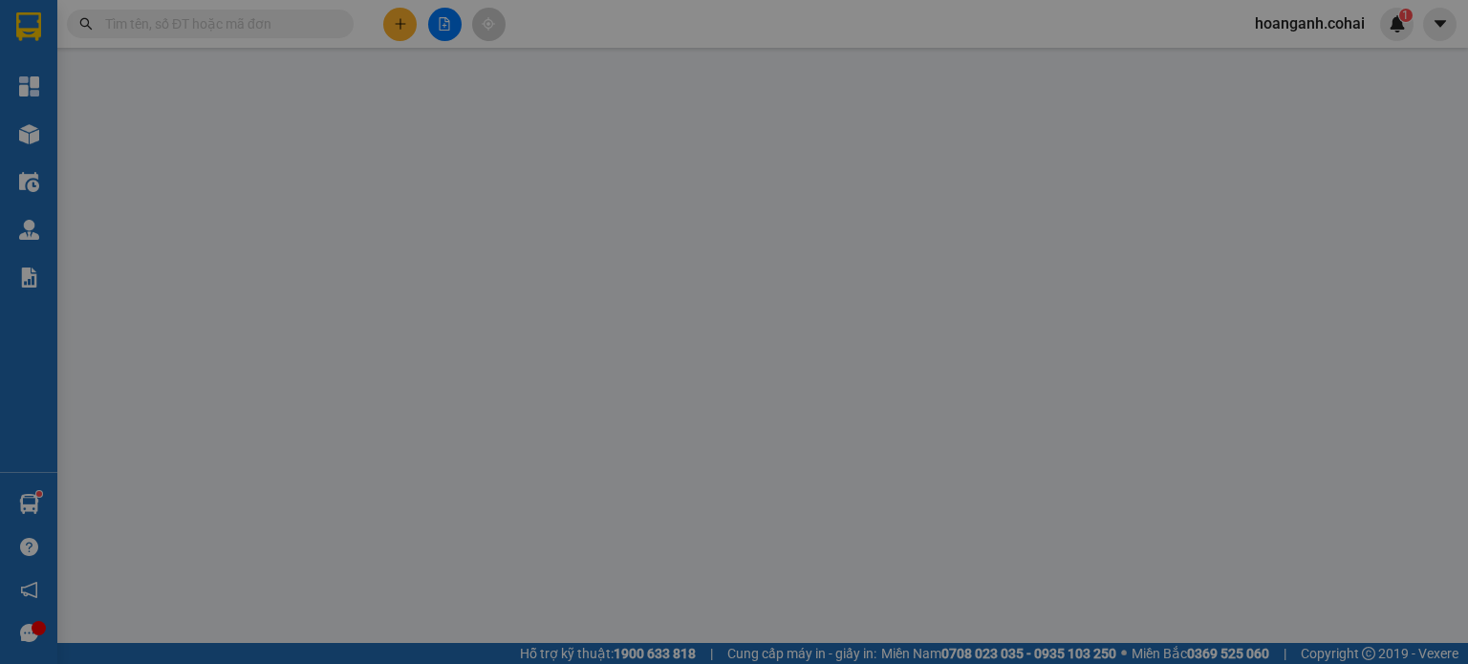
type input "0345246119"
type input "A SƠN"
type input "140.000"
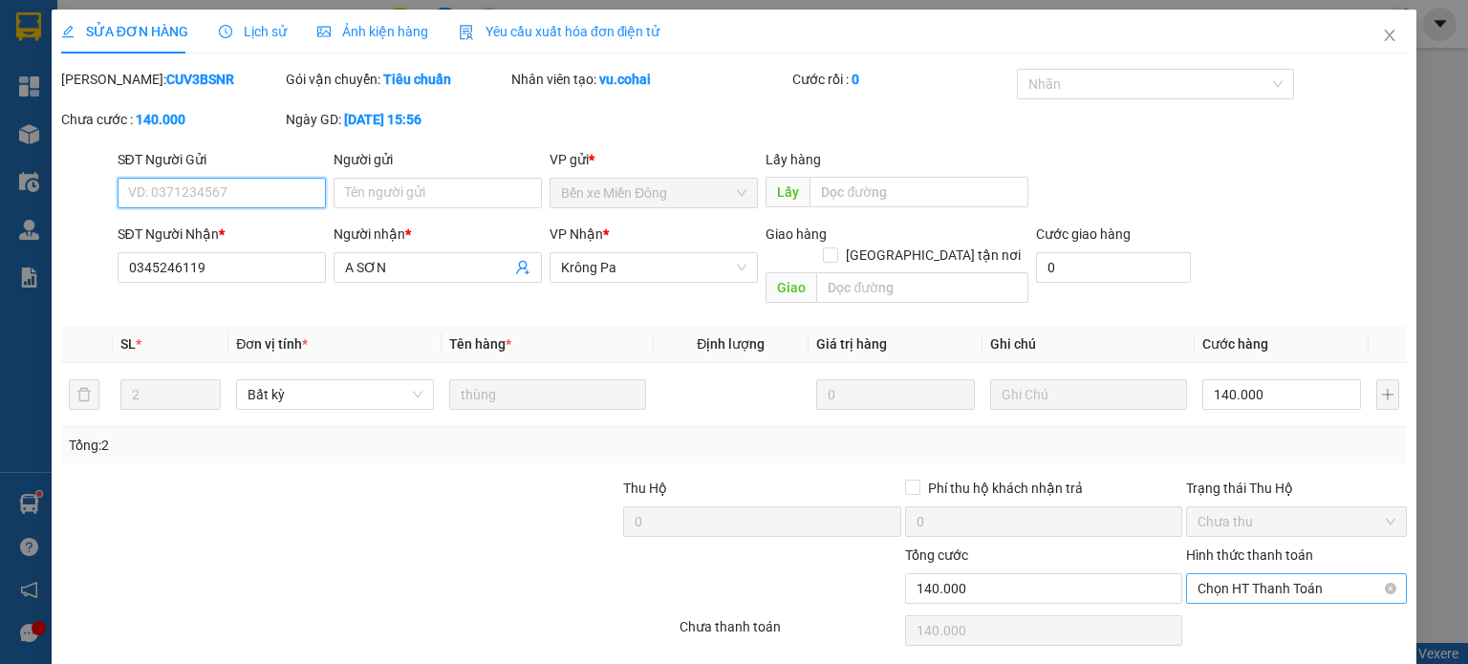
click at [1252, 575] on span "Chọn HT Thanh Toán" at bounding box center [1297, 588] width 198 height 29
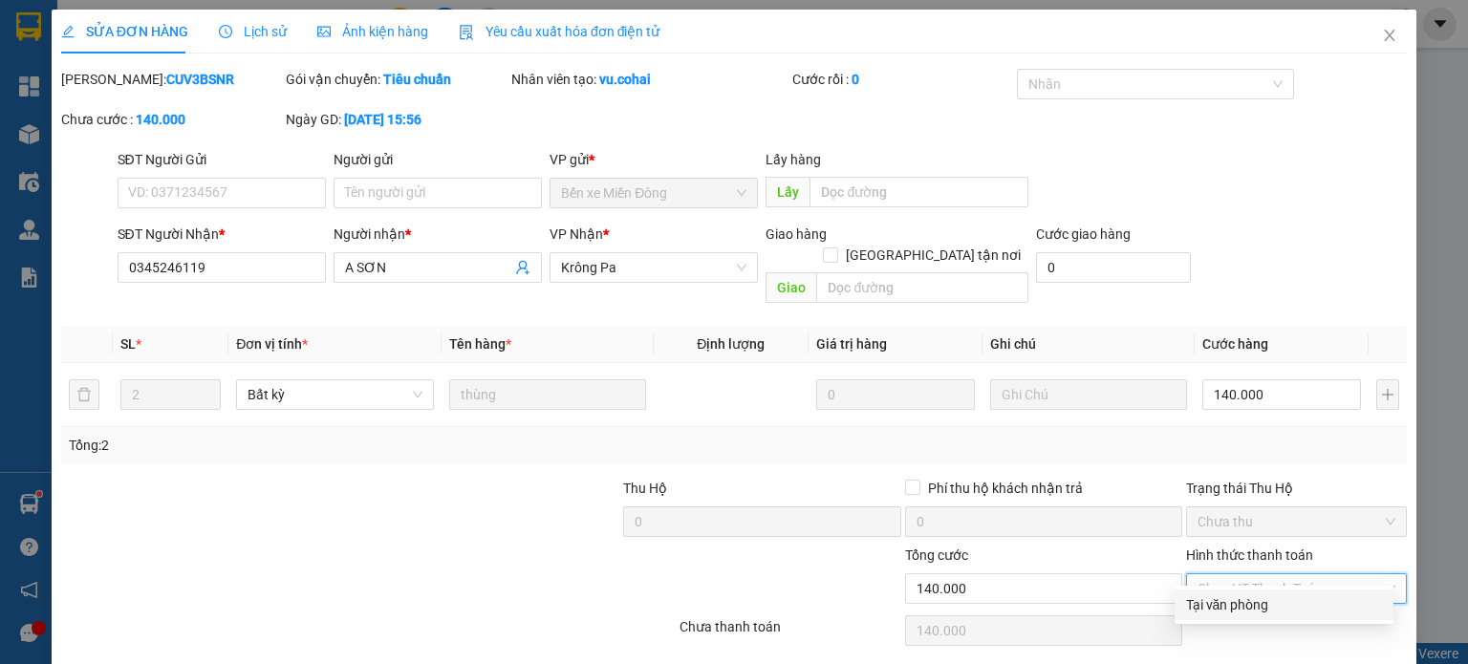
click at [1224, 605] on div "Tại văn phòng" at bounding box center [1284, 604] width 196 height 21
type input "0"
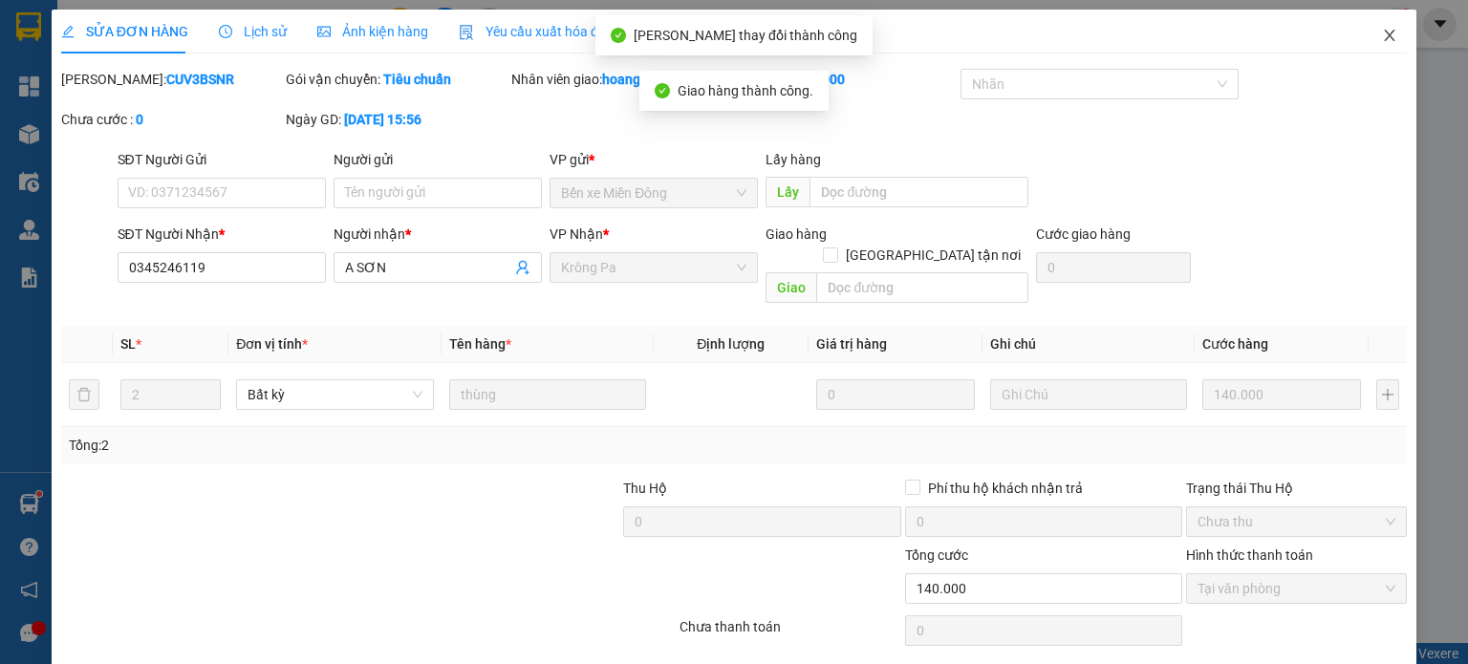
click at [1382, 32] on icon "close" at bounding box center [1389, 35] width 15 height 15
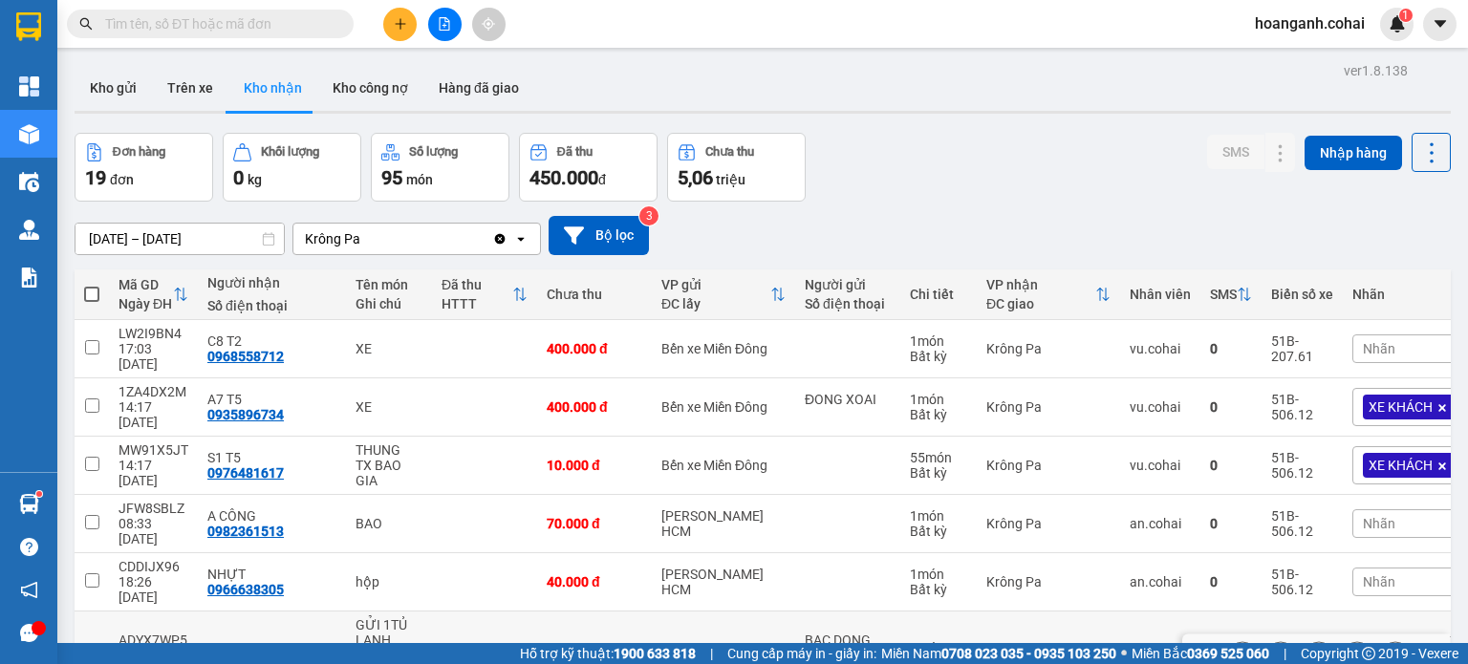
scroll to position [277, 0]
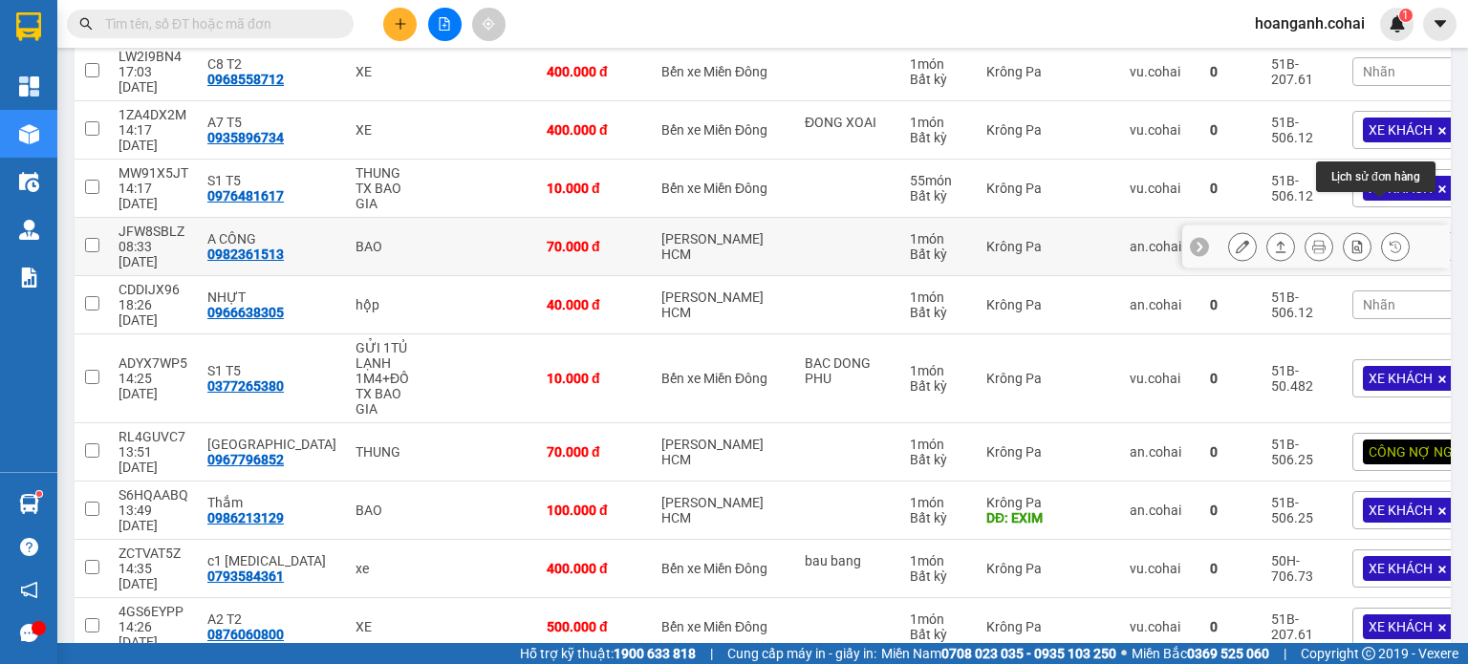
click at [1392, 230] on button at bounding box center [1395, 246] width 27 height 33
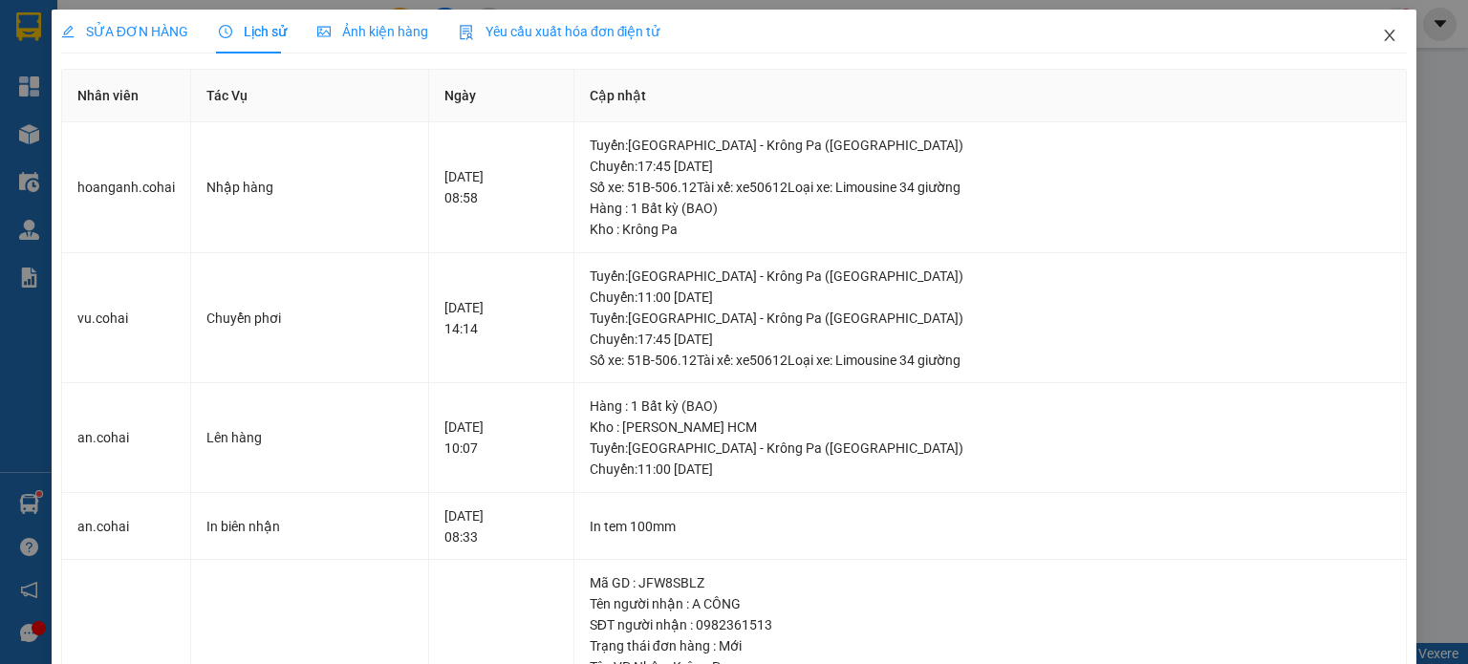
click at [1382, 36] on icon "close" at bounding box center [1389, 35] width 15 height 15
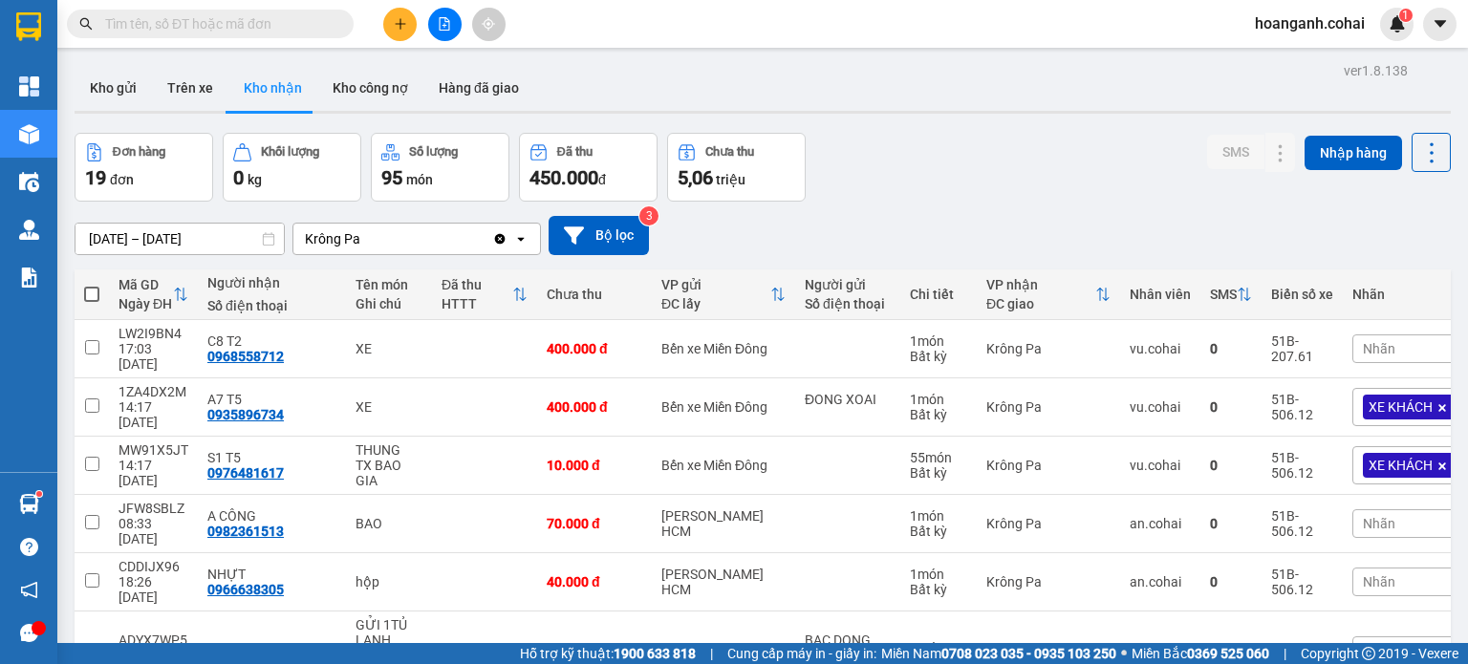
click at [1363, 516] on span "Nhãn" at bounding box center [1379, 523] width 32 height 15
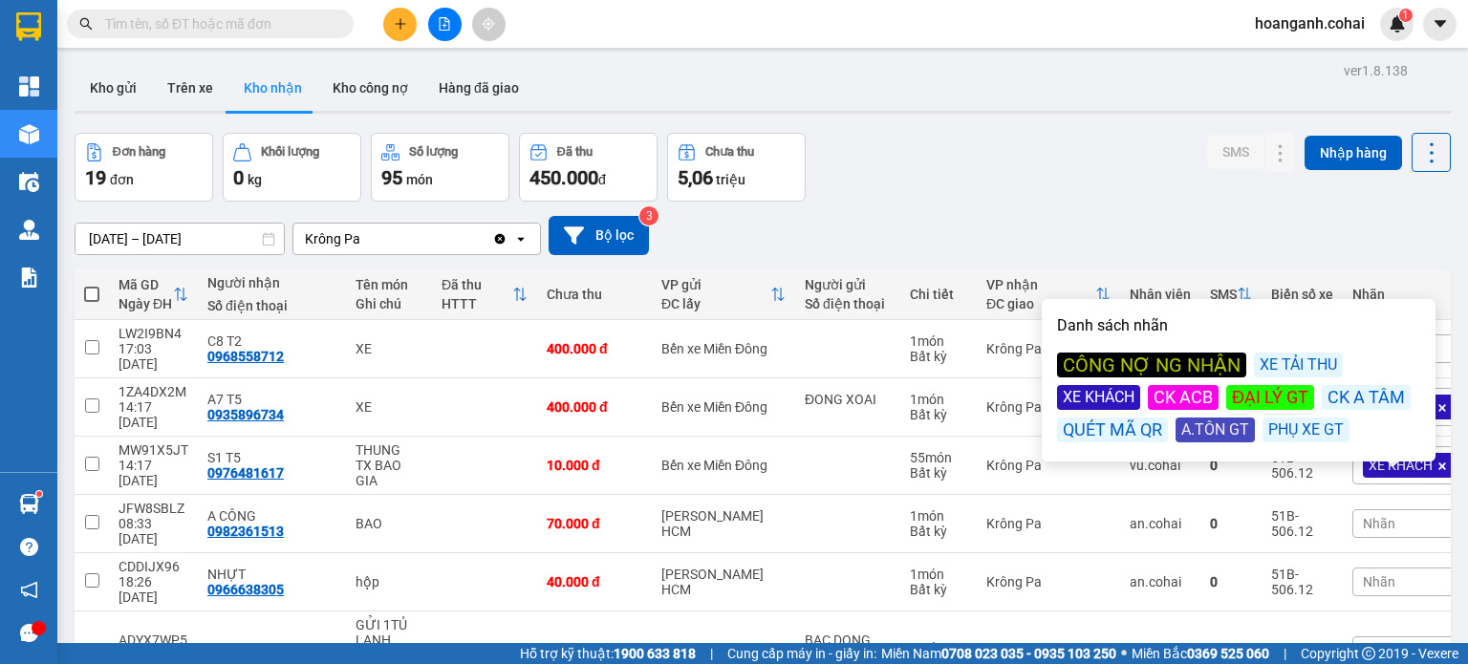
click at [1147, 374] on div "CÔNG NỢ NG NHẬN" at bounding box center [1151, 365] width 189 height 25
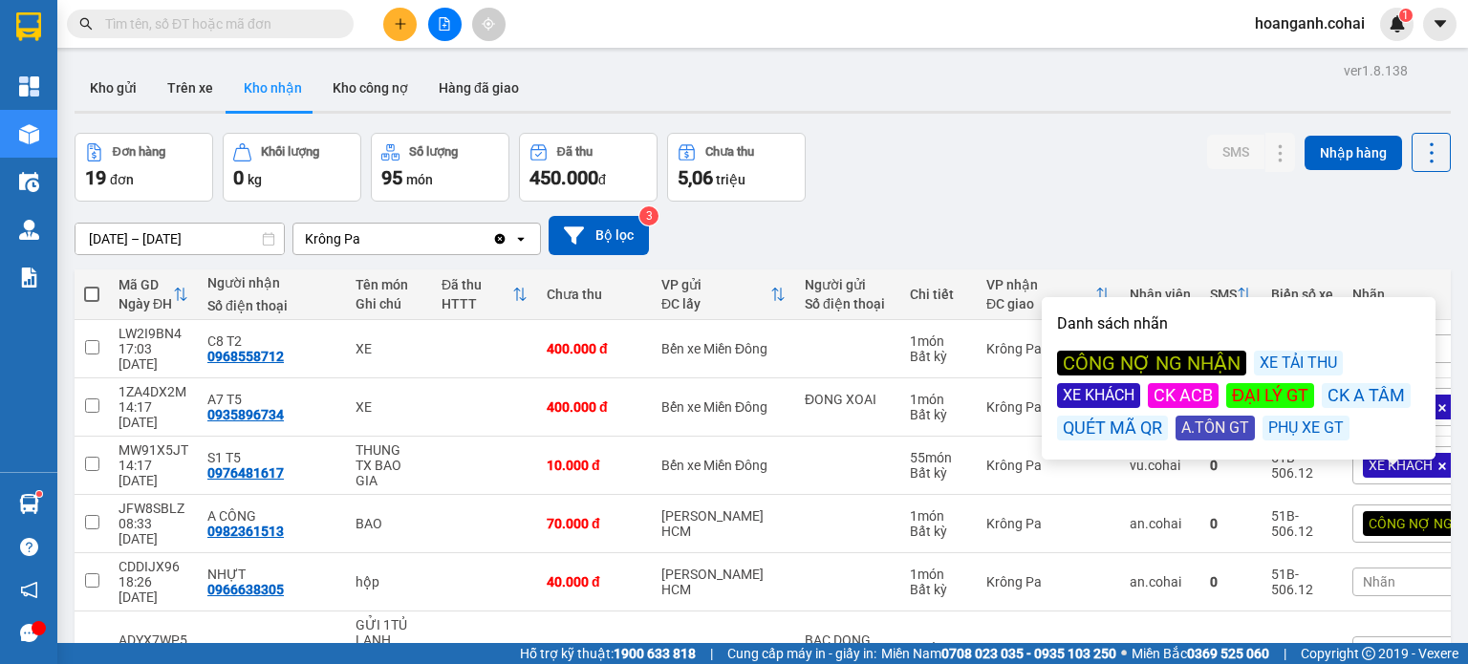
click at [1141, 222] on div "[DATE] – [DATE] Press the down arrow key to interact with the calendar and sele…" at bounding box center [763, 235] width 1376 height 39
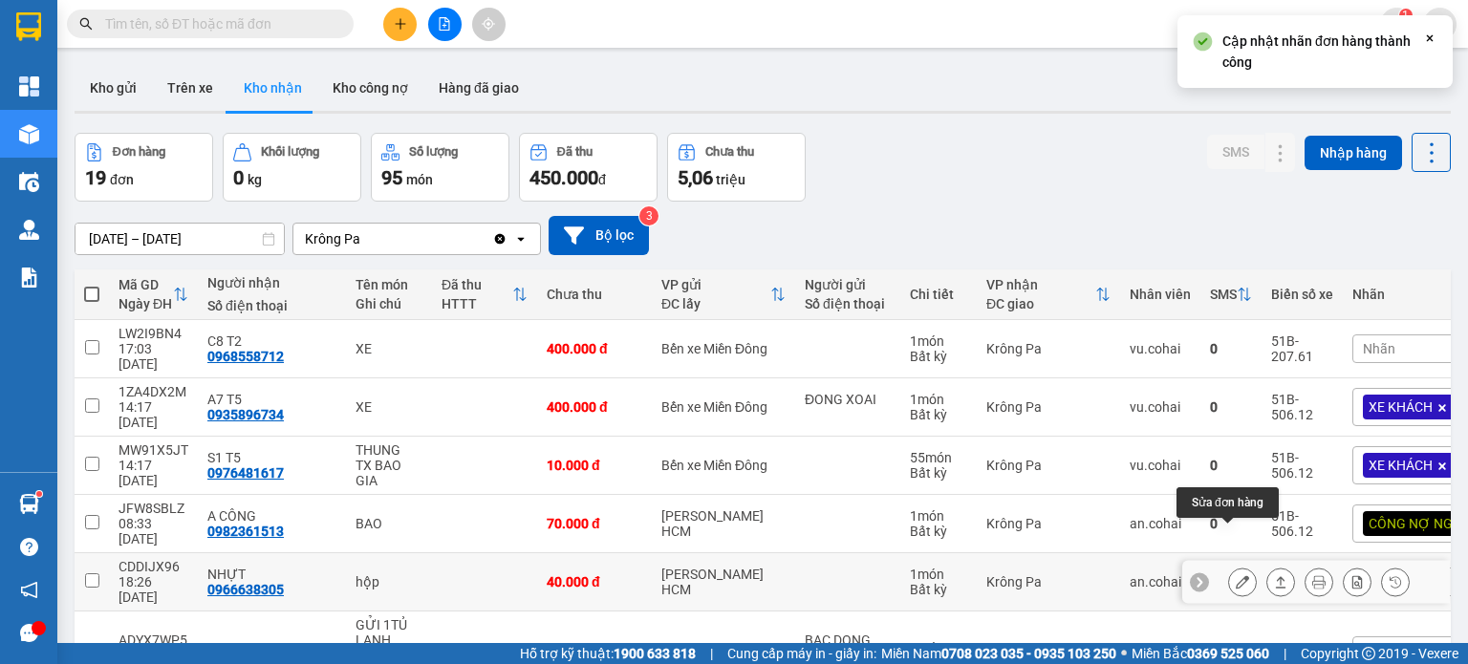
click at [1236, 575] on icon at bounding box center [1242, 581] width 13 height 13
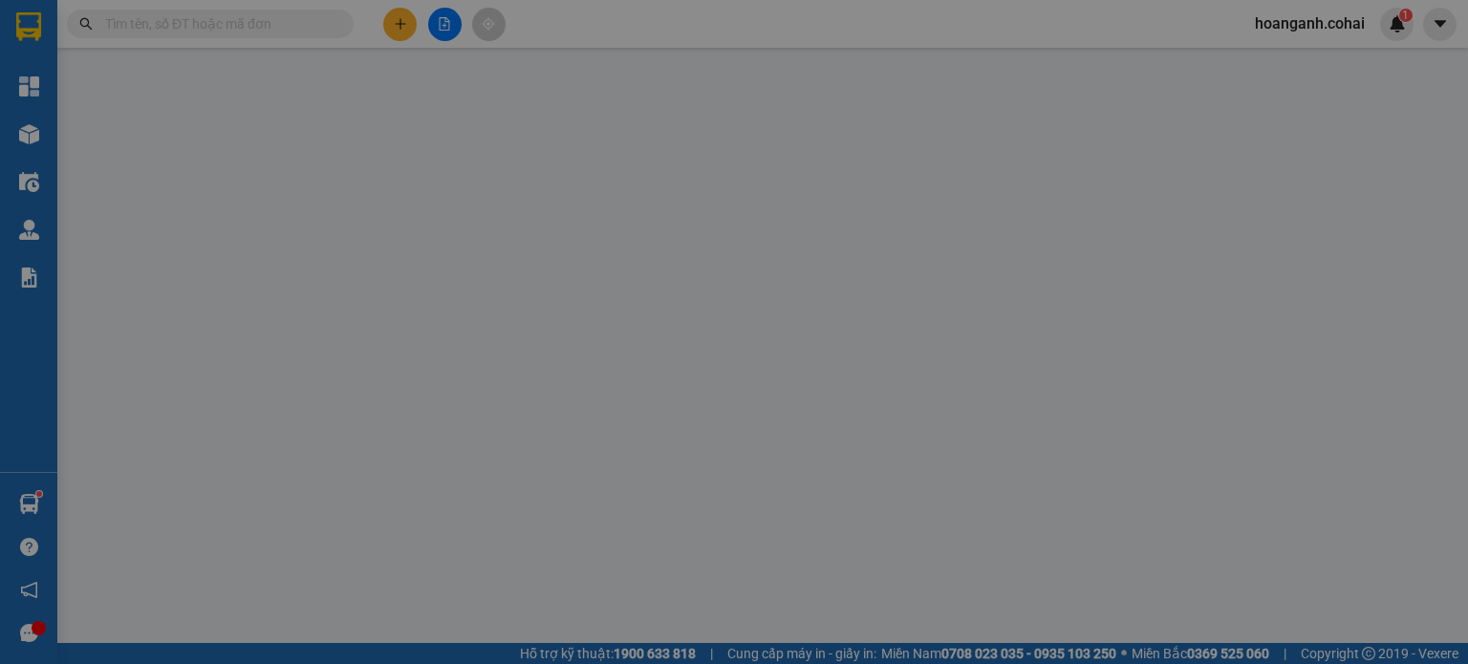
type input "0966638305"
type input "NHỰT"
type input "40.000"
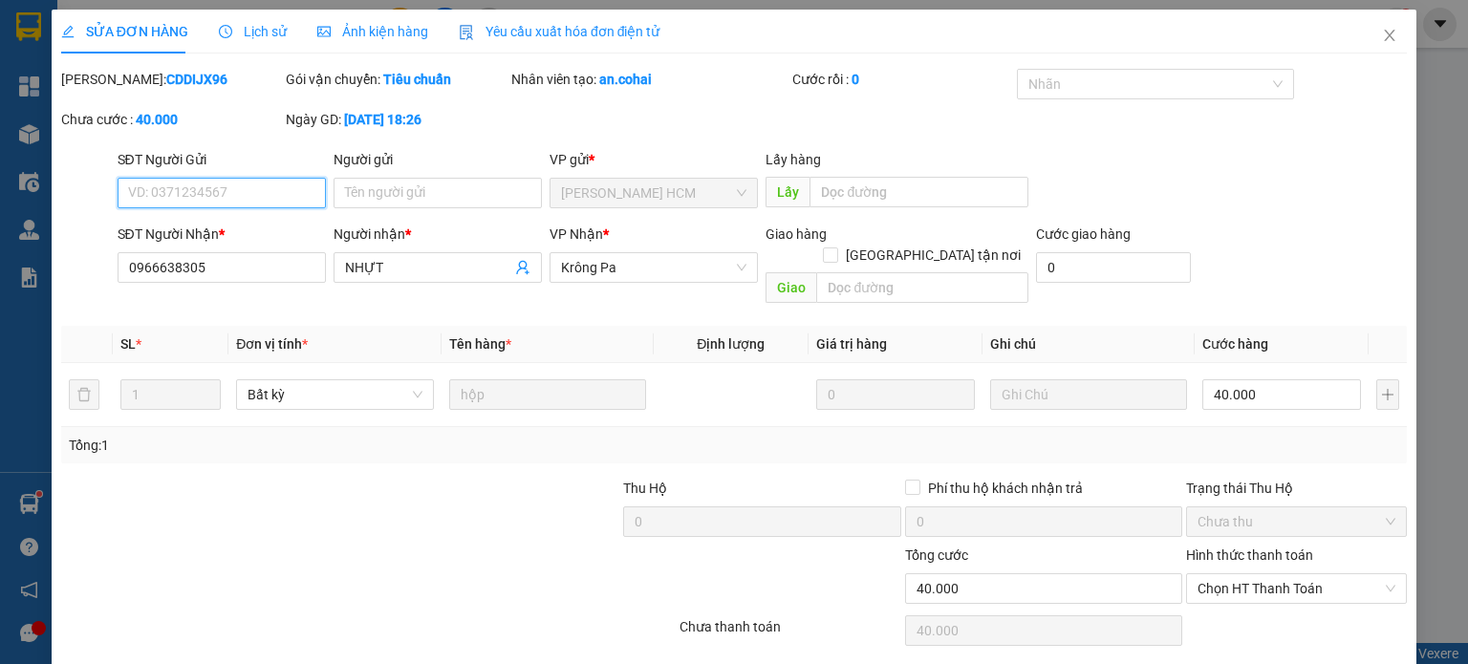
scroll to position [39, 0]
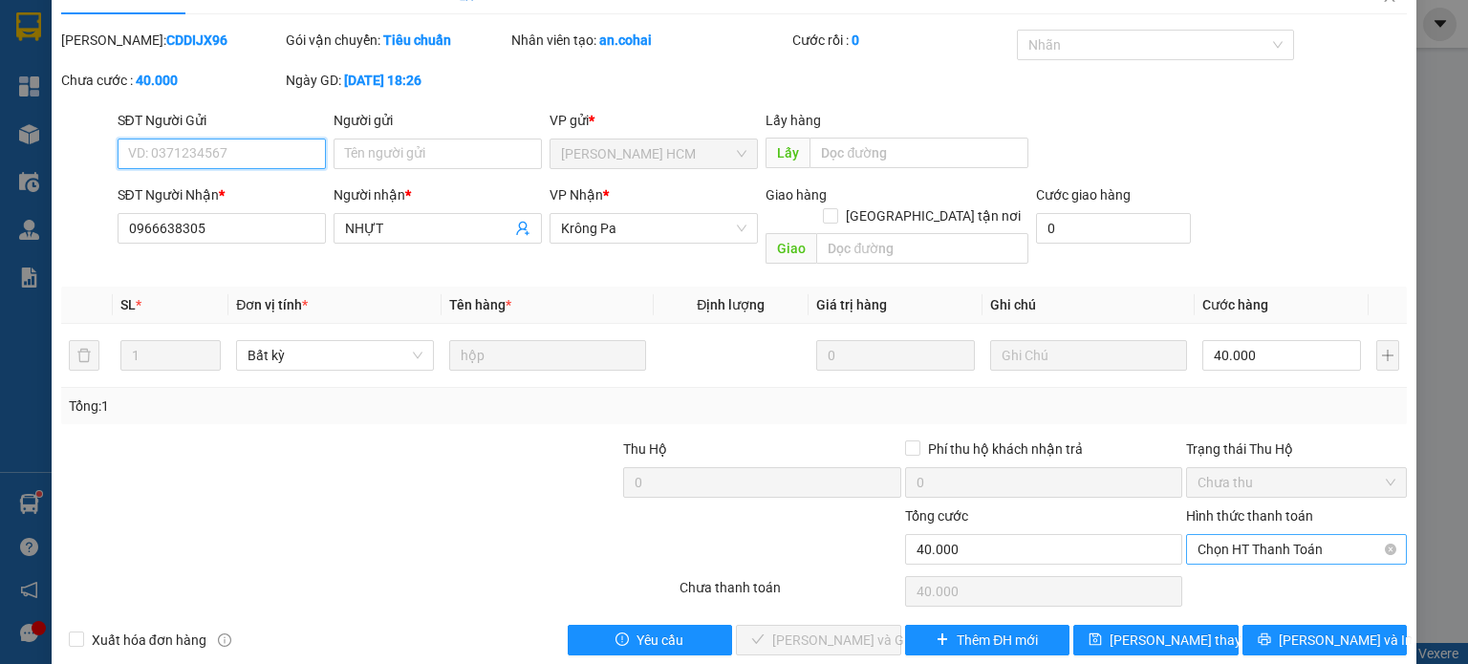
click at [1269, 535] on span "Chọn HT Thanh Toán" at bounding box center [1297, 549] width 198 height 29
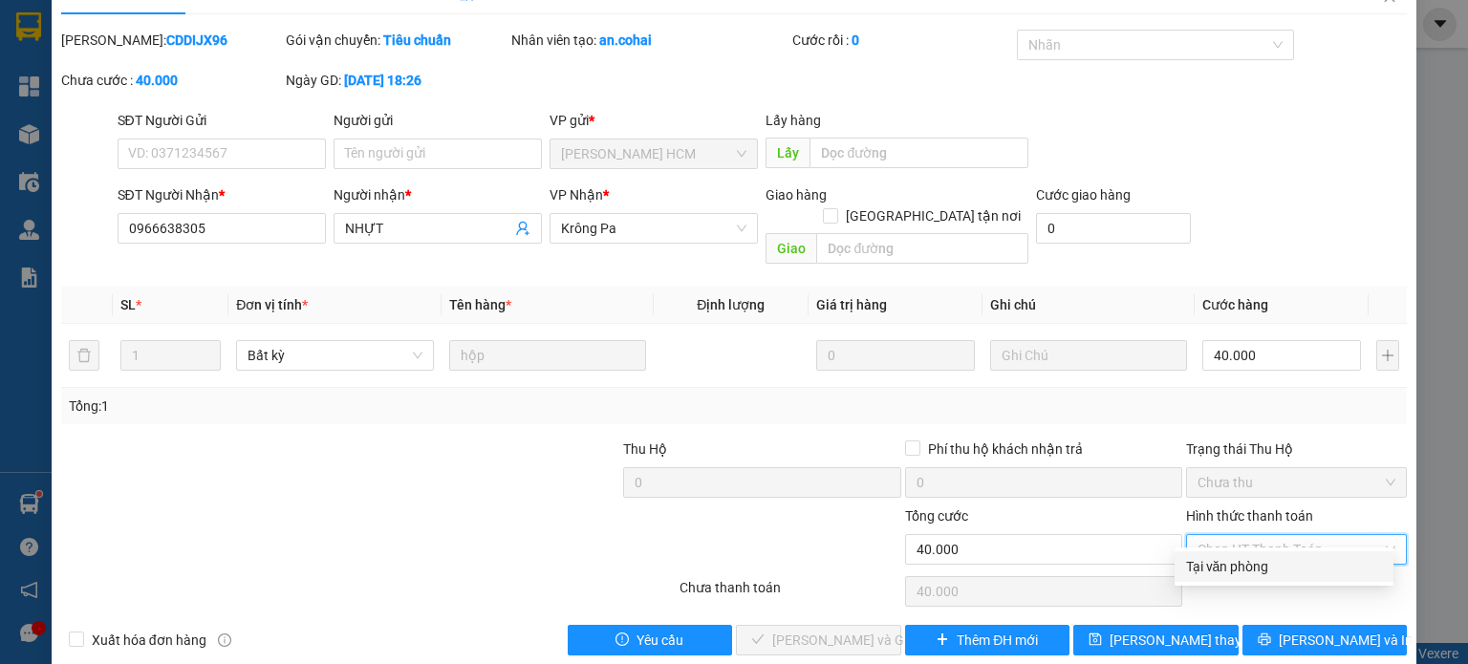
click at [1241, 567] on div "Tại văn phòng" at bounding box center [1284, 566] width 196 height 21
type input "0"
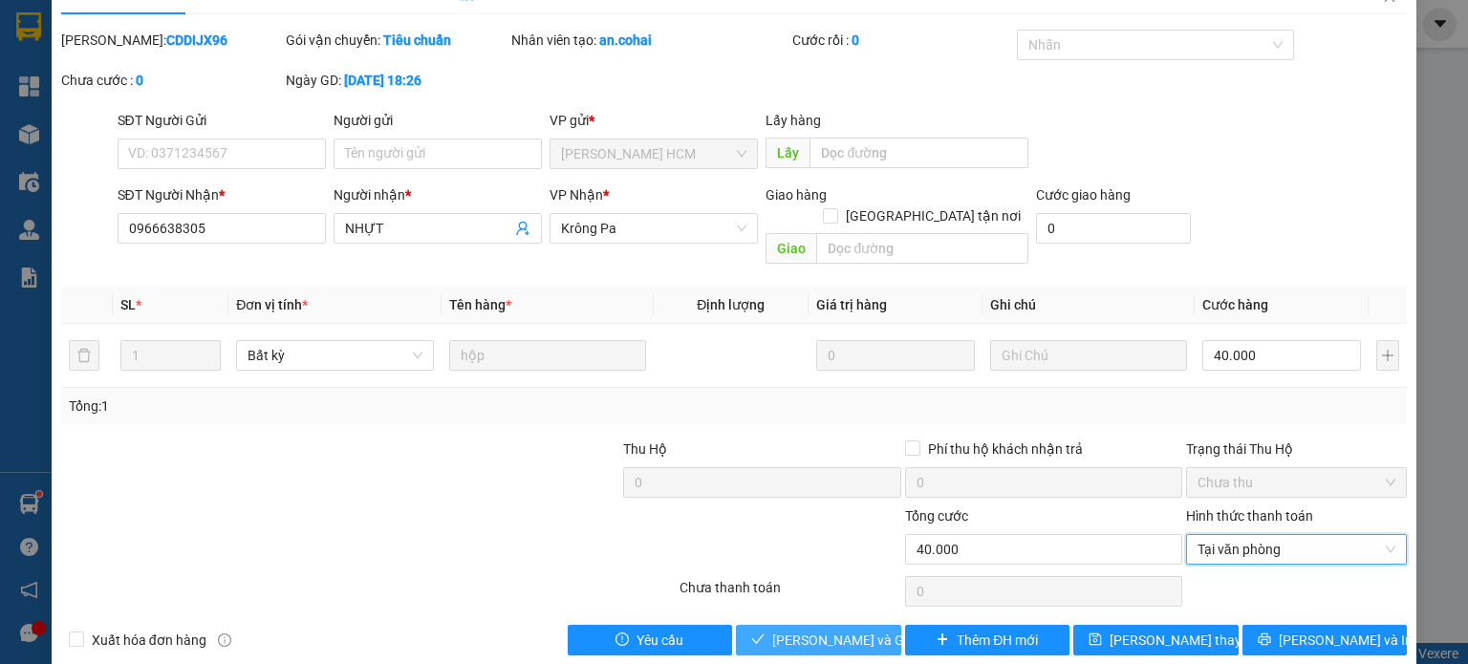
click at [845, 630] on span "[PERSON_NAME] và Giao hàng" at bounding box center [864, 640] width 184 height 21
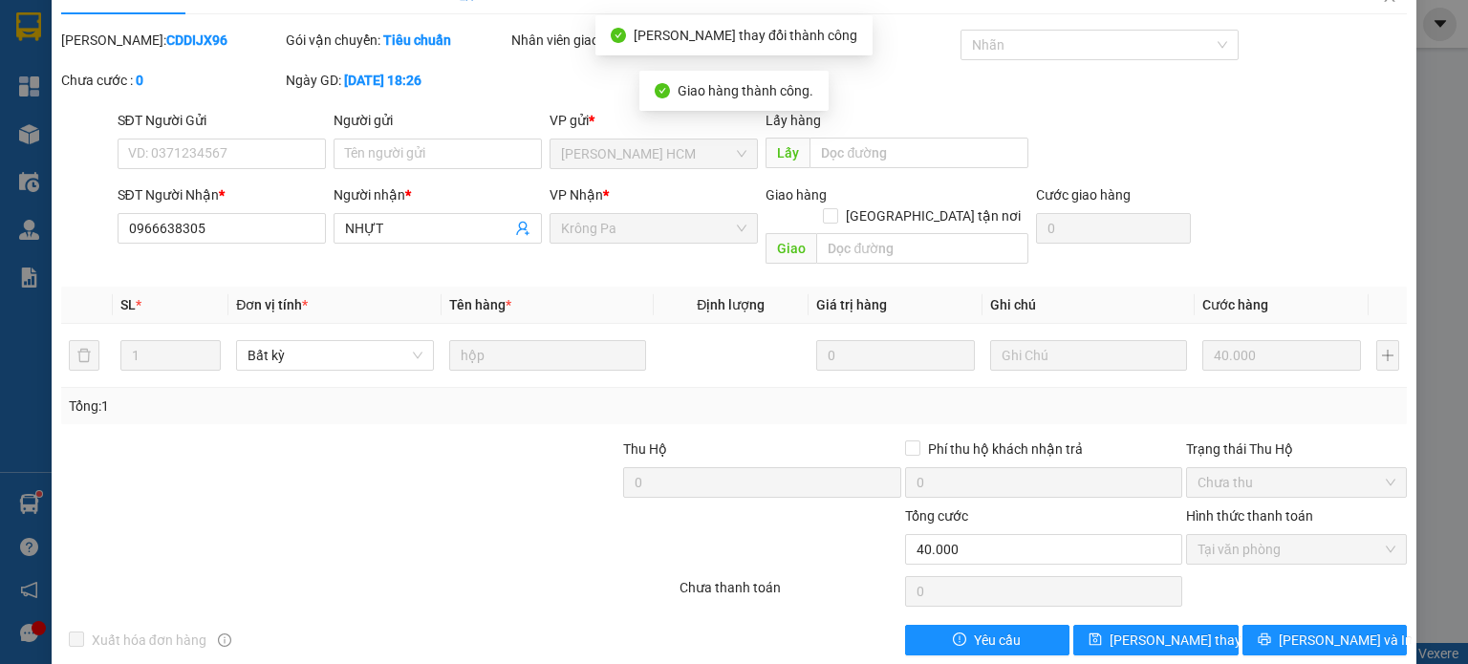
scroll to position [0, 0]
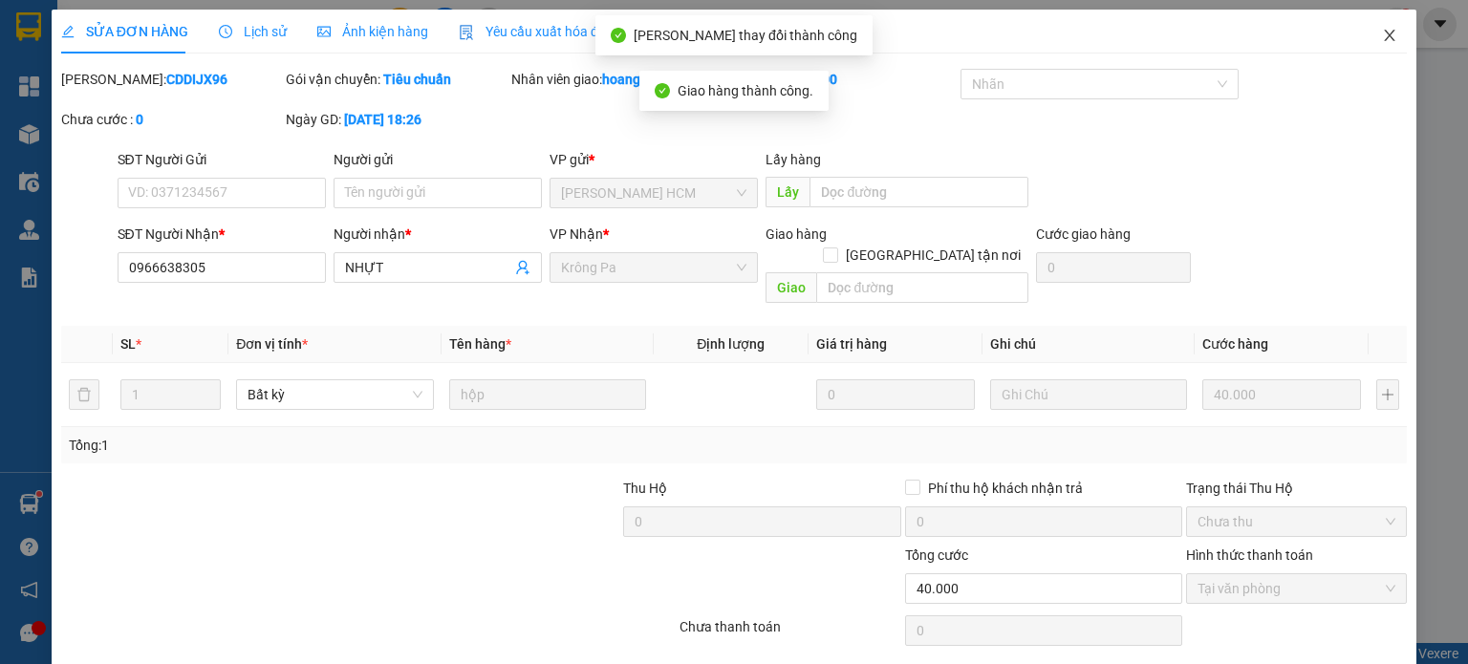
click at [1376, 48] on span "Close" at bounding box center [1390, 37] width 54 height 54
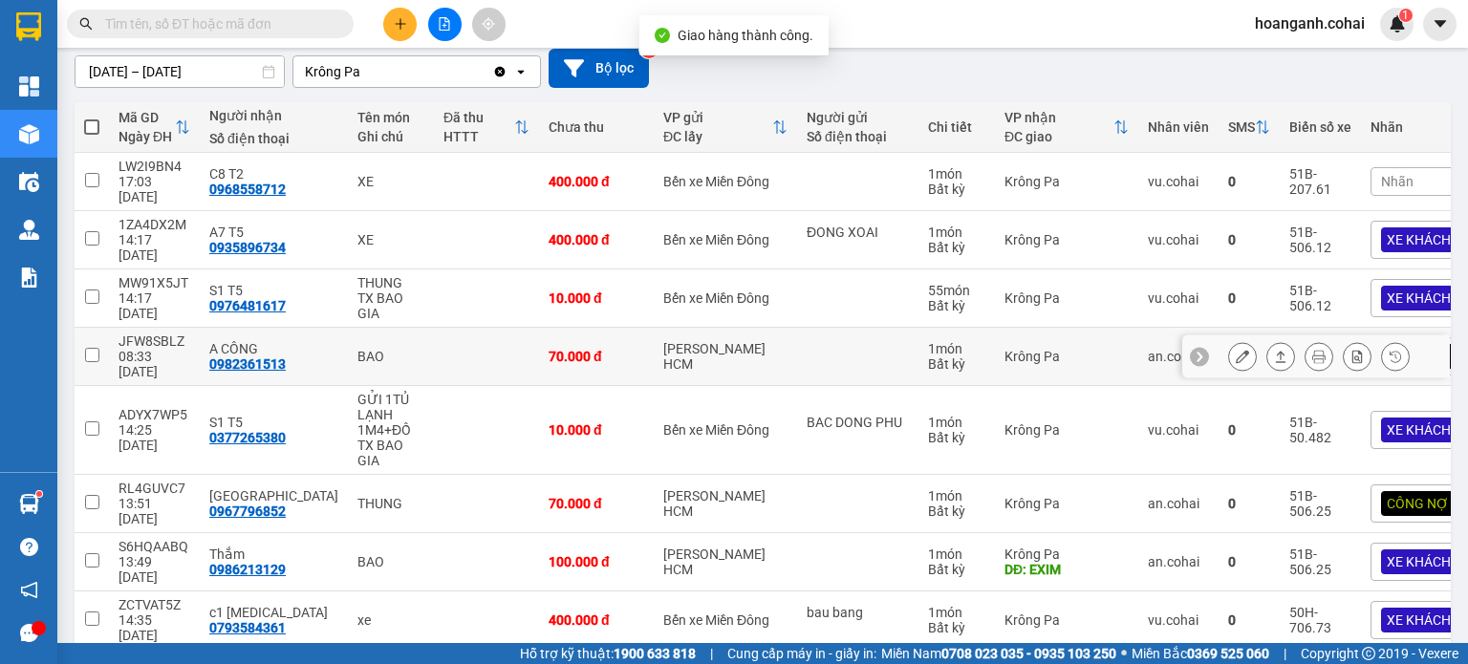
scroll to position [191, 0]
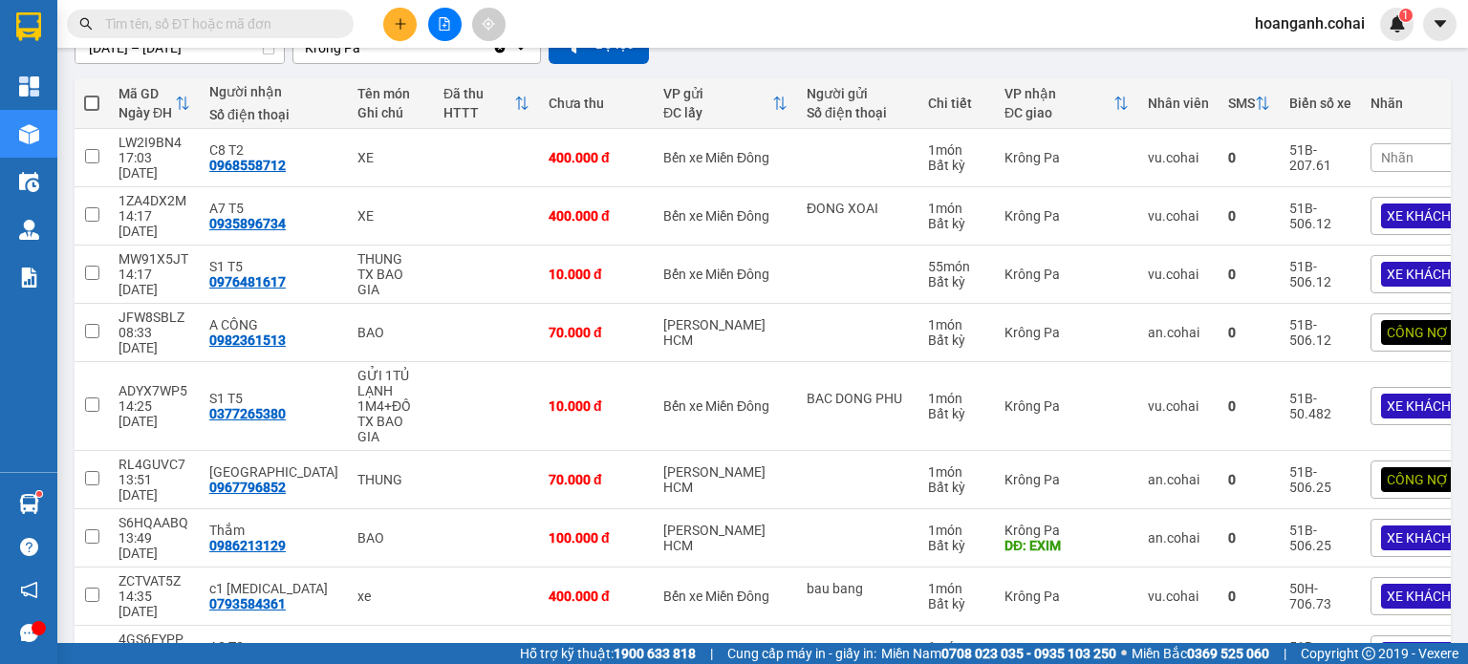
click at [1375, 152] on div "Nhãn" at bounding box center [1454, 157] width 167 height 29
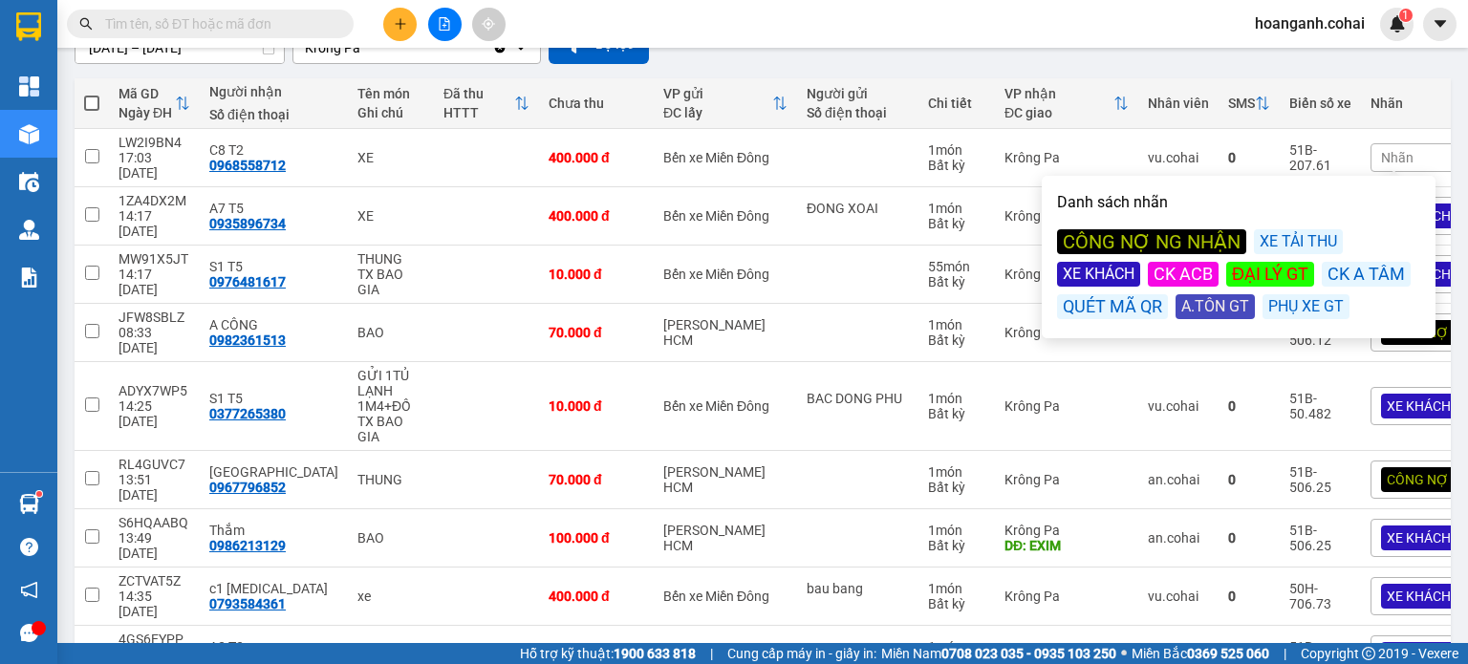
click at [1101, 276] on div "XE KHÁCH" at bounding box center [1098, 274] width 83 height 25
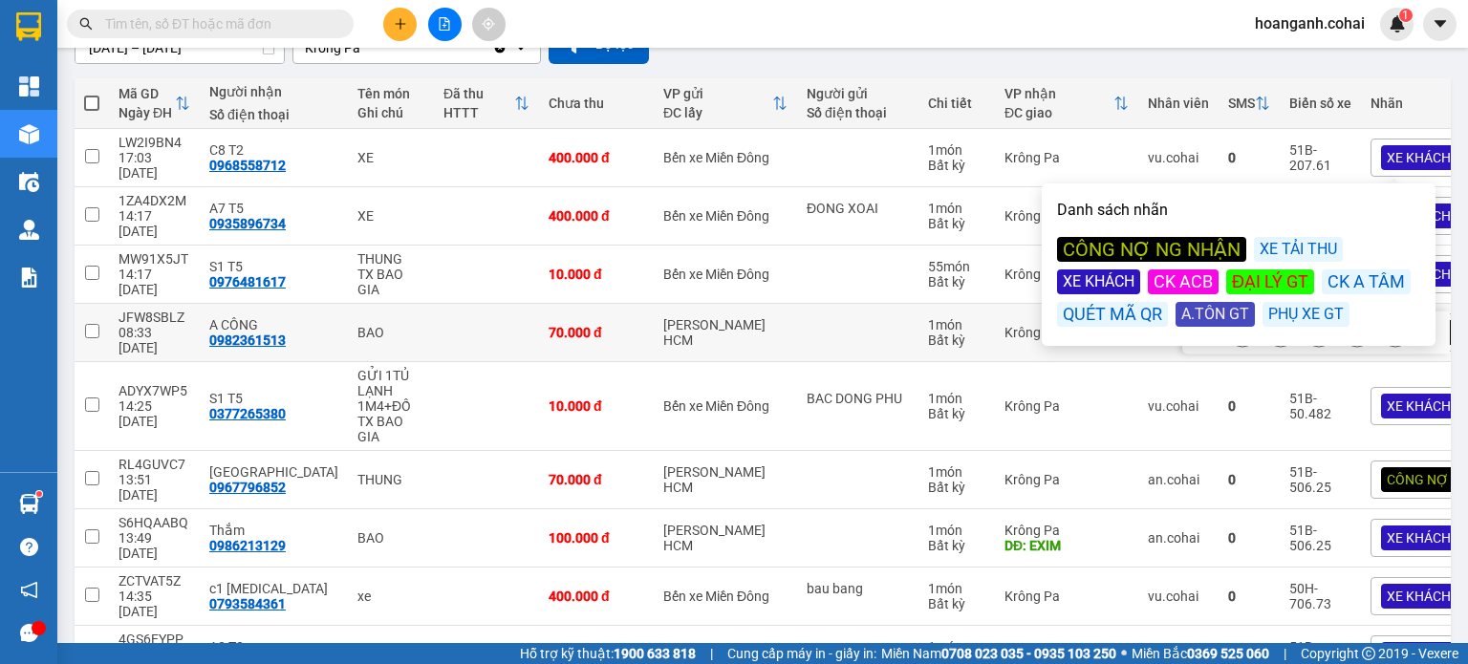
scroll to position [303, 0]
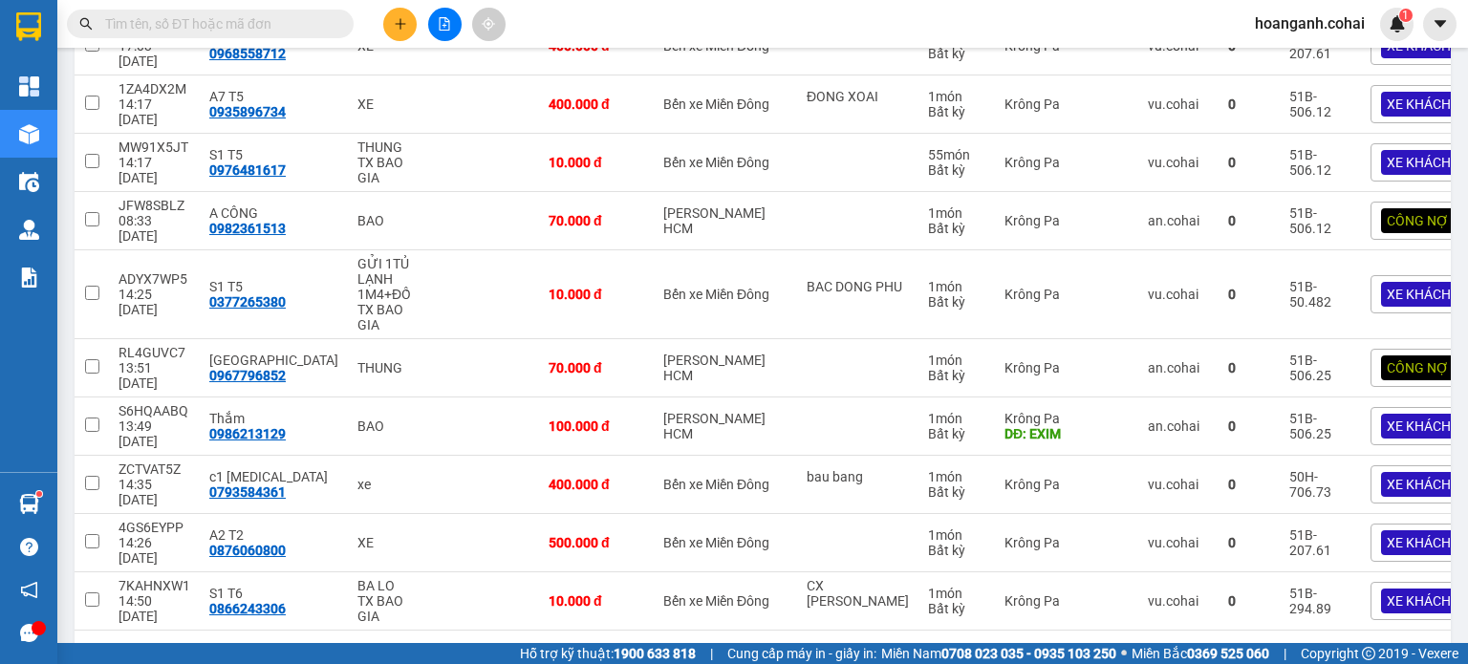
click at [279, 26] on input "text" at bounding box center [218, 23] width 226 height 21
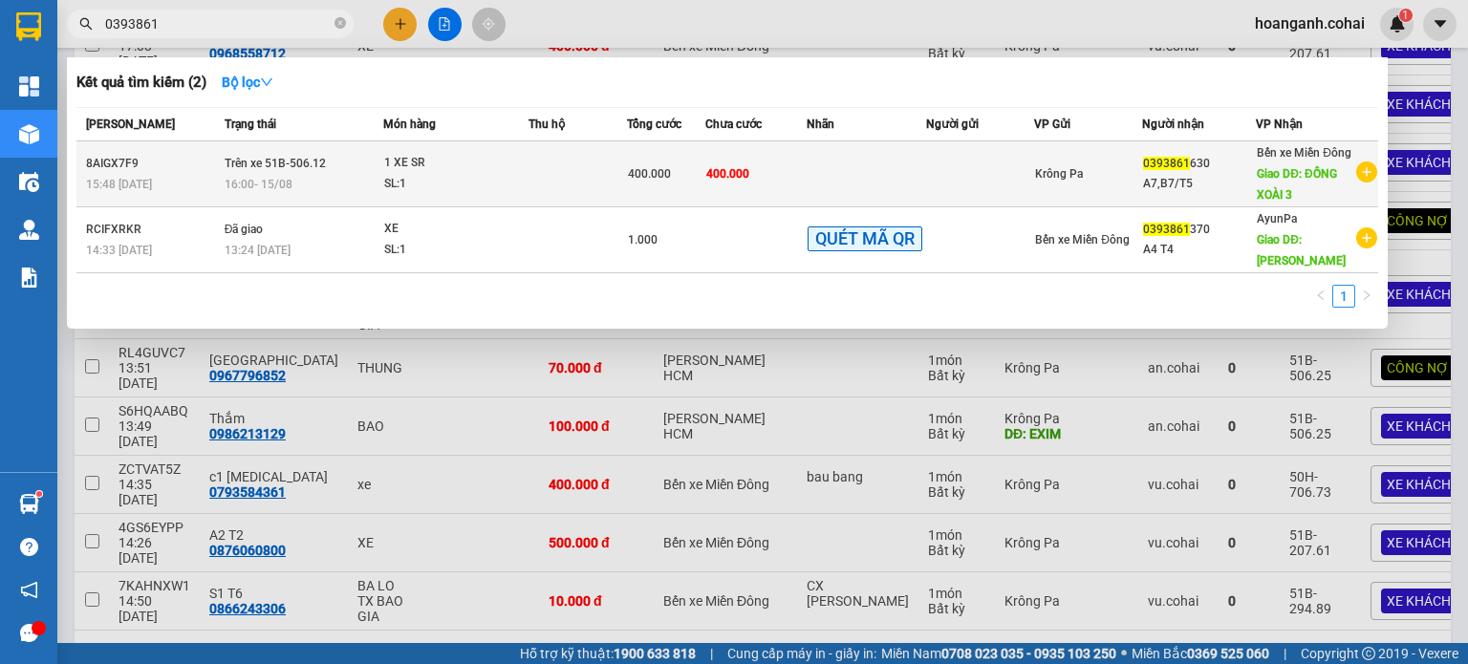
type input "0393861"
click at [407, 174] on div "1 XE SR" at bounding box center [455, 163] width 143 height 21
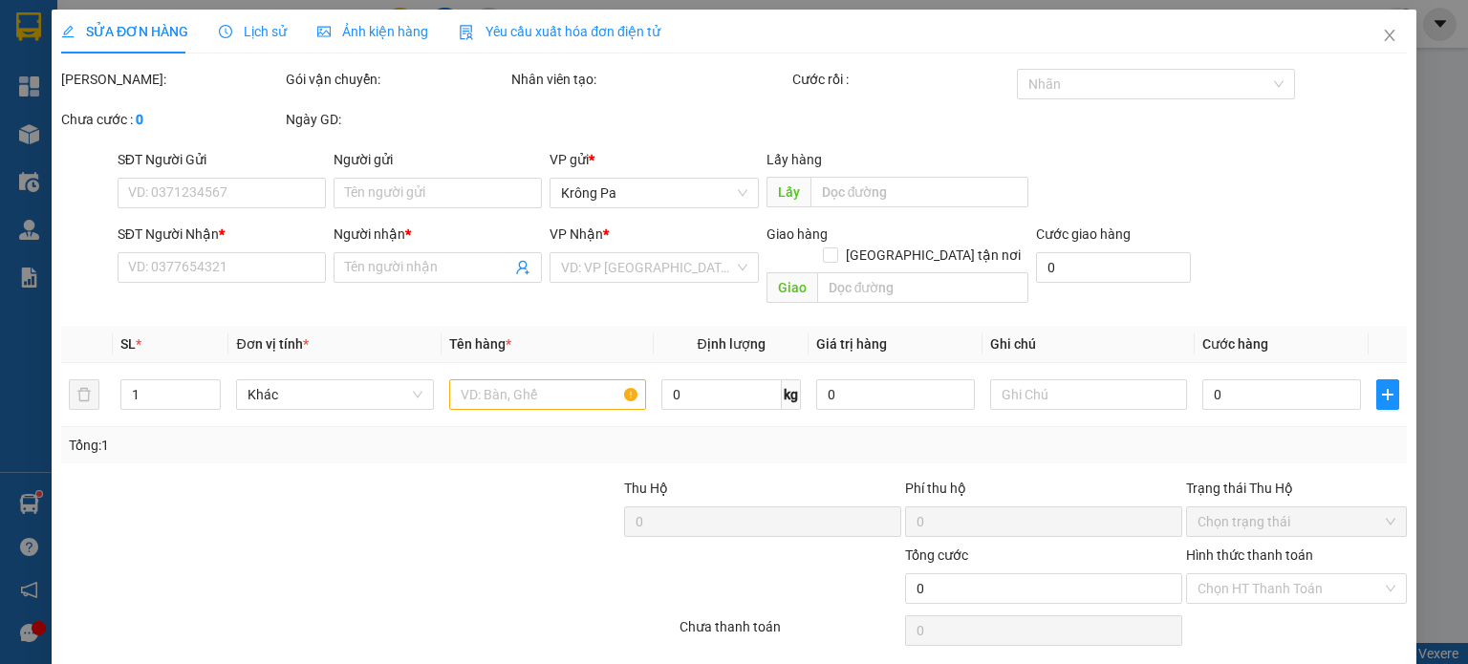
type input "0393861630"
type input "A7,B7/T5"
type input "ĐỒNG XOÀI 3"
type input "400.000"
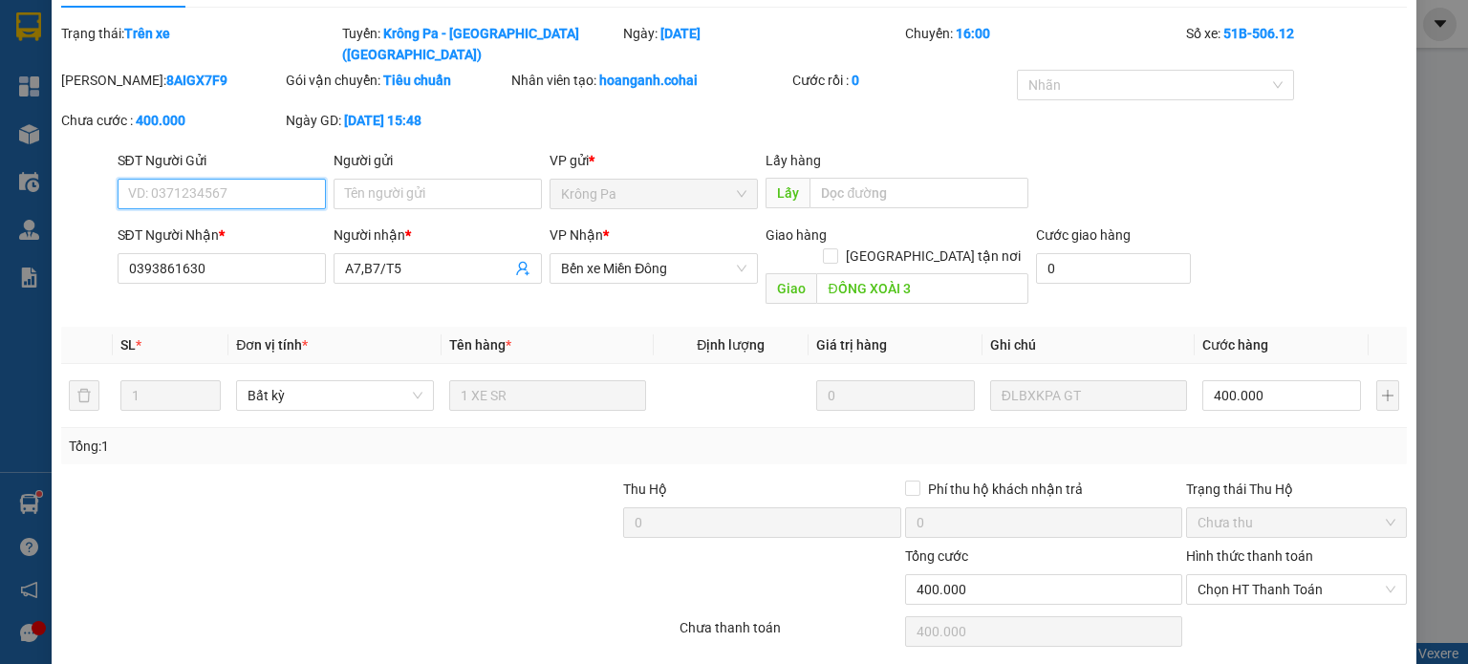
scroll to position [72, 0]
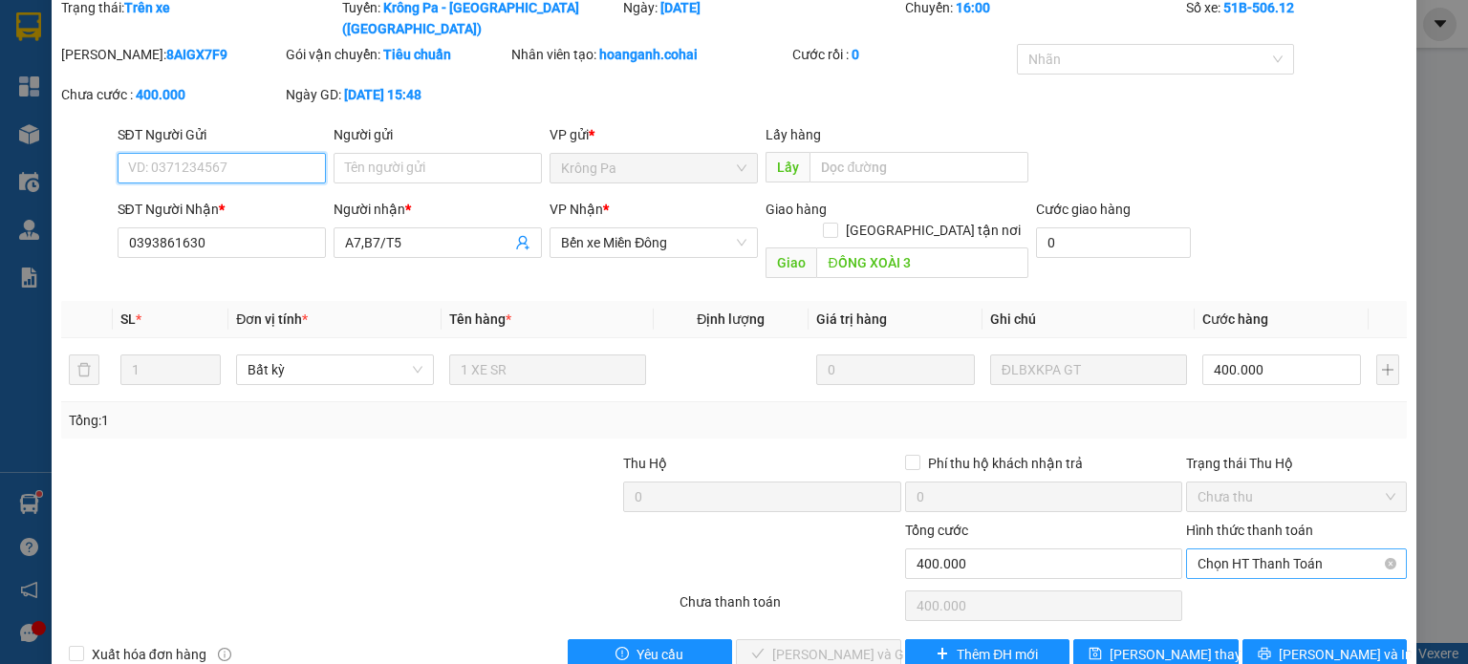
click at [1269, 550] on span "Chọn HT Thanh Toán" at bounding box center [1297, 564] width 198 height 29
click at [1225, 556] on div "Tại văn phòng" at bounding box center [1284, 559] width 196 height 21
type input "0"
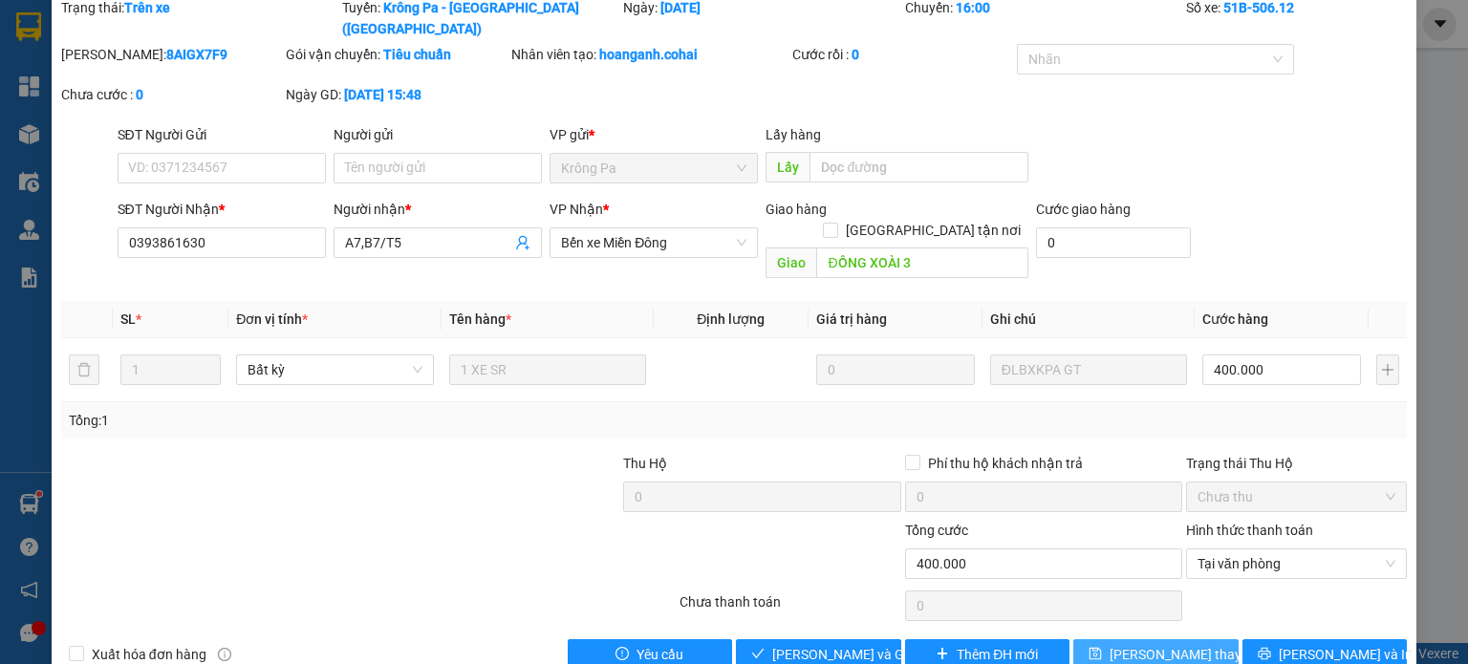
click at [1154, 644] on span "[PERSON_NAME] thay đổi" at bounding box center [1186, 654] width 153 height 21
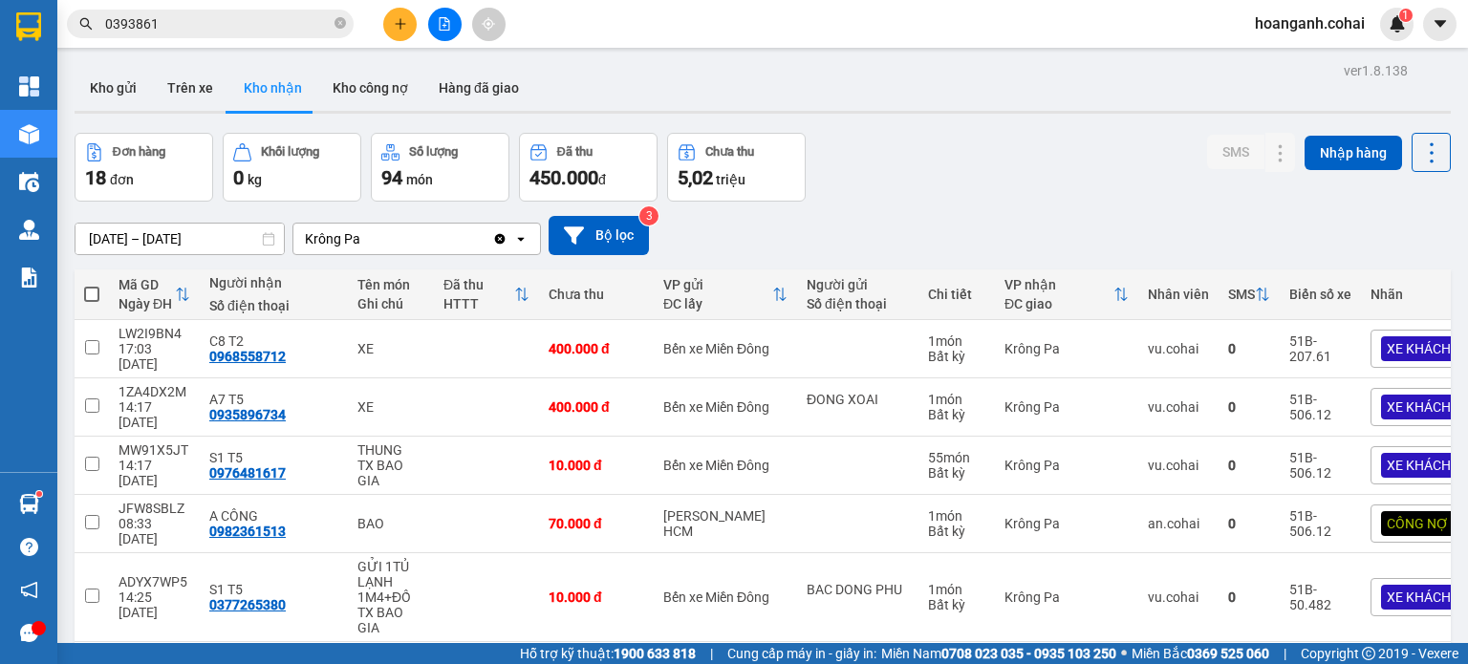
click at [938, 190] on div "Đơn hàng 18 đơn Khối lượng 0 kg Số lượng 94 món Đã thu 450.000 đ Chưa thu 5,02 …" at bounding box center [763, 167] width 1376 height 69
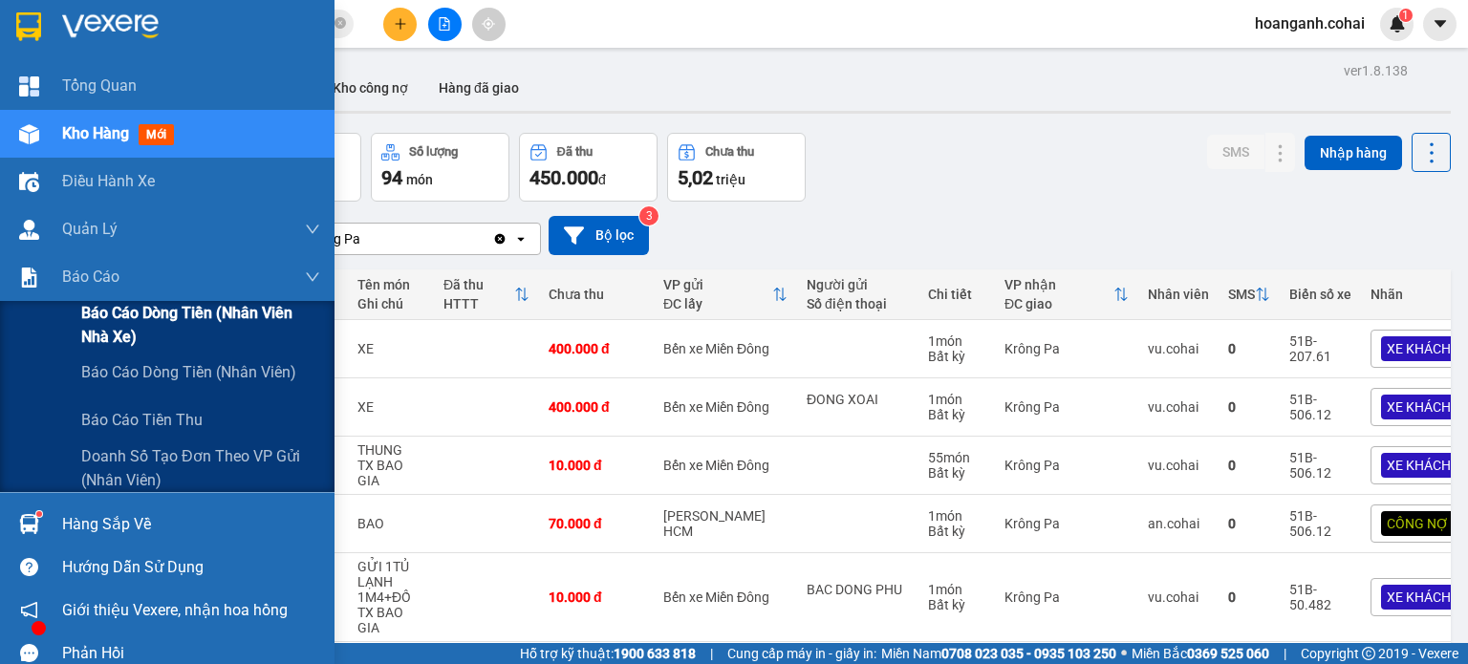
click at [122, 339] on span "Báo cáo dòng tiền (Nhân viên Nhà xe)" at bounding box center [200, 325] width 239 height 48
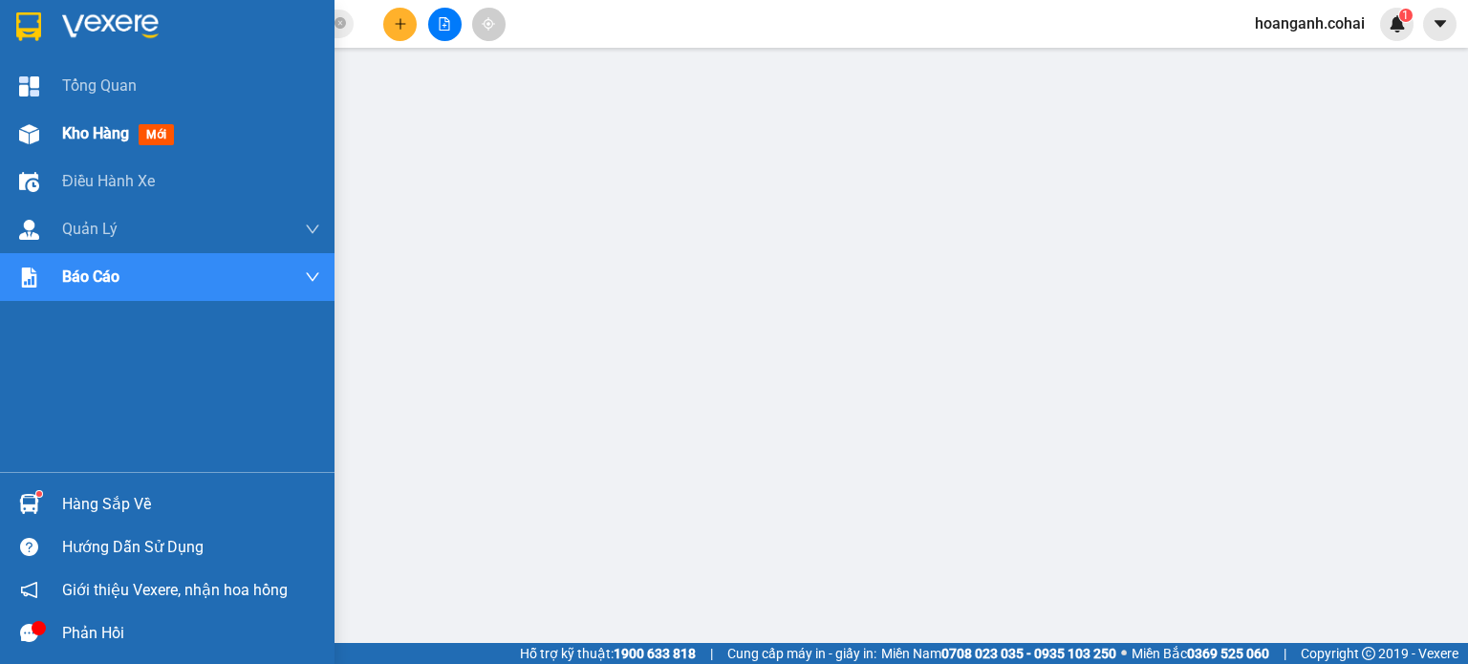
click at [51, 139] on div "Kho hàng mới" at bounding box center [167, 134] width 335 height 48
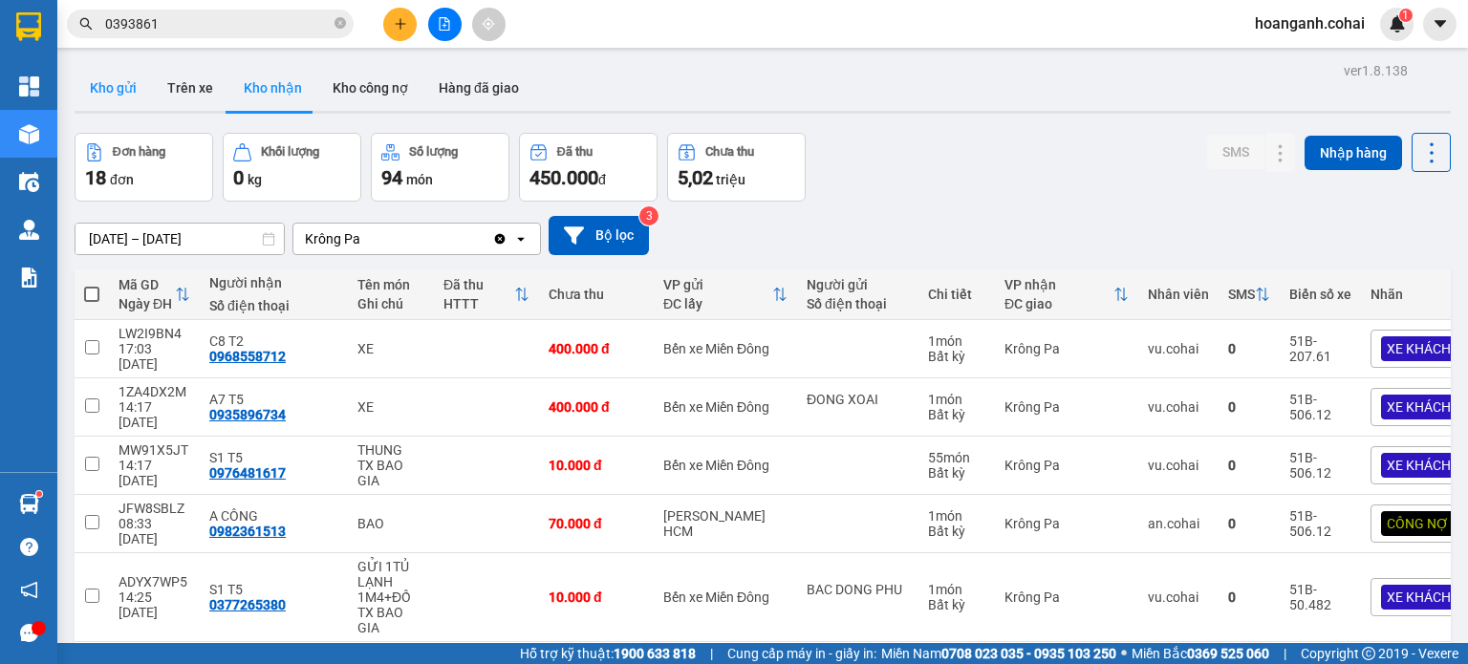
click at [119, 100] on button "Kho gửi" at bounding box center [113, 88] width 77 height 46
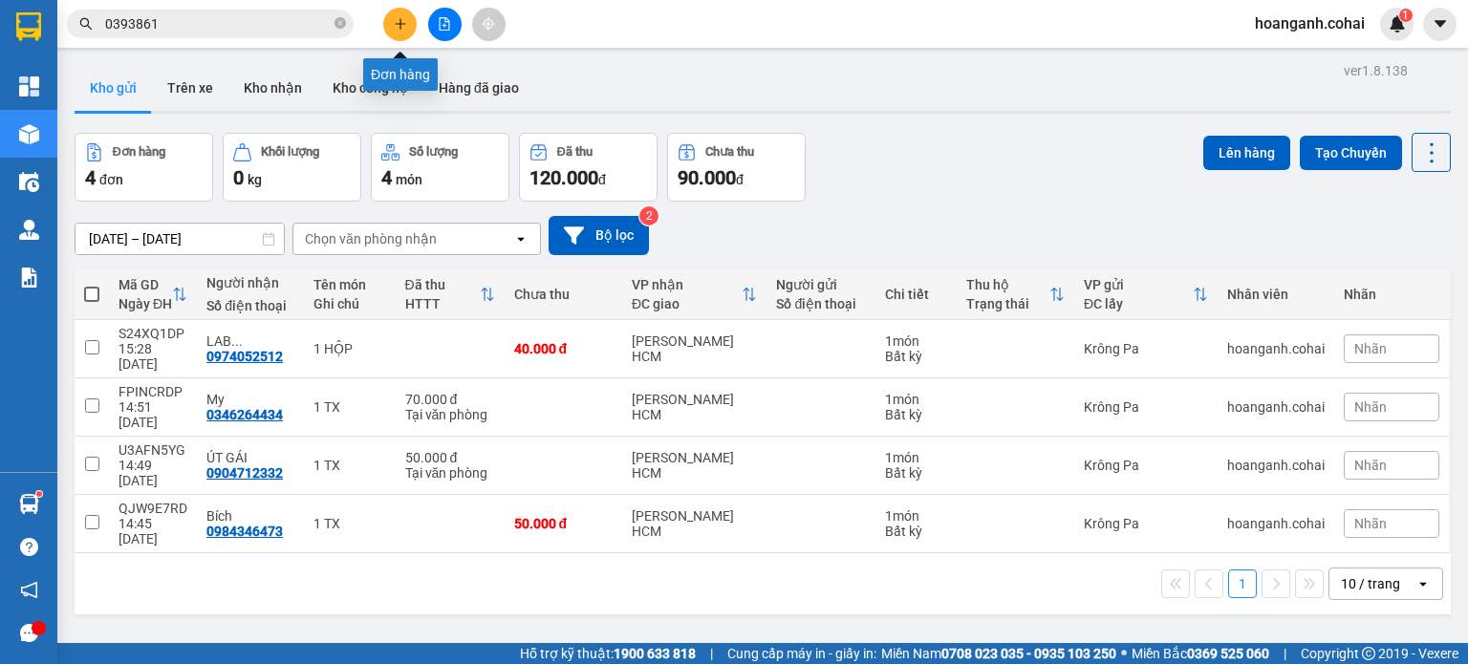
click at [409, 20] on button at bounding box center [399, 24] width 33 height 33
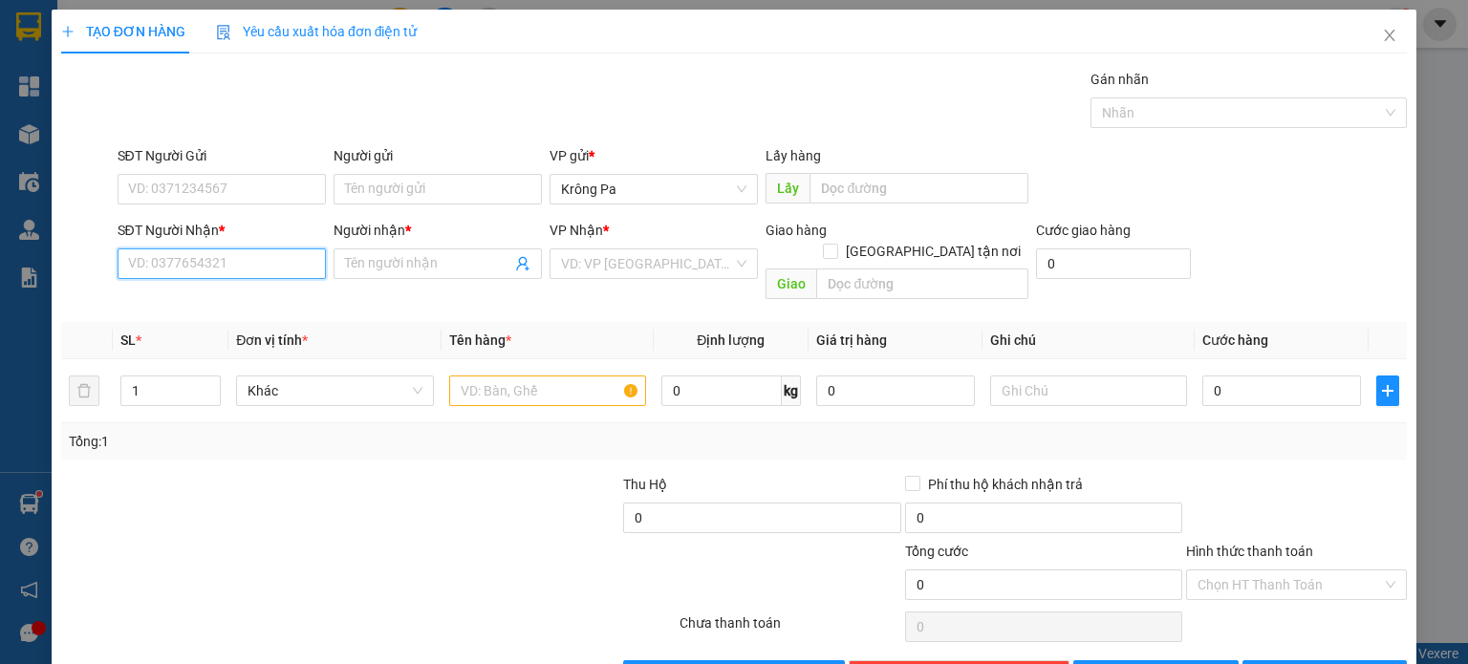
click at [285, 267] on input "SĐT Người Nhận *" at bounding box center [222, 263] width 208 height 31
type input "0981664264"
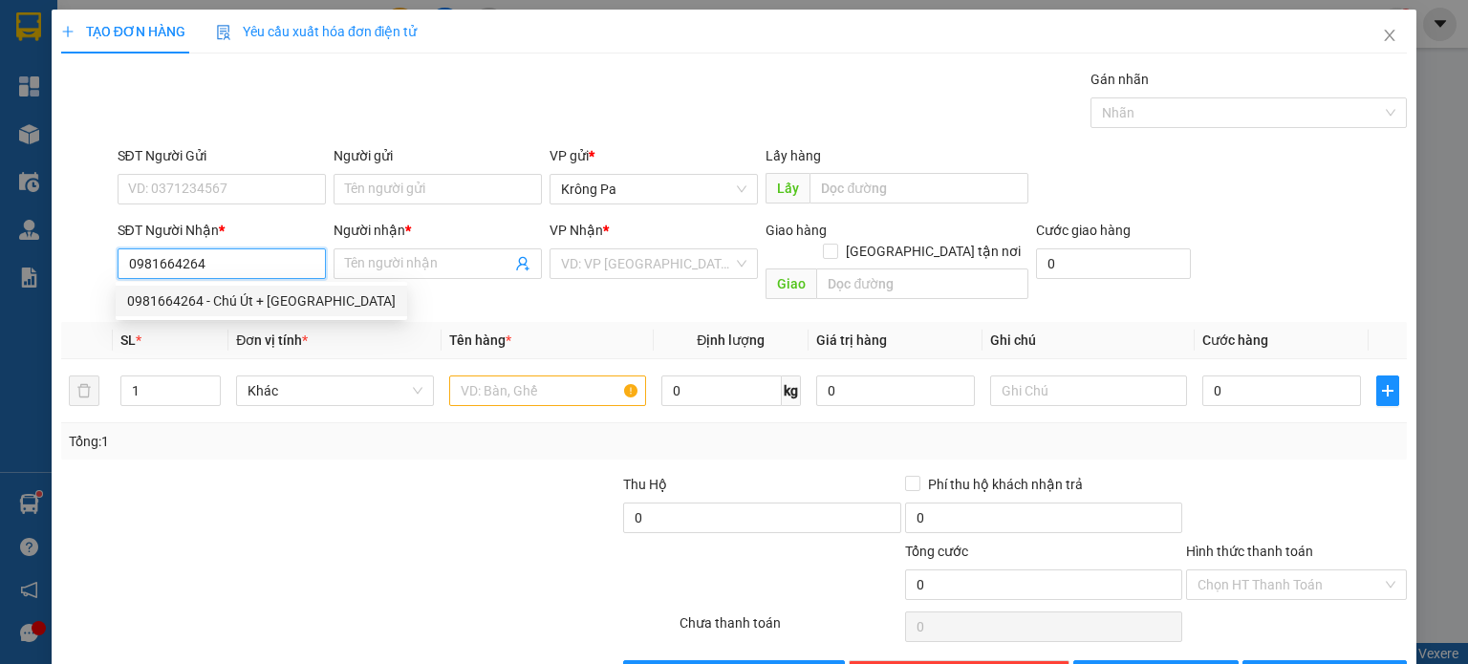
click at [271, 305] on div "0981664264 - Chú Út + [GEOGRAPHIC_DATA]" at bounding box center [261, 301] width 269 height 21
type input "Chú Út + Cô Hà"
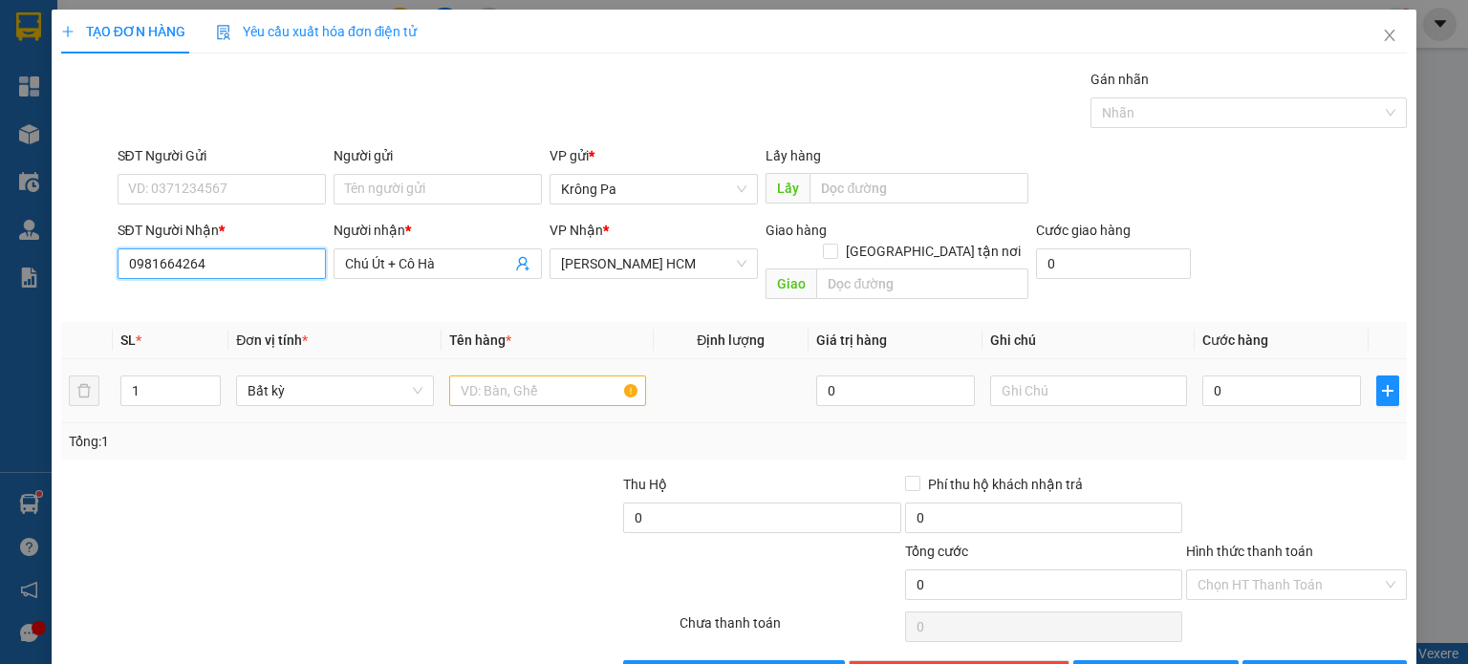
type input "0981664264"
click at [494, 376] on input "text" at bounding box center [547, 391] width 197 height 31
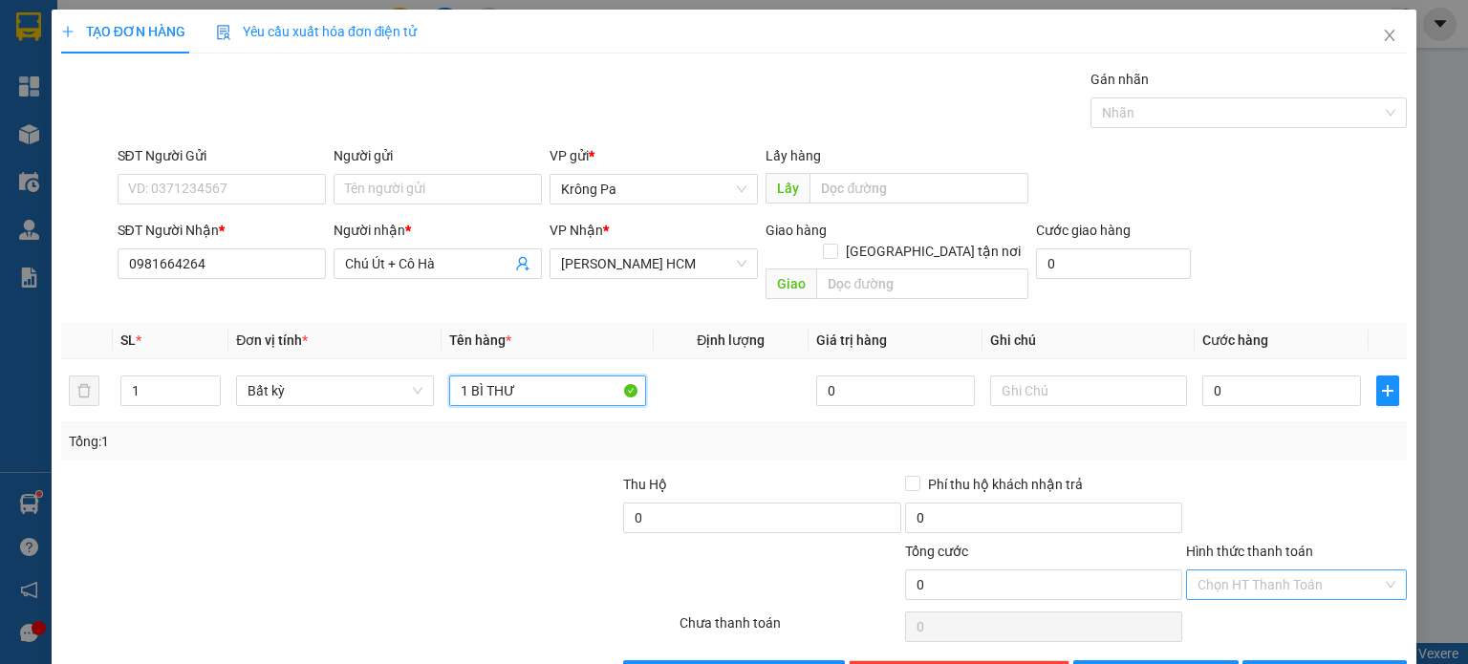
type input "1 BÌ THƯ"
click at [1294, 571] on input "Hình thức thanh toán" at bounding box center [1290, 585] width 184 height 29
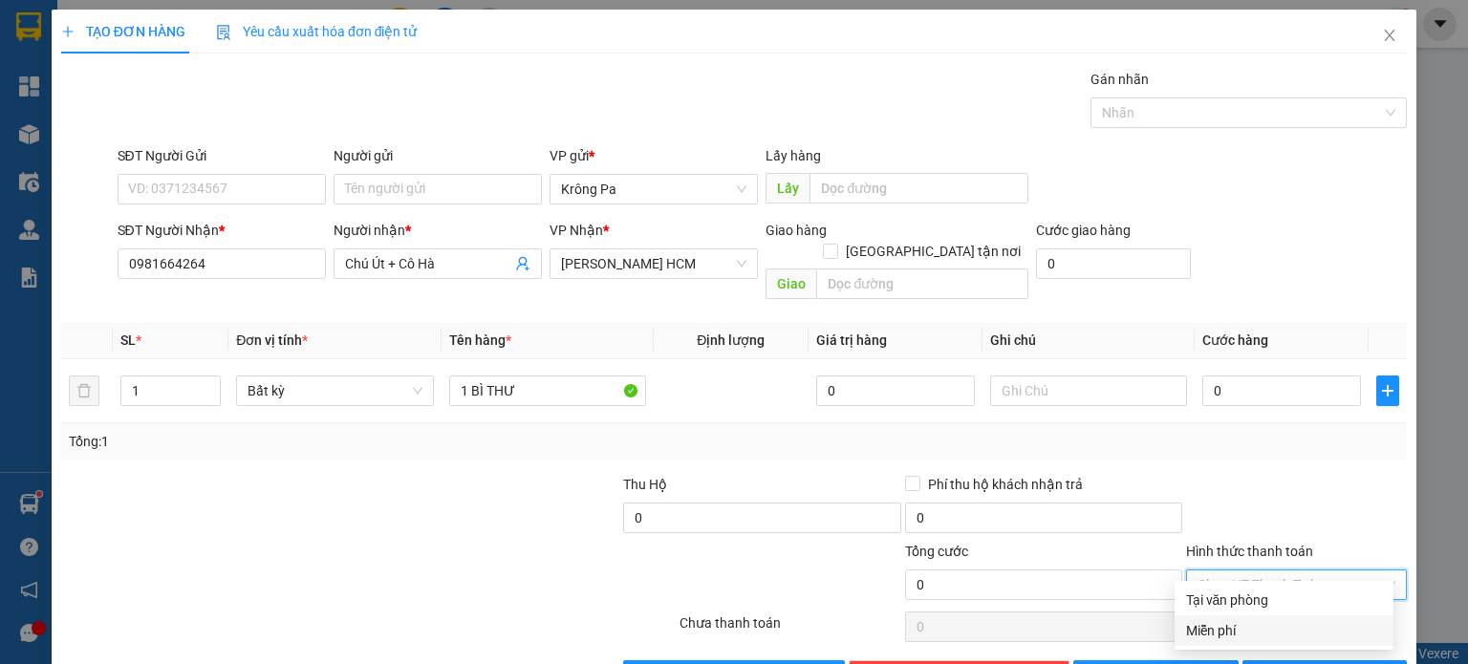
click at [1205, 630] on div "Miễn phí" at bounding box center [1284, 630] width 196 height 21
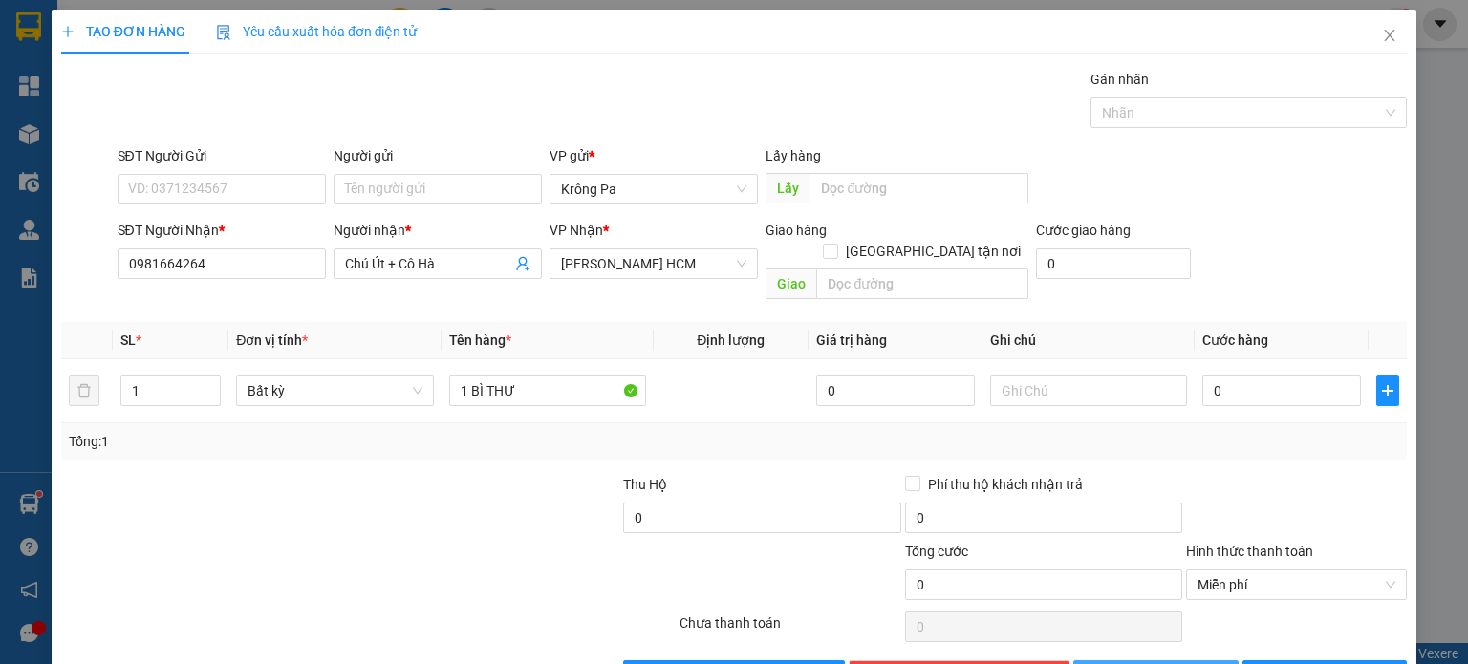
click at [1174, 660] on button "[PERSON_NAME]" at bounding box center [1155, 675] width 165 height 31
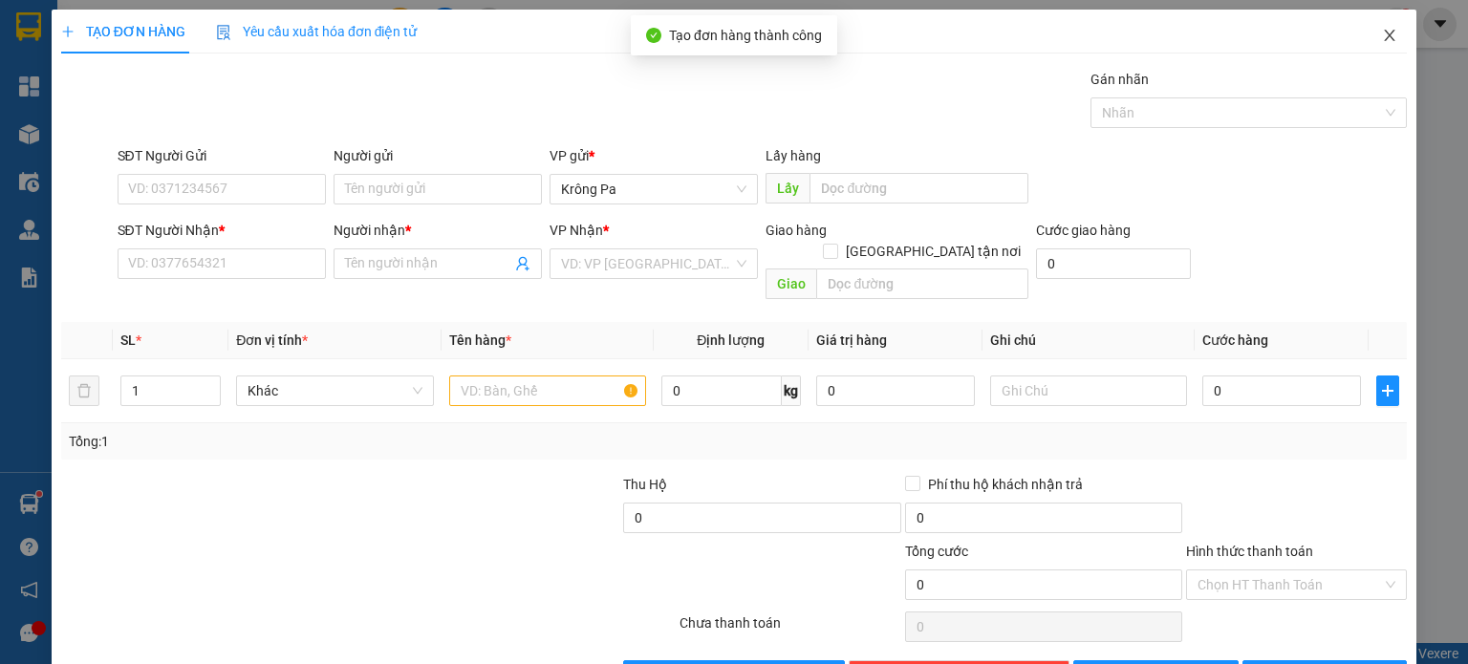
click at [1382, 32] on icon "close" at bounding box center [1389, 35] width 15 height 15
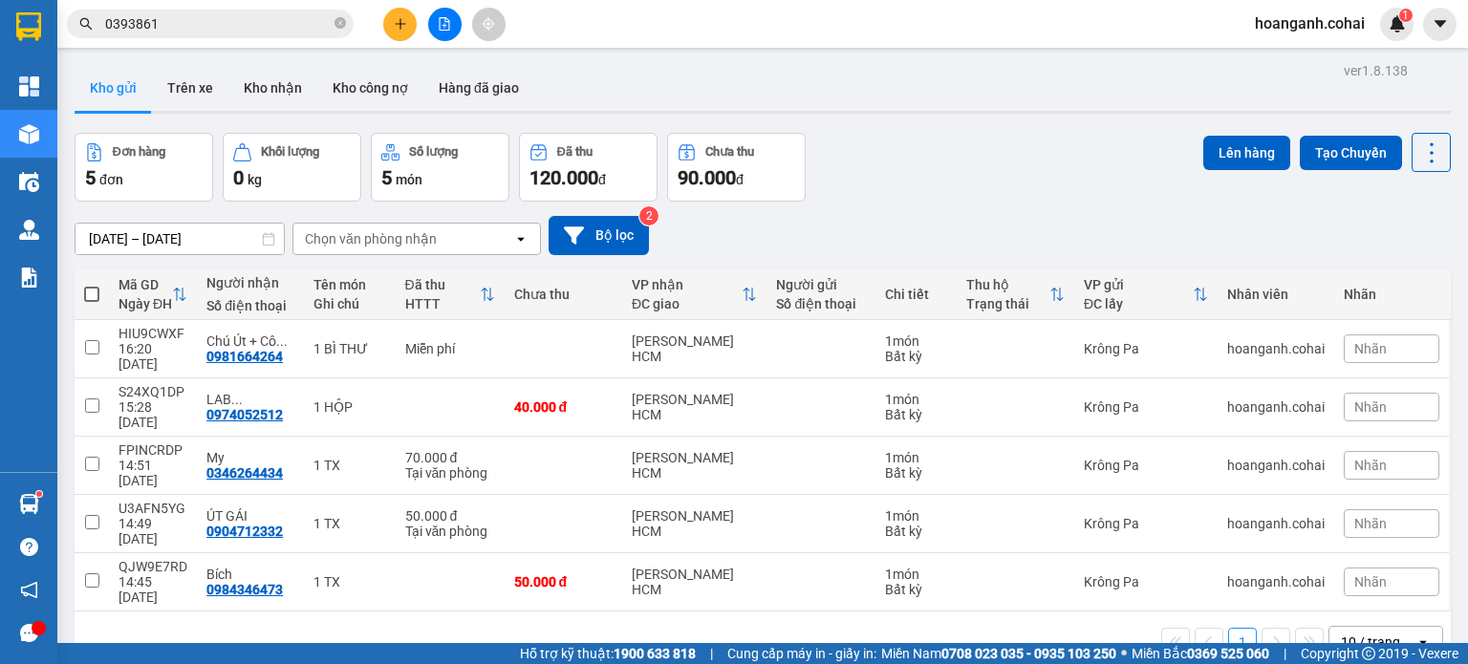
click at [96, 292] on span at bounding box center [91, 294] width 15 height 15
click at [92, 285] on input "checkbox" at bounding box center [92, 285] width 0 height 0
checkbox input "true"
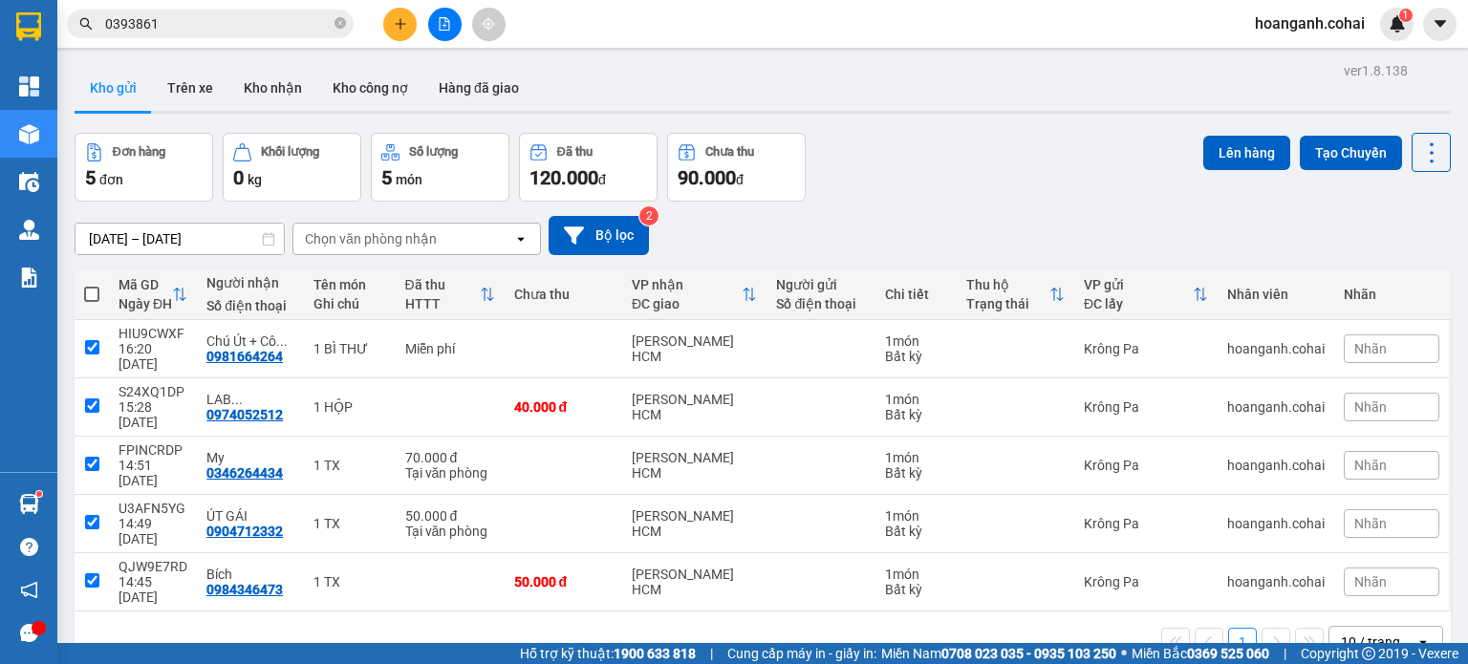
checkbox input "true"
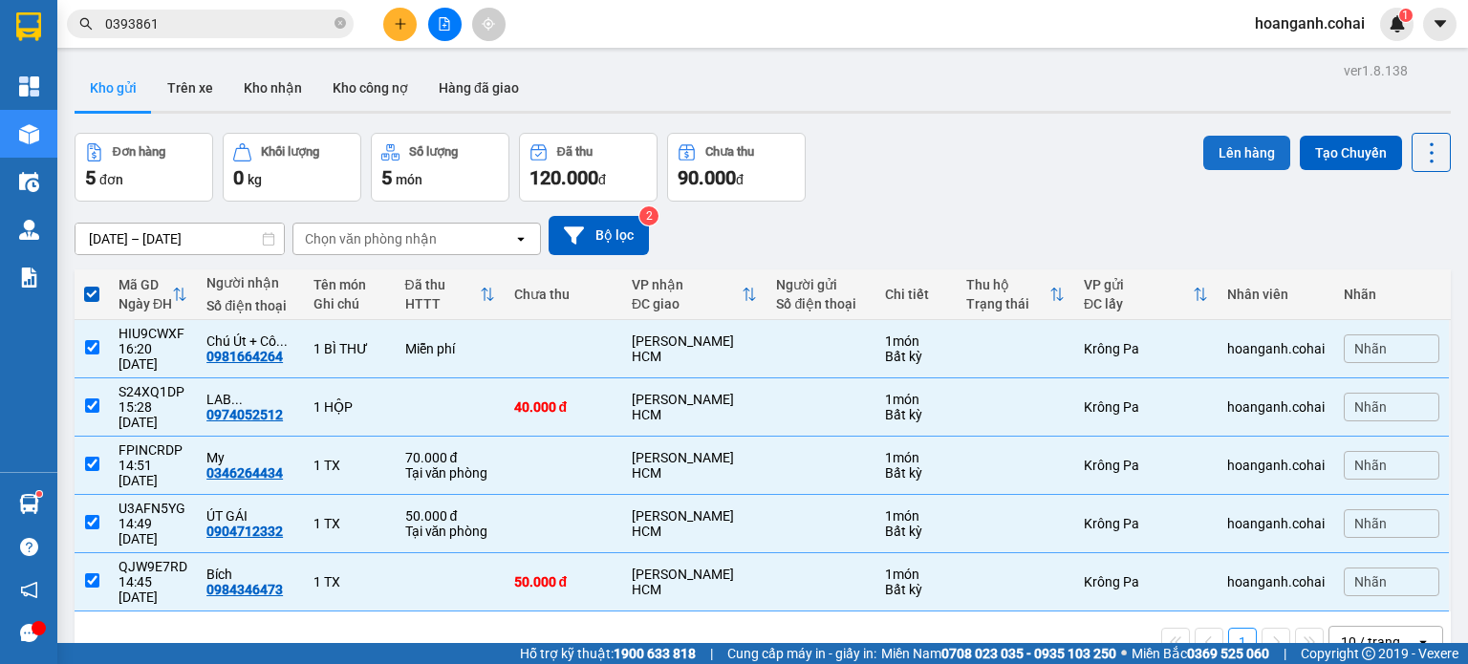
click at [1216, 153] on button "Lên hàng" at bounding box center [1246, 153] width 87 height 34
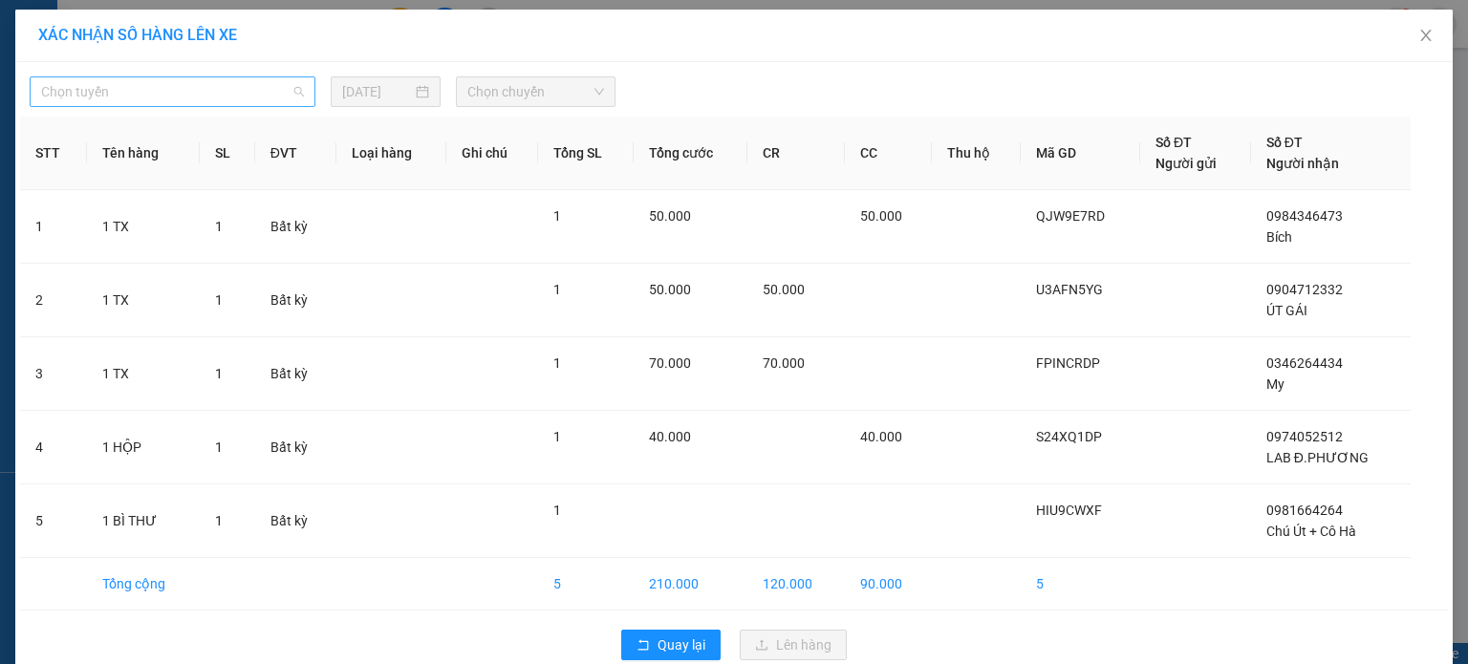
click at [259, 95] on span "Chọn tuyến" at bounding box center [172, 91] width 263 height 29
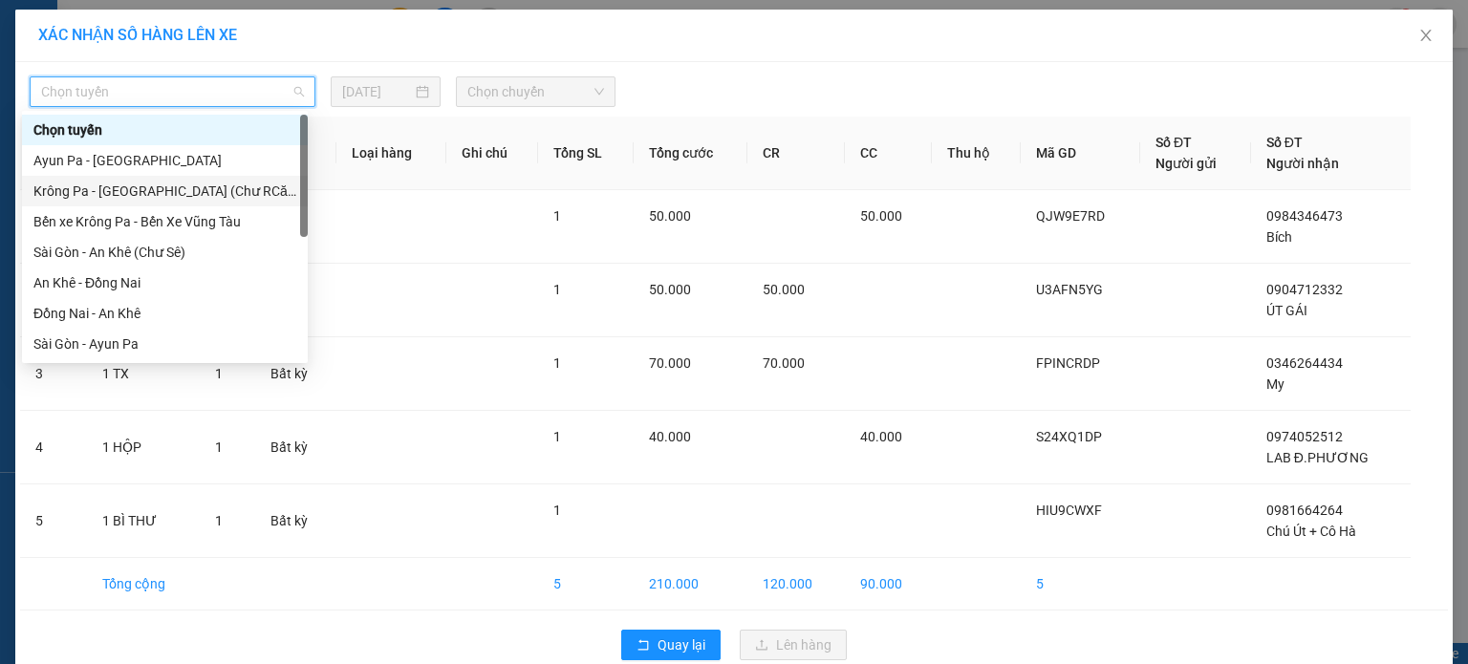
click at [229, 202] on div "Krông Pa - [GEOGRAPHIC_DATA] (Chư RCăm)" at bounding box center [165, 191] width 286 height 31
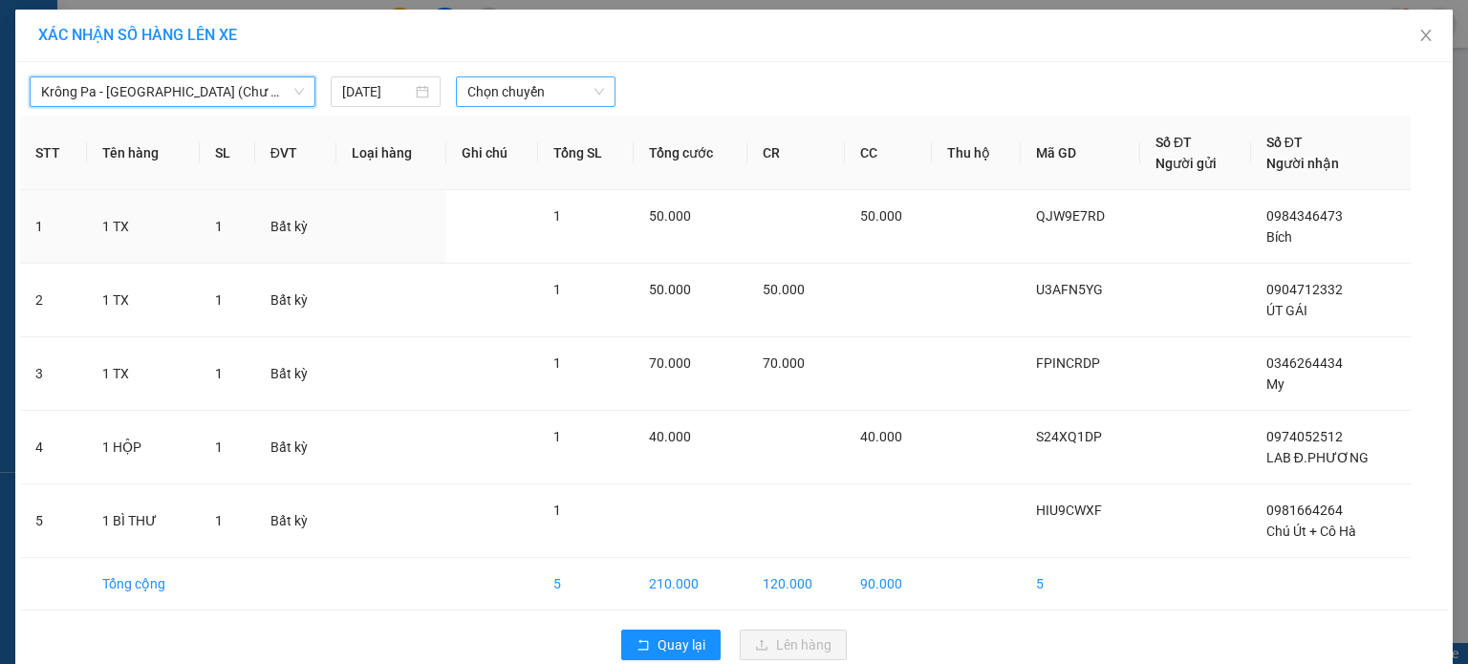
click at [596, 102] on div "Chọn chuyến" at bounding box center [536, 91] width 161 height 31
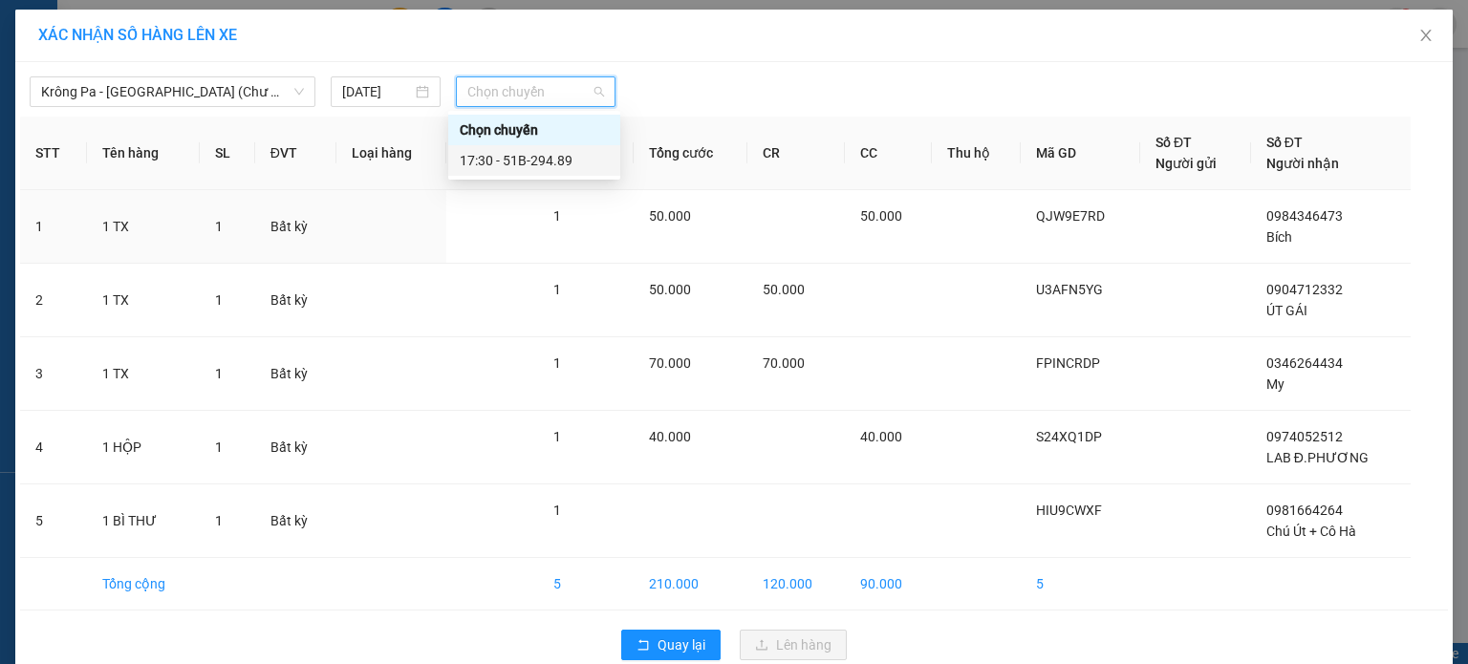
click at [575, 172] on div "17:30 - 51B-294.89" at bounding box center [534, 160] width 172 height 31
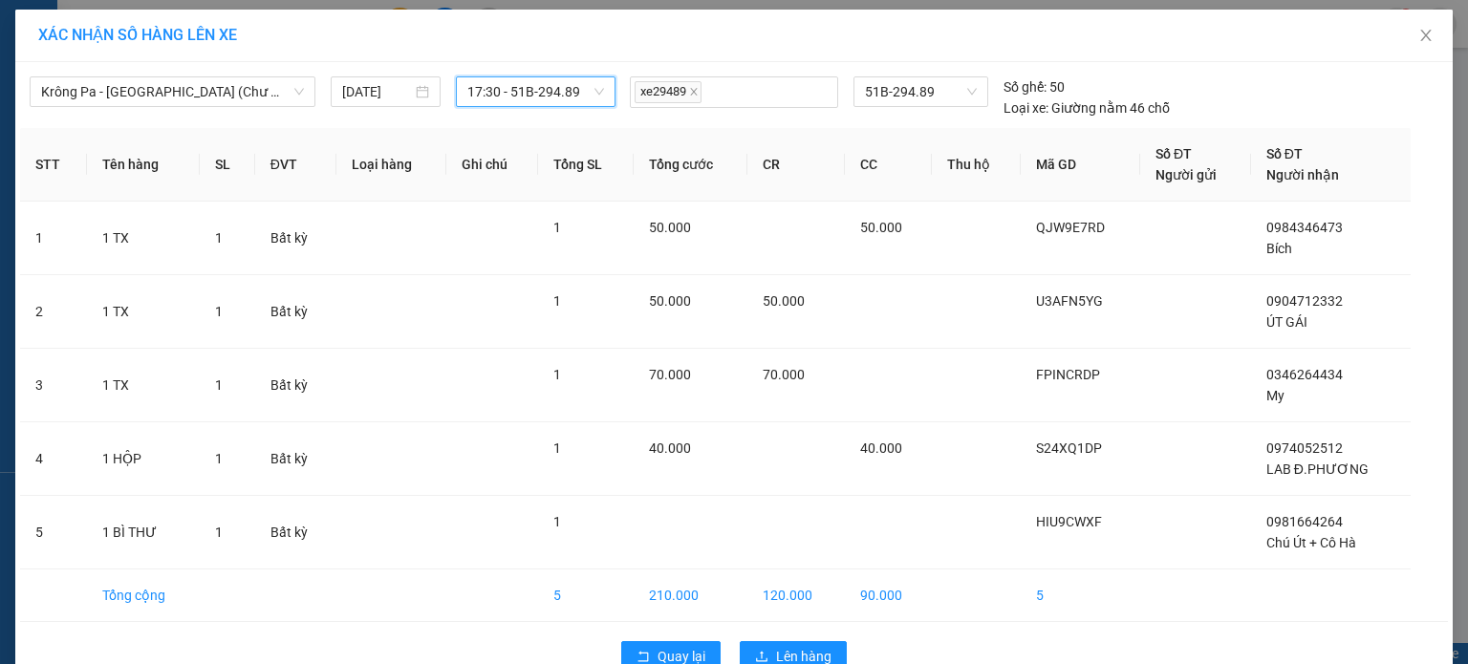
scroll to position [43, 0]
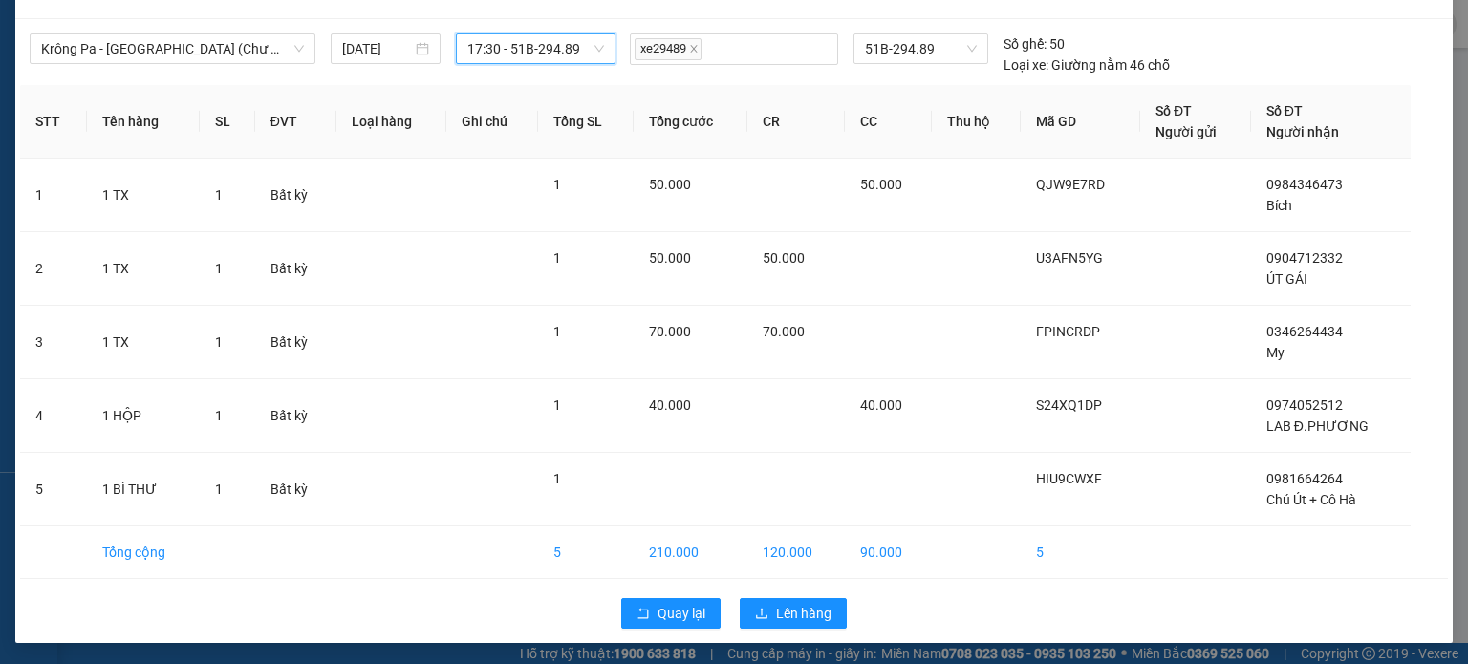
click at [809, 628] on div "Quay lại Lên hàng" at bounding box center [734, 614] width 1428 height 50
click at [810, 605] on span "Lên hàng" at bounding box center [803, 613] width 55 height 21
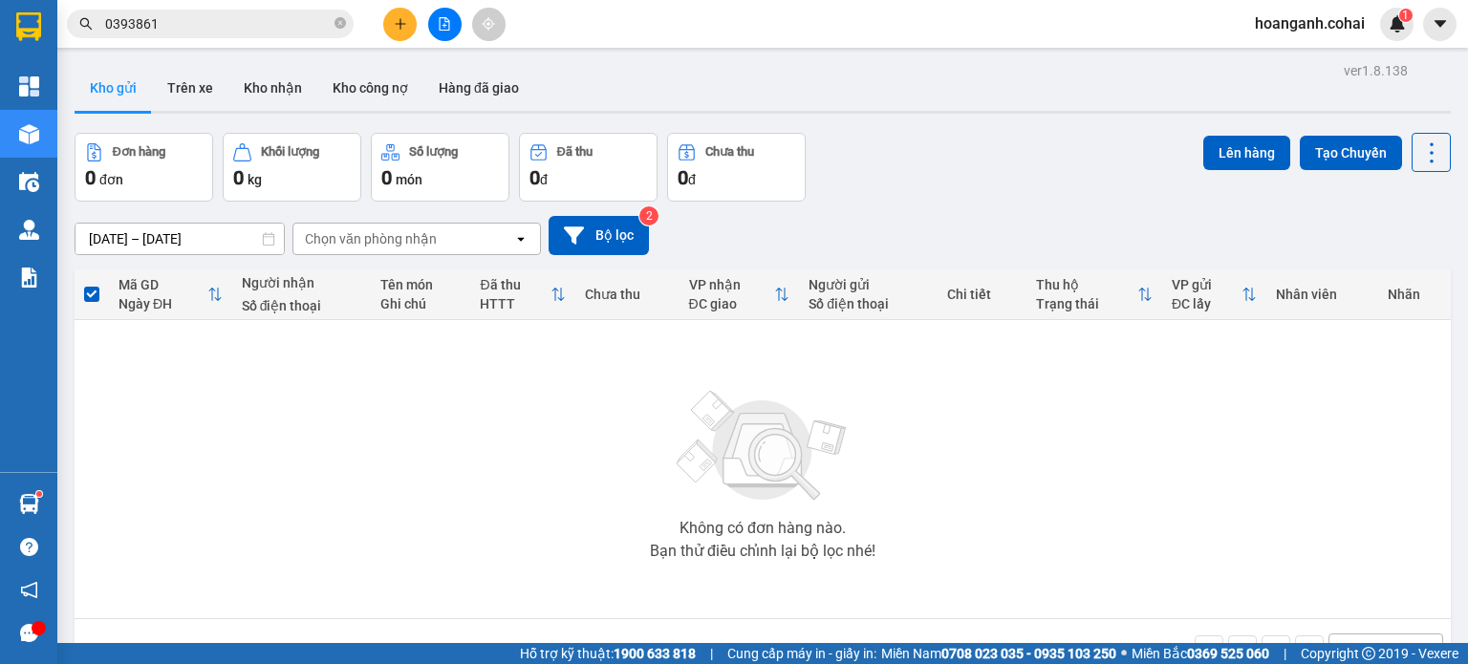
click at [445, 26] on icon "file-add" at bounding box center [444, 23] width 13 height 13
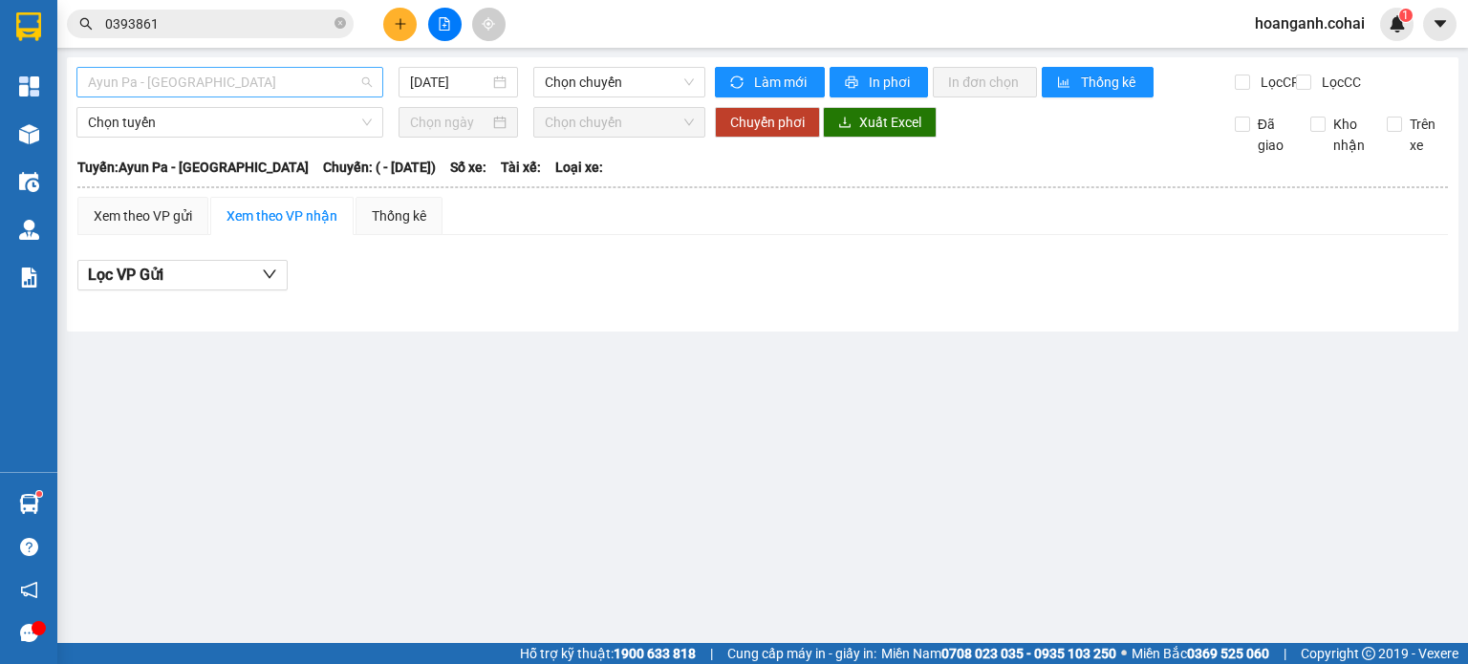
click at [304, 70] on span "Ayun Pa - [GEOGRAPHIC_DATA]" at bounding box center [230, 82] width 284 height 29
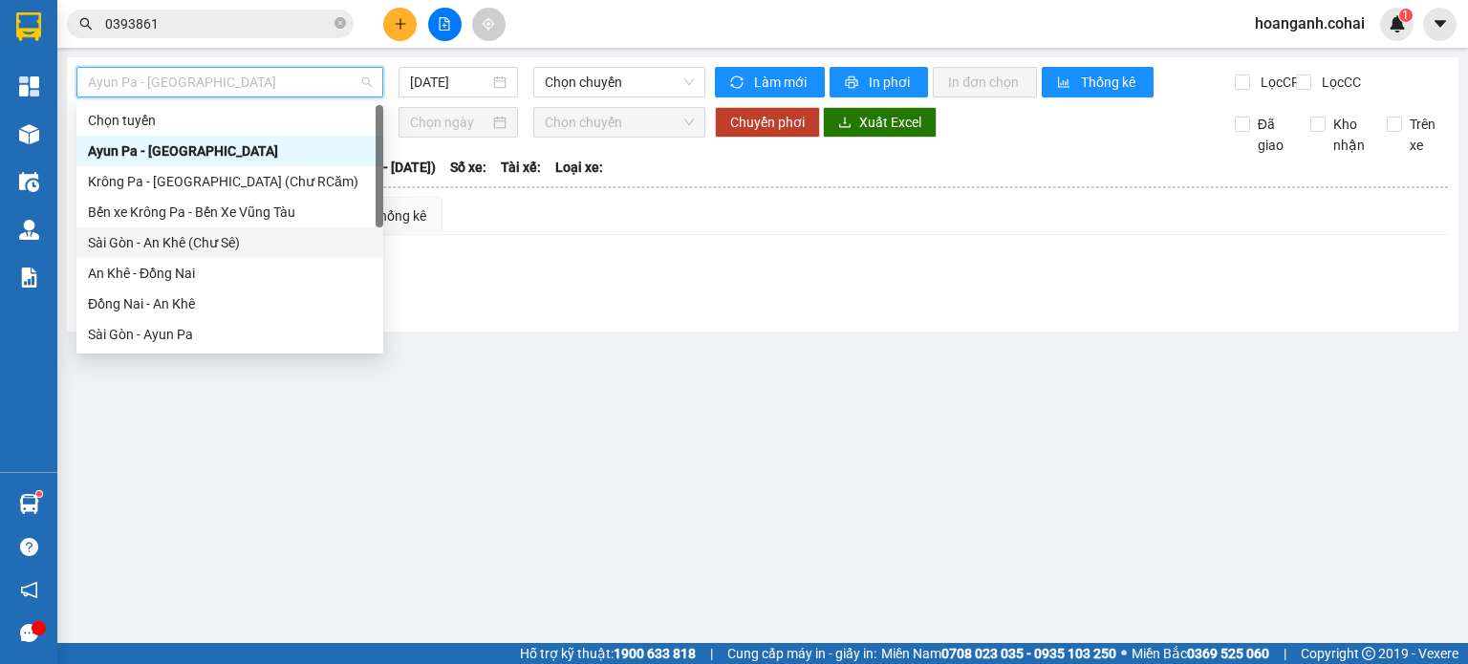
scroll to position [96, 0]
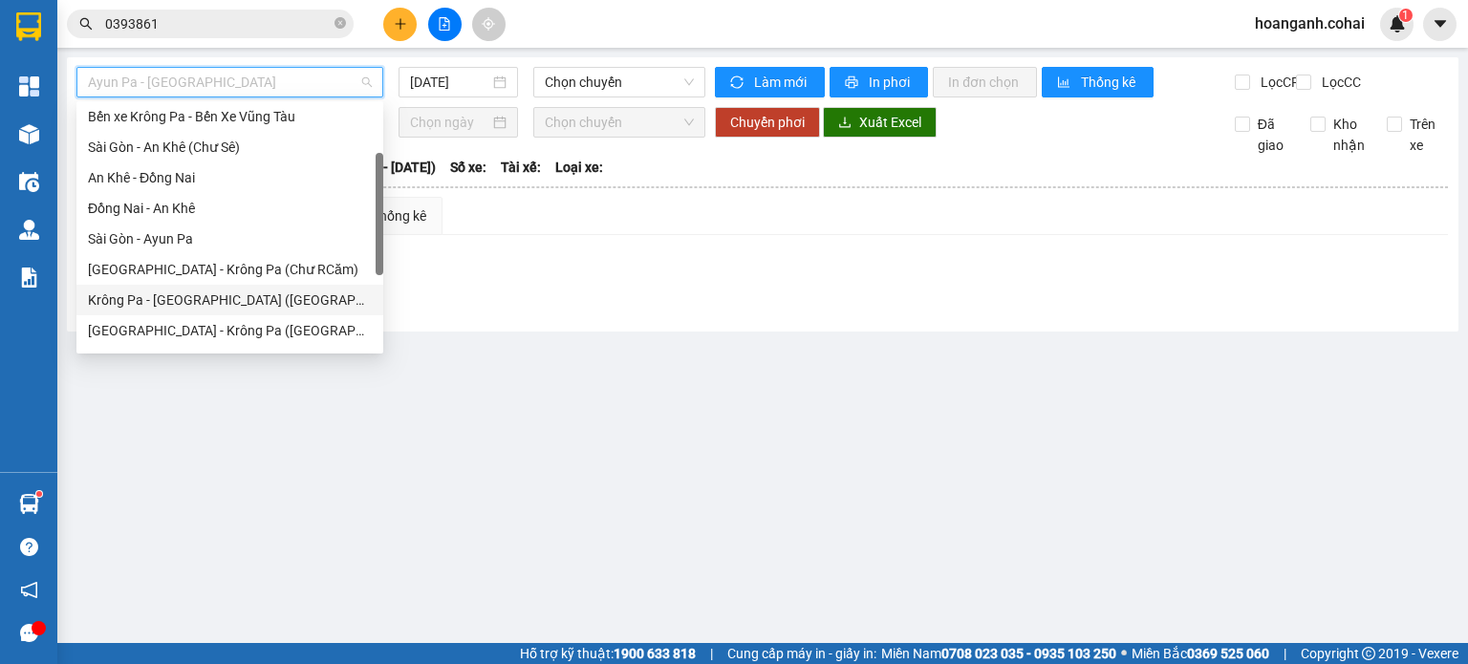
click at [229, 300] on div "Krông Pa - [GEOGRAPHIC_DATA] ([GEOGRAPHIC_DATA])" at bounding box center [230, 300] width 284 height 21
type input "[DATE]"
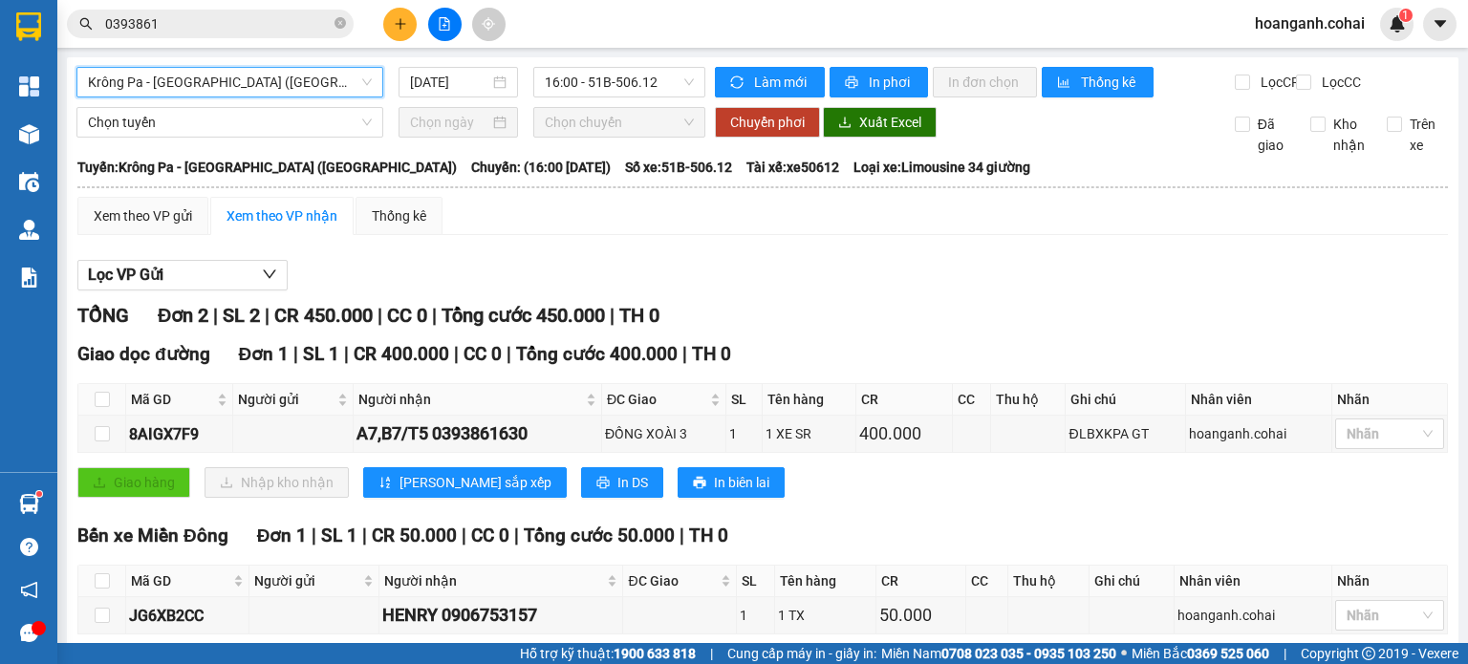
click at [316, 86] on span "Krông Pa - [GEOGRAPHIC_DATA] ([GEOGRAPHIC_DATA])" at bounding box center [230, 82] width 284 height 29
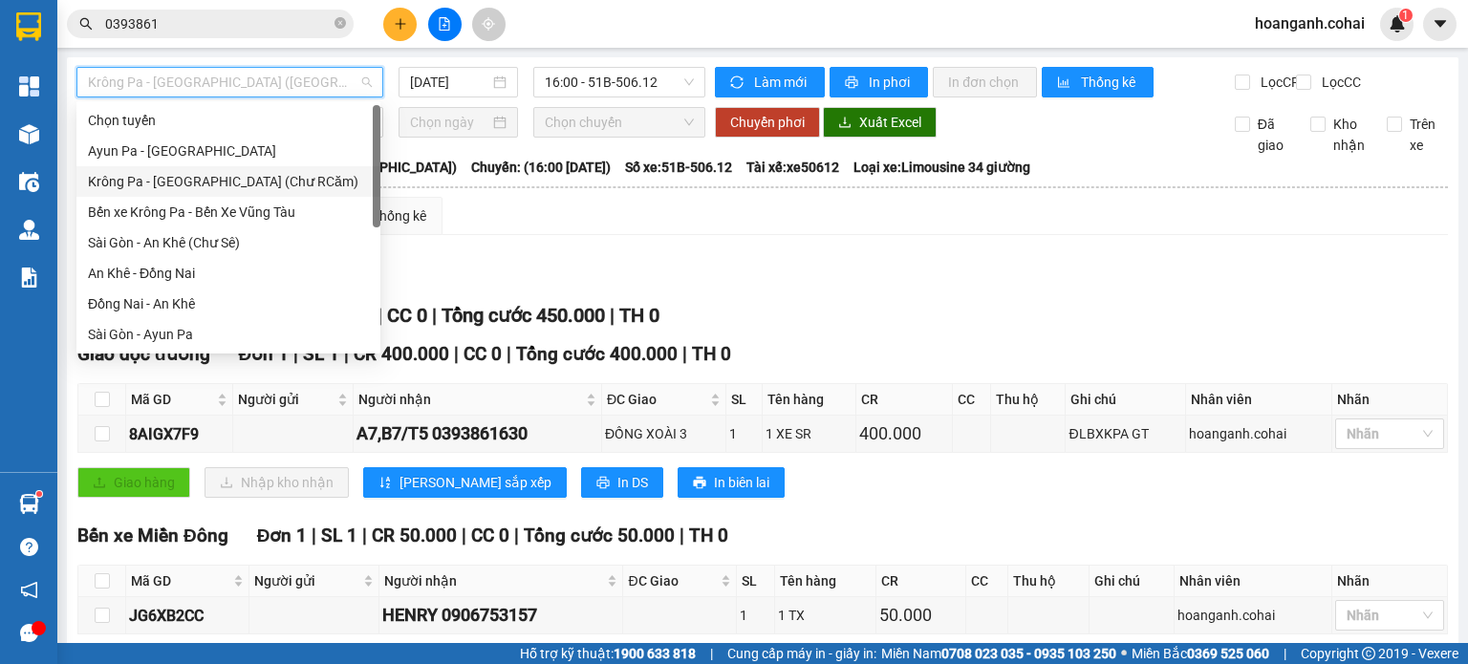
click at [283, 184] on div "Krông Pa - [GEOGRAPHIC_DATA] (Chư RCăm)" at bounding box center [228, 181] width 281 height 21
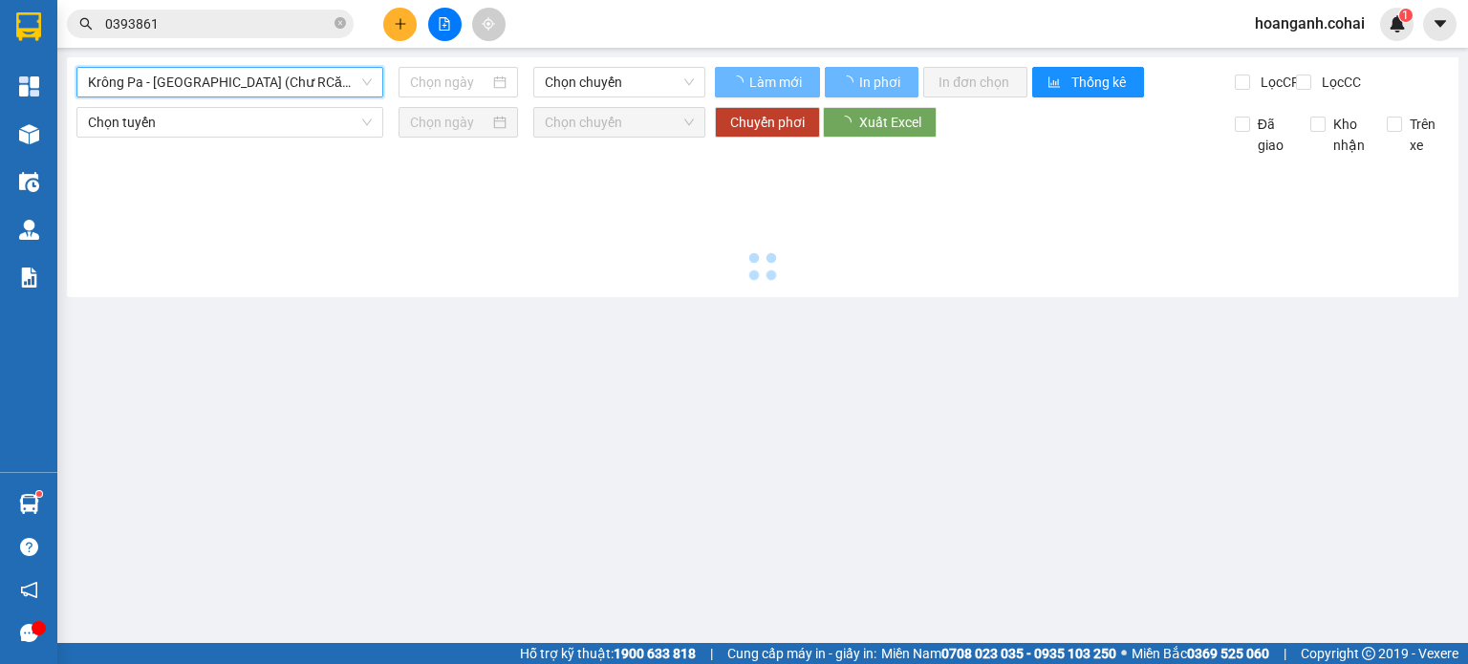
type input "[DATE]"
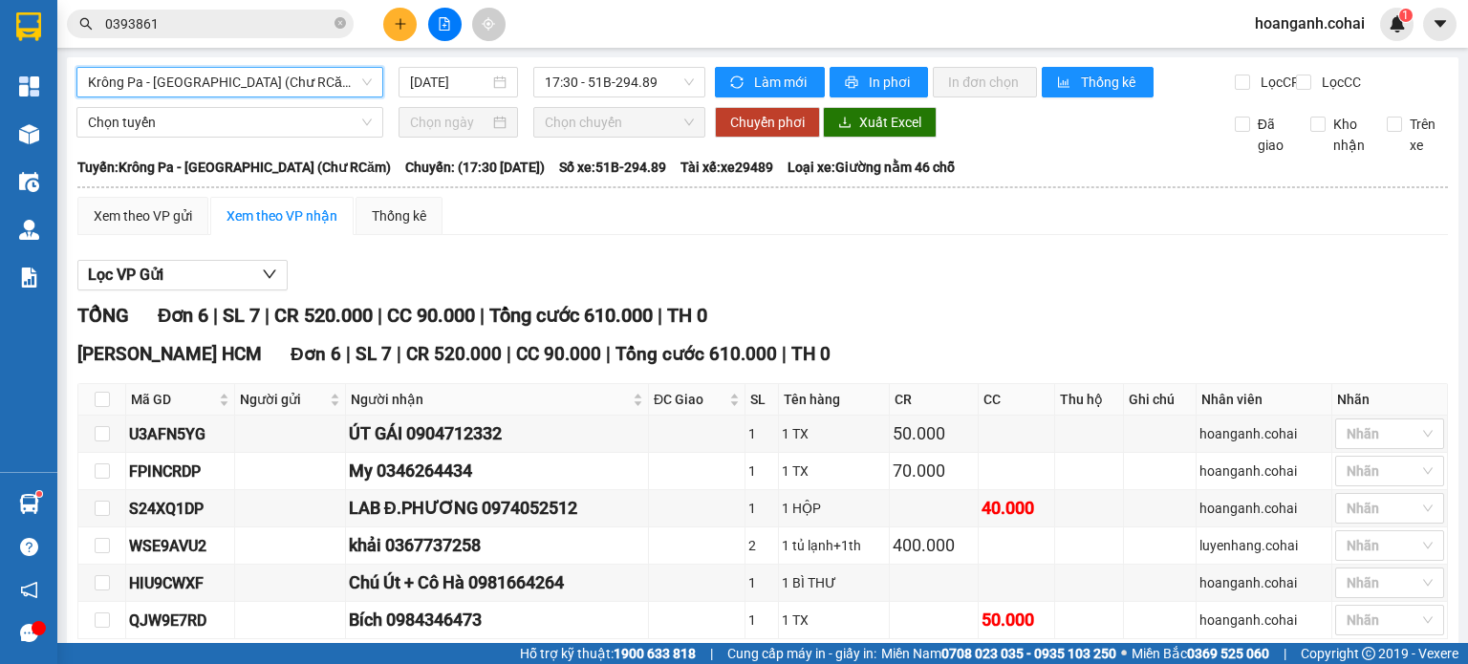
click at [349, 68] on span "Krông Pa - [GEOGRAPHIC_DATA] (Chư RCăm)" at bounding box center [230, 82] width 284 height 29
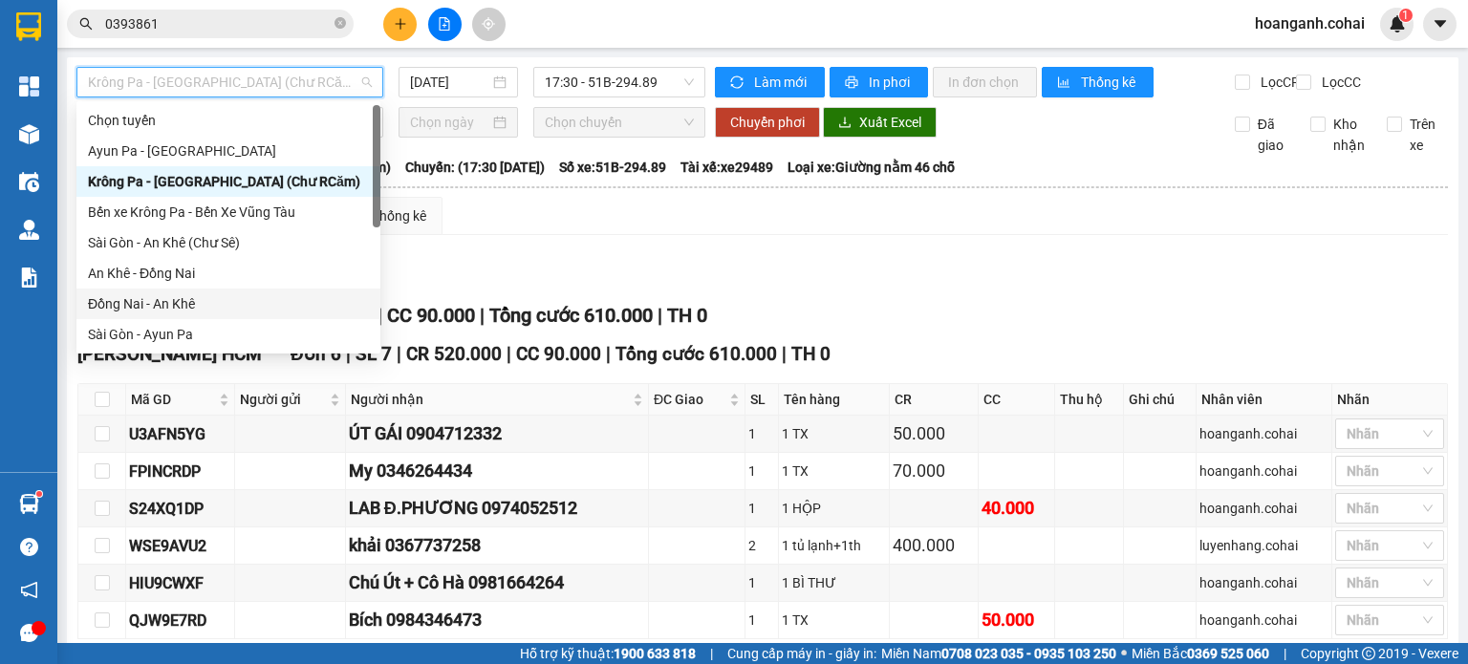
scroll to position [191, 0]
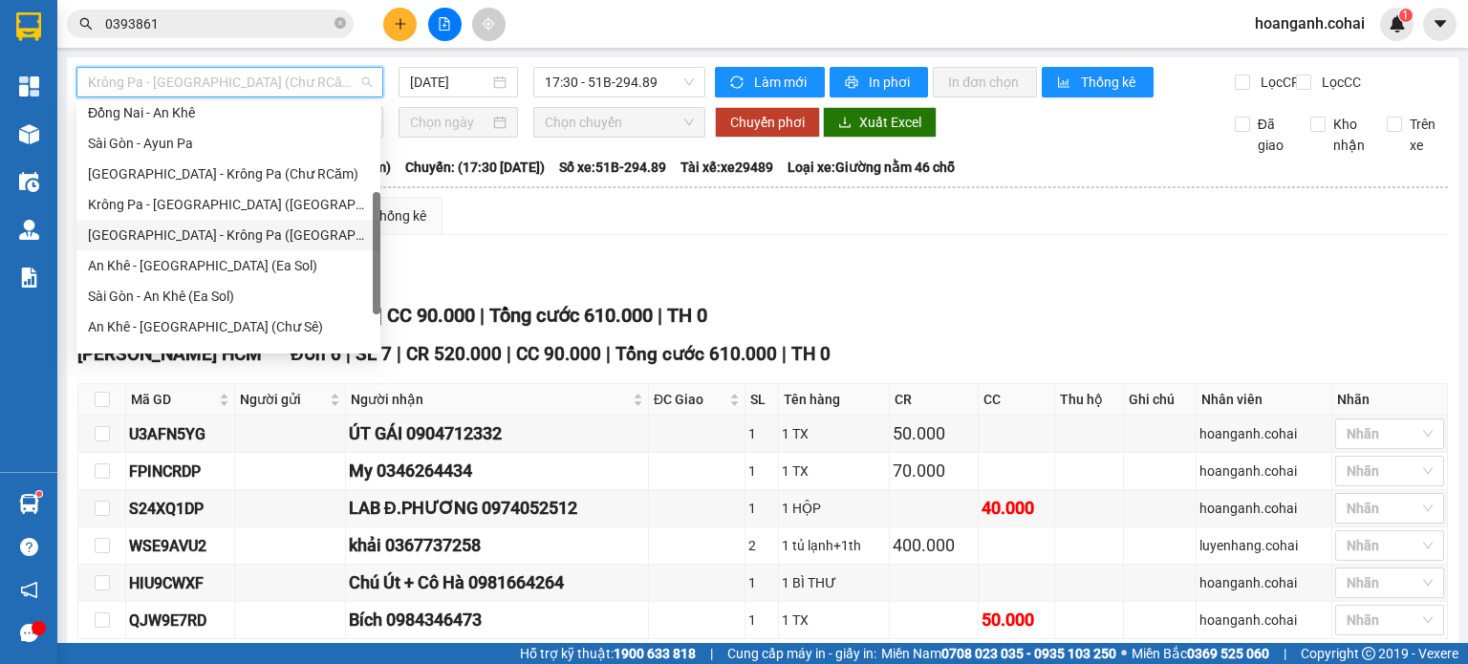
click at [248, 242] on div "[GEOGRAPHIC_DATA] - Krông Pa ([GEOGRAPHIC_DATA])" at bounding box center [228, 235] width 281 height 21
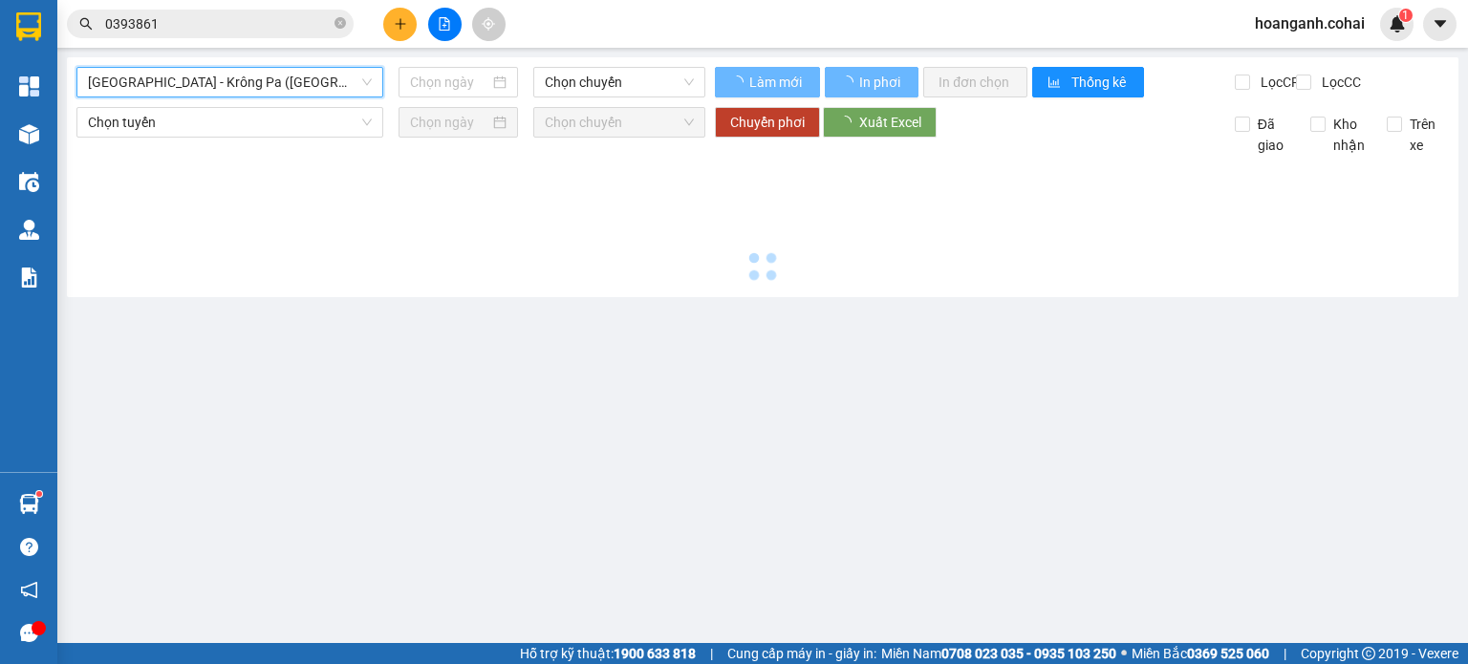
type input "[DATE]"
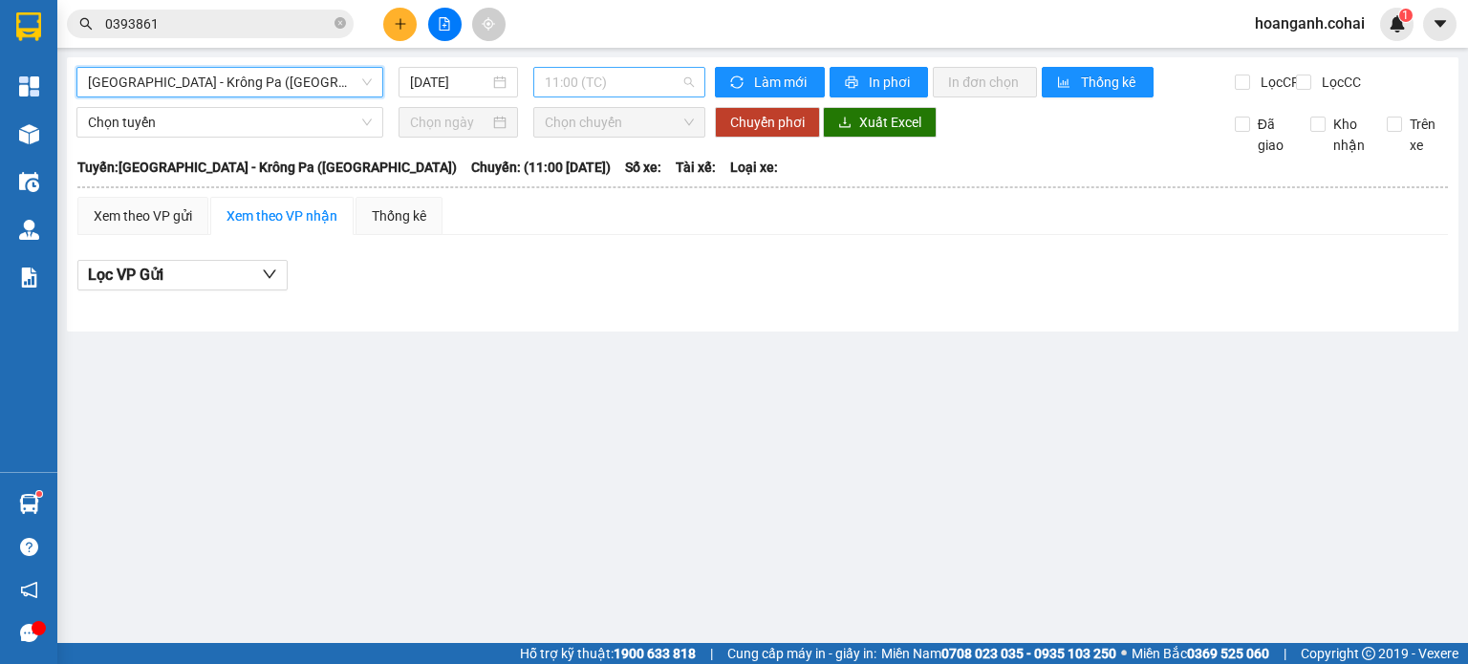
click at [666, 83] on span "11:00 (TC)" at bounding box center [620, 82] width 150 height 29
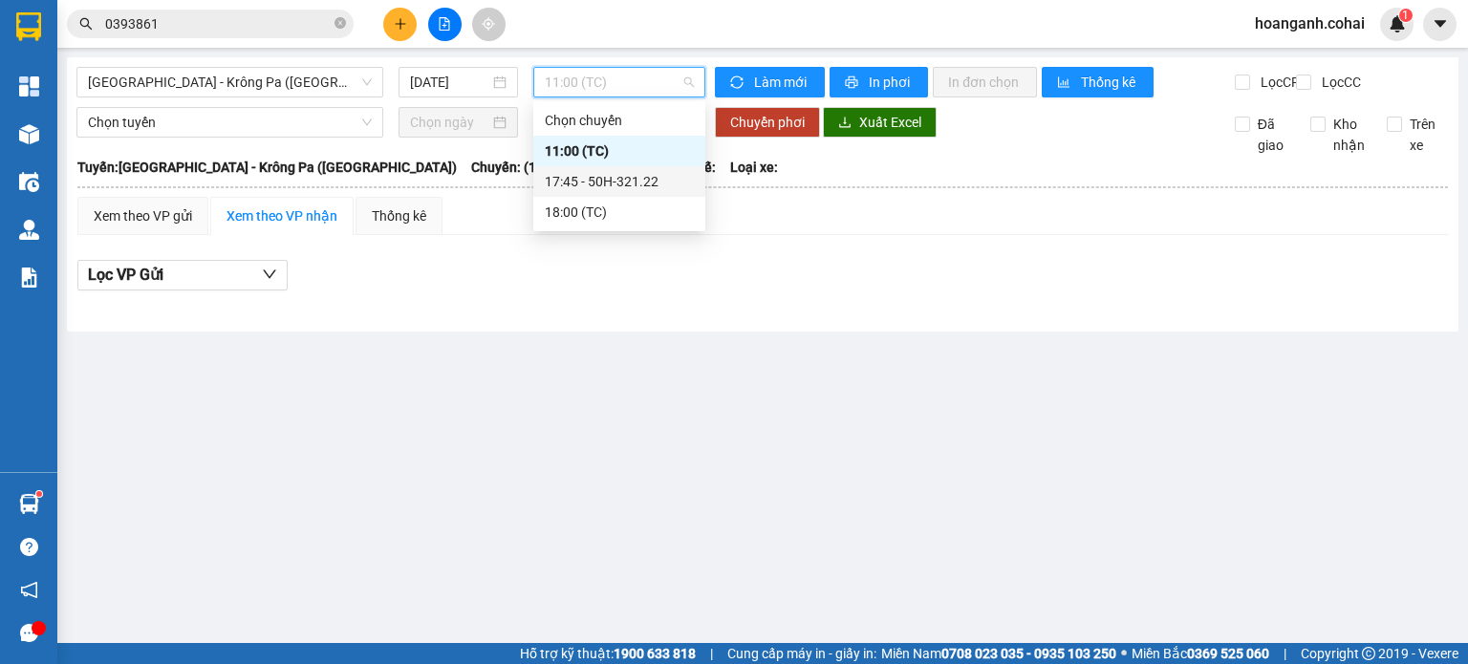
click at [643, 190] on div "17:45 - 50H-321.22" at bounding box center [619, 181] width 149 height 21
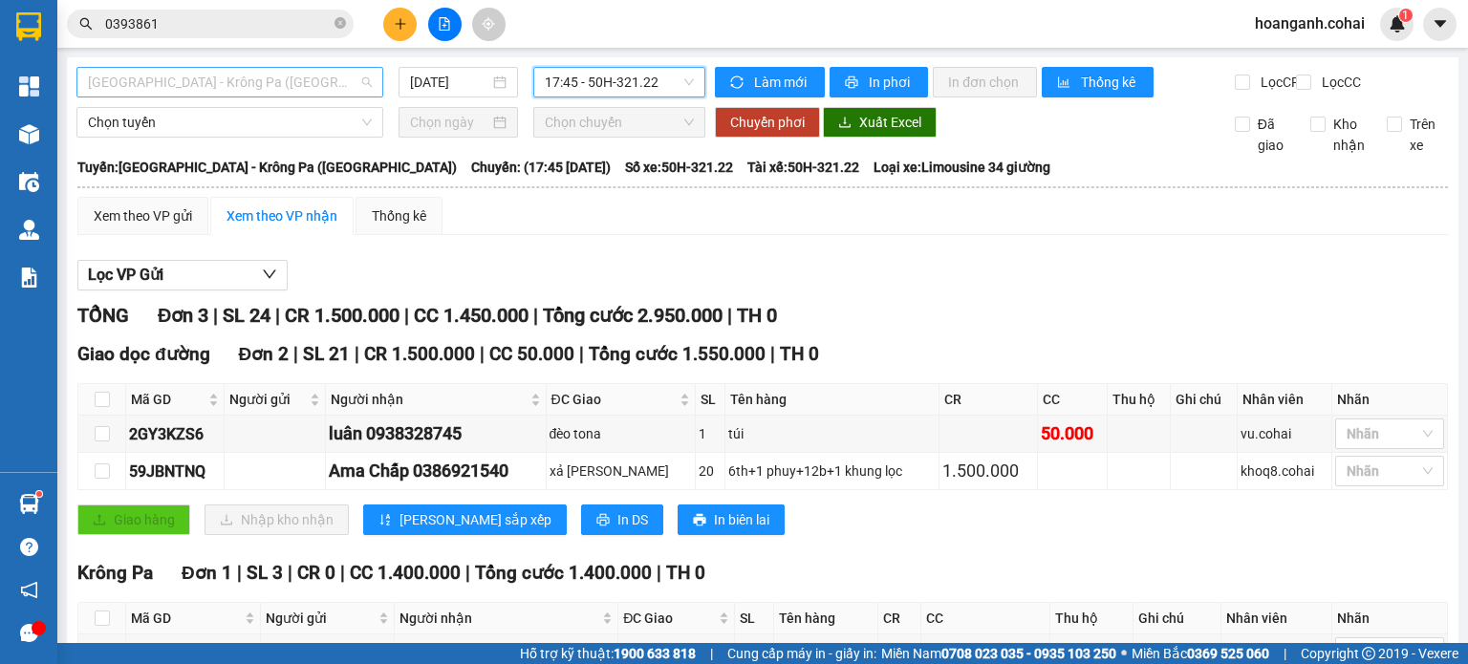
click at [345, 85] on span "[GEOGRAPHIC_DATA] - Krông Pa ([GEOGRAPHIC_DATA])" at bounding box center [230, 82] width 284 height 29
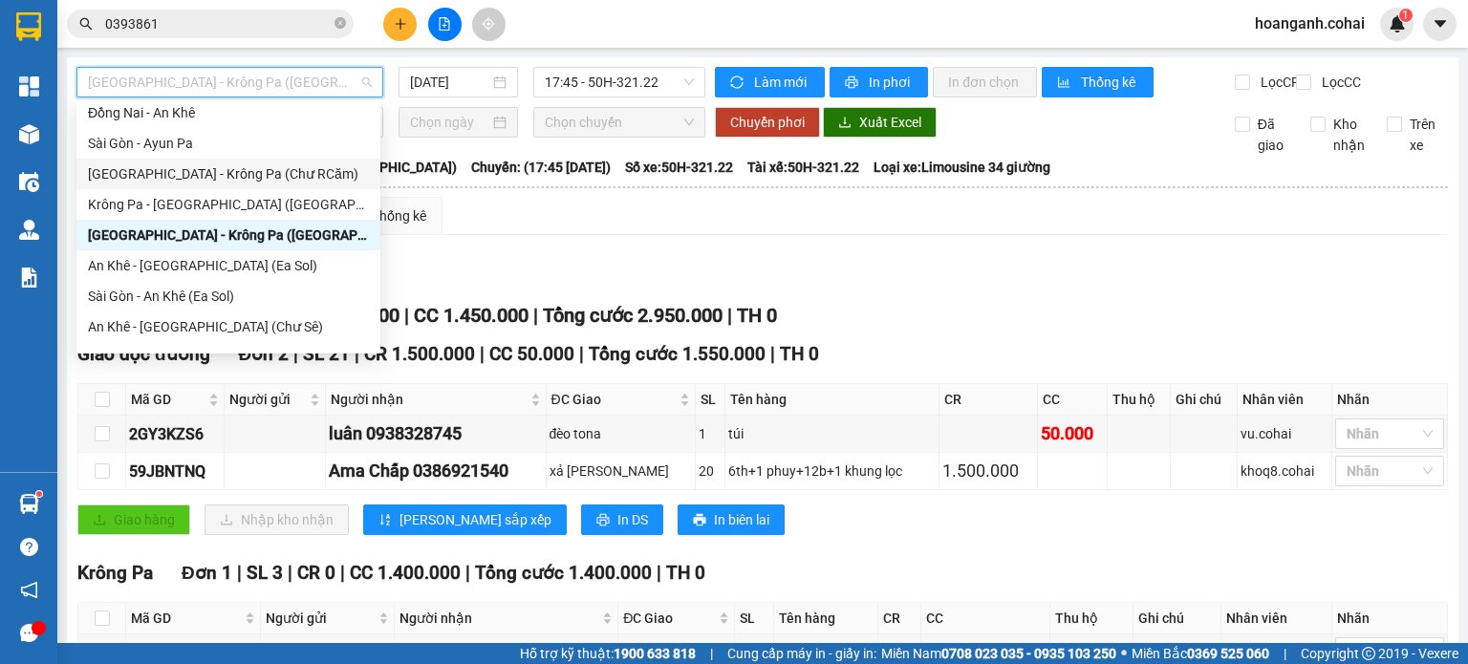
click at [301, 186] on div "[GEOGRAPHIC_DATA] - Krông Pa (Chư RCăm)" at bounding box center [228, 174] width 304 height 31
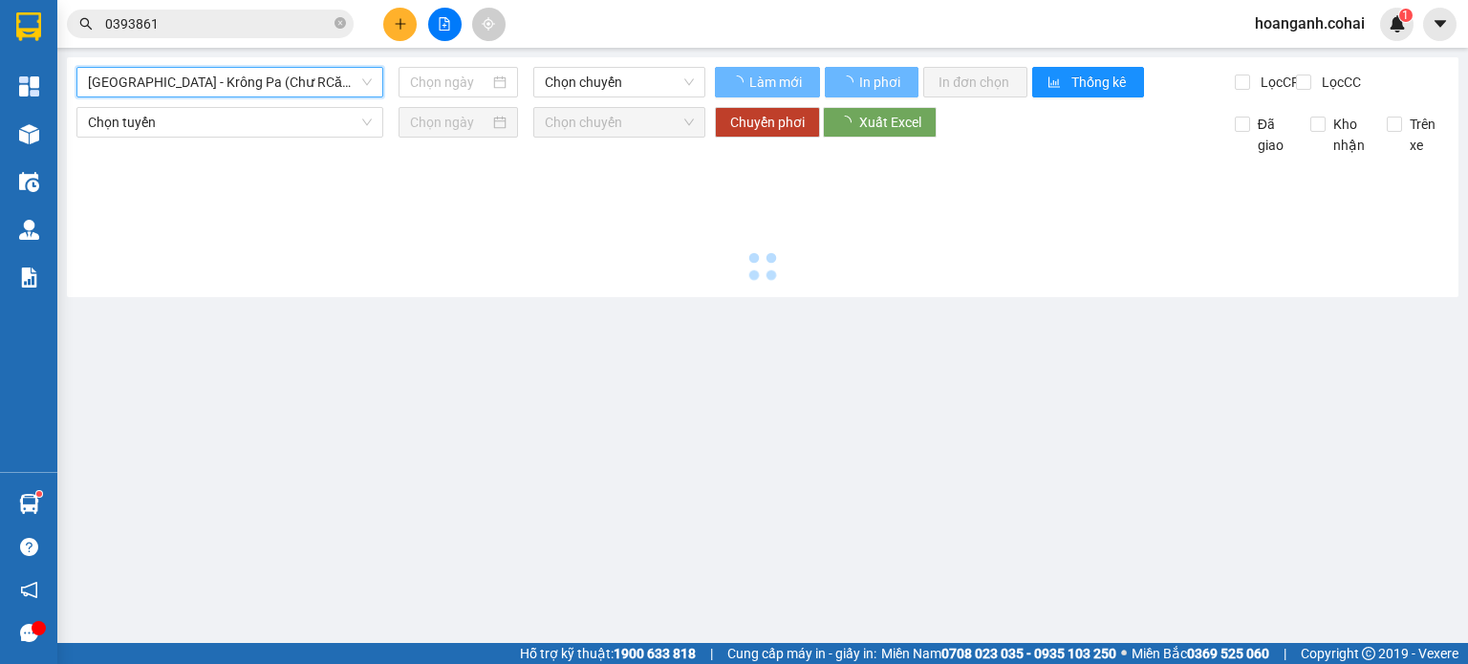
type input "[DATE]"
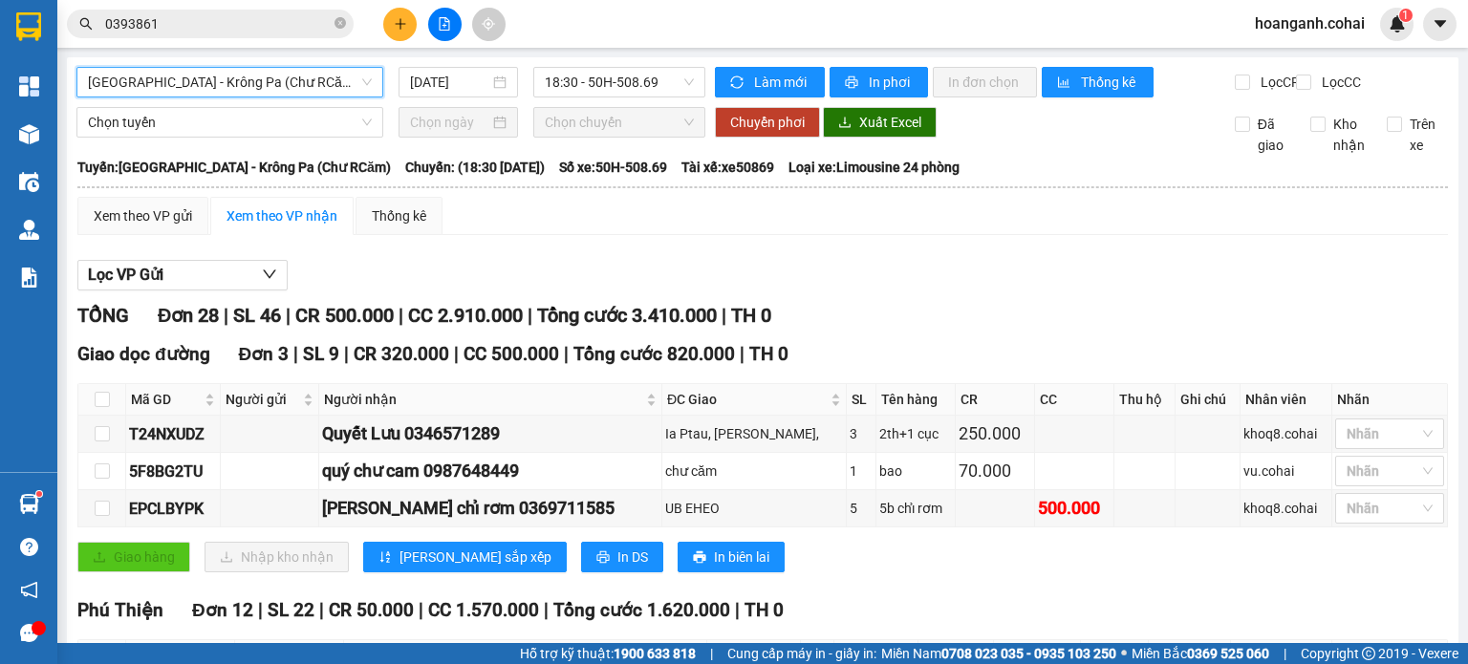
click at [323, 79] on span "[GEOGRAPHIC_DATA] - Krông Pa (Chư RCăm)" at bounding box center [230, 82] width 284 height 29
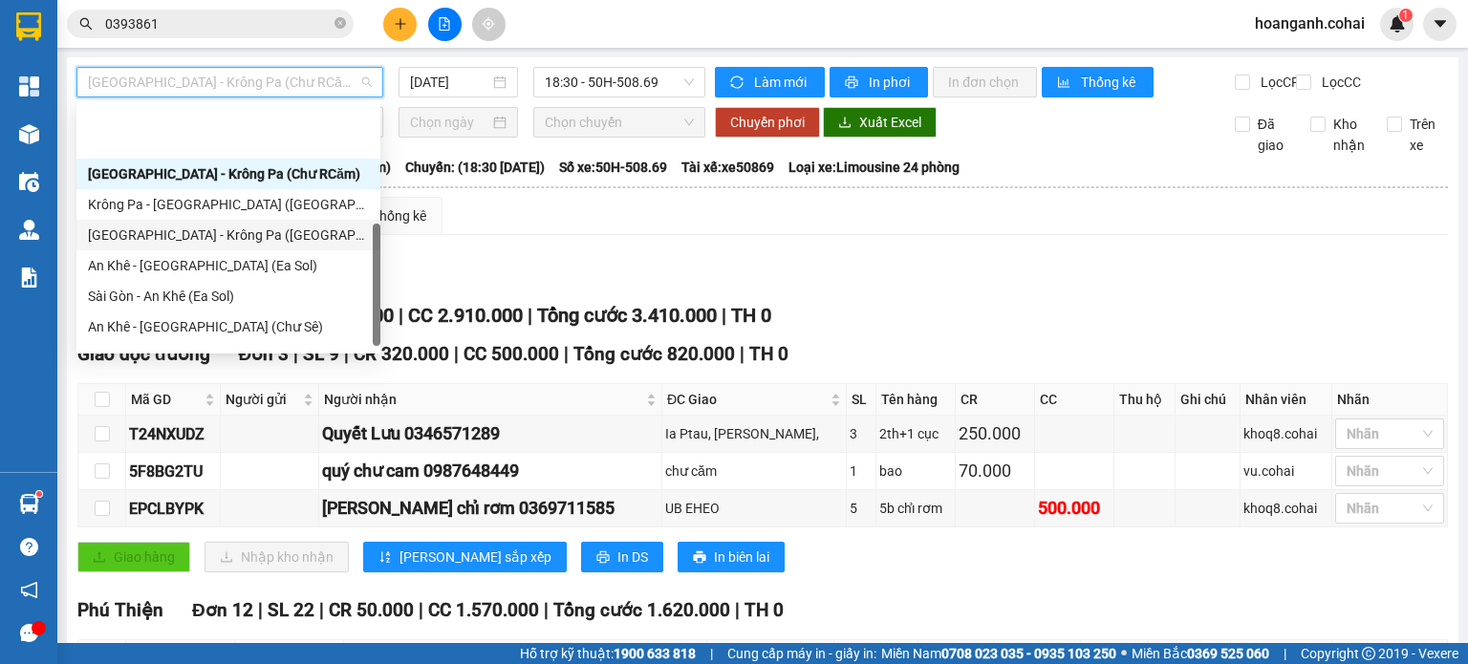
scroll to position [268, 0]
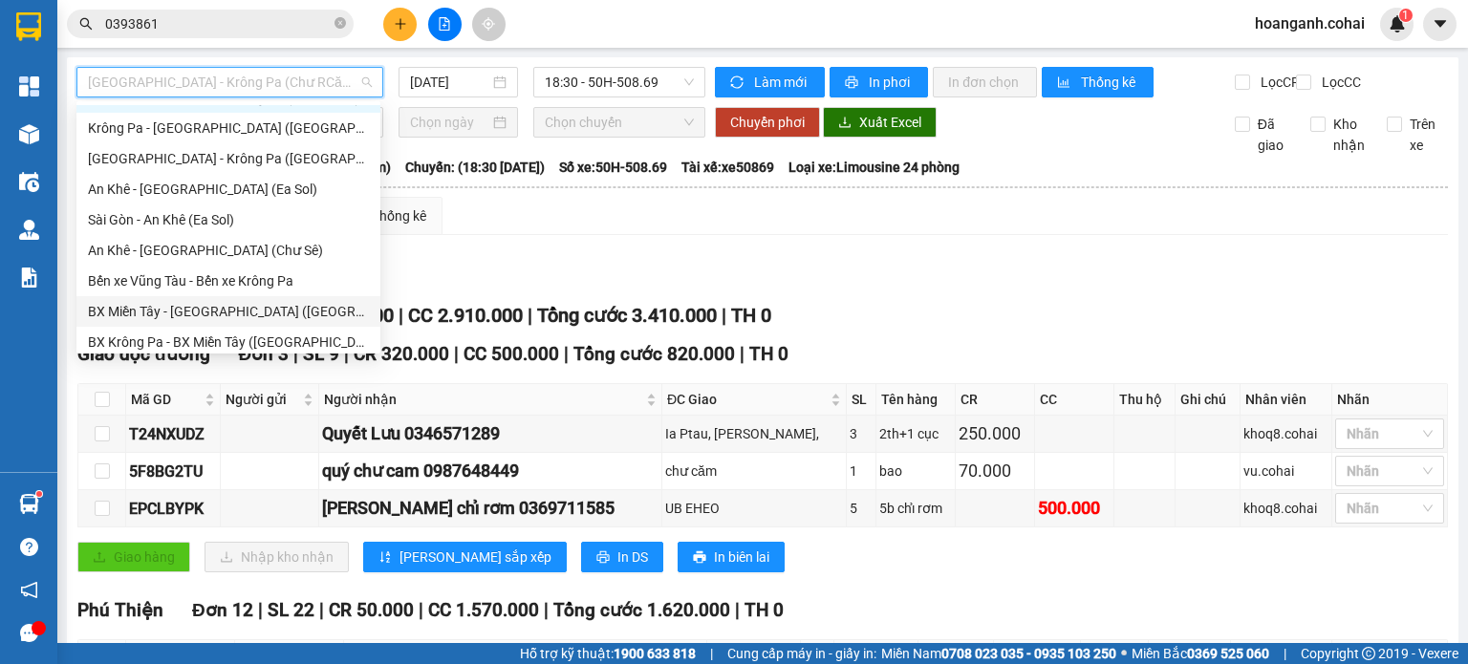
click at [268, 318] on div "BX Miền Tây - [GEOGRAPHIC_DATA] ([GEOGRAPHIC_DATA] - [GEOGRAPHIC_DATA])" at bounding box center [228, 311] width 281 height 21
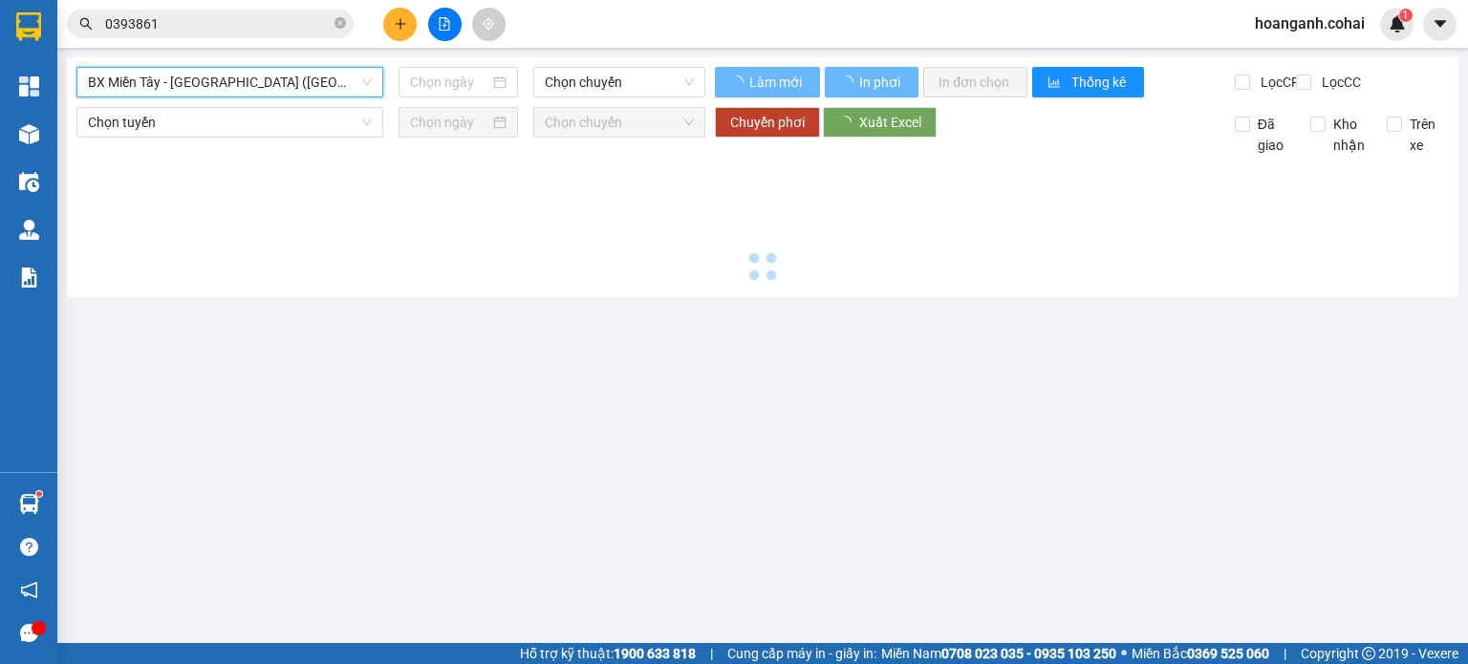
type input "[DATE]"
